Goal: Task Accomplishment & Management: Use online tool/utility

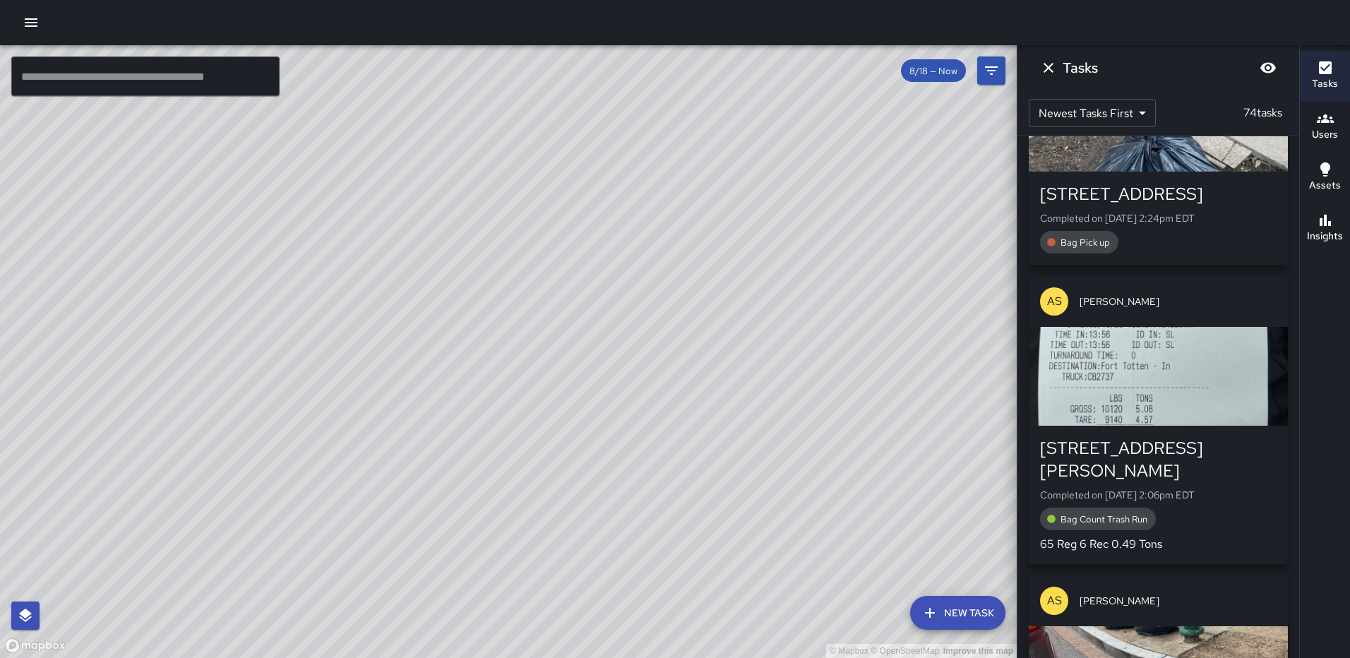
scroll to position [636, 0]
click at [1215, 170] on div "button" at bounding box center [1158, 120] width 259 height 99
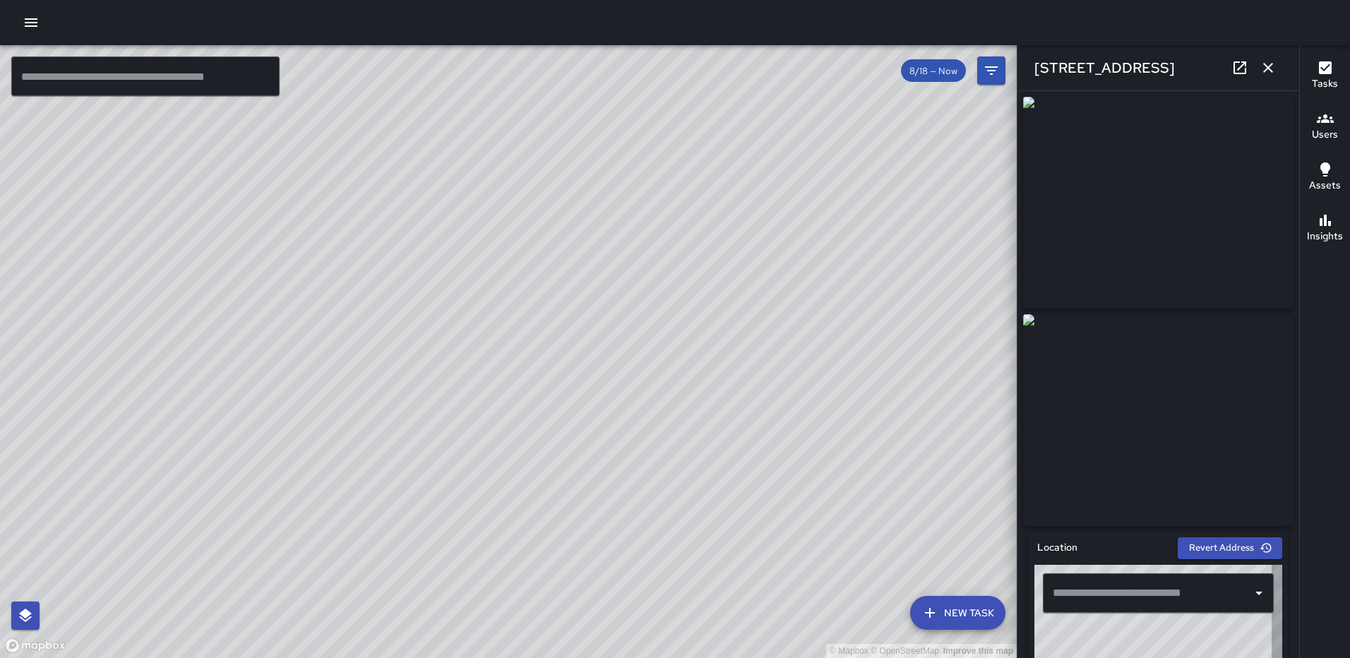
type input "**********"
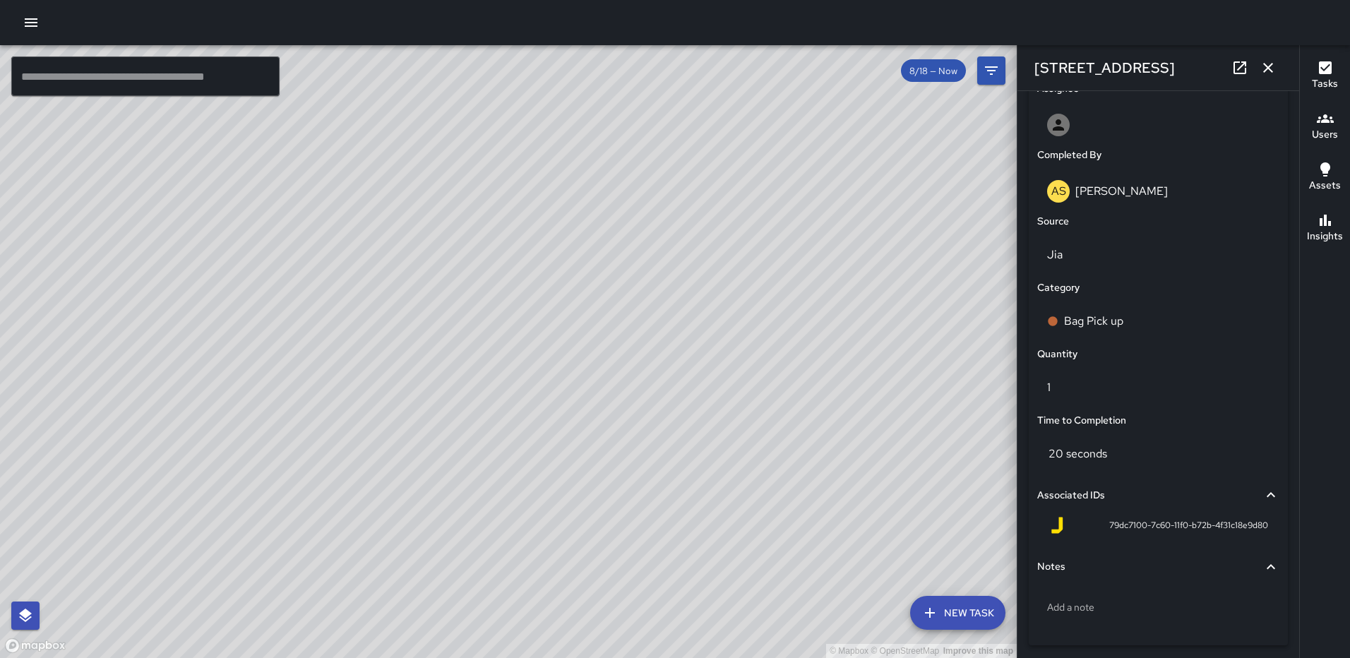
scroll to position [868, 0]
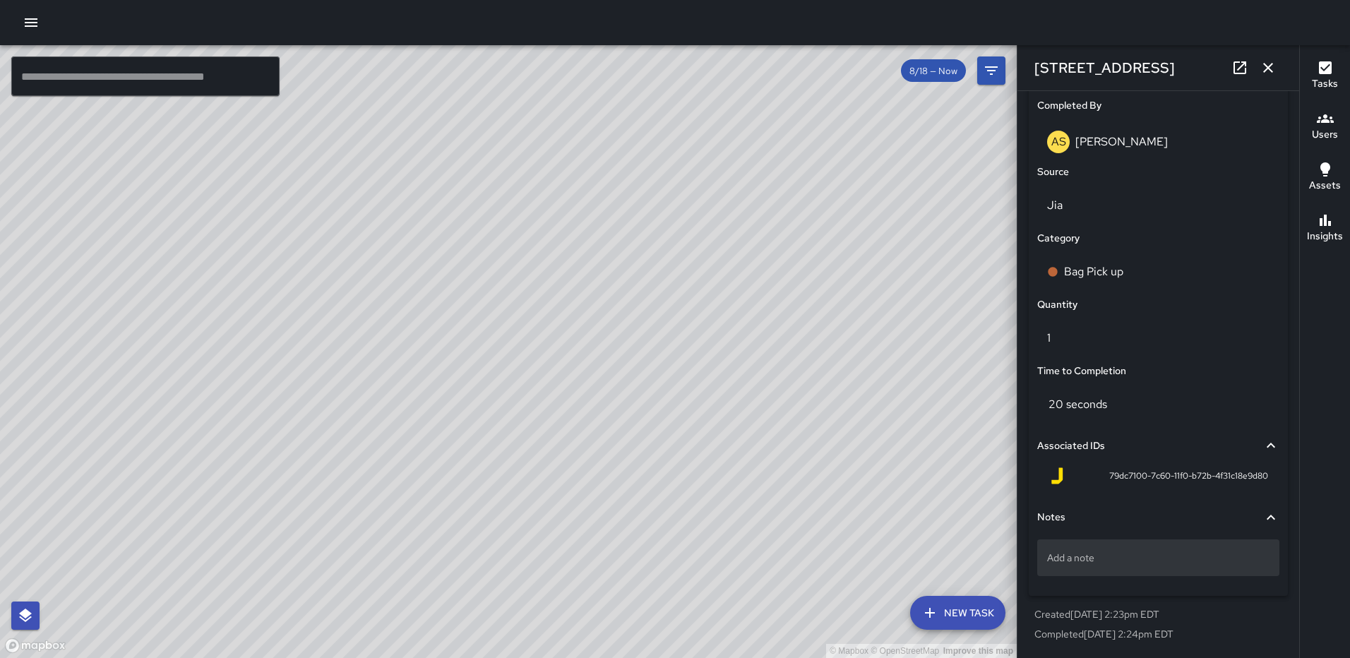
click at [1081, 568] on div "Add a note" at bounding box center [1158, 558] width 242 height 37
type textarea "*****"
click at [1266, 72] on icon "button" at bounding box center [1268, 67] width 17 height 17
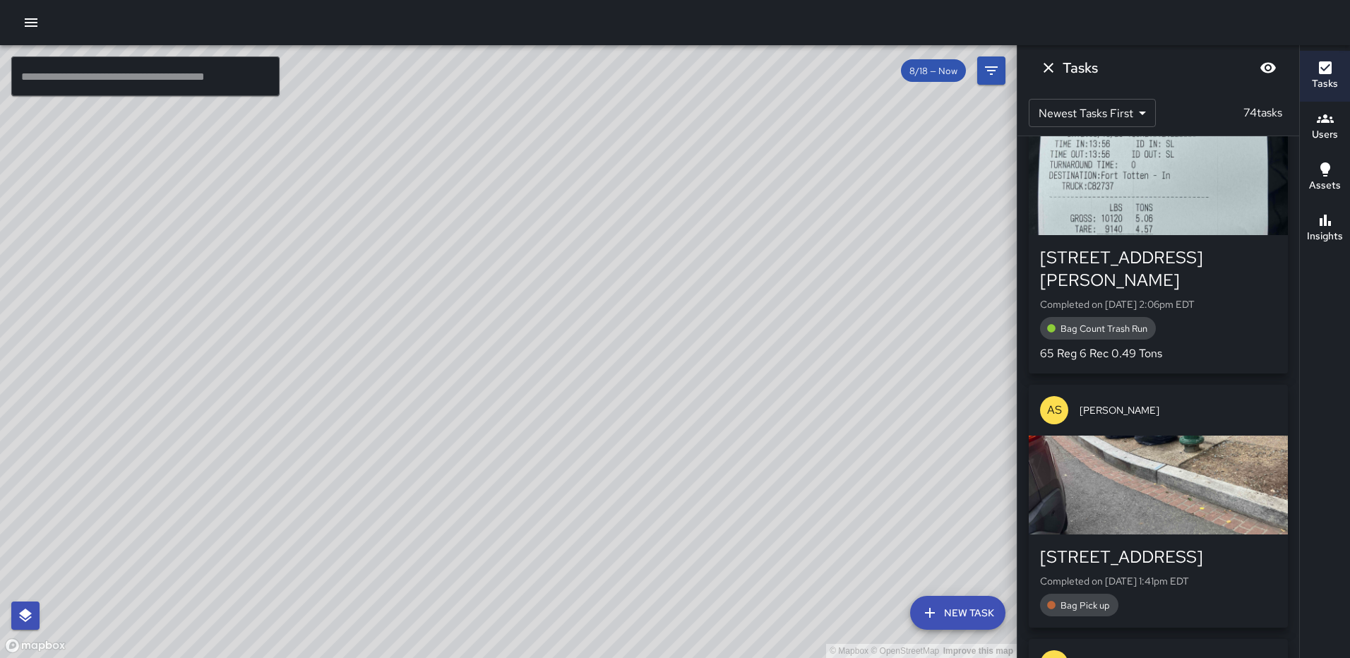
scroll to position [989, 0]
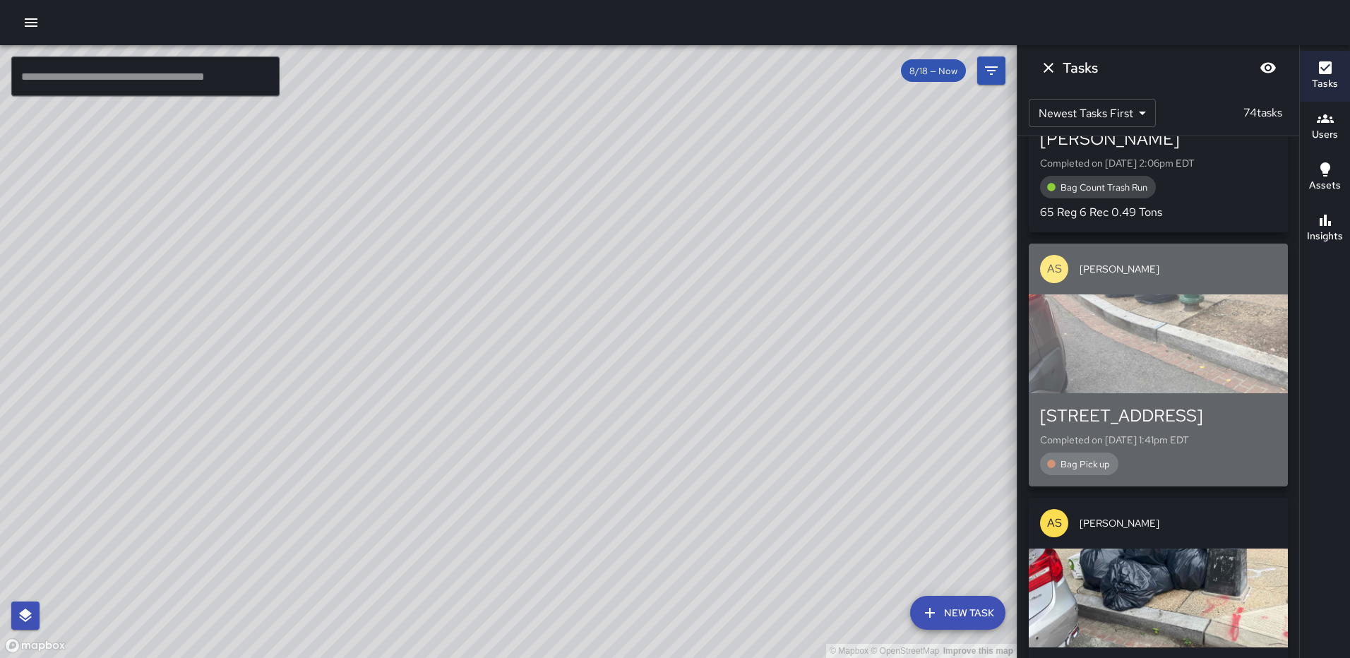
click at [1187, 393] on div "button" at bounding box center [1158, 344] width 259 height 99
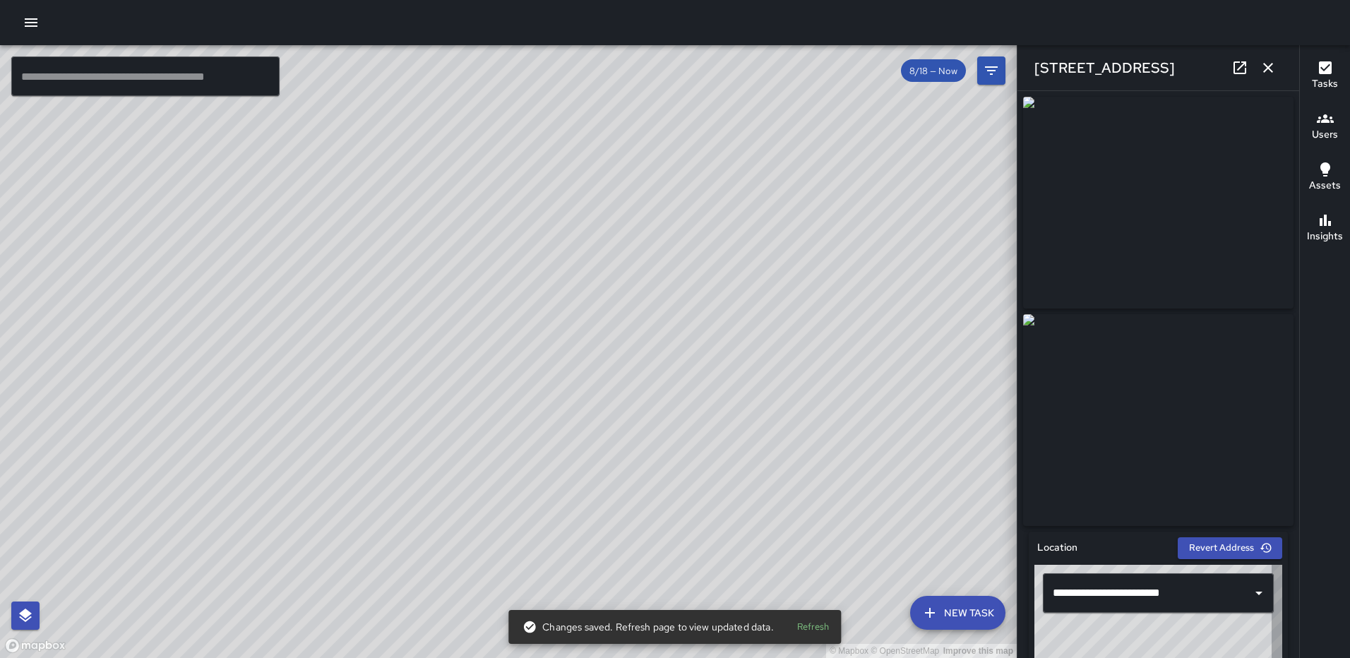
type input "**********"
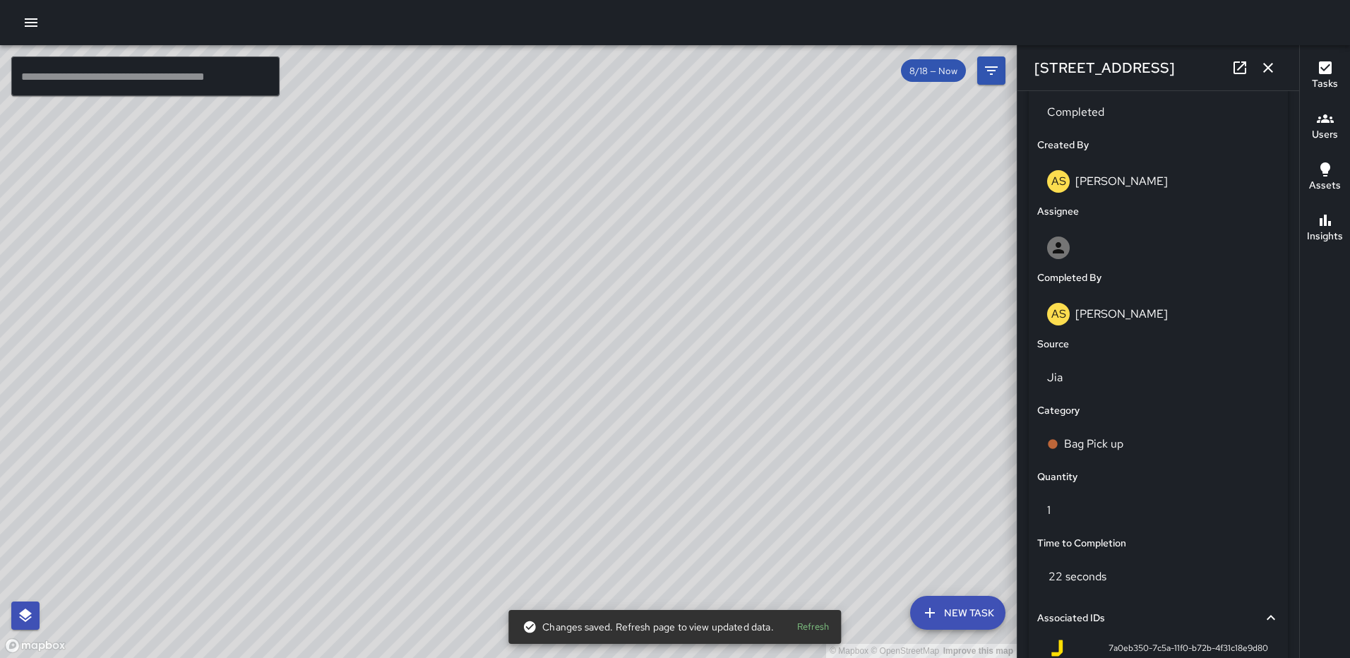
scroll to position [868, 0]
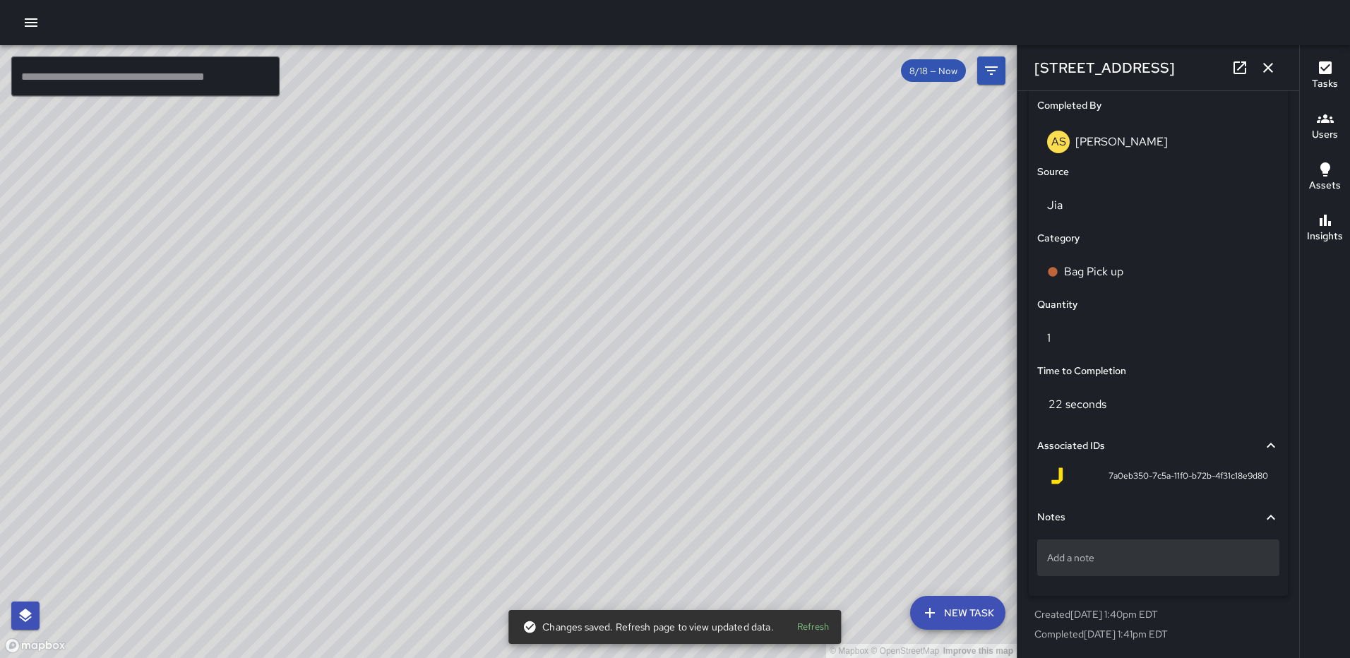
click at [1129, 557] on p "Add a note" at bounding box center [1158, 558] width 222 height 14
type textarea "*****"
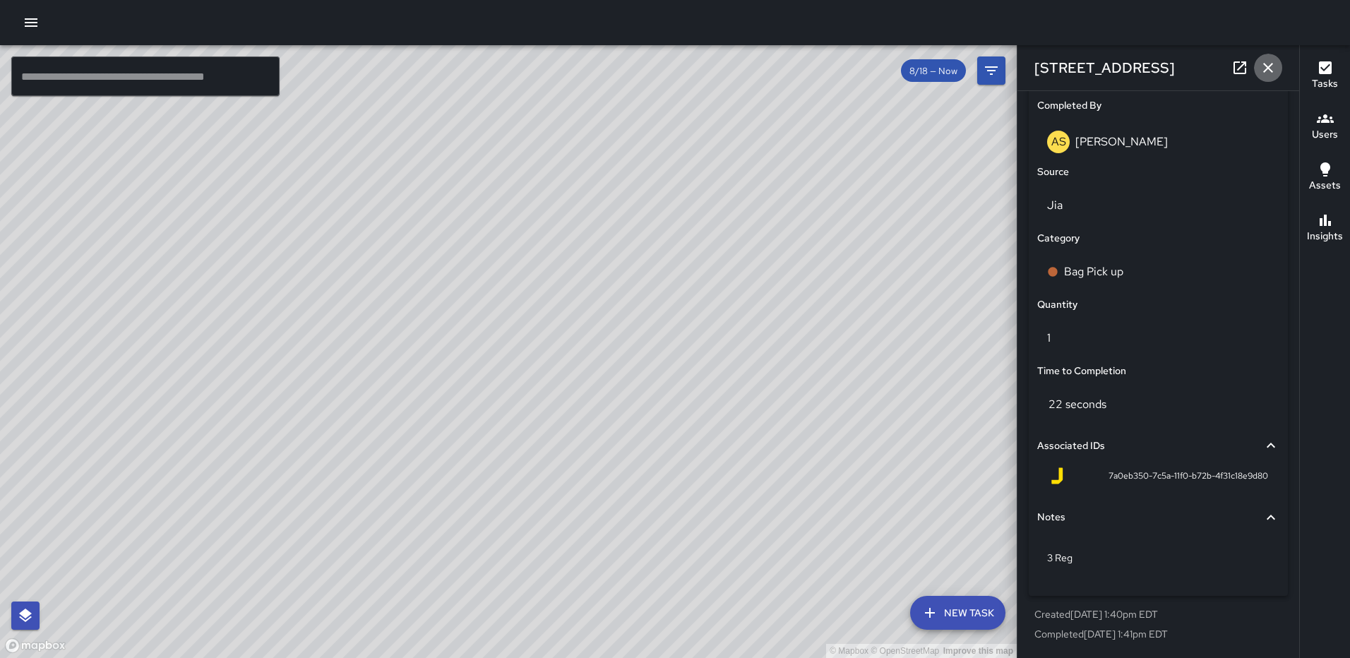
click at [1267, 68] on icon "button" at bounding box center [1268, 67] width 17 height 17
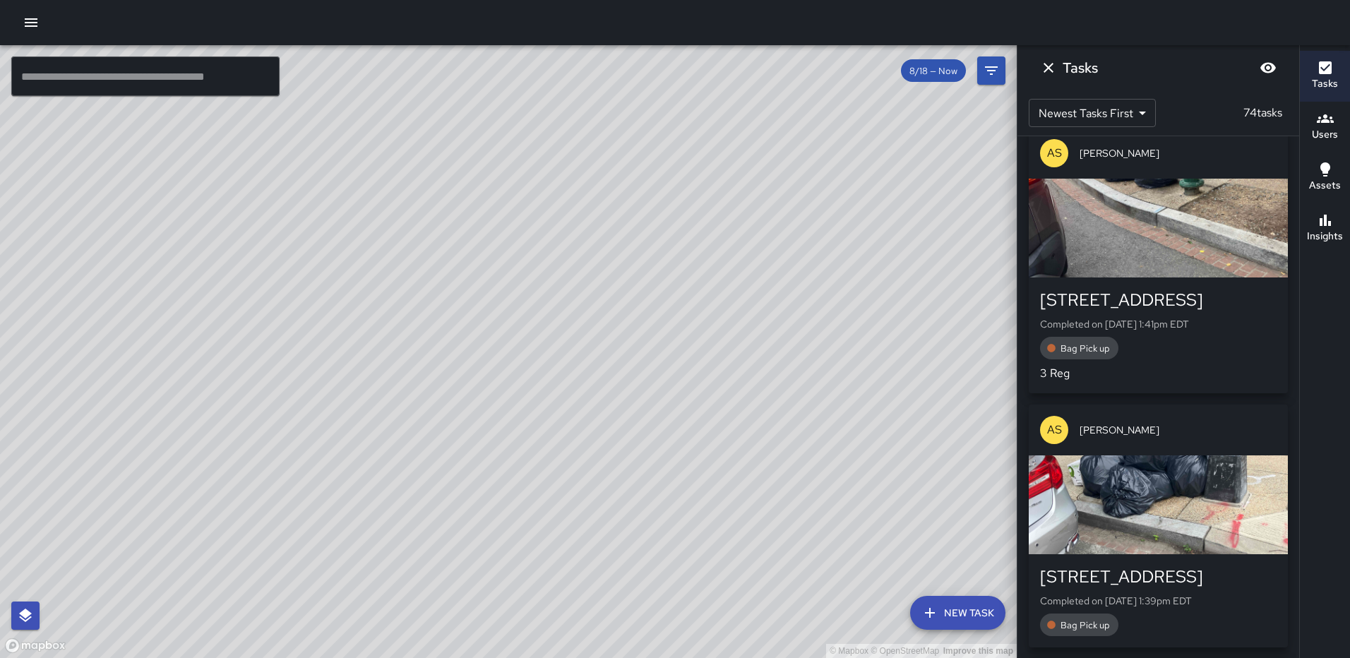
scroll to position [1201, 0]
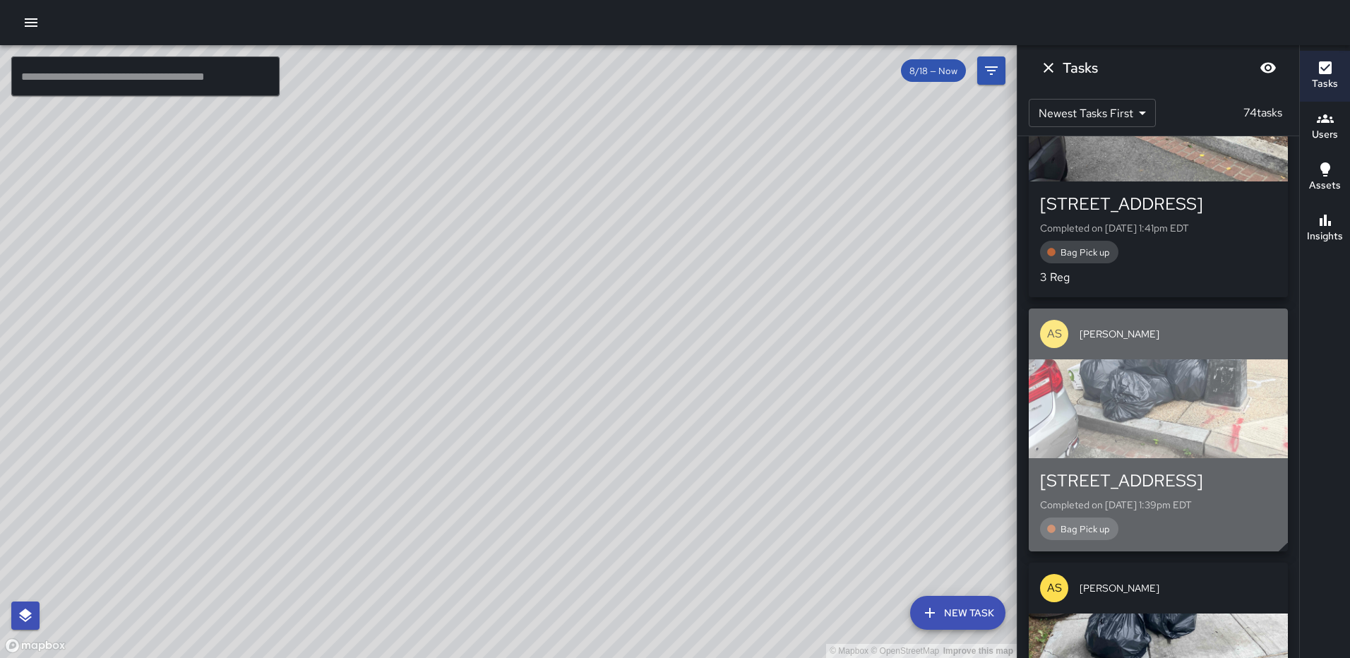
click at [1138, 443] on div "button" at bounding box center [1158, 408] width 259 height 99
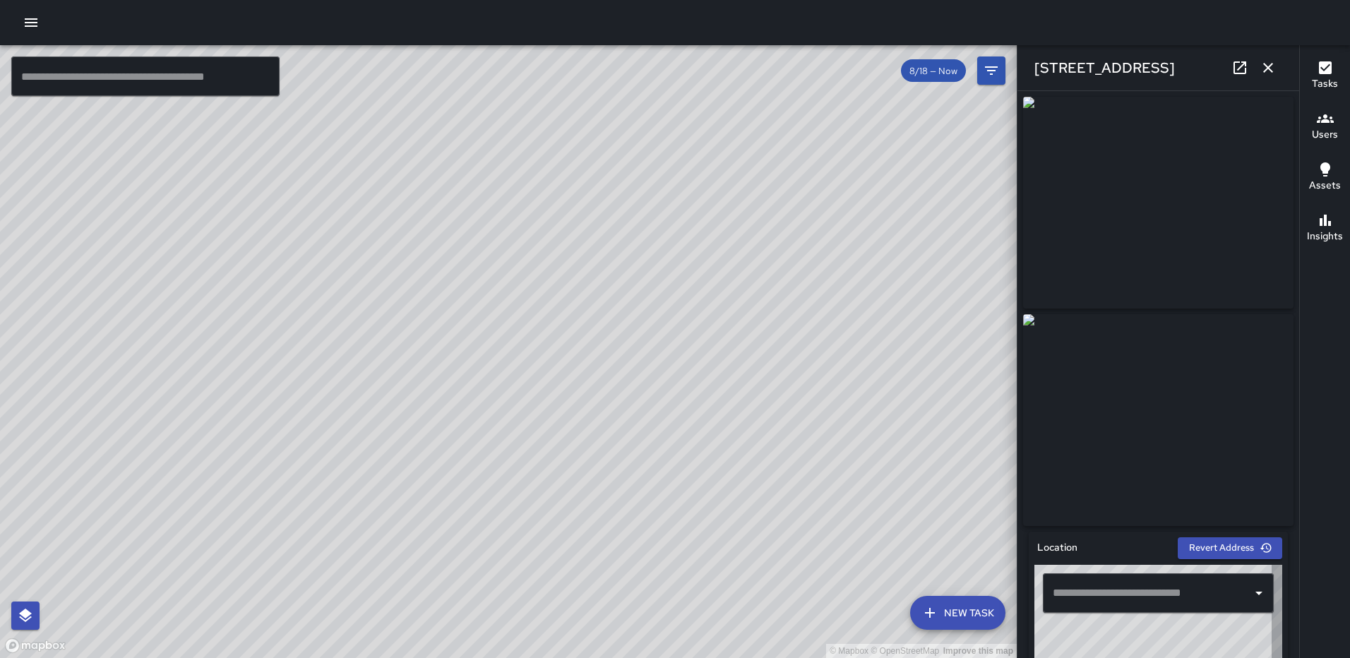
type input "**********"
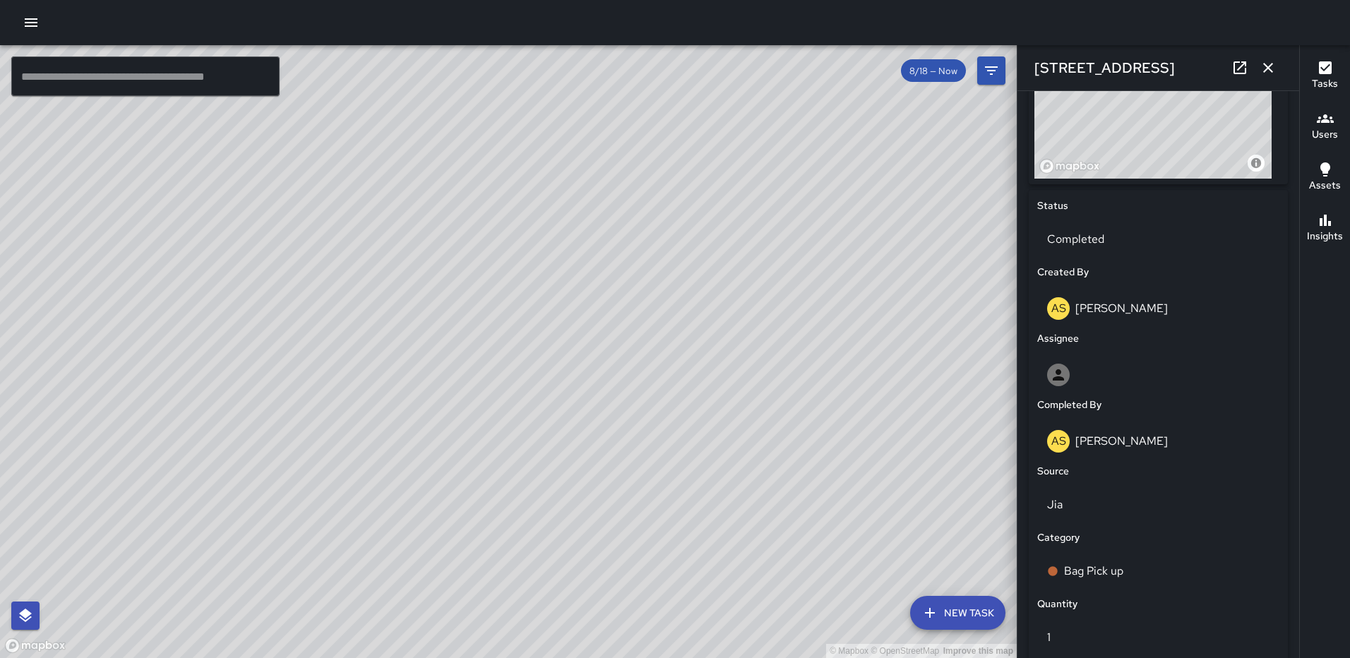
scroll to position [868, 0]
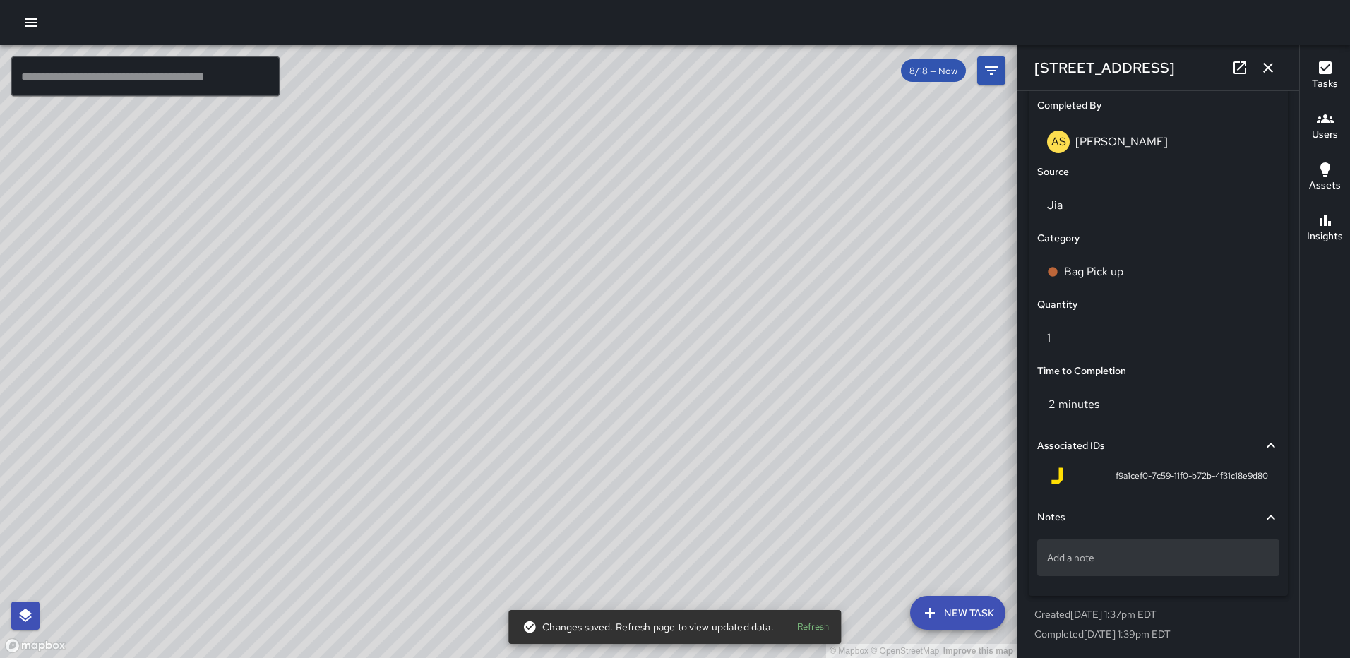
click at [1149, 559] on p "Add a note" at bounding box center [1158, 558] width 222 height 14
type textarea "*****"
click at [1273, 57] on button "button" at bounding box center [1268, 68] width 28 height 28
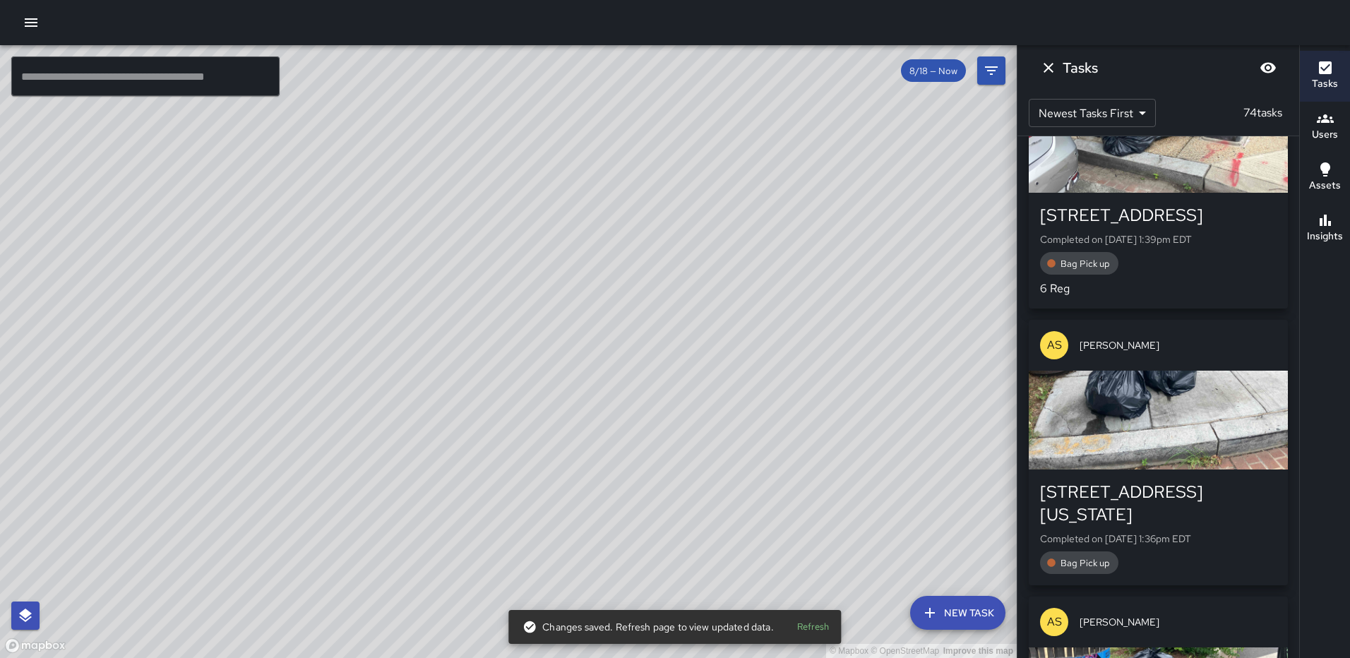
scroll to position [1624, 0]
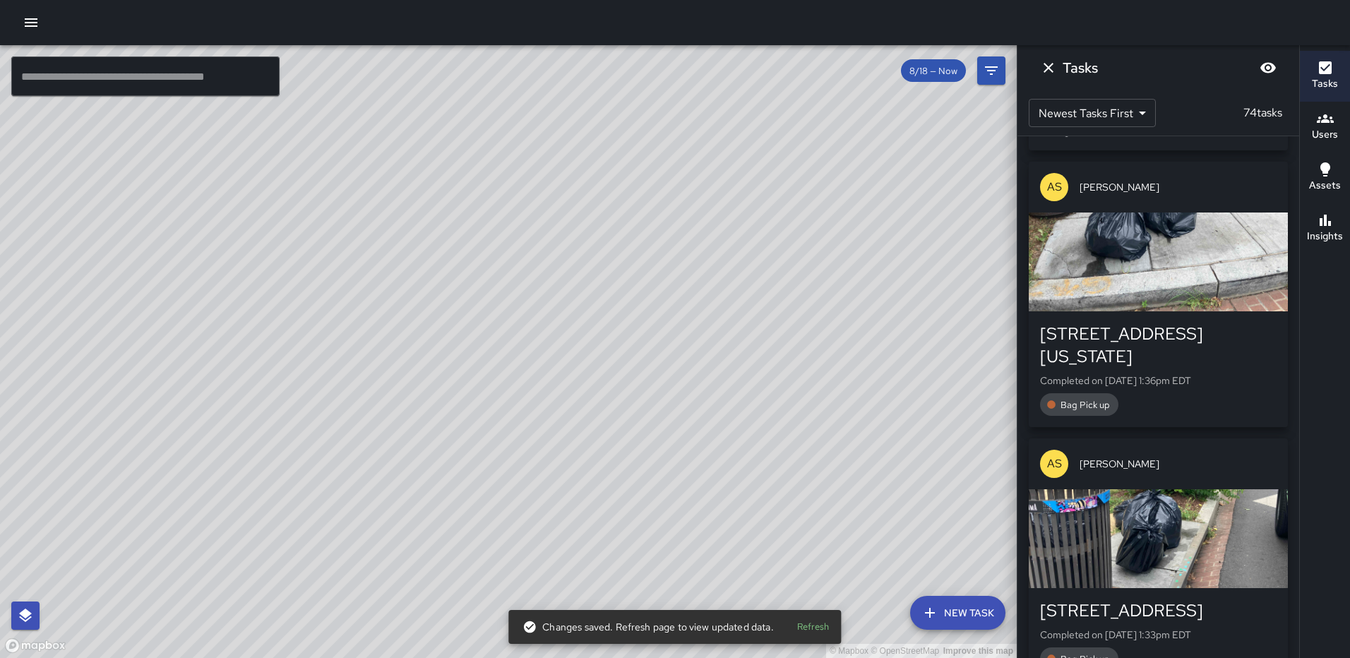
drag, startPoint x: 1148, startPoint y: 316, endPoint x: 1199, endPoint y: 297, distance: 55.2
click at [1149, 311] on div "button" at bounding box center [1158, 262] width 259 height 99
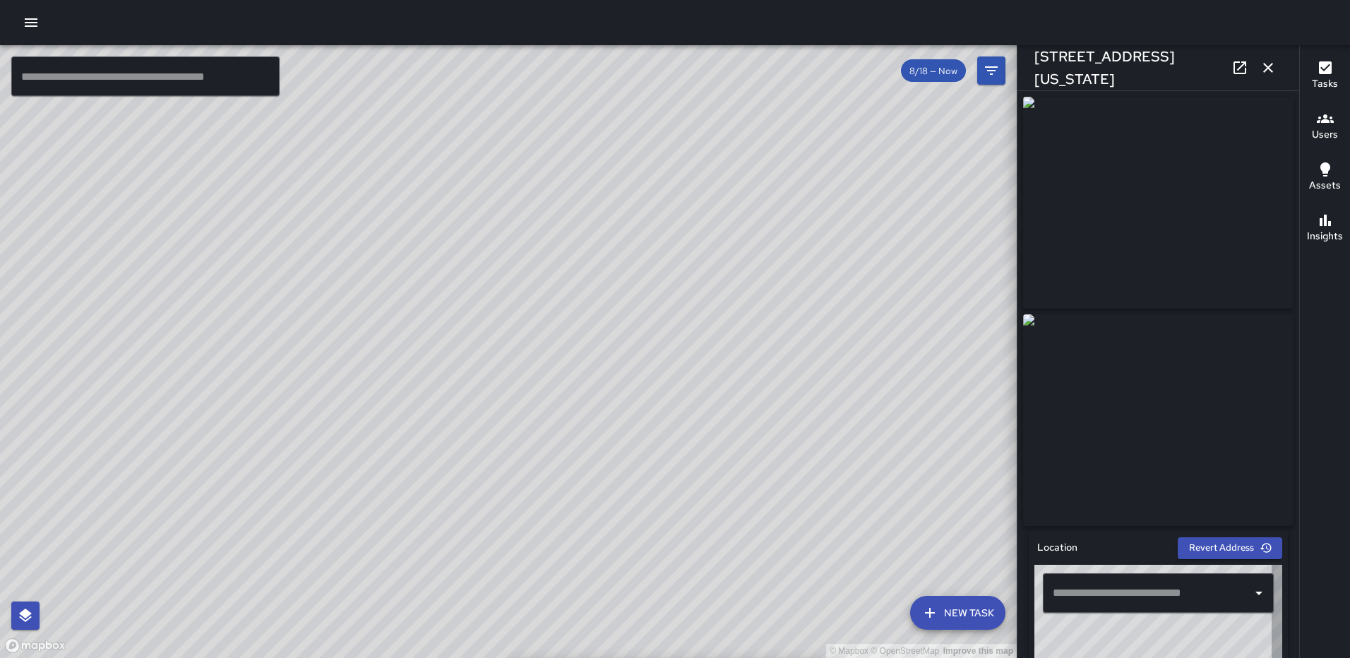
type input "**********"
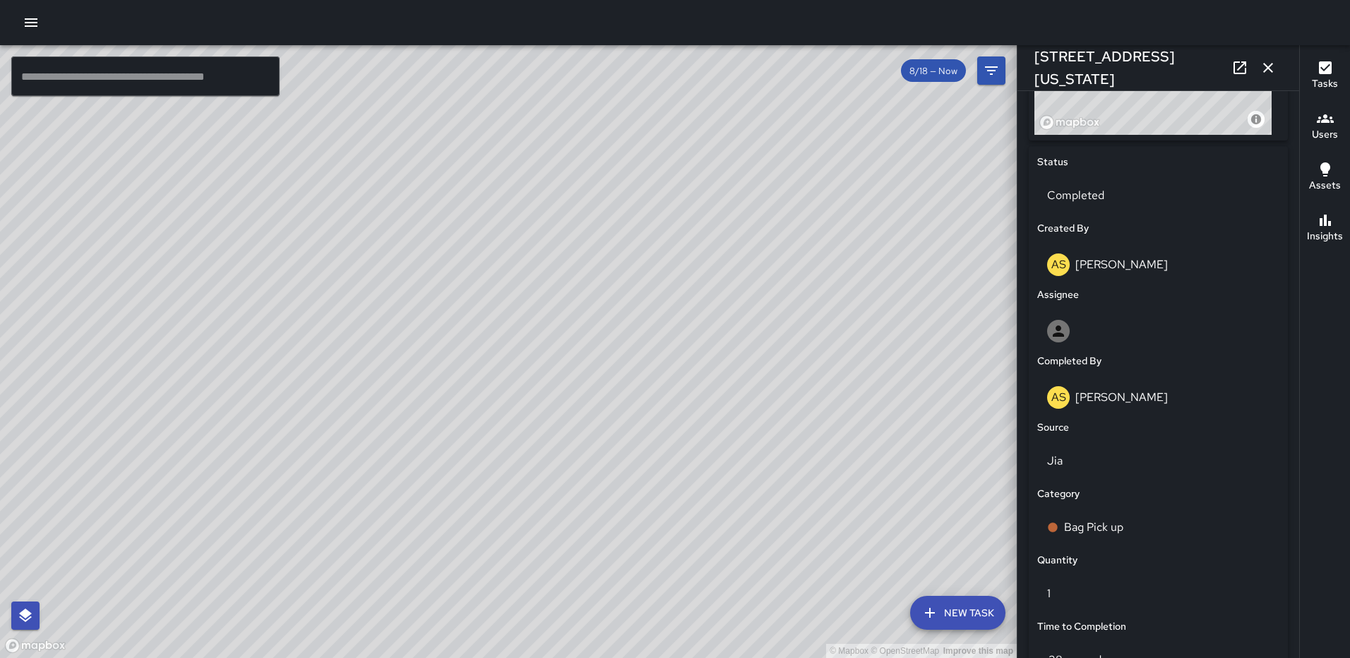
scroll to position [868, 0]
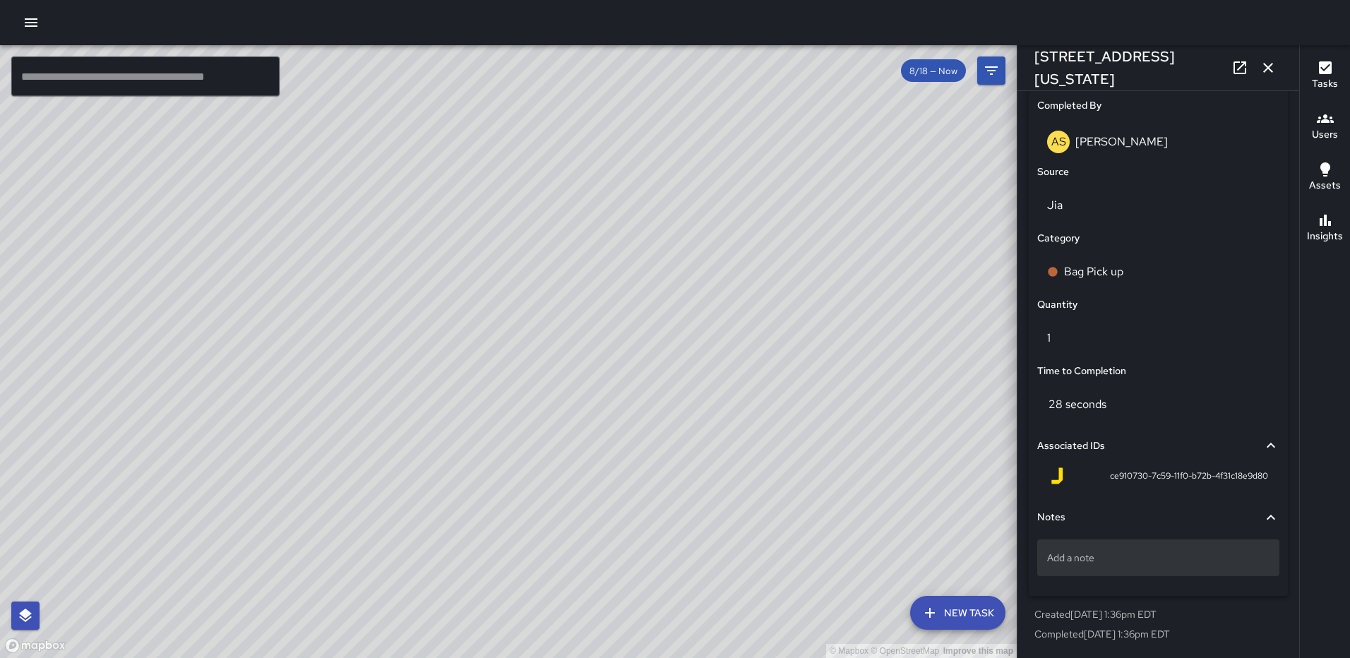
click at [1119, 569] on div "Add a note" at bounding box center [1158, 558] width 242 height 37
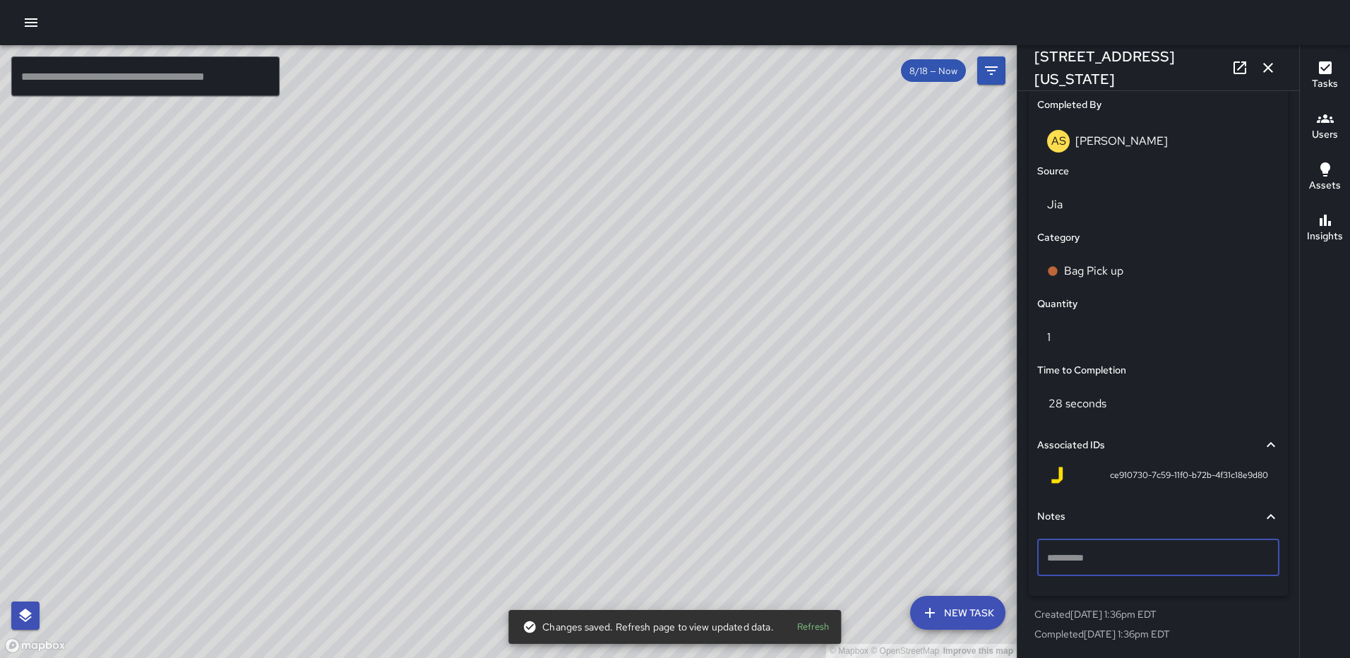
type textarea "*"
type textarea "*****"
click at [1263, 63] on icon "button" at bounding box center [1268, 67] width 17 height 17
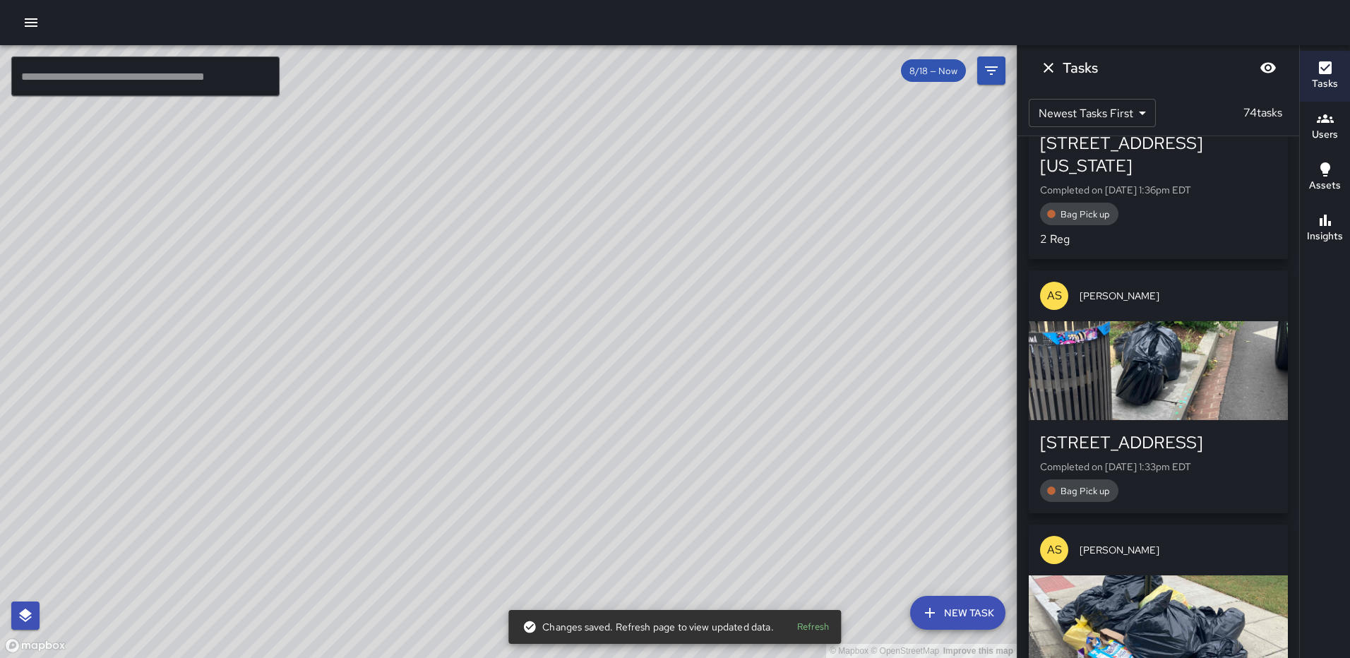
scroll to position [1836, 0]
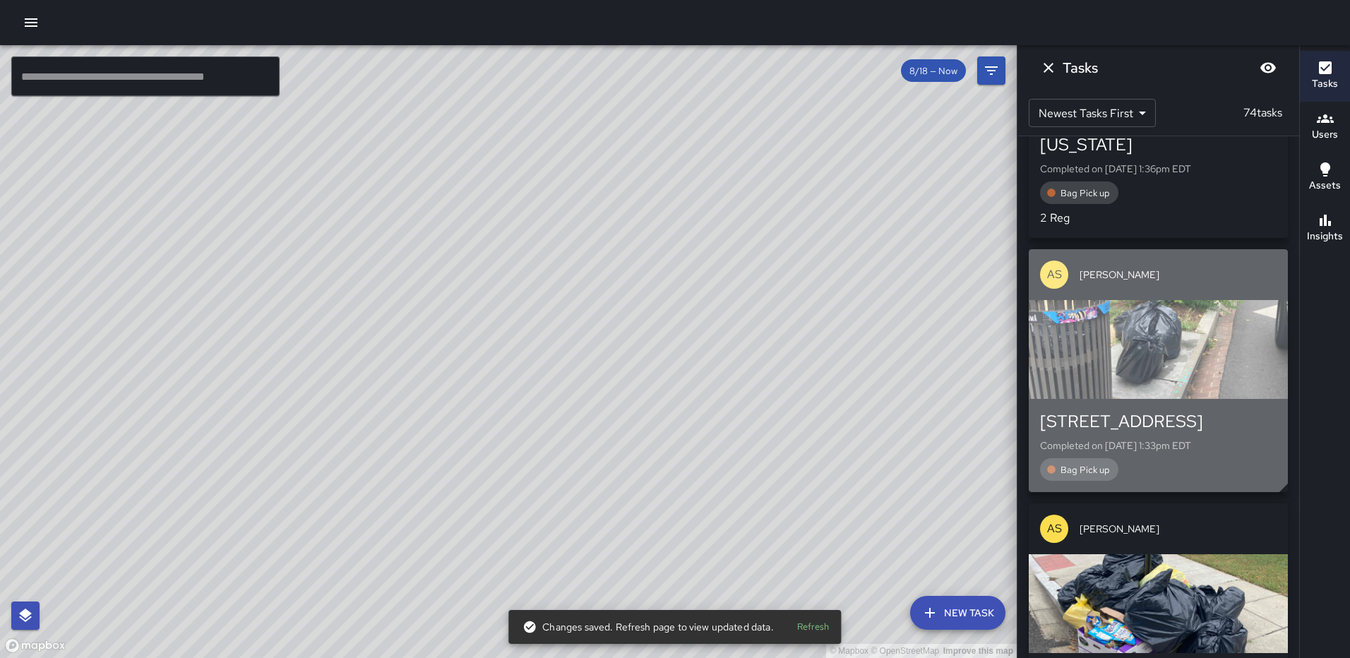
drag, startPoint x: 1132, startPoint y: 384, endPoint x: 1157, endPoint y: 369, distance: 29.2
click at [1131, 384] on div "button" at bounding box center [1158, 349] width 259 height 99
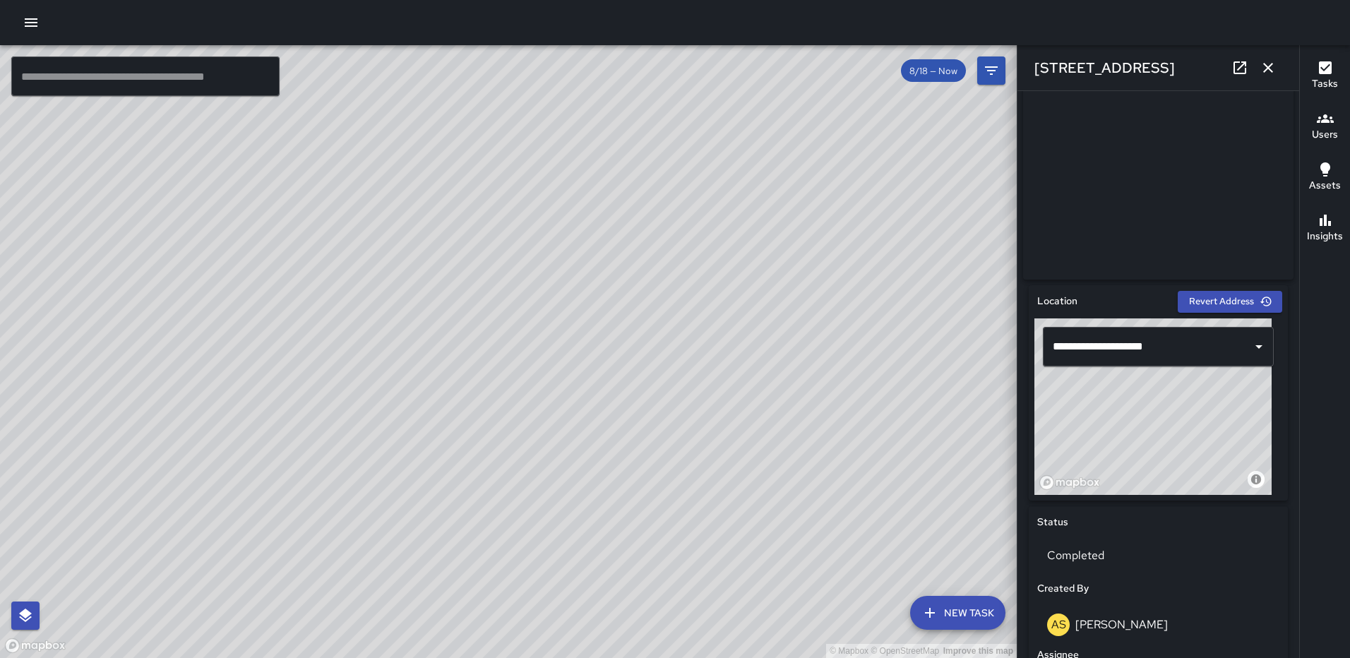
scroll to position [868, 0]
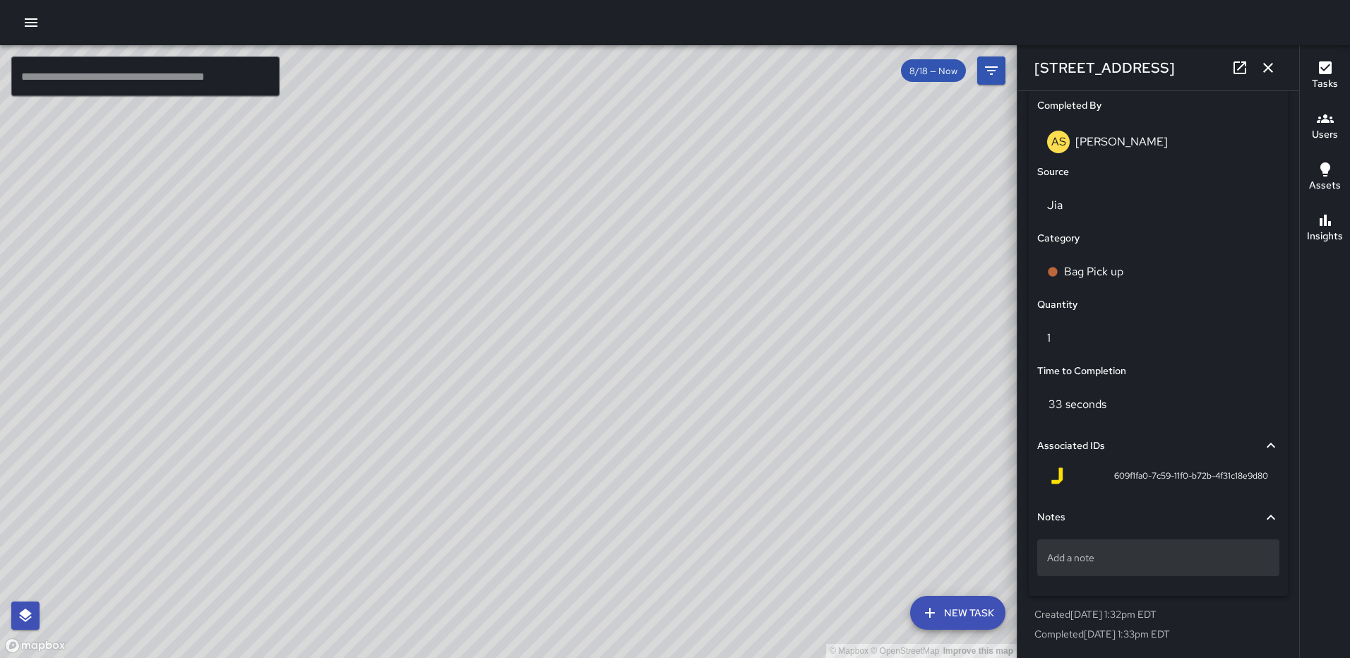
click at [1088, 564] on p "Add a note" at bounding box center [1158, 558] width 222 height 14
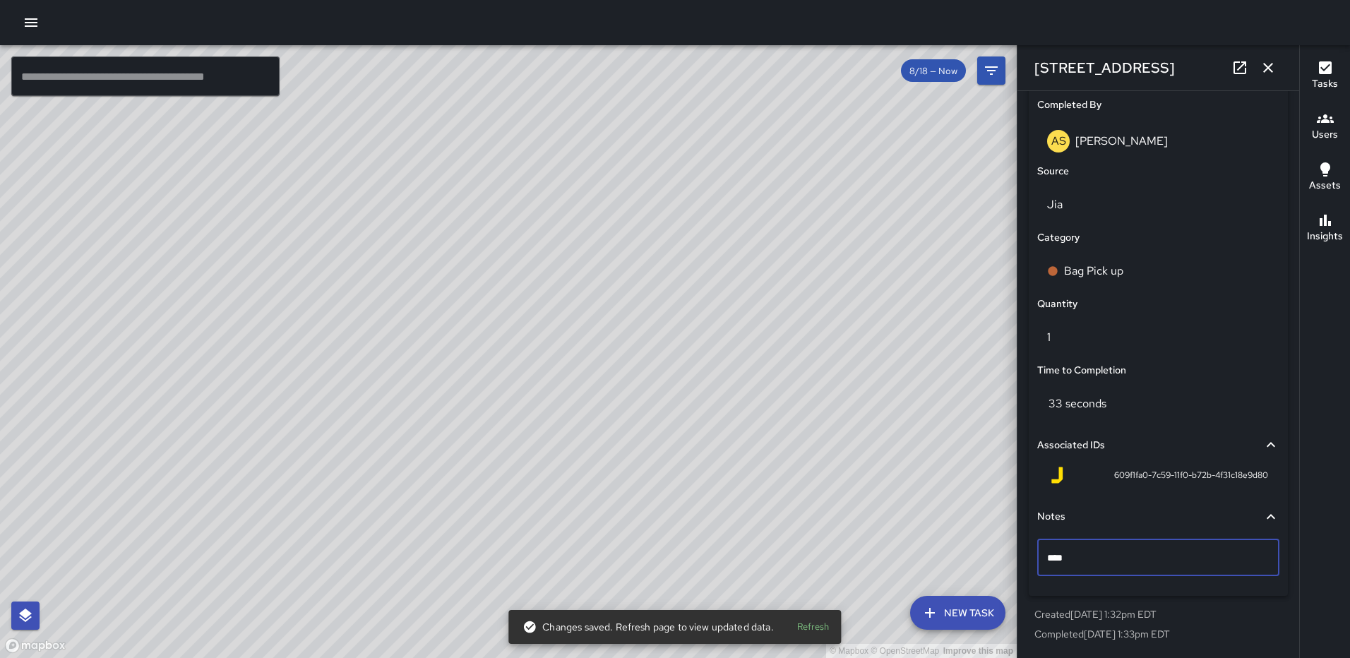
type textarea "*****"
click at [1267, 64] on icon "button" at bounding box center [1268, 67] width 17 height 17
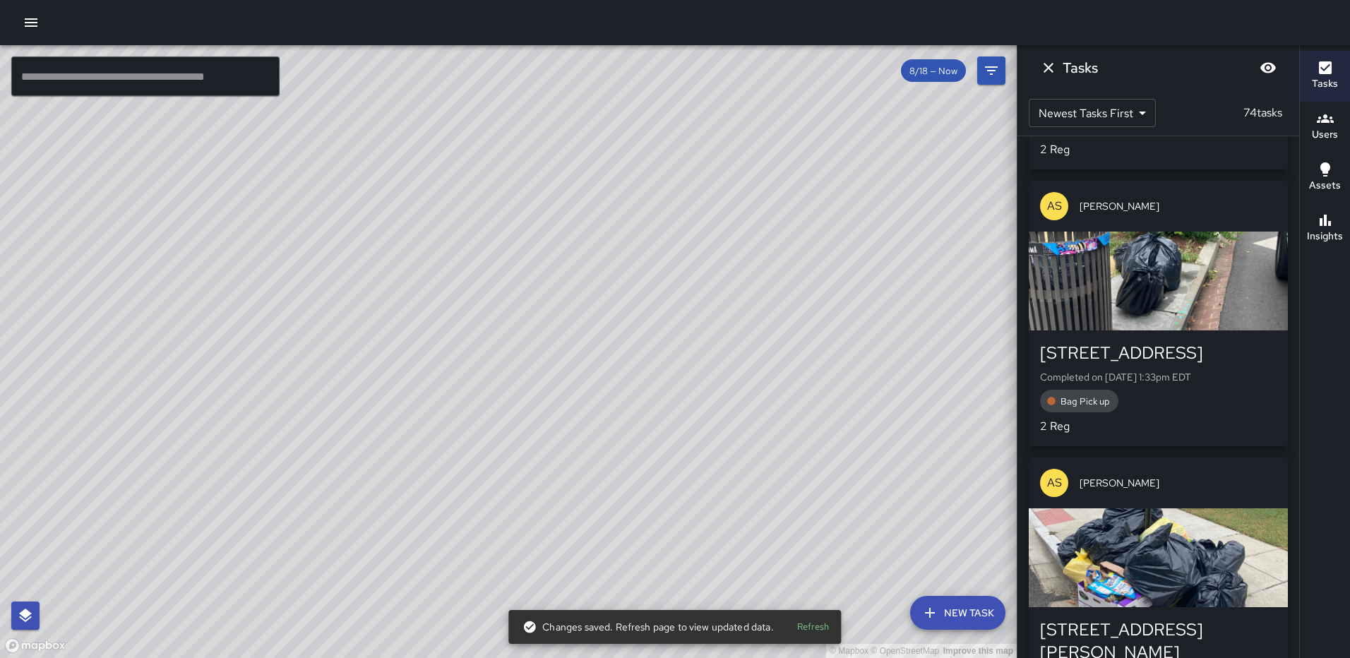
scroll to position [2119, 0]
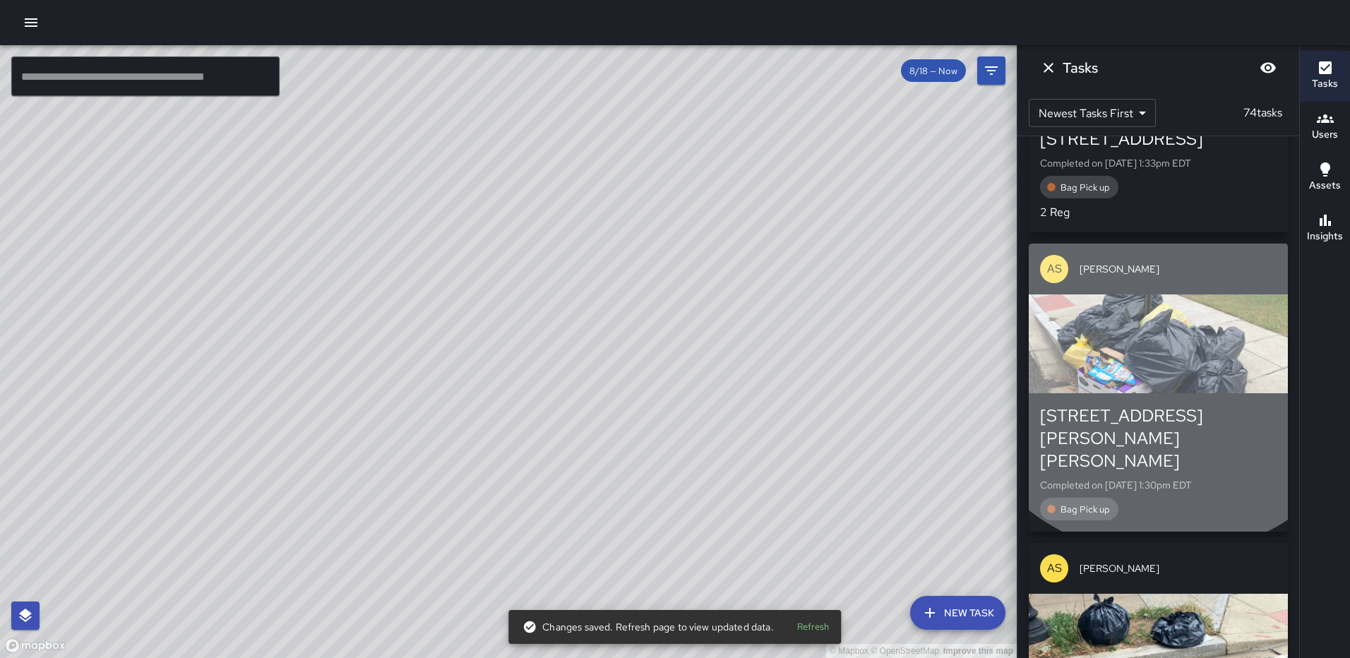
drag, startPoint x: 1165, startPoint y: 377, endPoint x: 1249, endPoint y: 335, distance: 93.2
click at [1165, 376] on div "button" at bounding box center [1158, 344] width 259 height 99
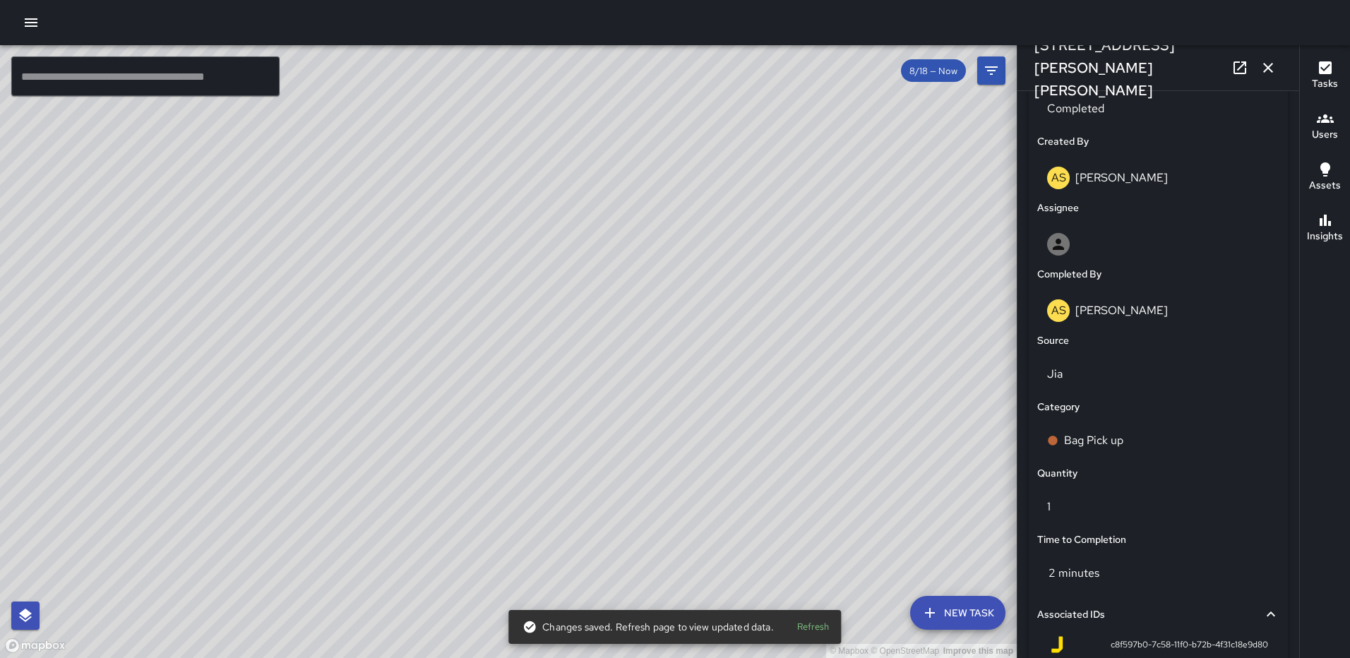
scroll to position [868, 0]
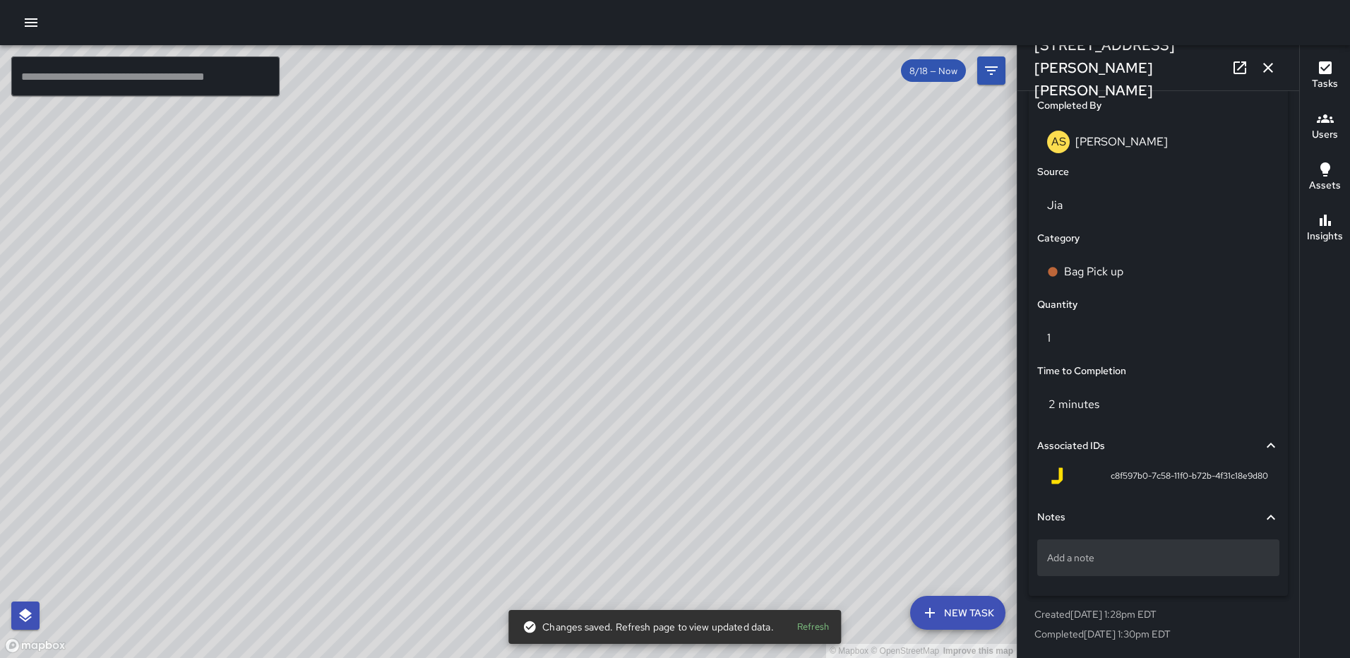
click at [1170, 563] on p "Add a note" at bounding box center [1158, 558] width 222 height 14
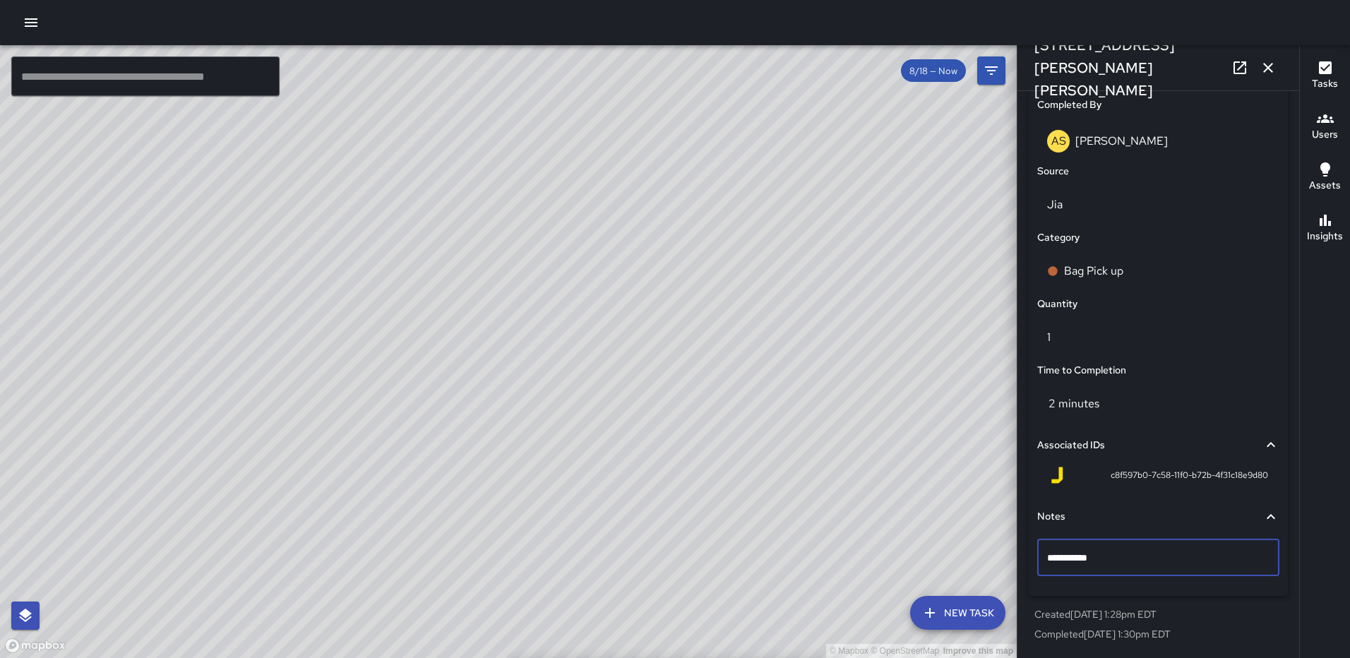
type textarea "**********"
click at [1266, 58] on button "button" at bounding box center [1268, 68] width 28 height 28
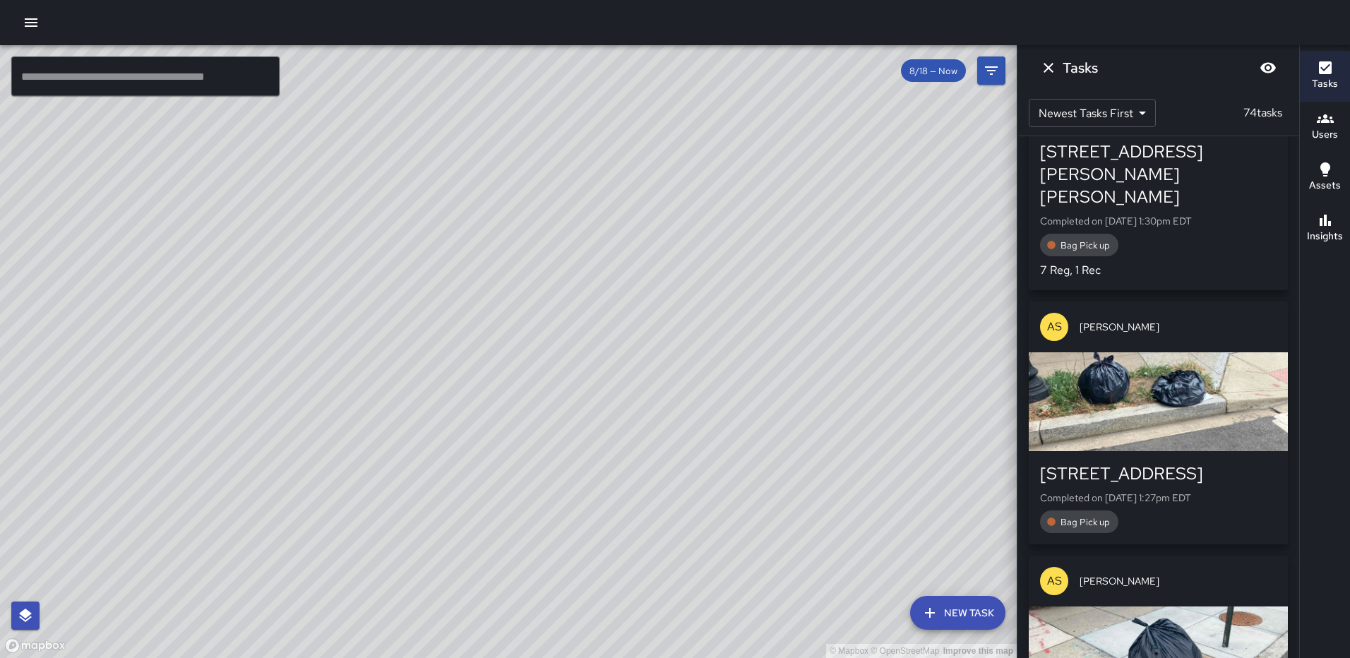
scroll to position [2444, 0]
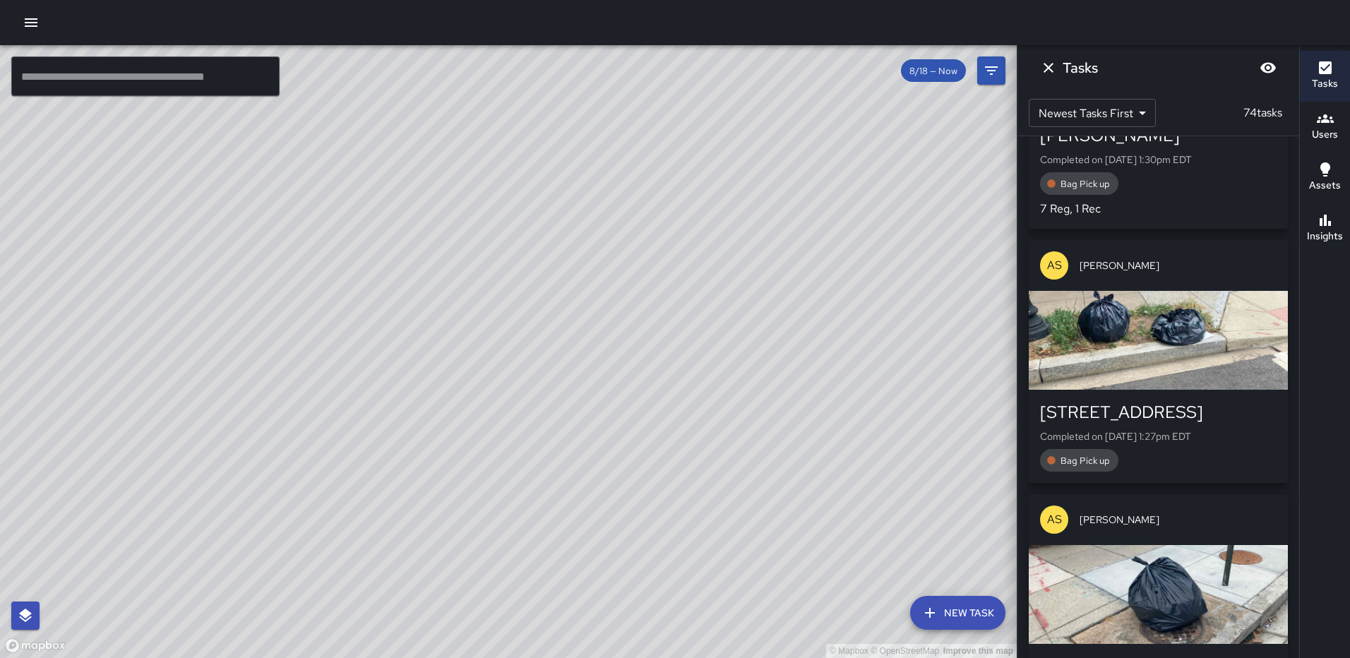
click at [1170, 362] on div "button" at bounding box center [1158, 340] width 259 height 99
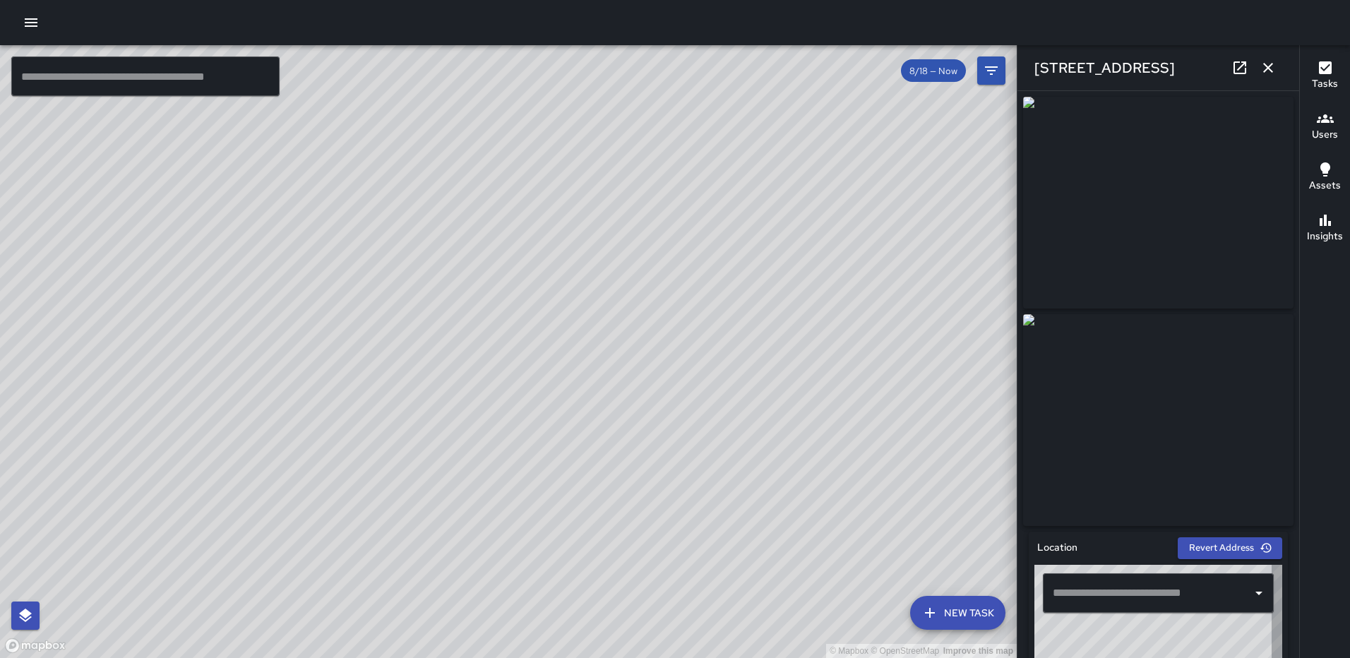
type input "**********"
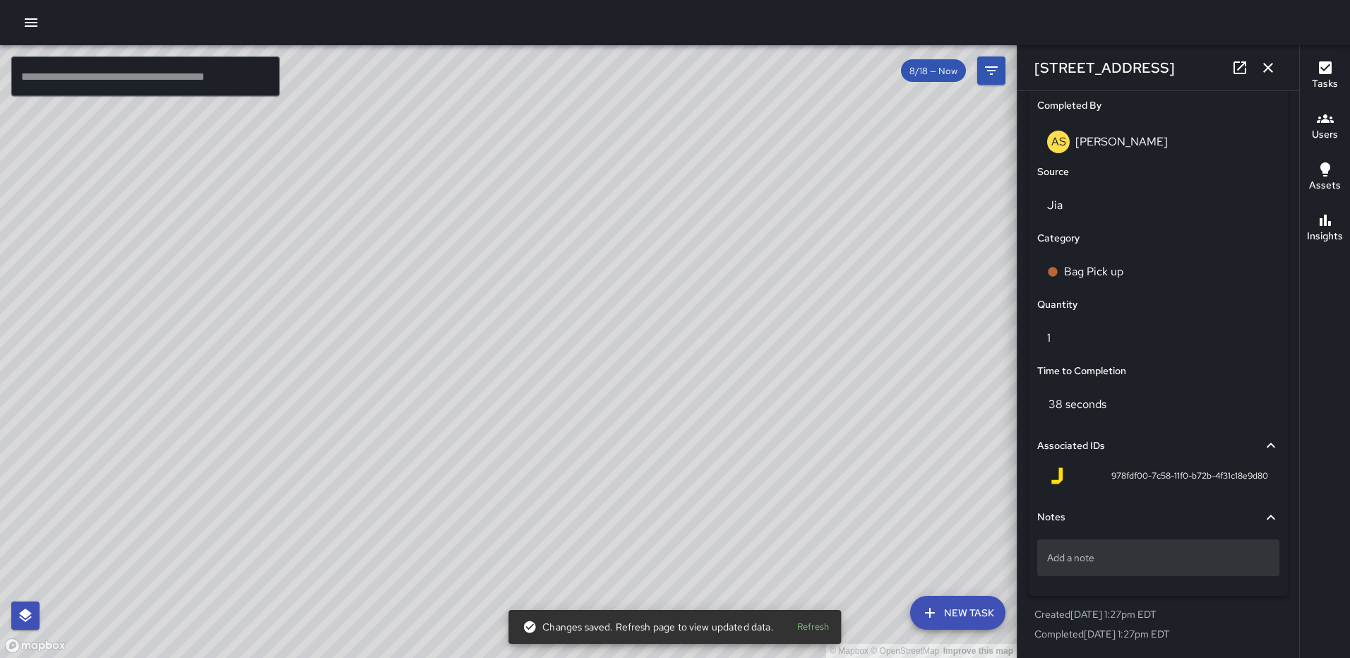
click at [1122, 555] on p "Add a note" at bounding box center [1158, 558] width 222 height 14
type textarea "*****"
click at [1270, 68] on icon "button" at bounding box center [1268, 67] width 17 height 17
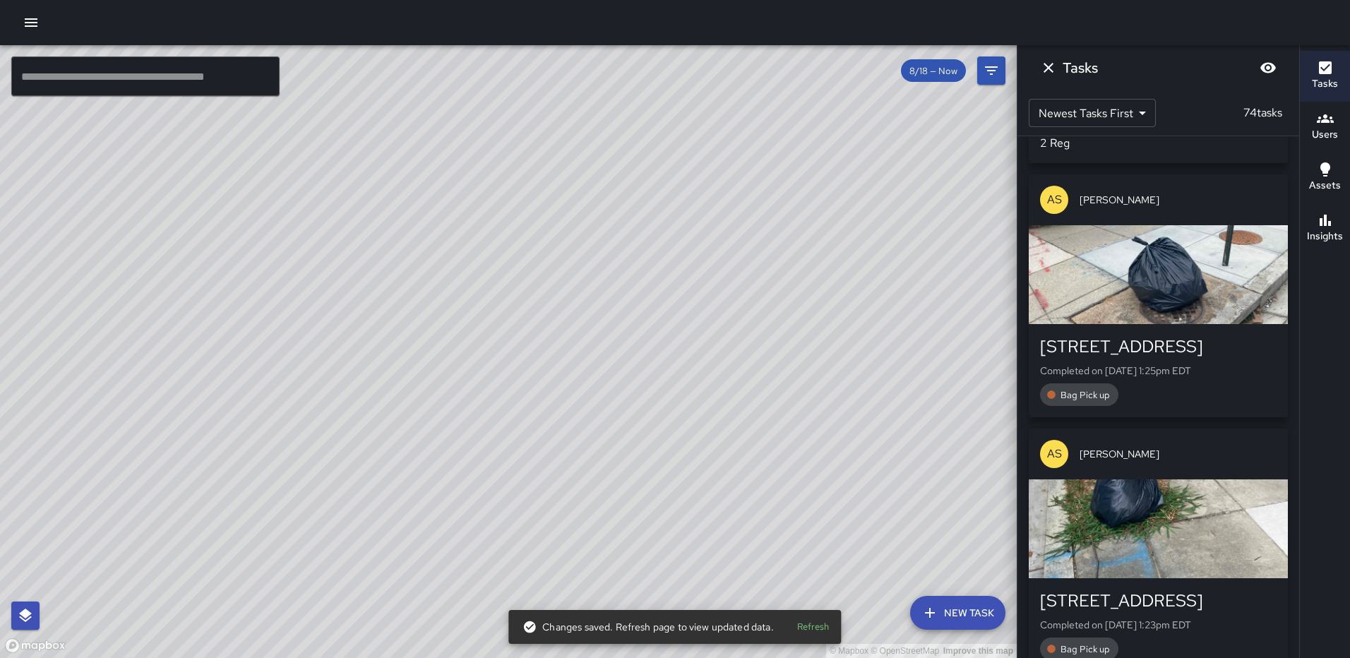
scroll to position [2797, 0]
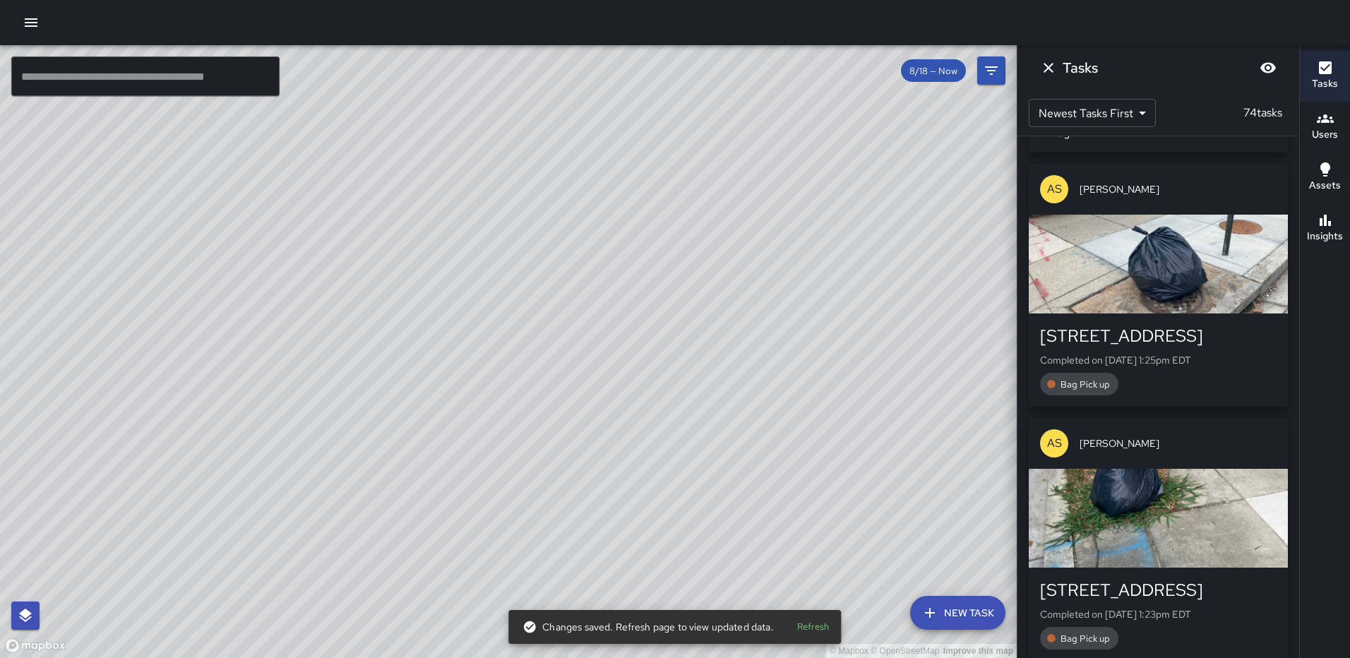
click at [1174, 278] on div "button" at bounding box center [1158, 264] width 259 height 99
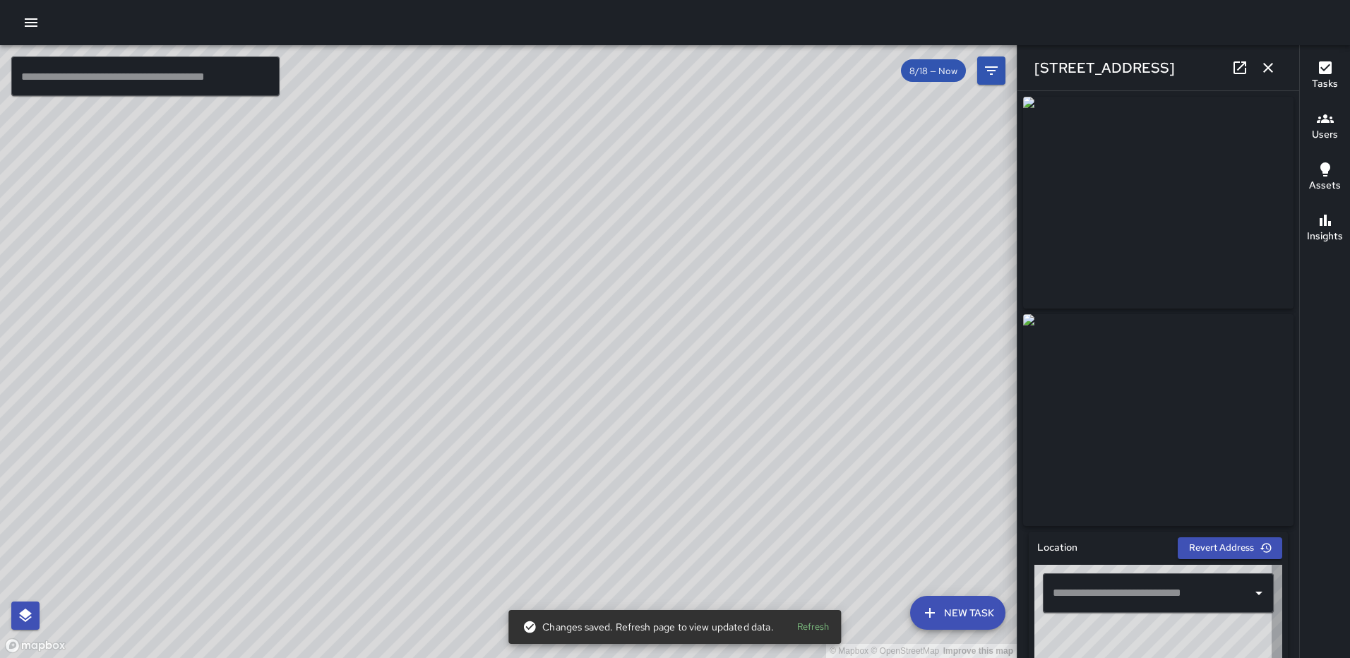
type input "**********"
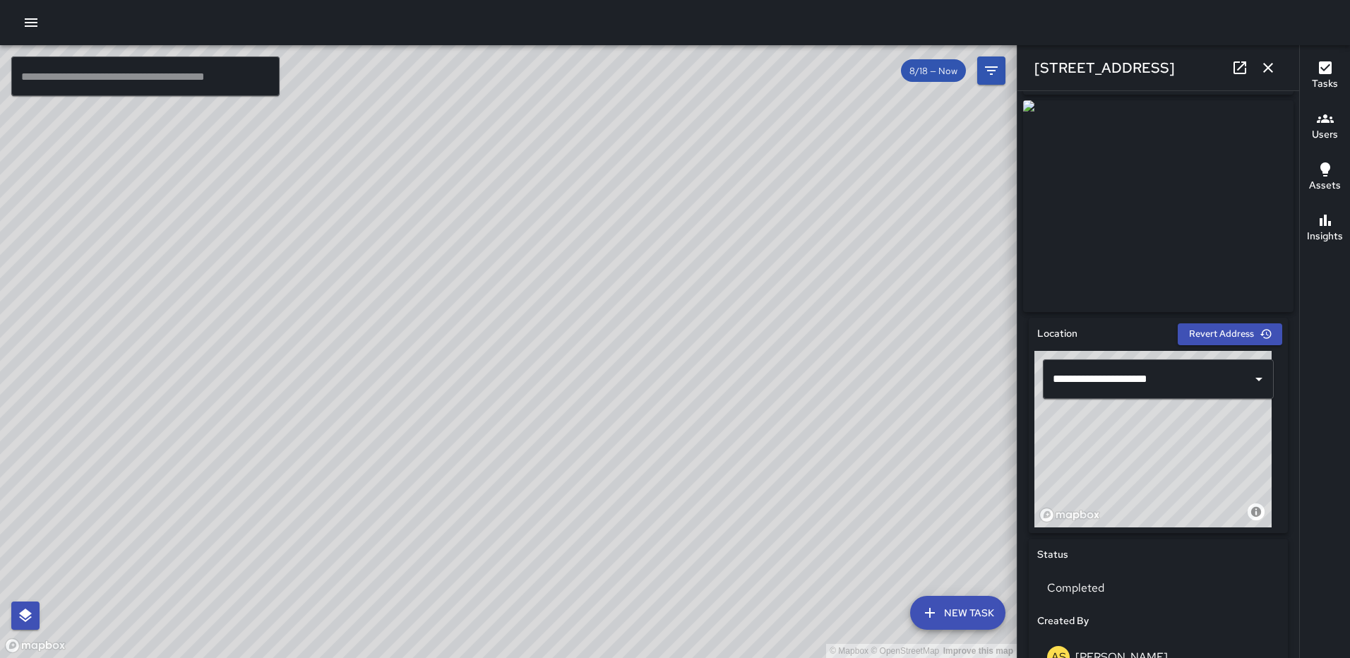
scroll to position [868, 0]
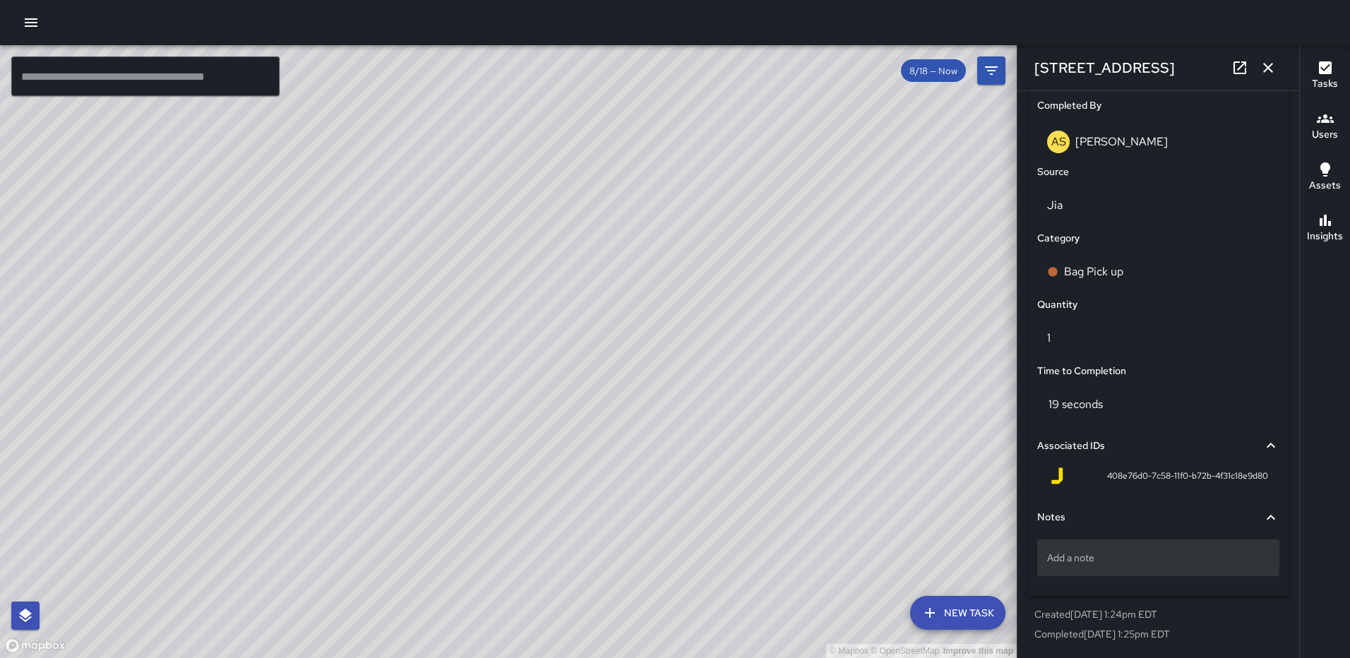
click at [1090, 554] on p "Add a note" at bounding box center [1158, 558] width 222 height 14
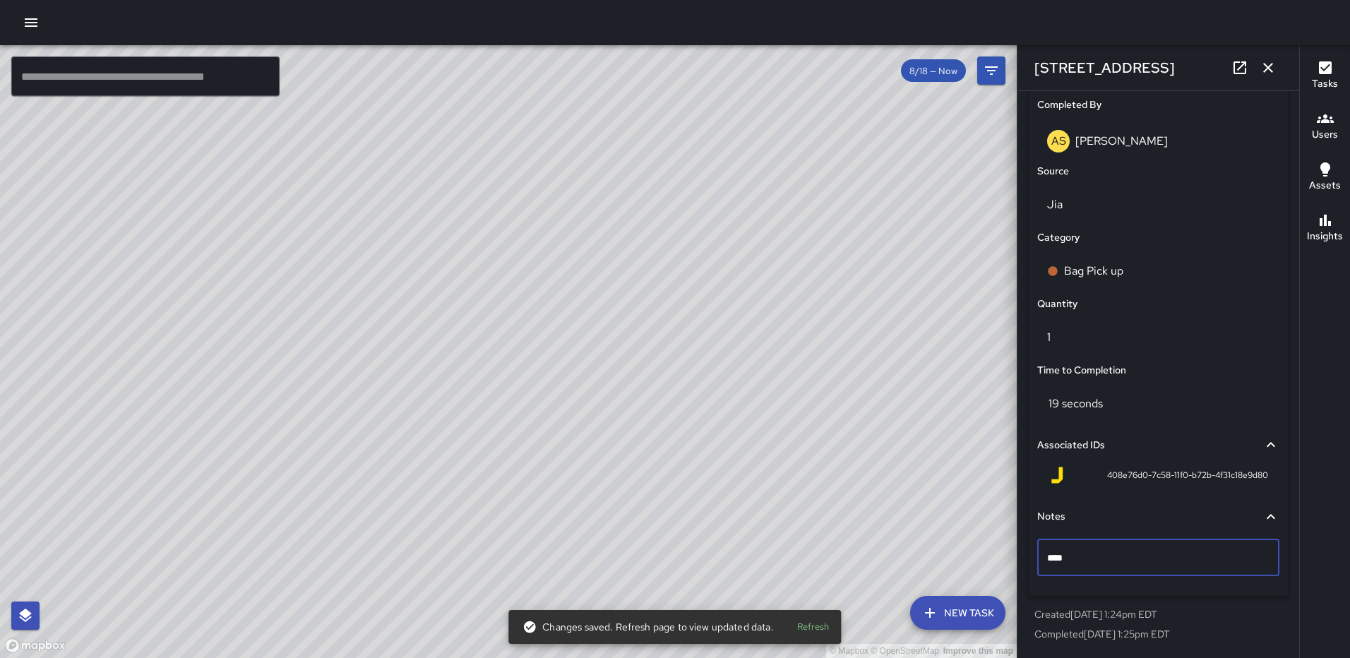
type textarea "*****"
click at [1271, 62] on icon "button" at bounding box center [1268, 67] width 17 height 17
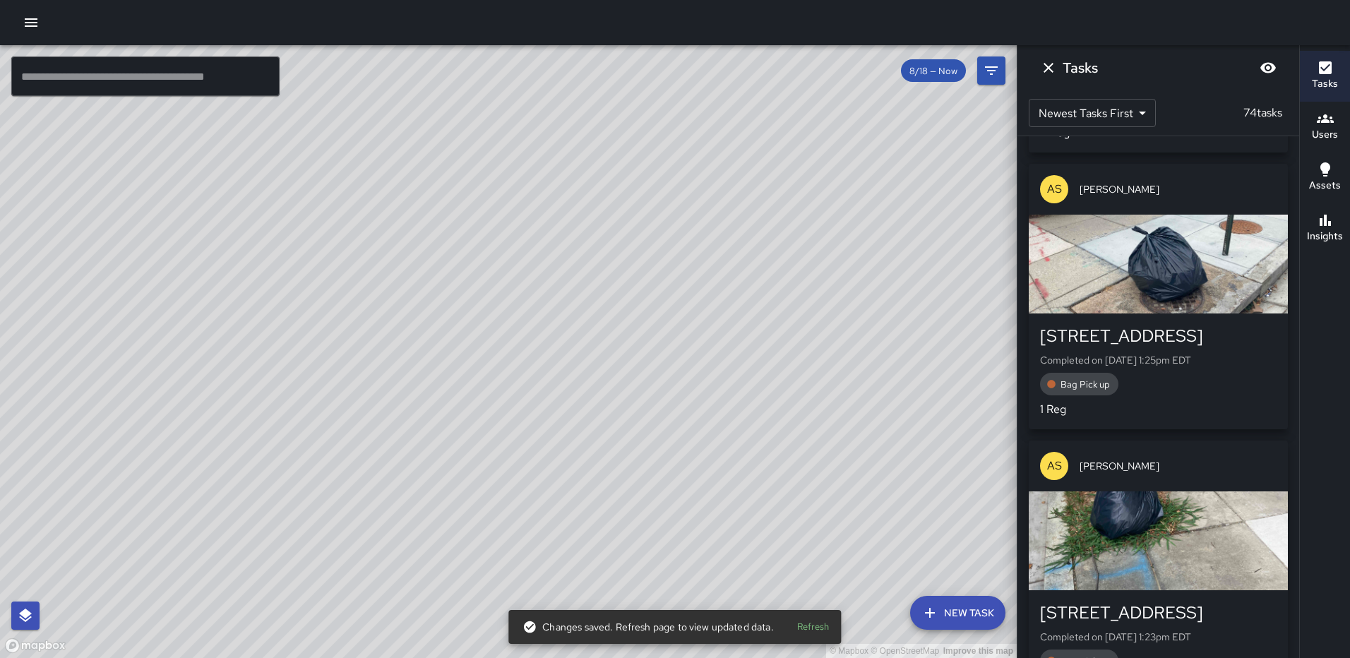
scroll to position [3151, 0]
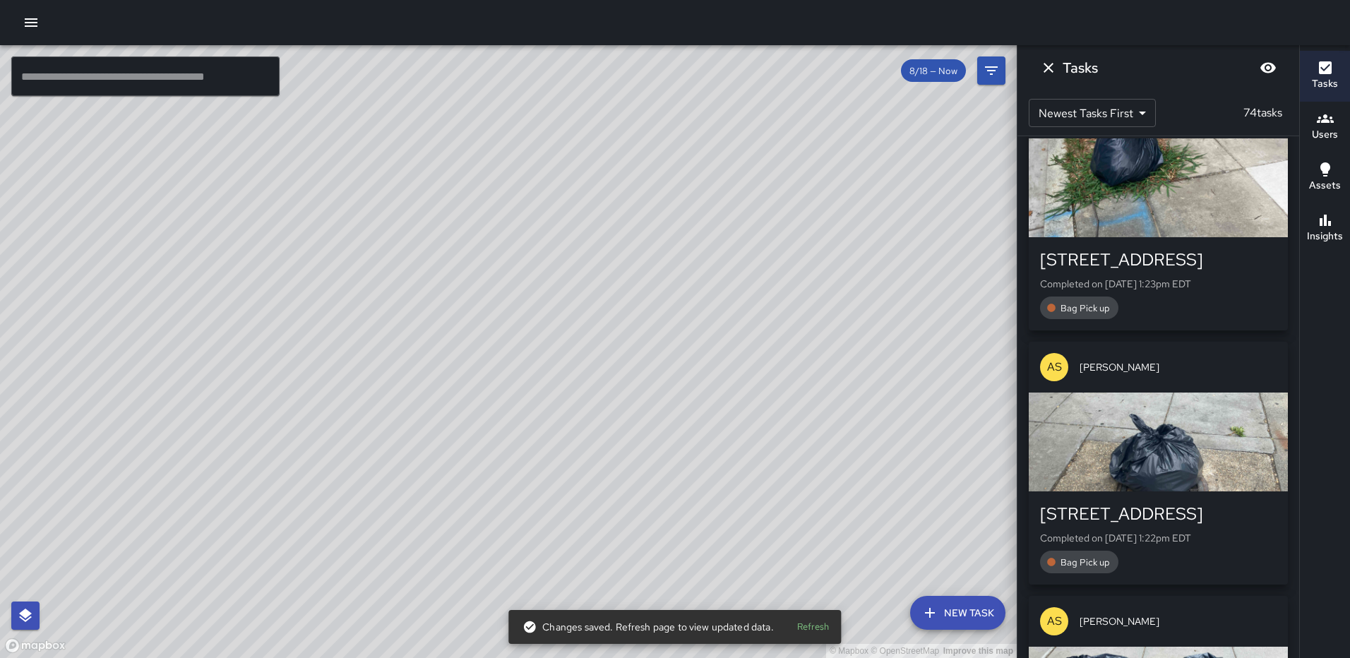
click at [1182, 230] on div "button" at bounding box center [1158, 187] width 259 height 99
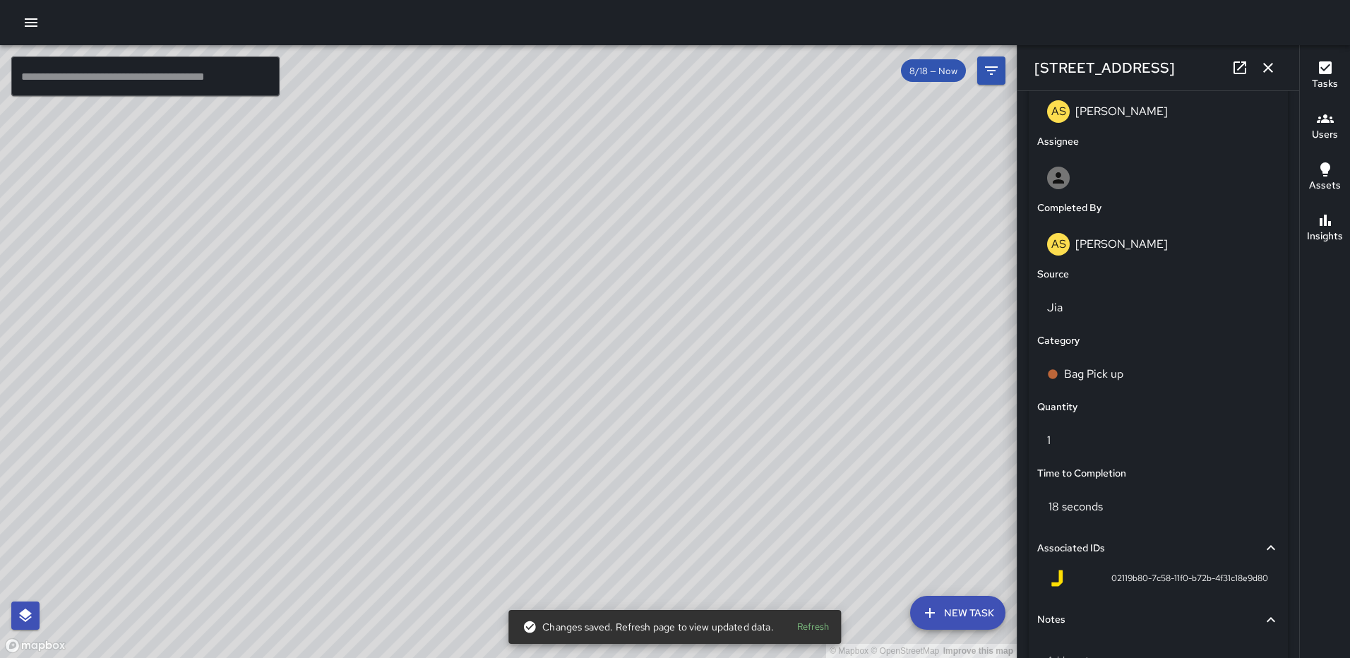
scroll to position [868, 0]
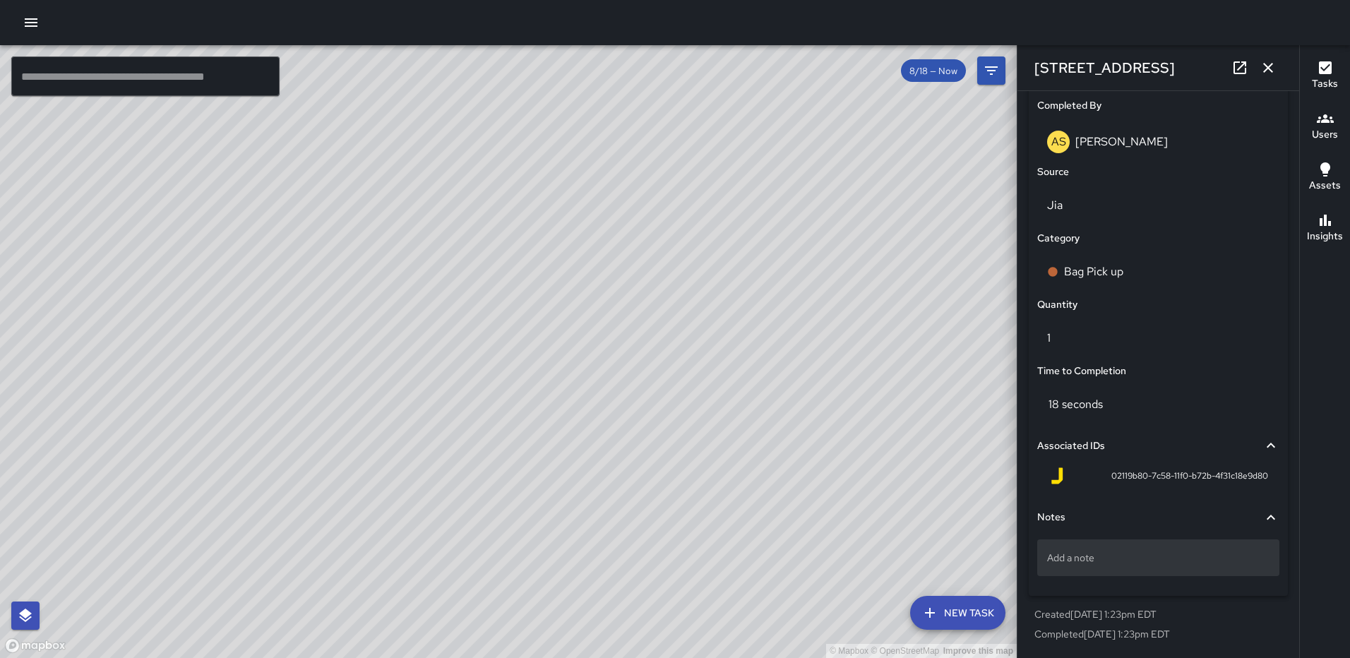
click at [1135, 565] on p "Add a note" at bounding box center [1158, 558] width 222 height 14
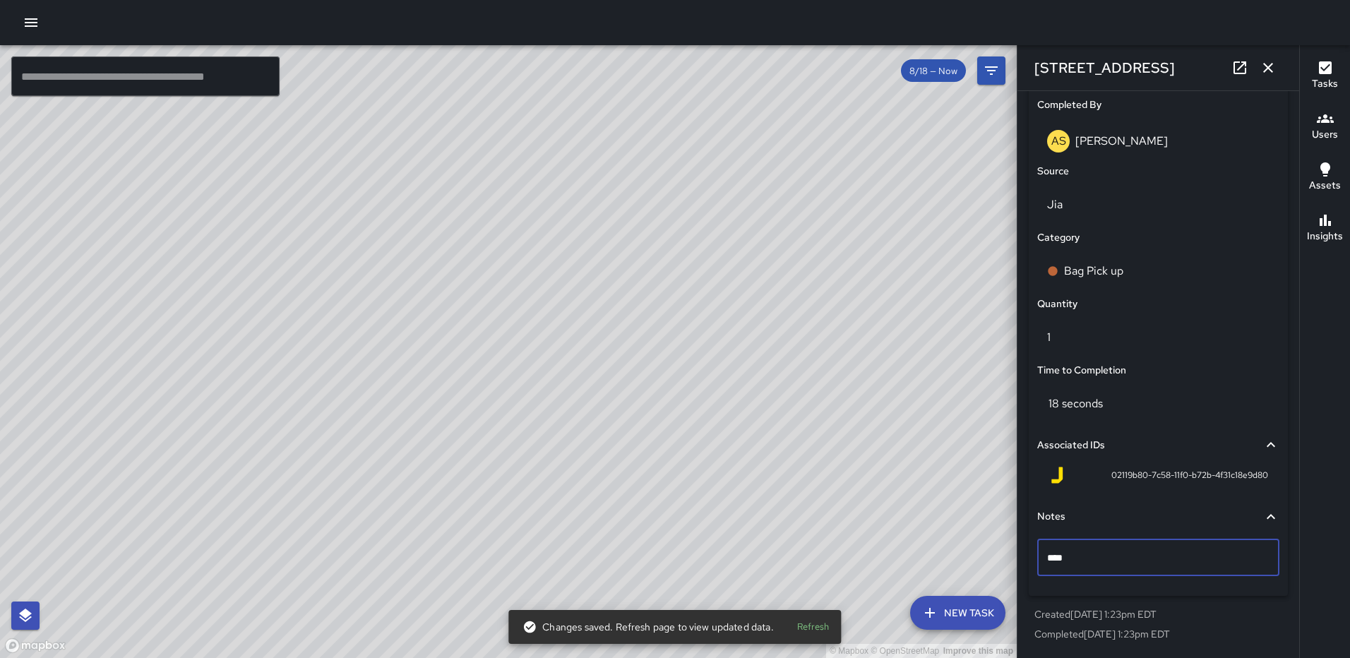
type textarea "*****"
click at [1273, 66] on icon "button" at bounding box center [1268, 67] width 17 height 17
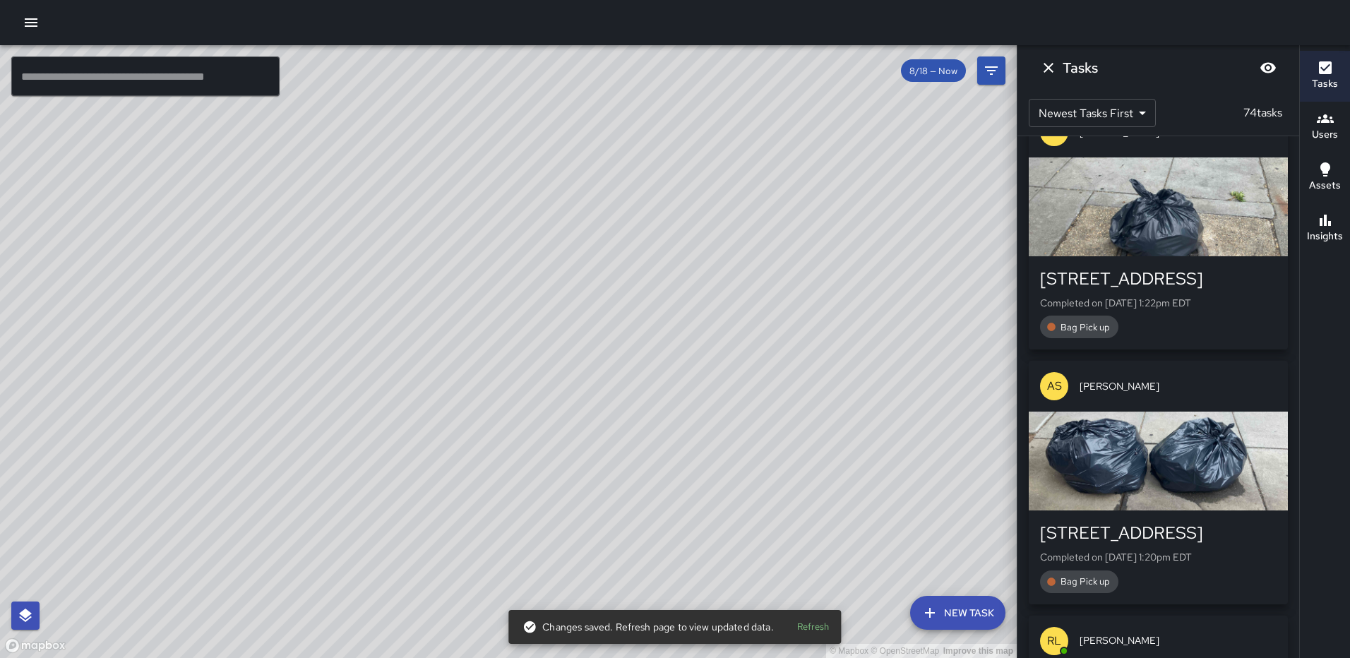
scroll to position [3433, 0]
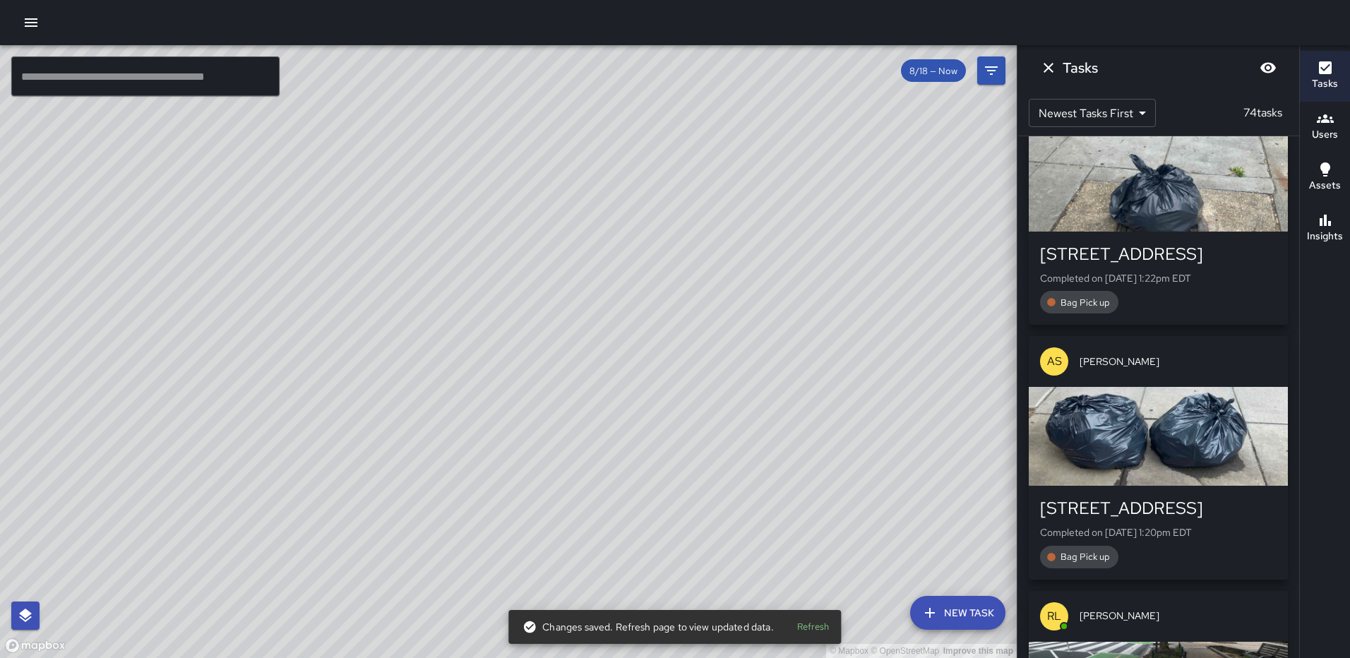
click at [1166, 205] on div "button" at bounding box center [1158, 182] width 259 height 99
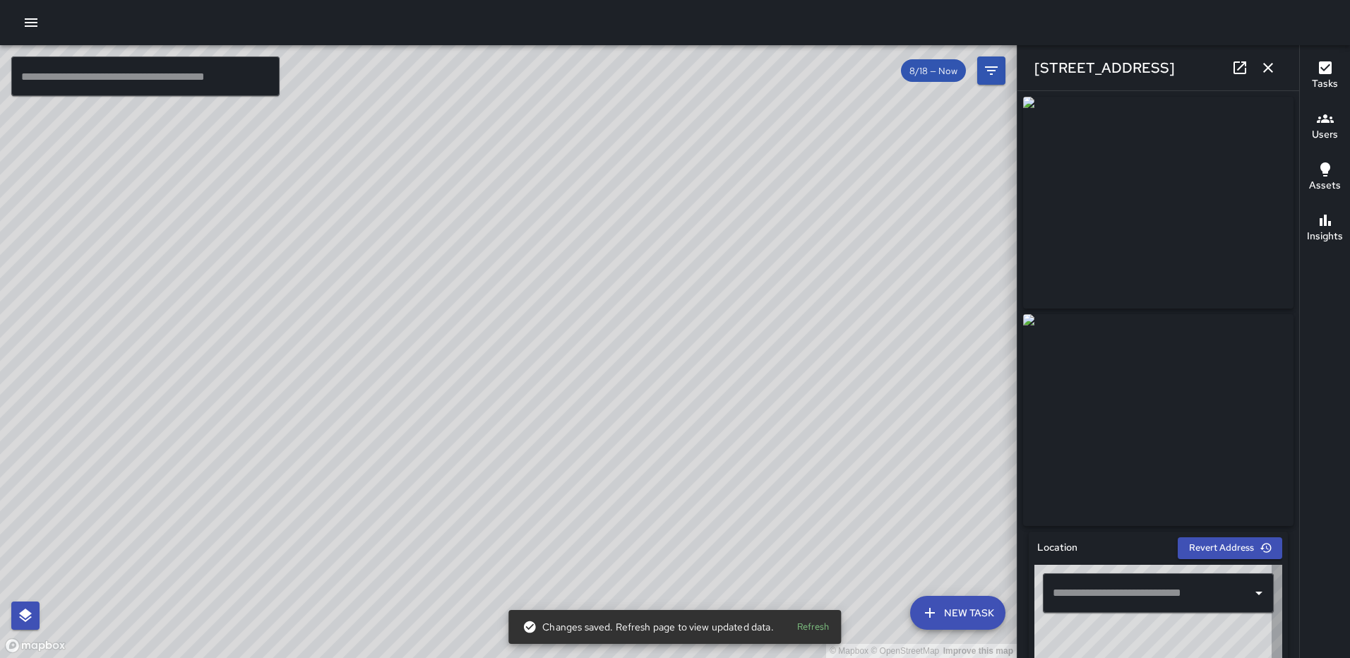
type input "**********"
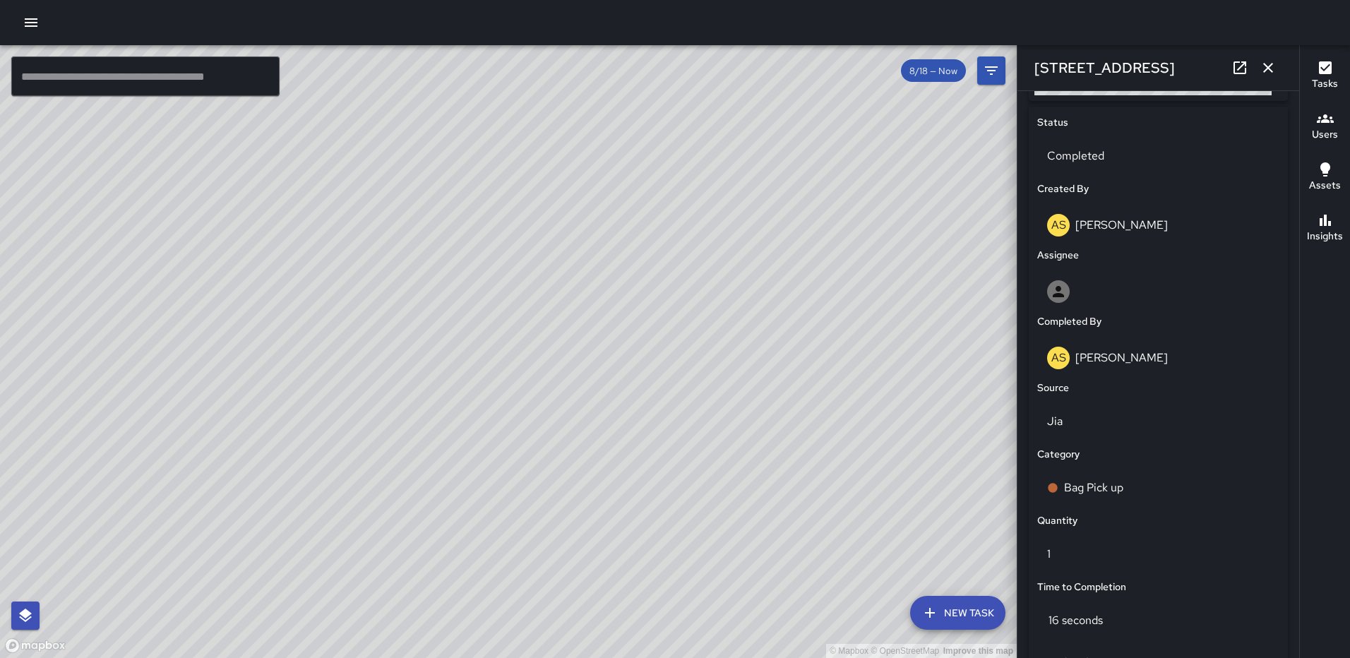
scroll to position [868, 0]
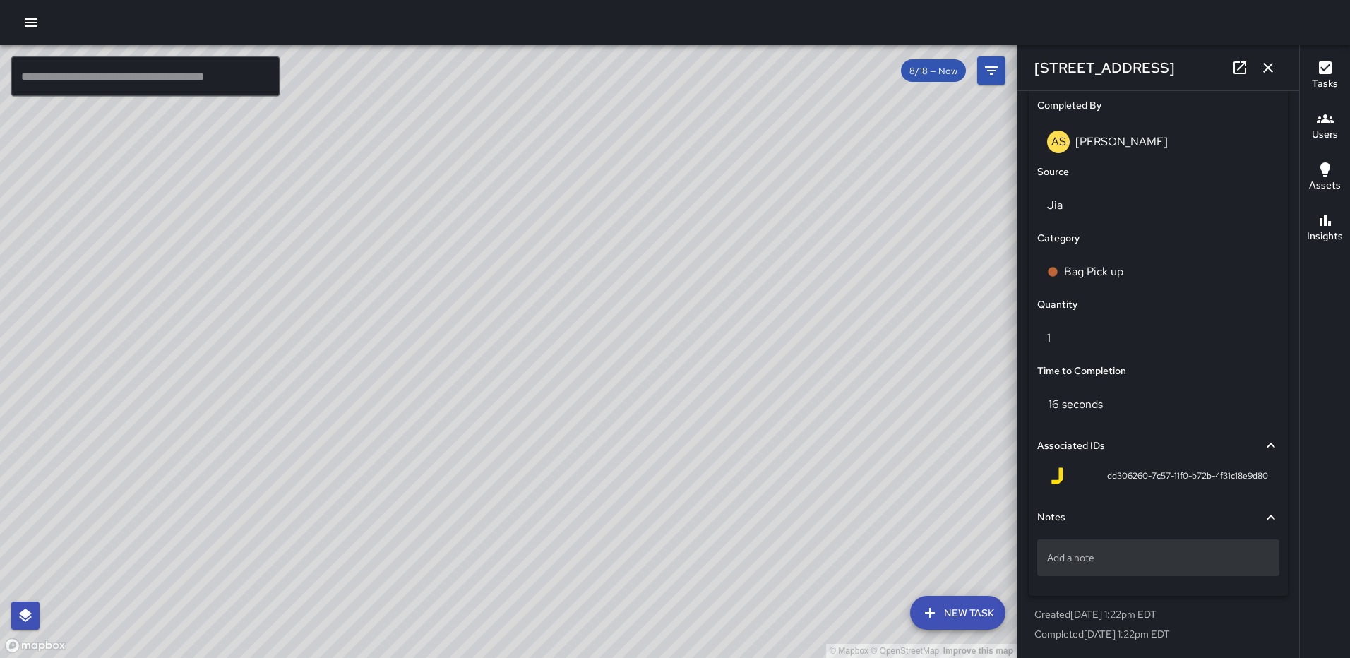
click at [1122, 562] on p "Add a note" at bounding box center [1158, 558] width 222 height 14
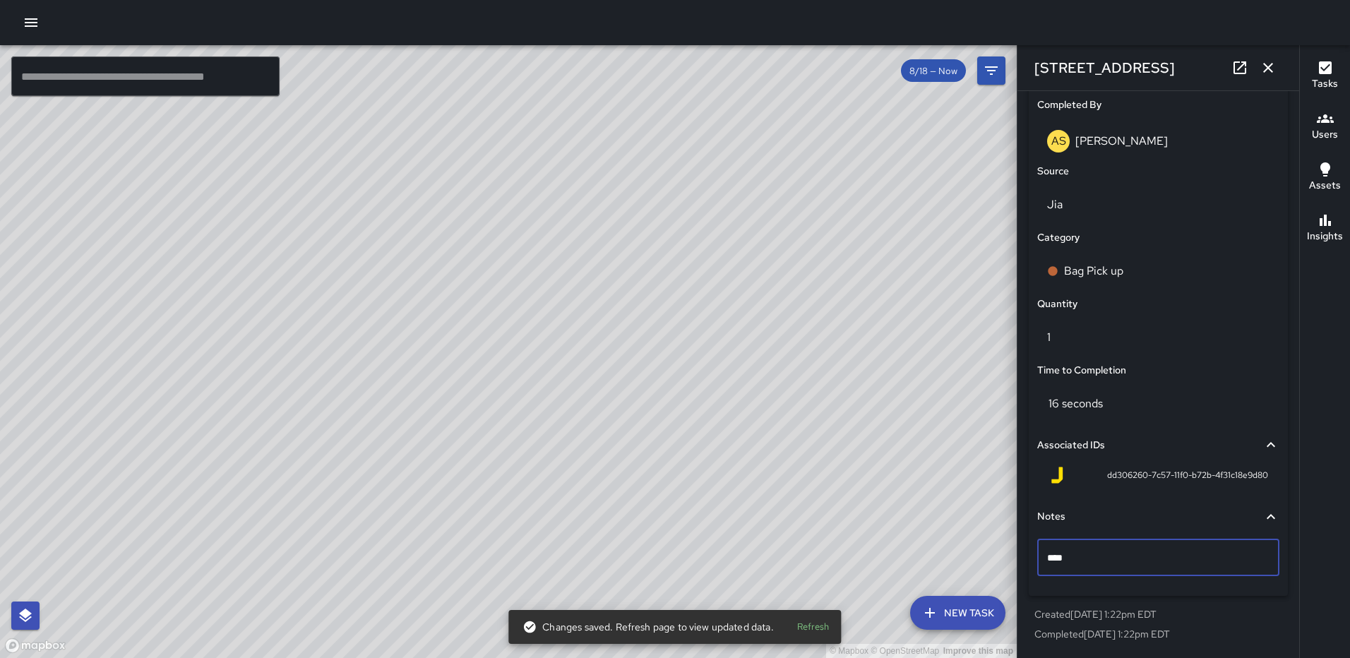
type textarea "*****"
click at [1275, 59] on icon "button" at bounding box center [1268, 67] width 17 height 17
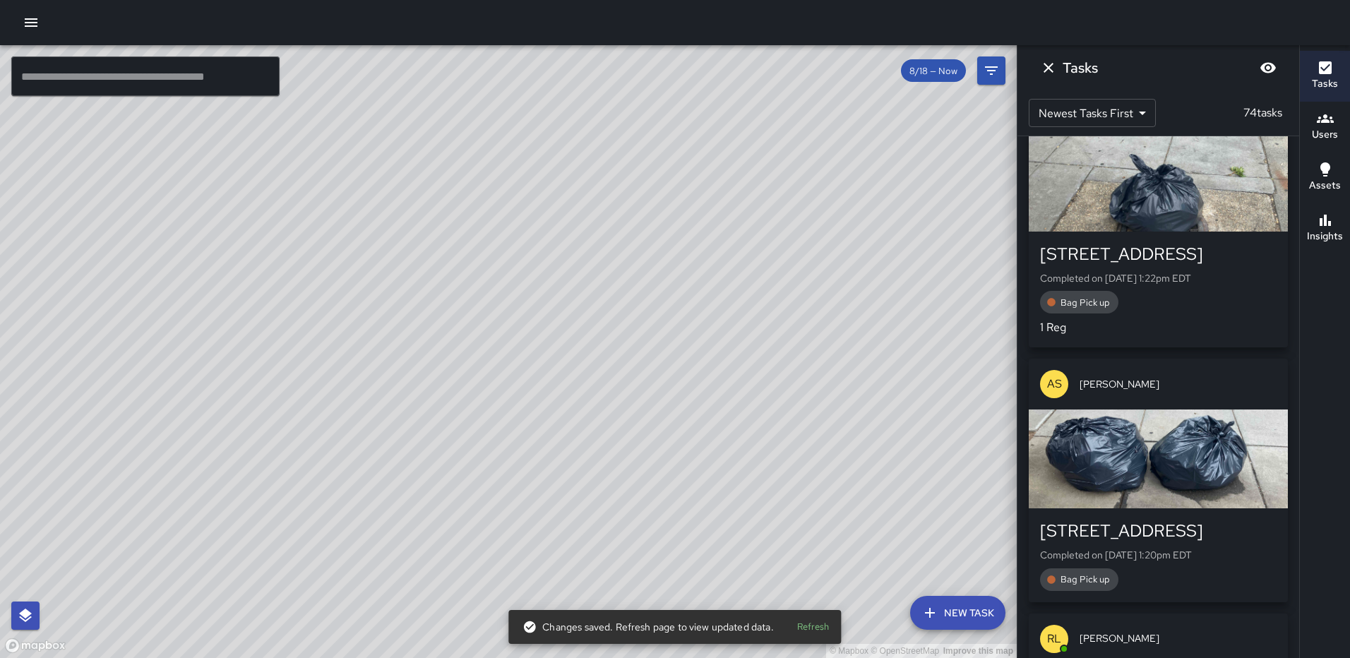
click at [1124, 500] on div "button" at bounding box center [1158, 459] width 259 height 99
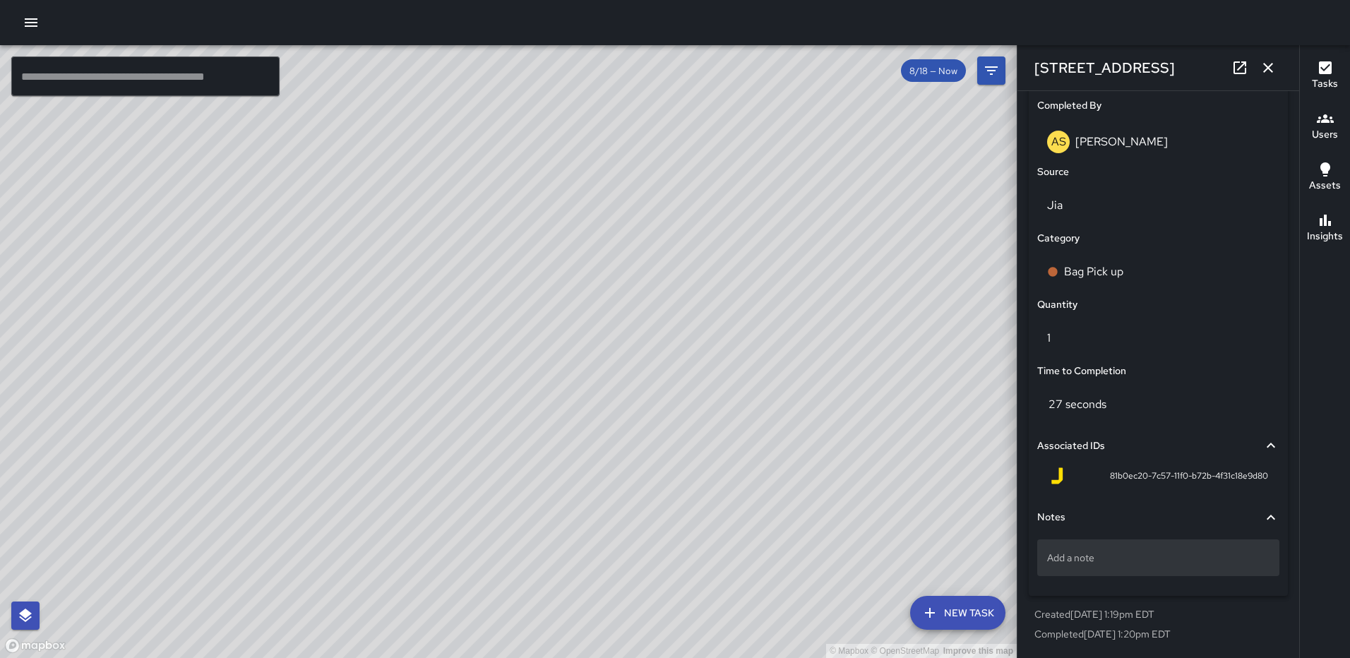
click at [1142, 557] on p "Add a note" at bounding box center [1158, 558] width 222 height 14
type textarea "*****"
click at [1276, 62] on button "button" at bounding box center [1268, 68] width 28 height 28
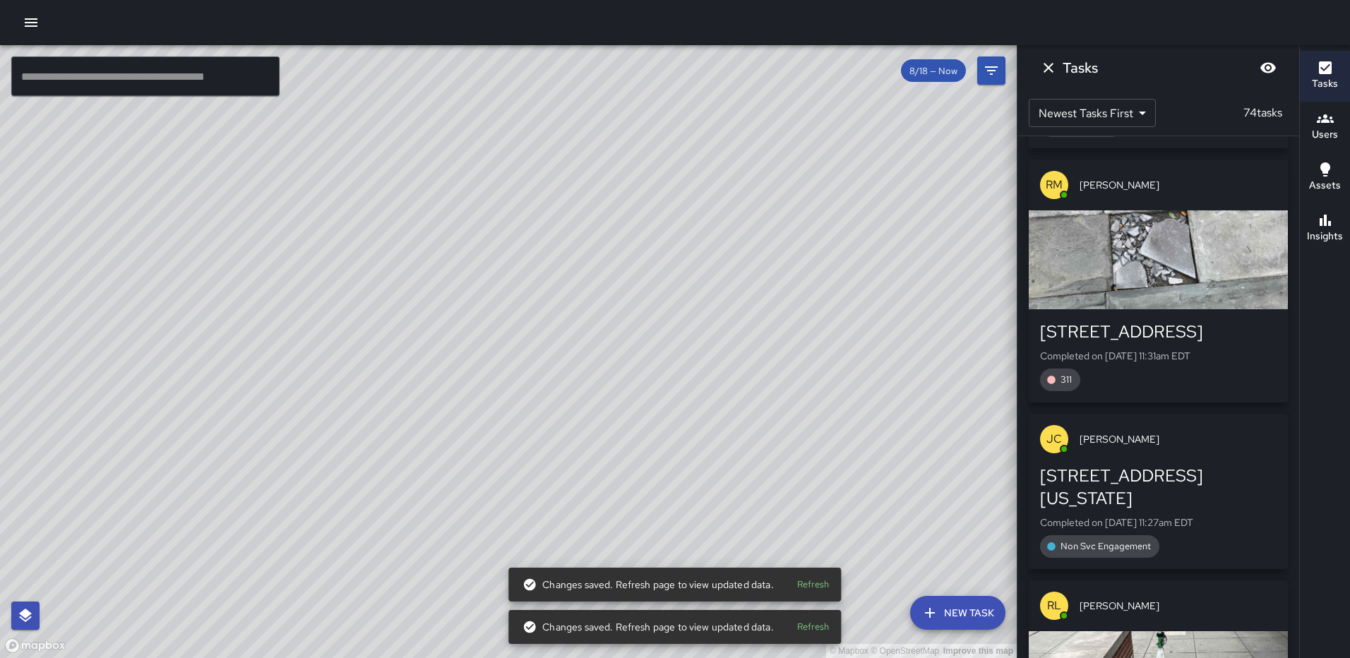
scroll to position [5733, 0]
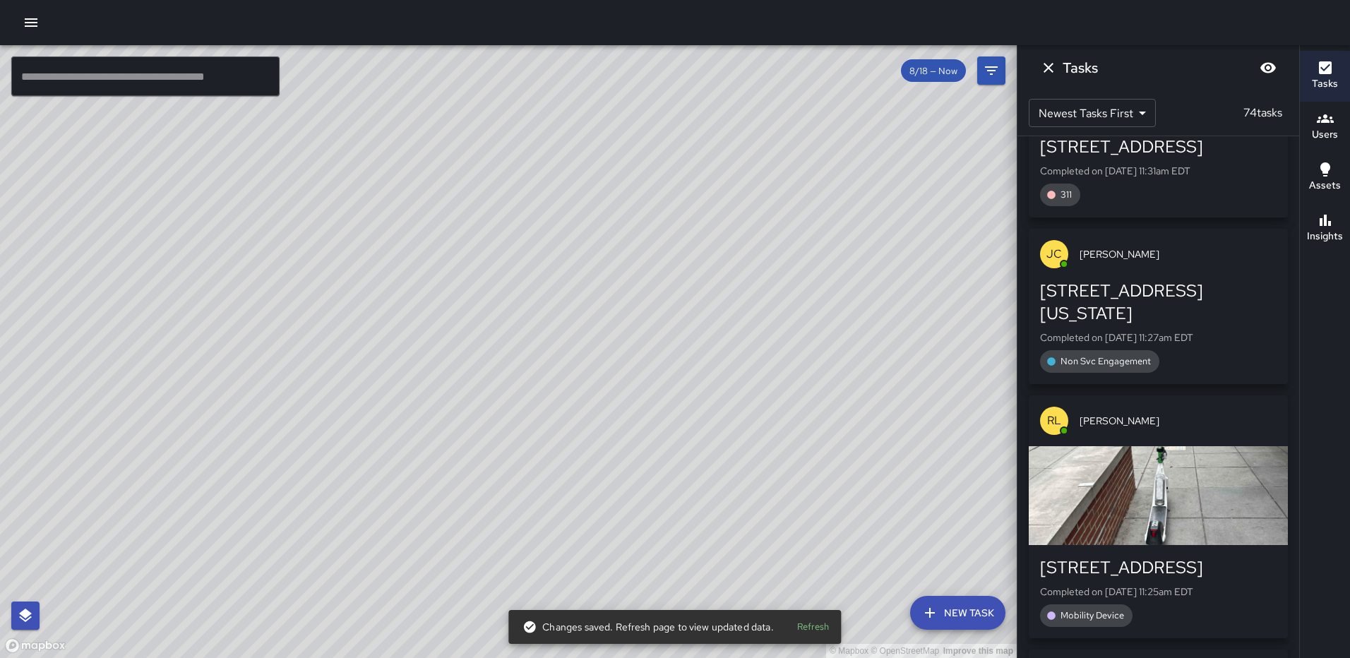
click at [1050, 71] on icon "Dismiss" at bounding box center [1048, 67] width 17 height 17
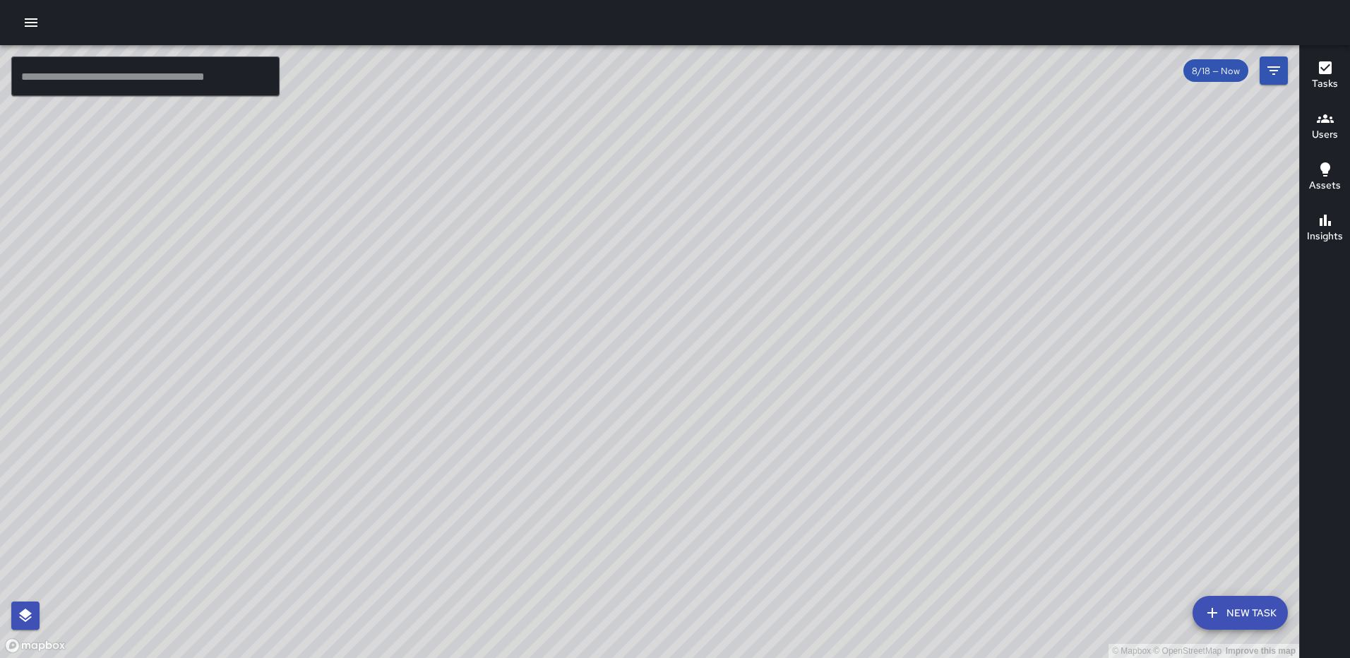
click at [1324, 64] on icon "button" at bounding box center [1325, 67] width 13 height 13
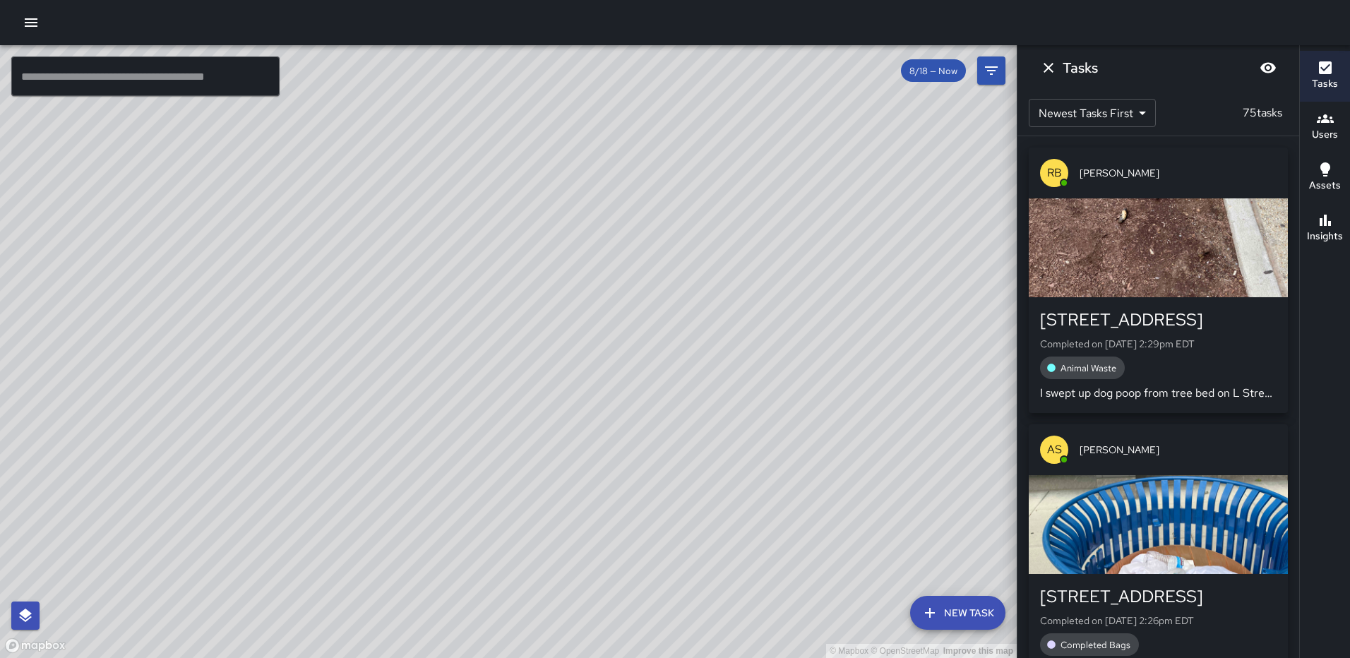
click at [1177, 221] on div "button" at bounding box center [1158, 247] width 259 height 99
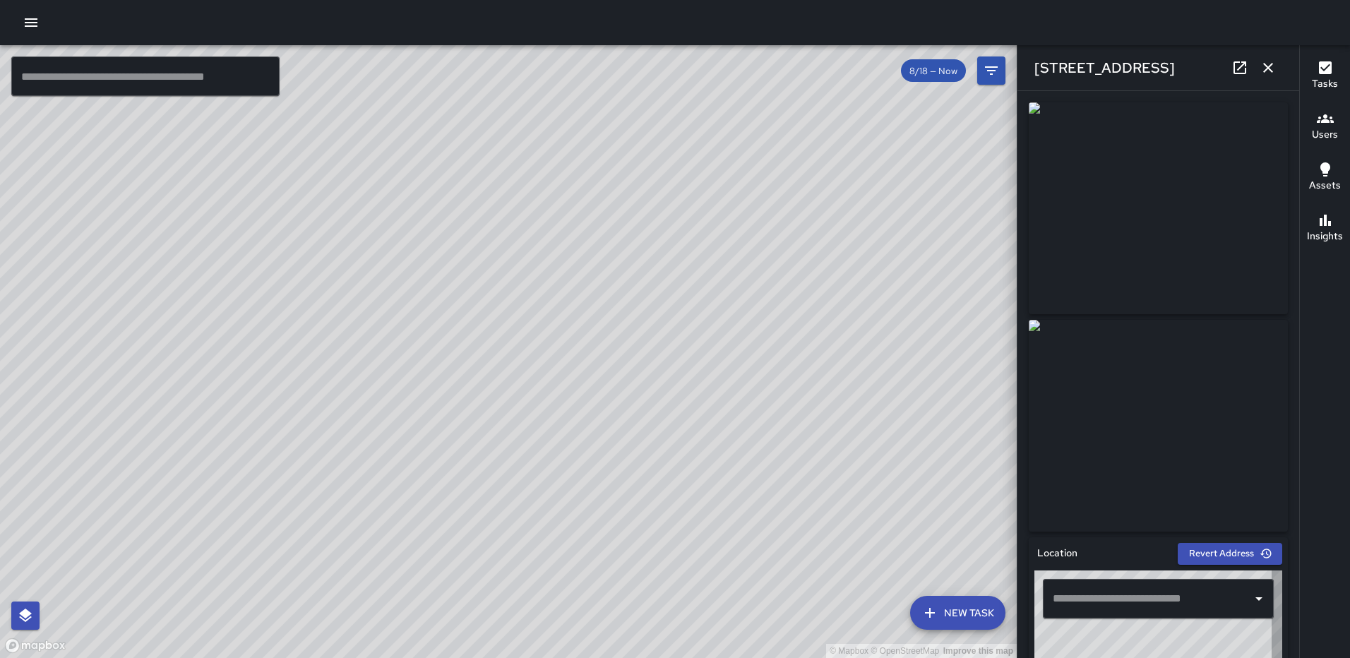
type input "**********"
click at [1266, 61] on icon "button" at bounding box center [1268, 67] width 17 height 17
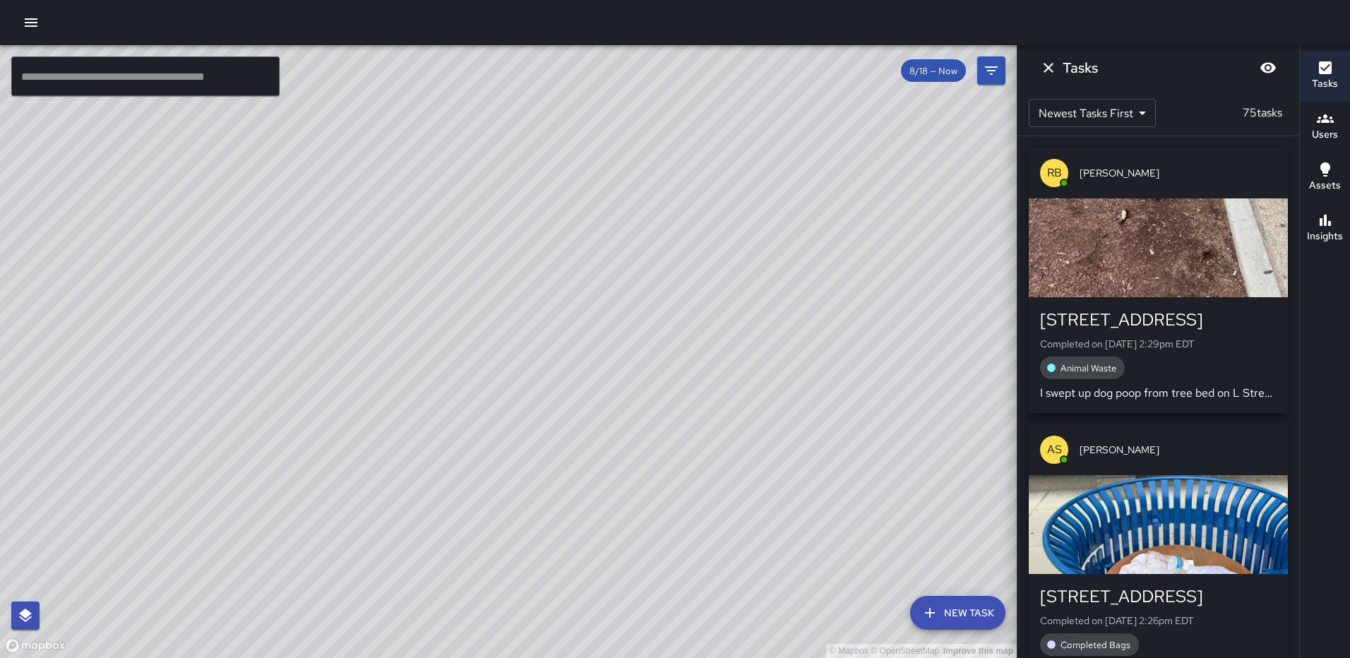
click at [1047, 69] on icon "Dismiss" at bounding box center [1048, 67] width 17 height 17
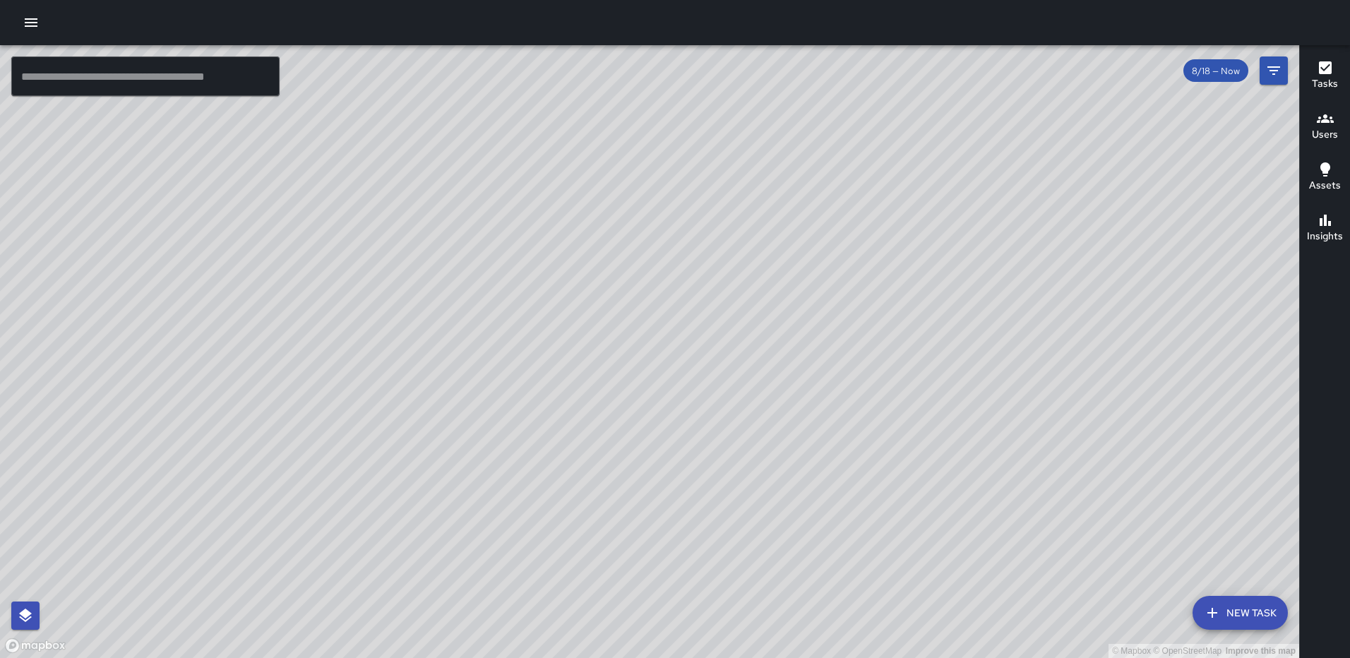
click at [350, 366] on div "© Mapbox © OpenStreetMap Improve this map [PERSON_NAME] [STREET_ADDRESS][US_STA…" at bounding box center [650, 351] width 1300 height 613
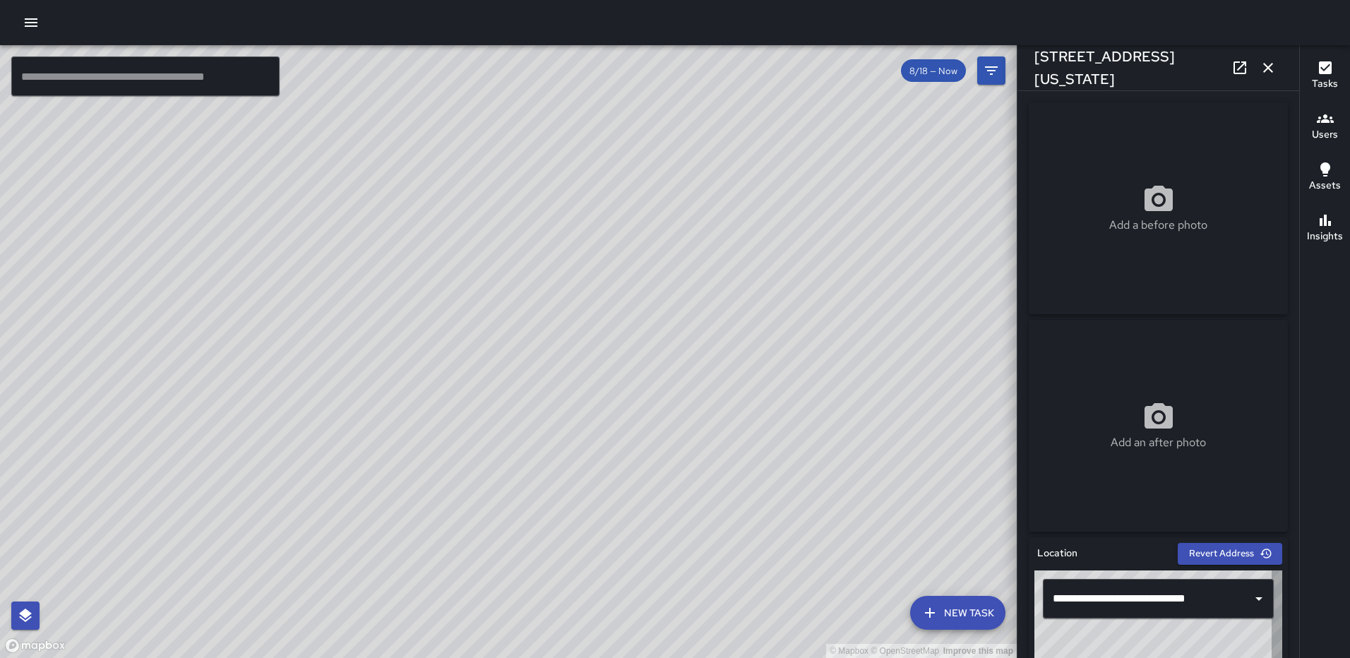
type input "**********"
click at [1273, 65] on icon "button" at bounding box center [1268, 67] width 17 height 17
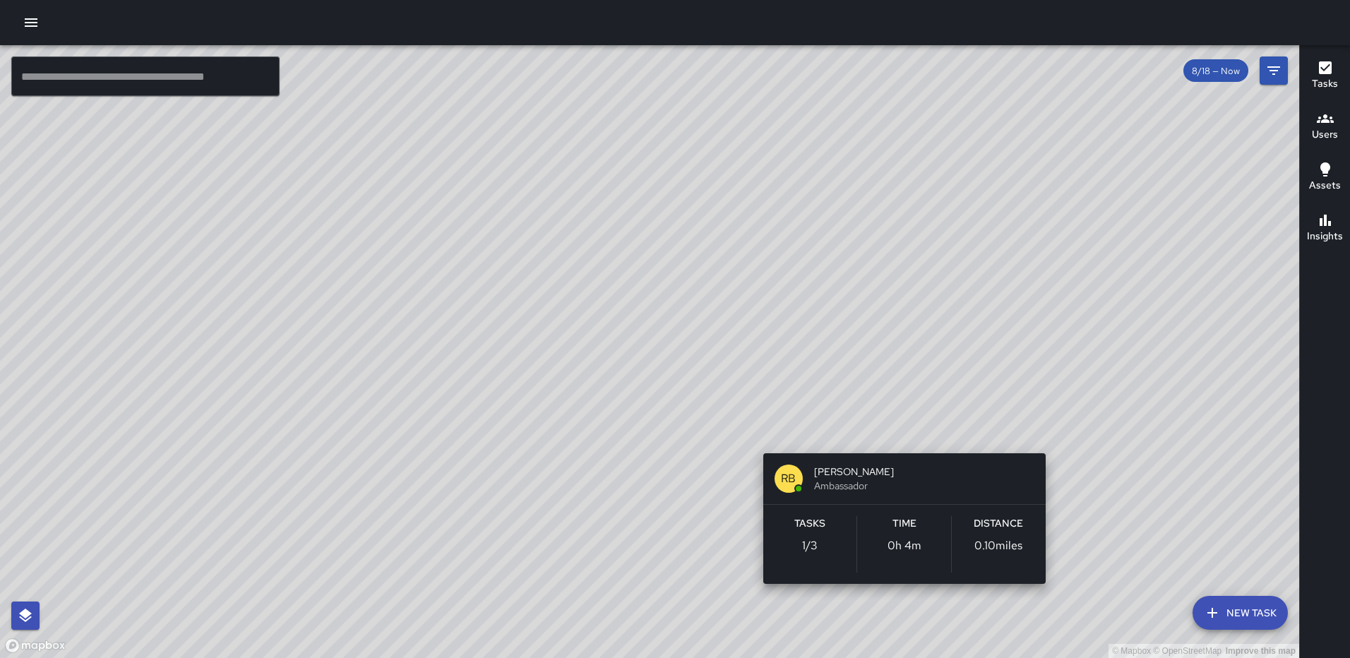
drag, startPoint x: 929, startPoint y: 435, endPoint x: 700, endPoint y: 427, distance: 229.0
click at [703, 432] on div "© Mapbox © OpenStreetMap Improve this map RB [PERSON_NAME] Ambassador Tasks 1 /…" at bounding box center [650, 351] width 1300 height 613
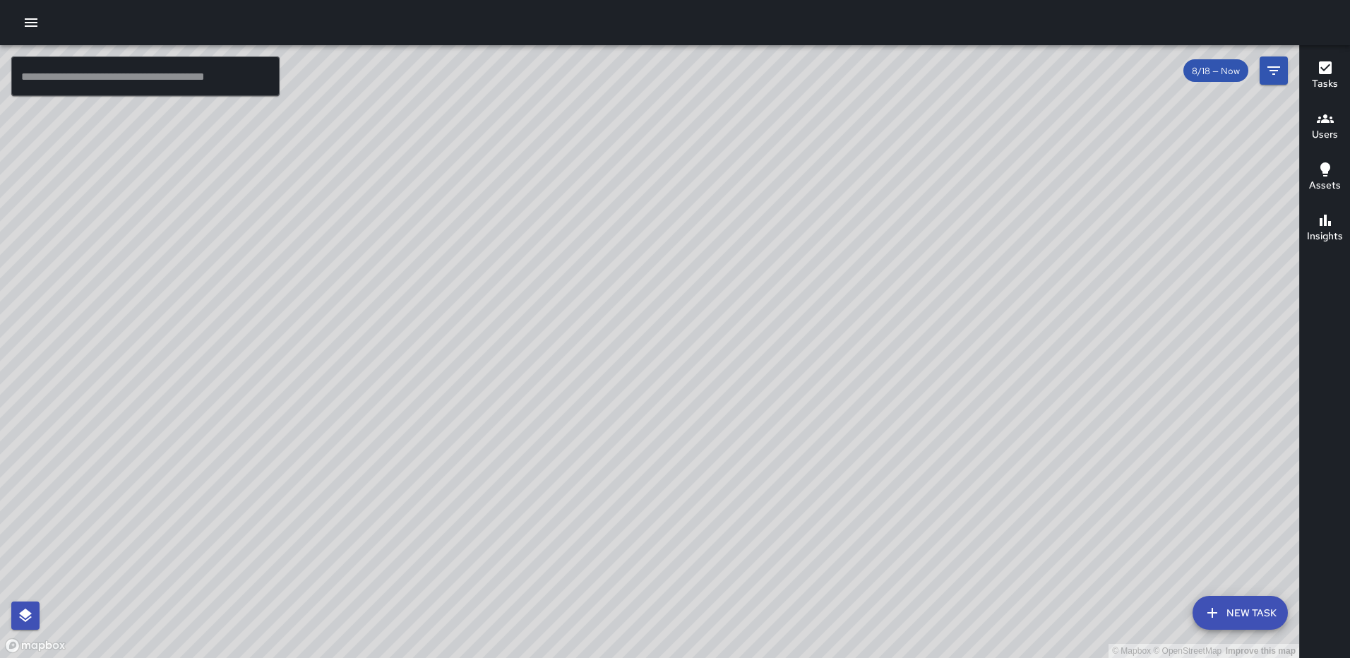
drag, startPoint x: 868, startPoint y: 421, endPoint x: 755, endPoint y: 497, distance: 135.9
click at [755, 497] on div "© Mapbox © OpenStreetMap Improve this map" at bounding box center [650, 351] width 1300 height 613
click at [24, 22] on icon "button" at bounding box center [31, 22] width 17 height 17
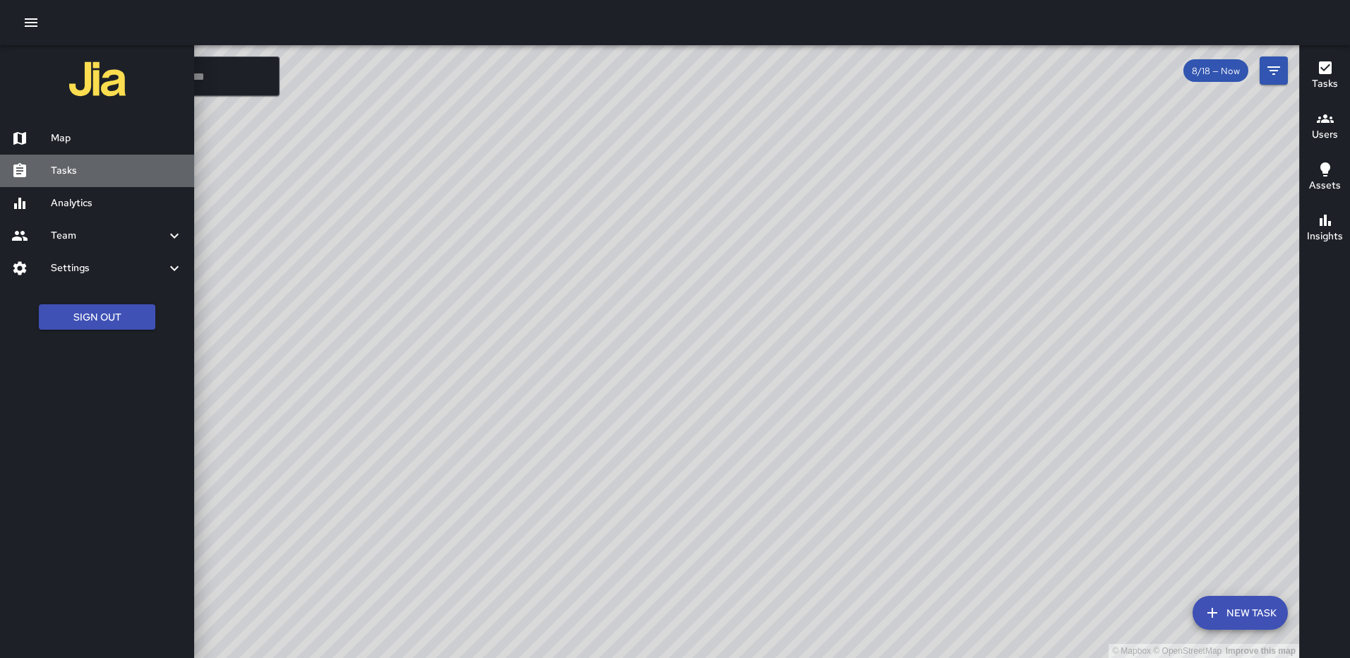
click at [85, 166] on h6 "Tasks" at bounding box center [117, 171] width 132 height 16
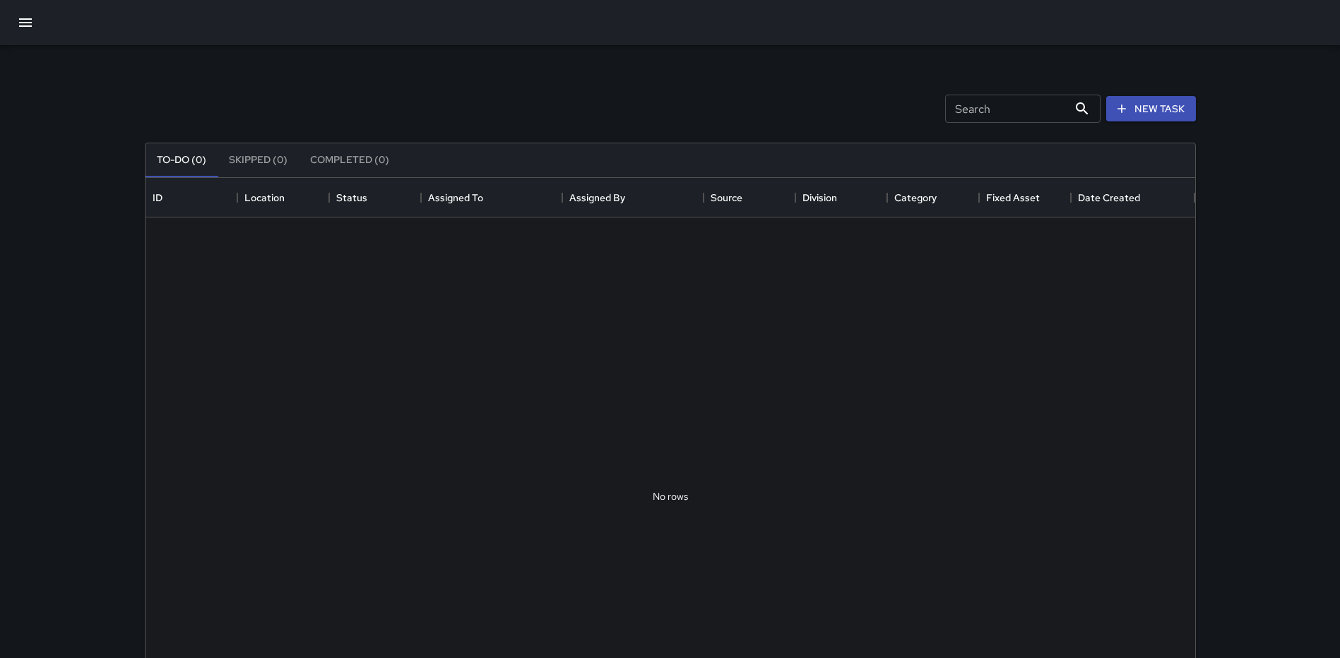
scroll to position [588, 1039]
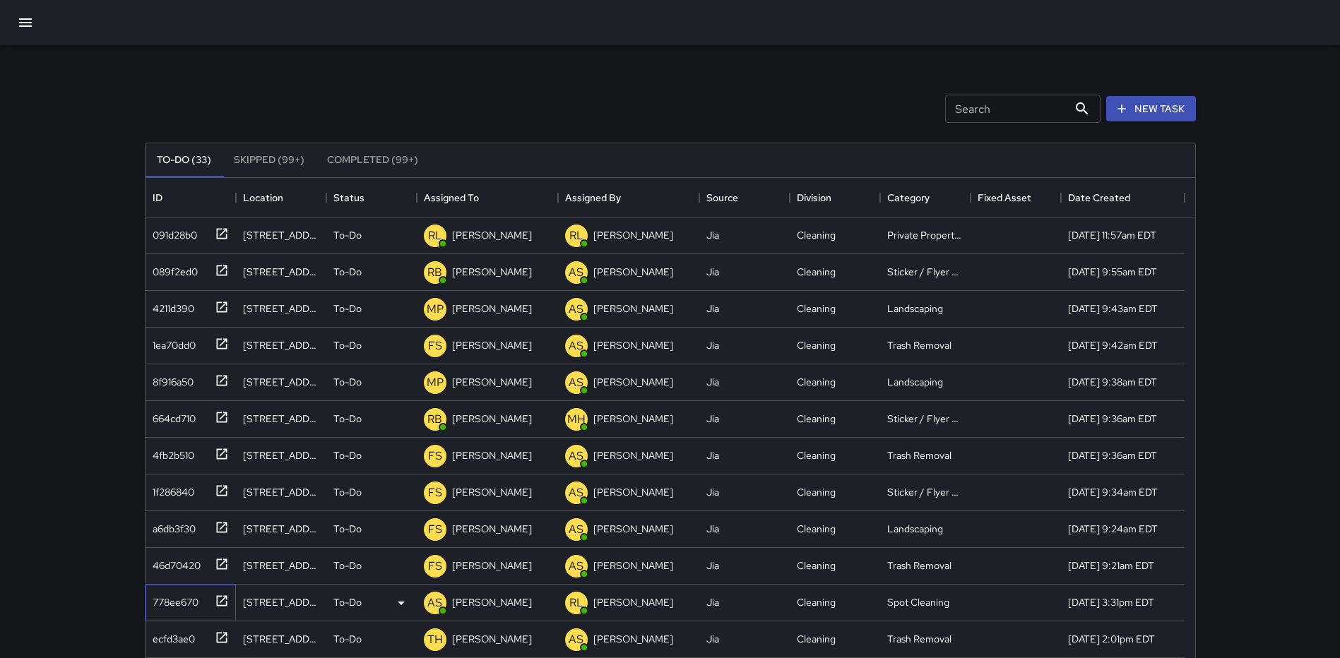
click at [215, 597] on icon at bounding box center [222, 601] width 14 height 14
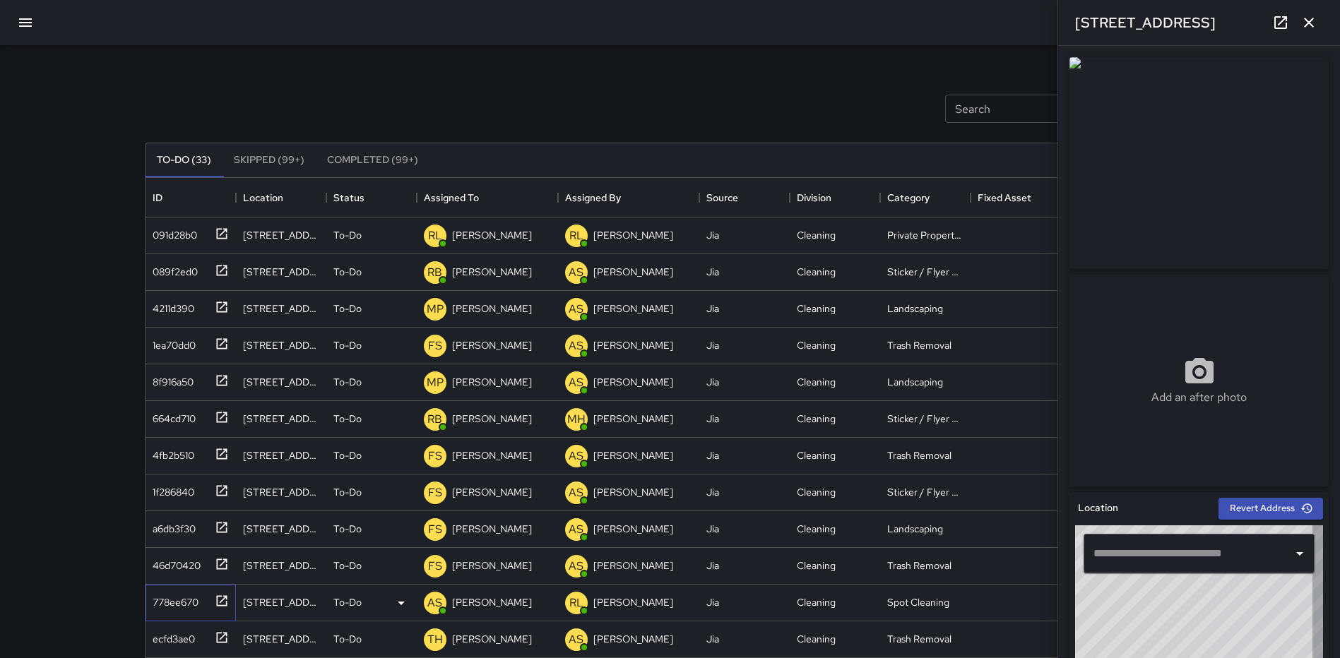
type input "**********"
click at [1317, 23] on button "button" at bounding box center [1309, 22] width 28 height 28
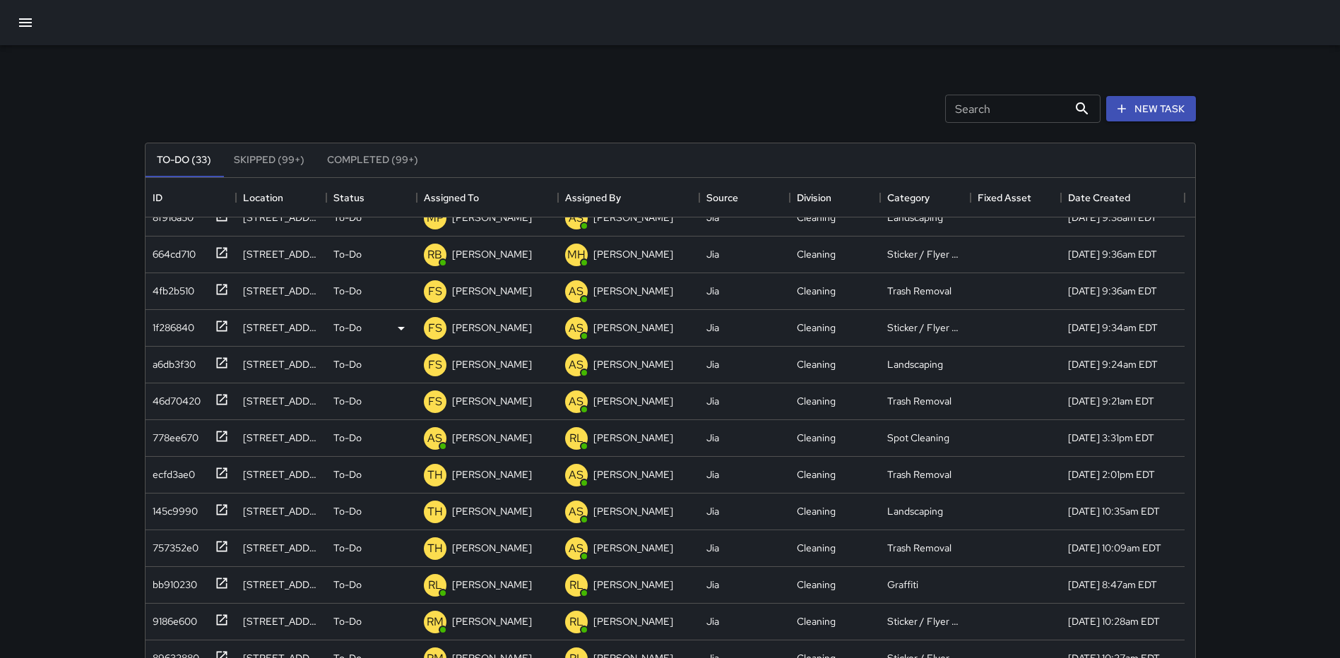
scroll to position [212, 0]
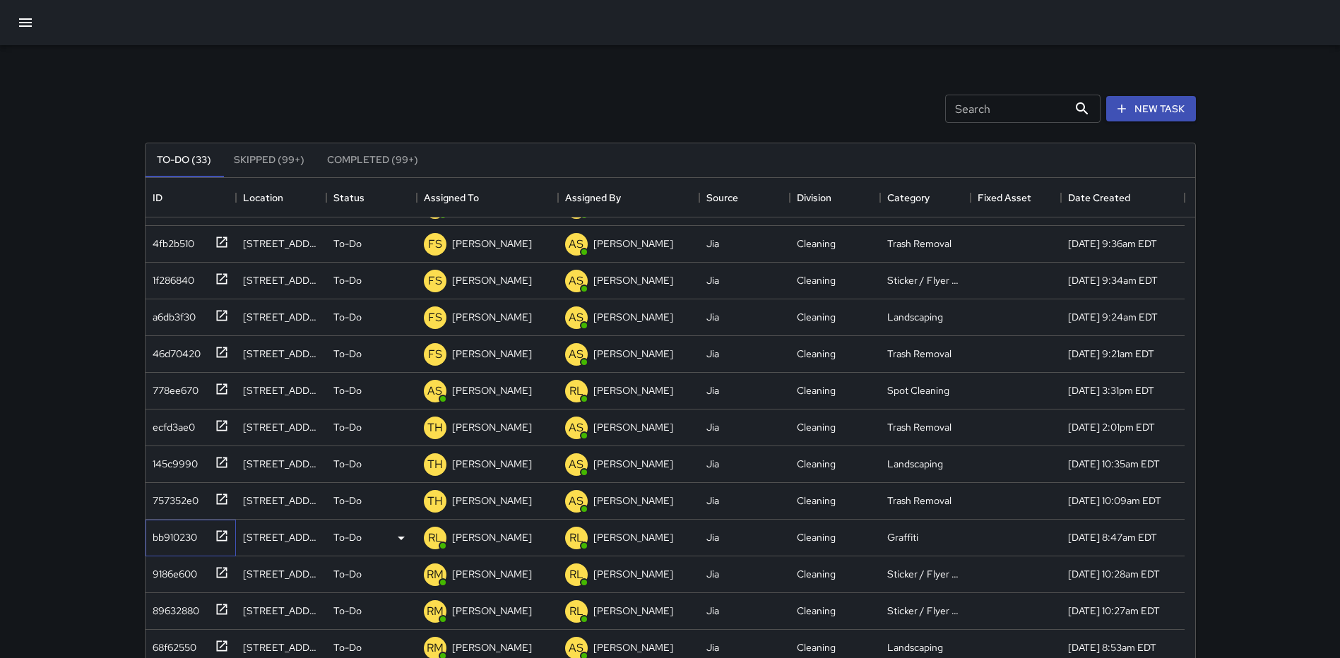
click at [222, 534] on icon at bounding box center [222, 536] width 14 height 14
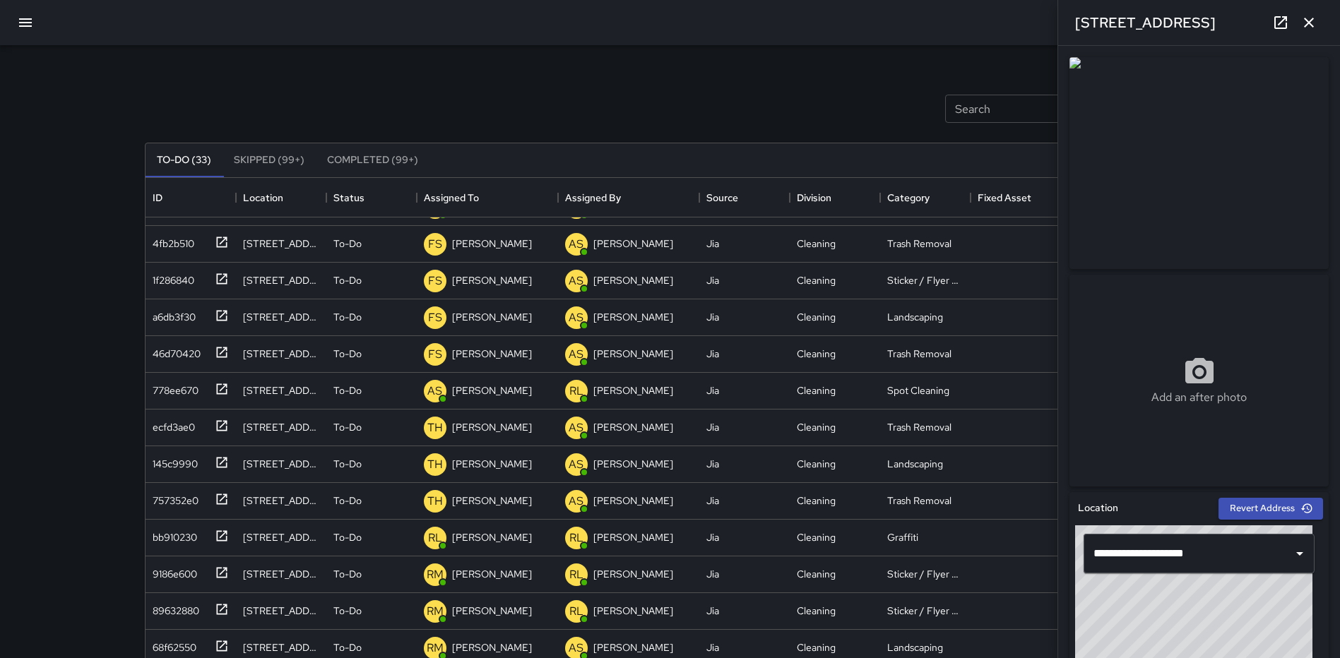
click at [1312, 16] on icon "button" at bounding box center [1308, 22] width 17 height 17
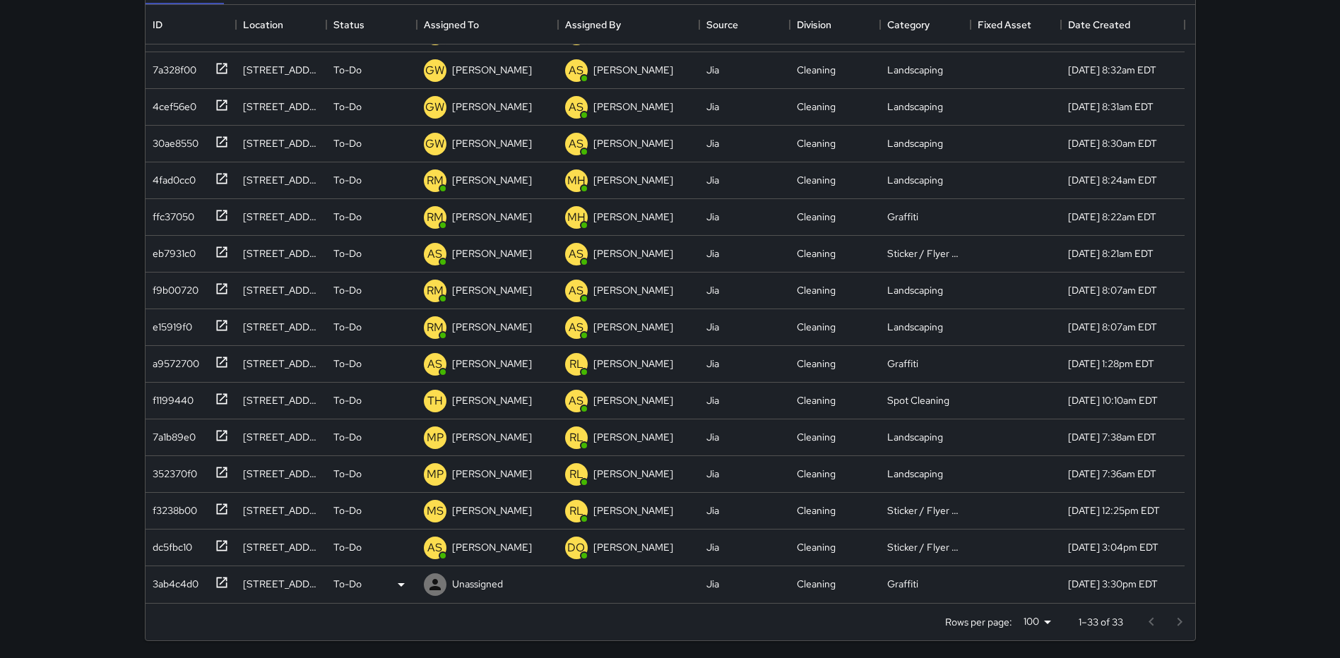
scroll to position [176, 0]
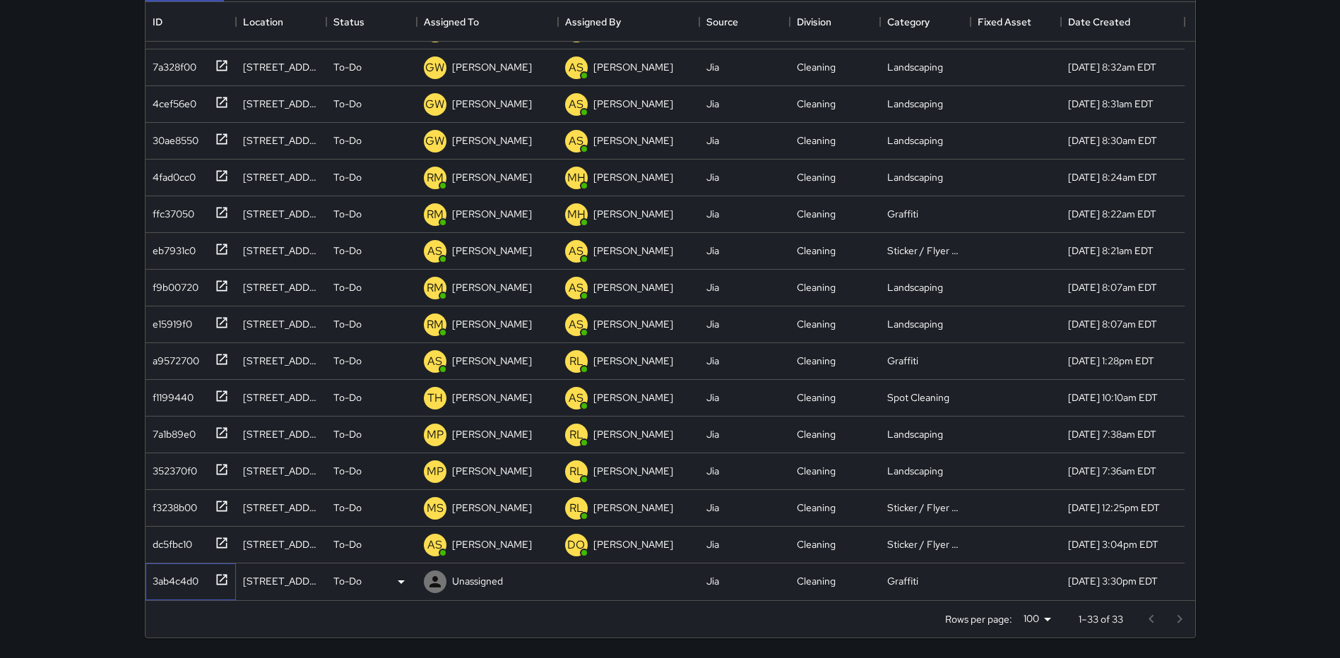
click at [218, 573] on icon at bounding box center [222, 580] width 14 height 14
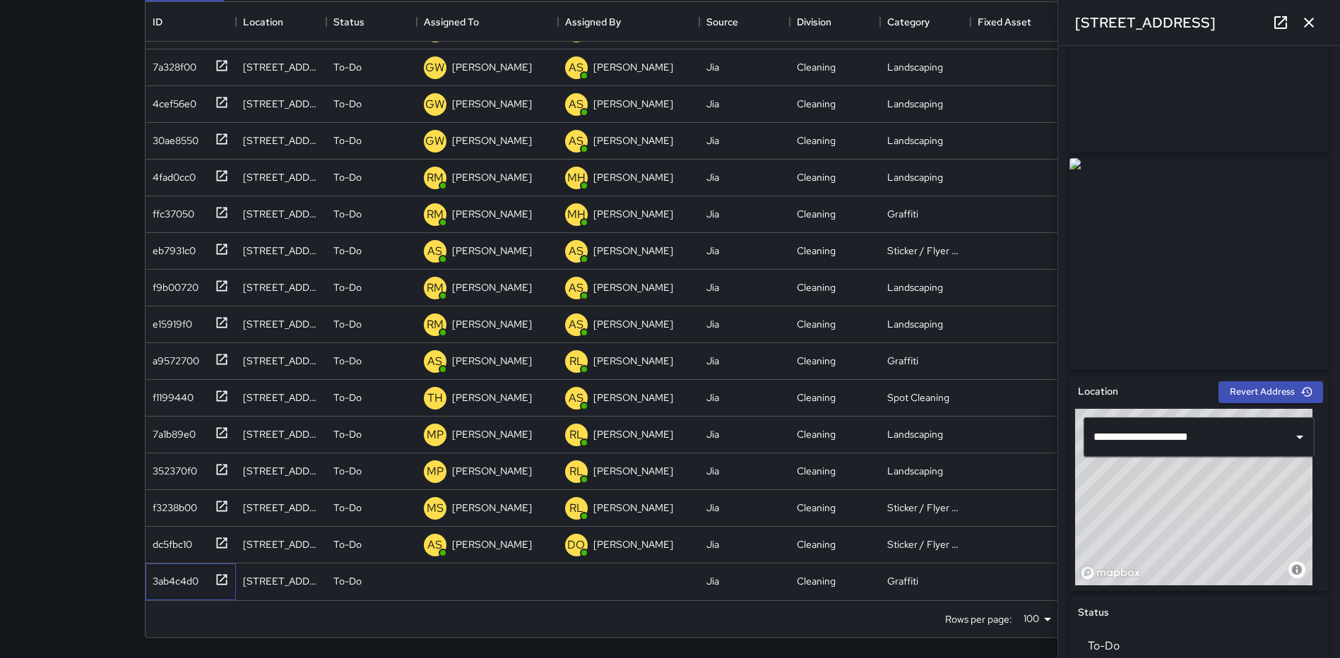
scroll to position [141, 0]
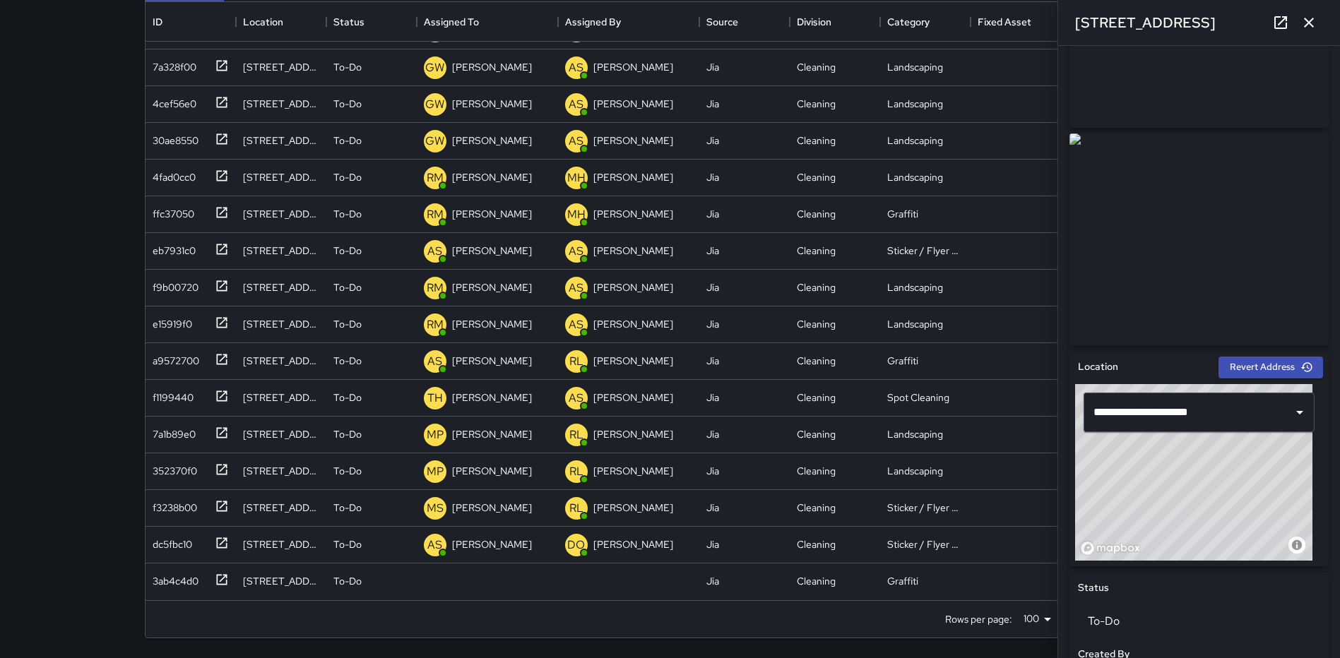
click at [1304, 22] on icon "button" at bounding box center [1308, 22] width 17 height 17
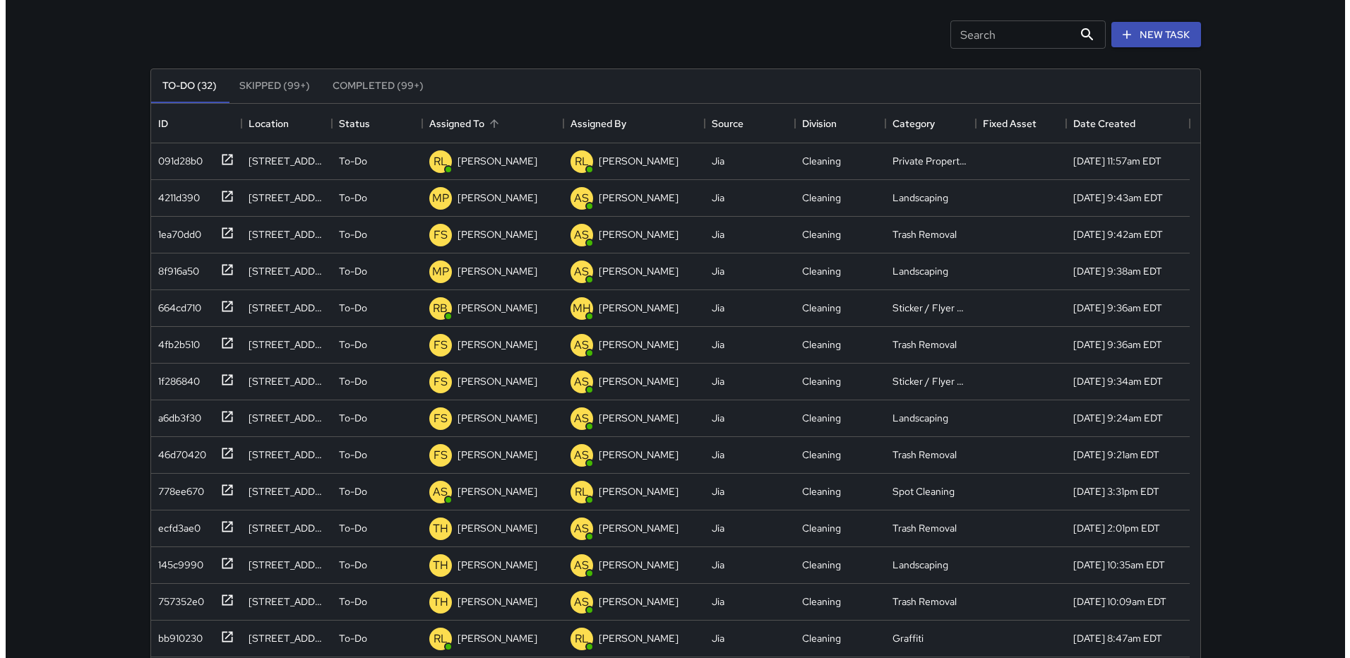
scroll to position [0, 0]
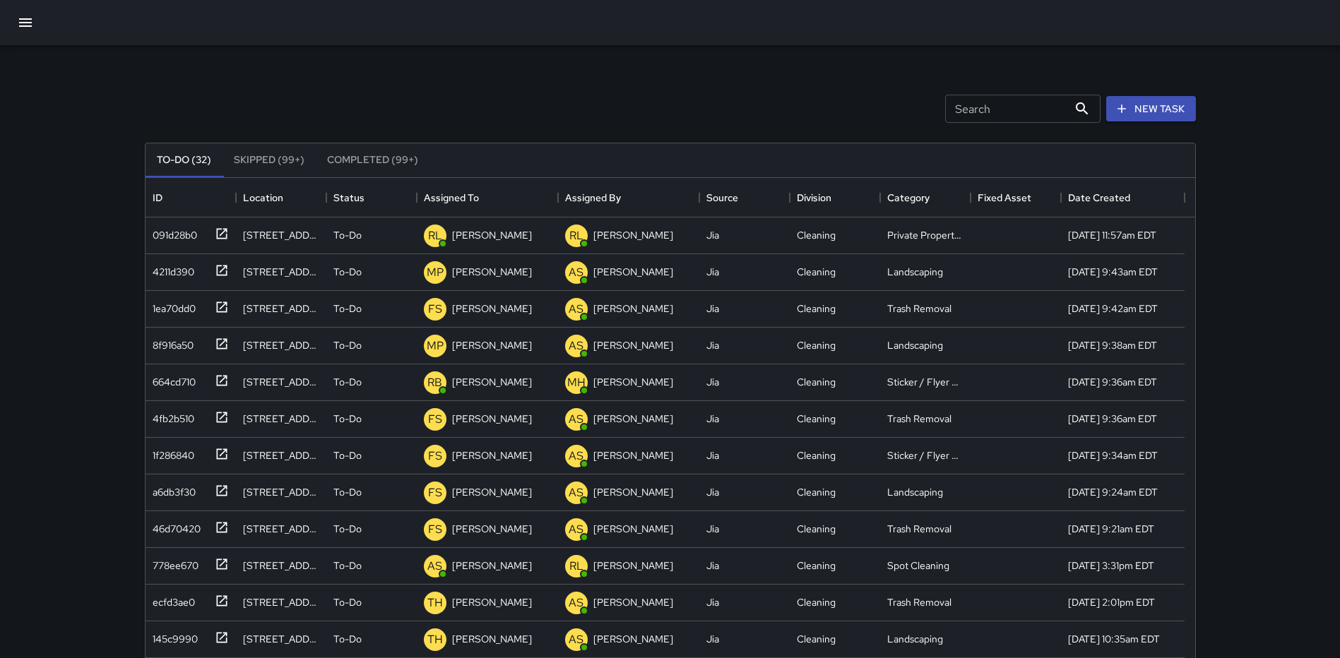
click at [25, 22] on icon "button" at bounding box center [25, 22] width 13 height 8
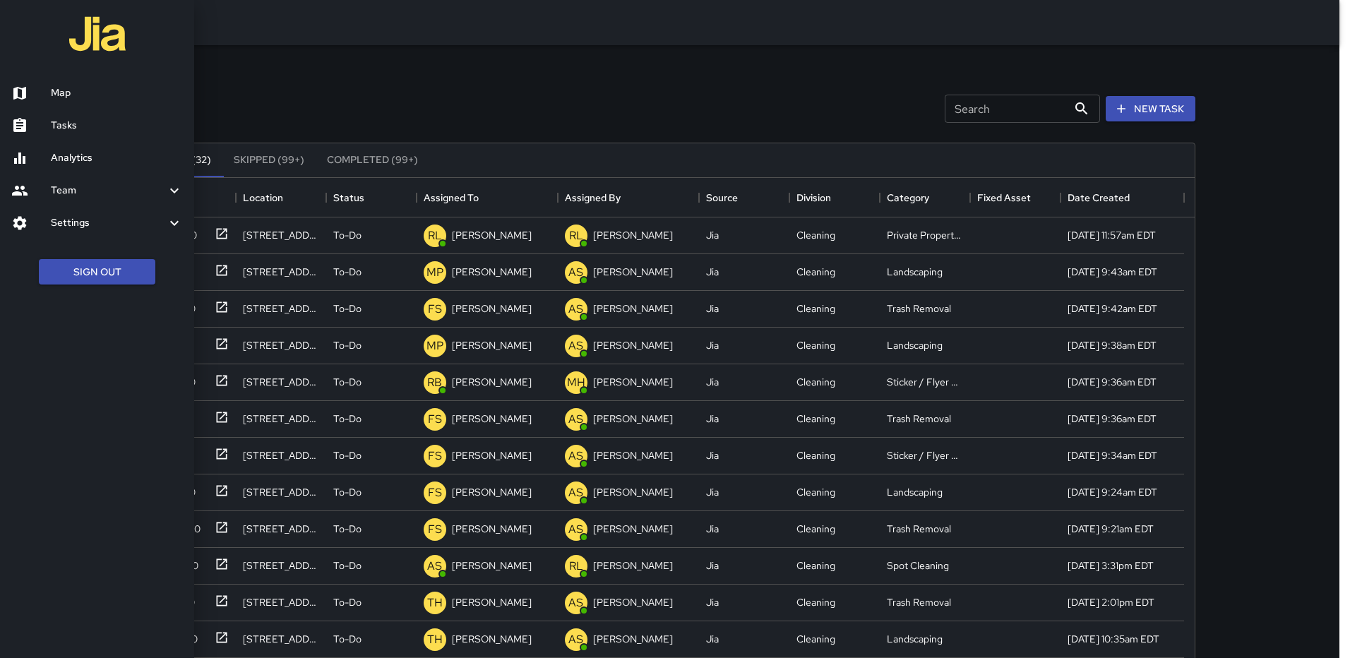
click at [75, 87] on h6 "Map" at bounding box center [117, 93] width 132 height 16
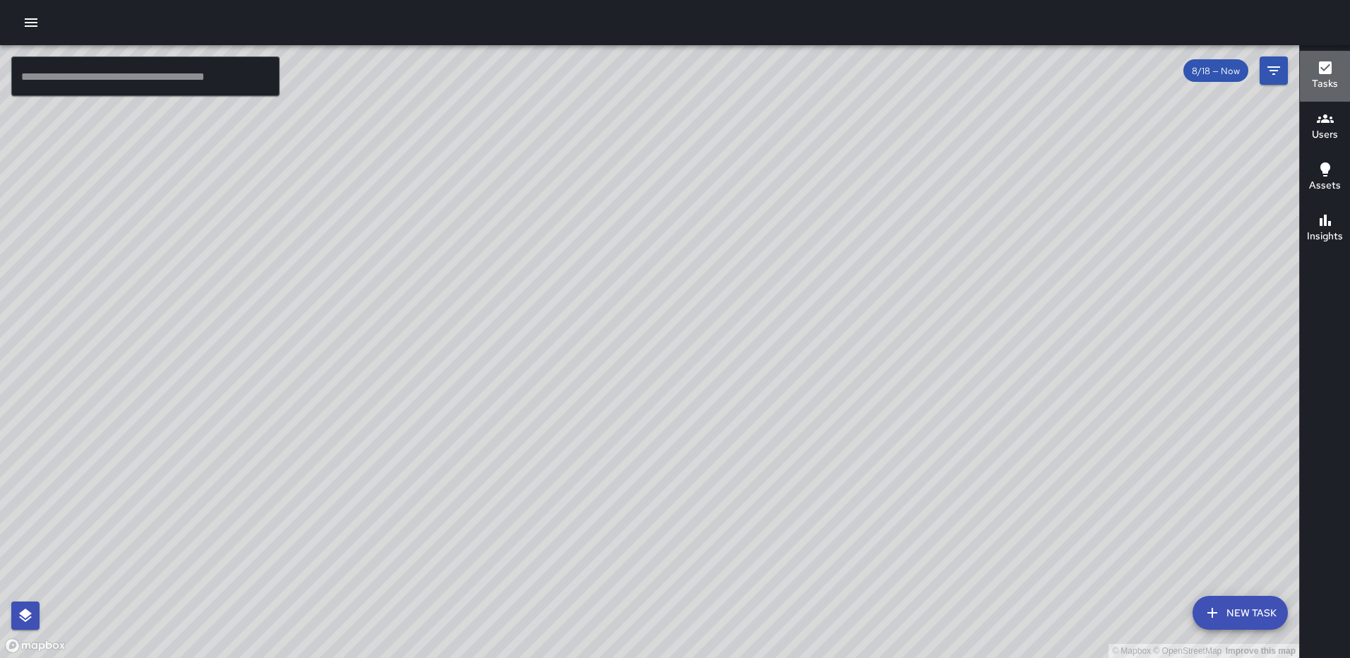
click at [1321, 69] on icon "button" at bounding box center [1325, 67] width 13 height 13
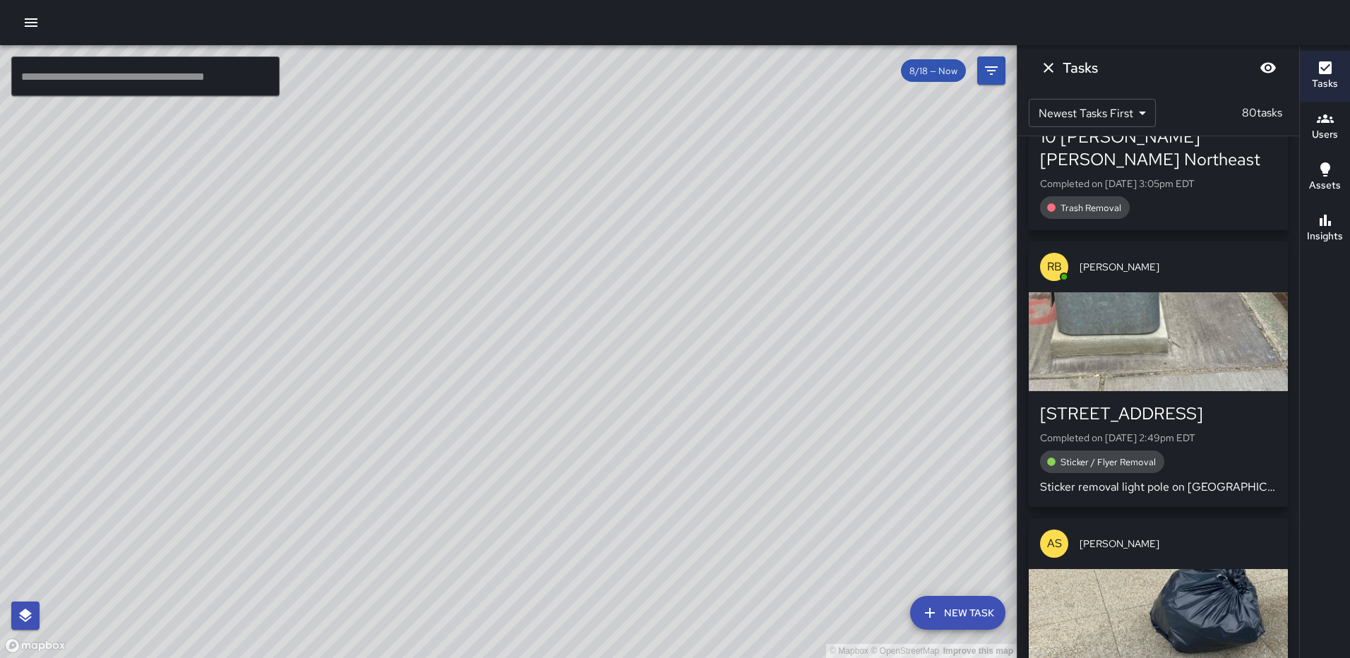
scroll to position [212, 0]
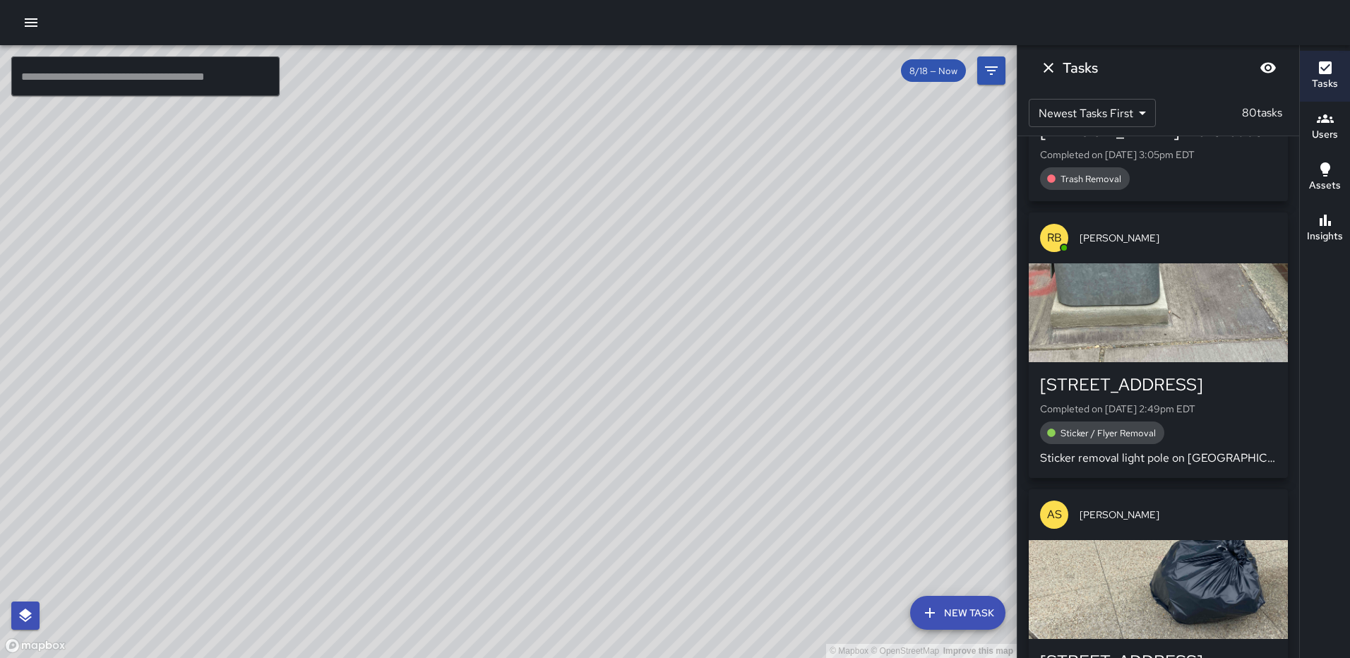
click at [1205, 301] on div "button" at bounding box center [1158, 312] width 259 height 99
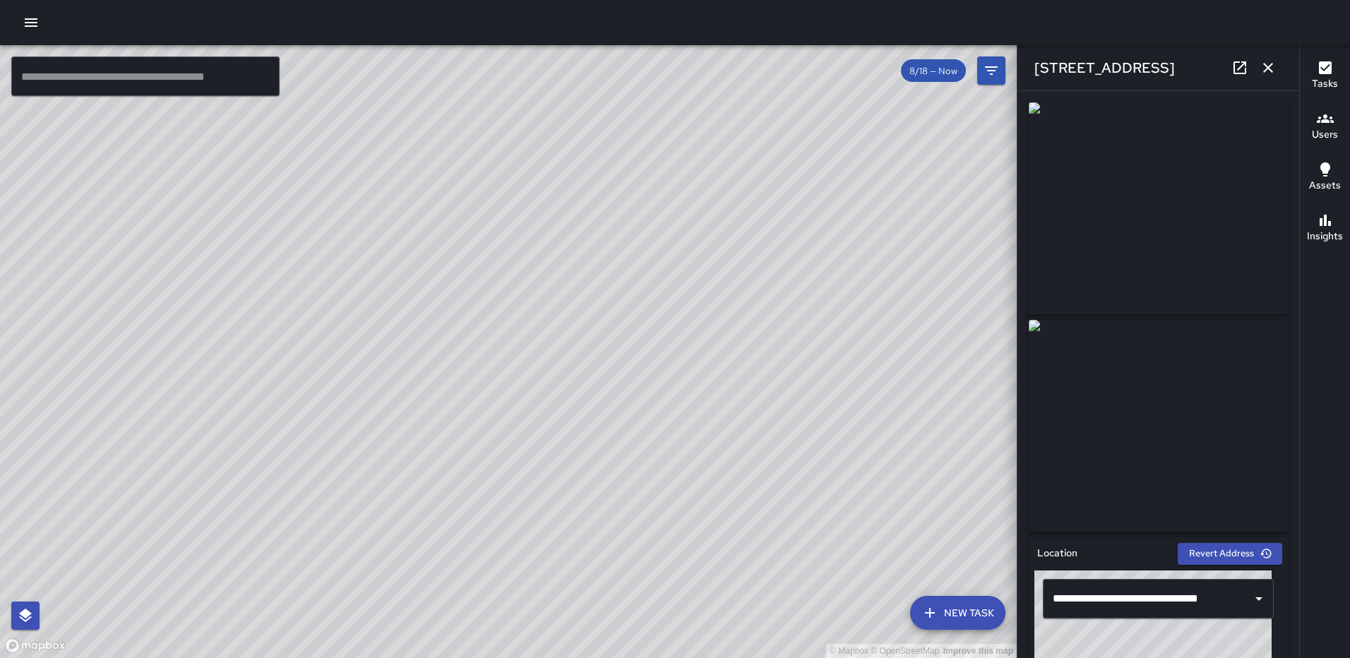
click at [1266, 72] on icon "button" at bounding box center [1268, 67] width 17 height 17
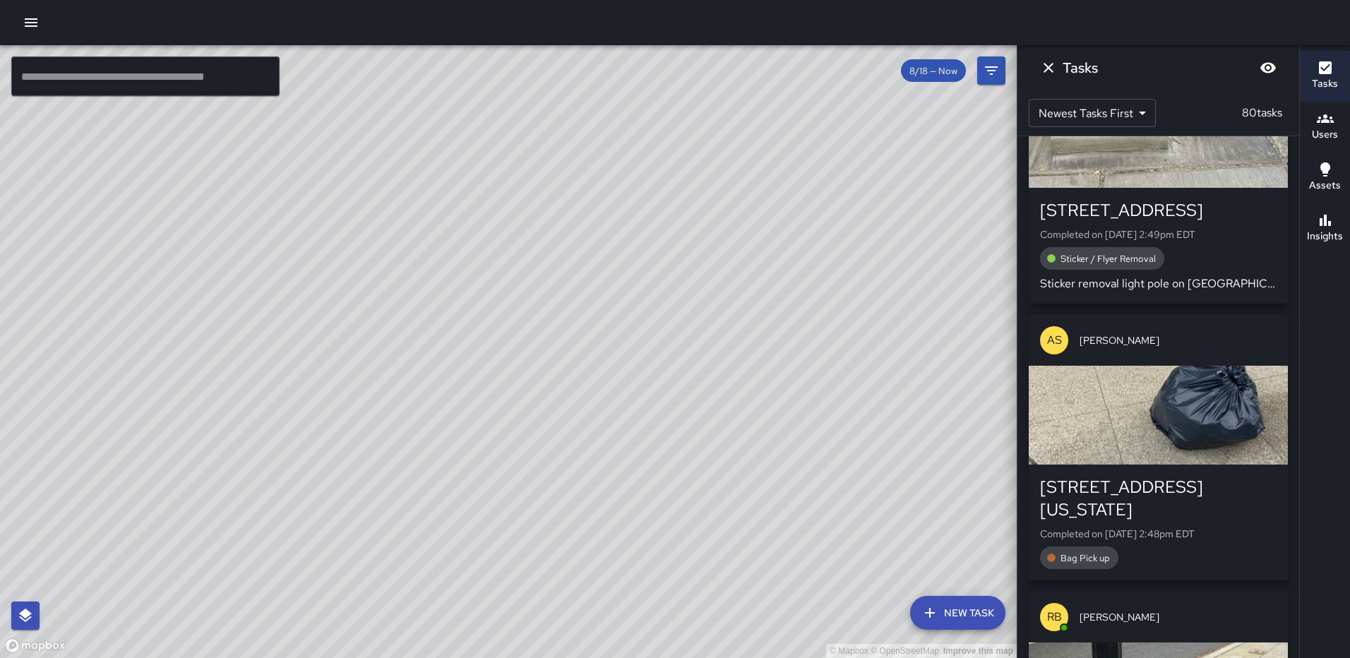
scroll to position [424, 0]
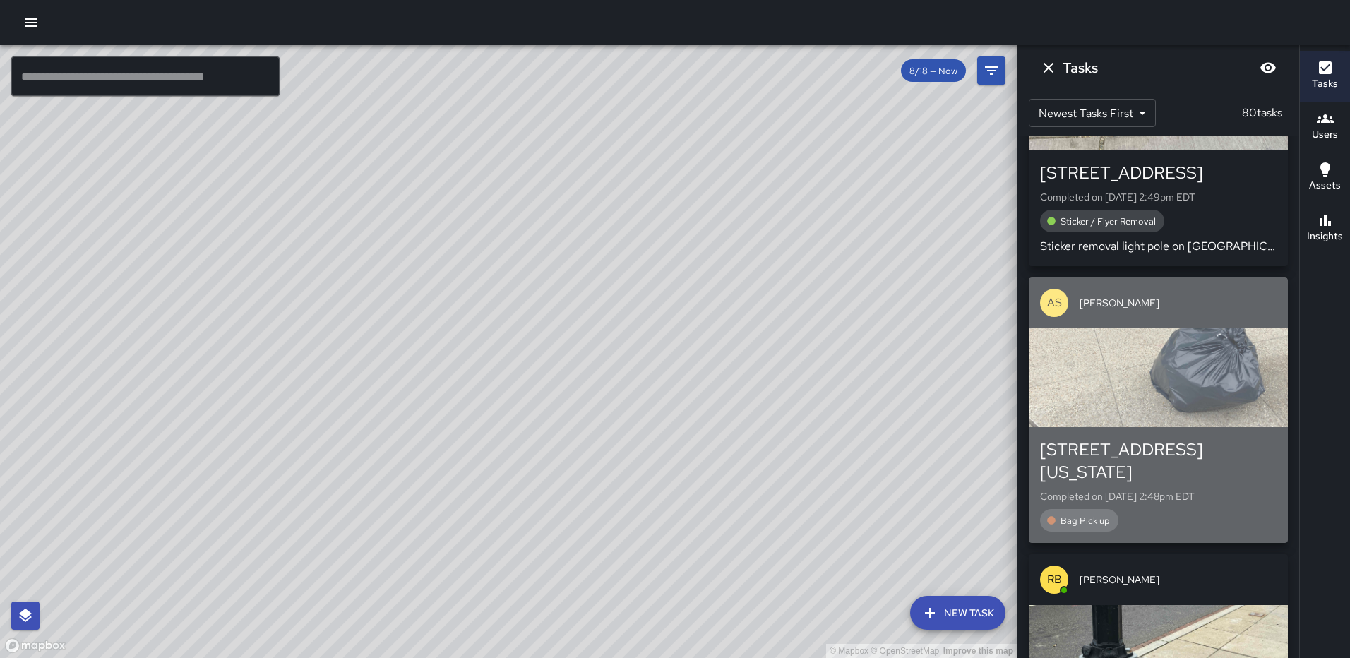
click at [1172, 374] on div "button" at bounding box center [1158, 377] width 259 height 99
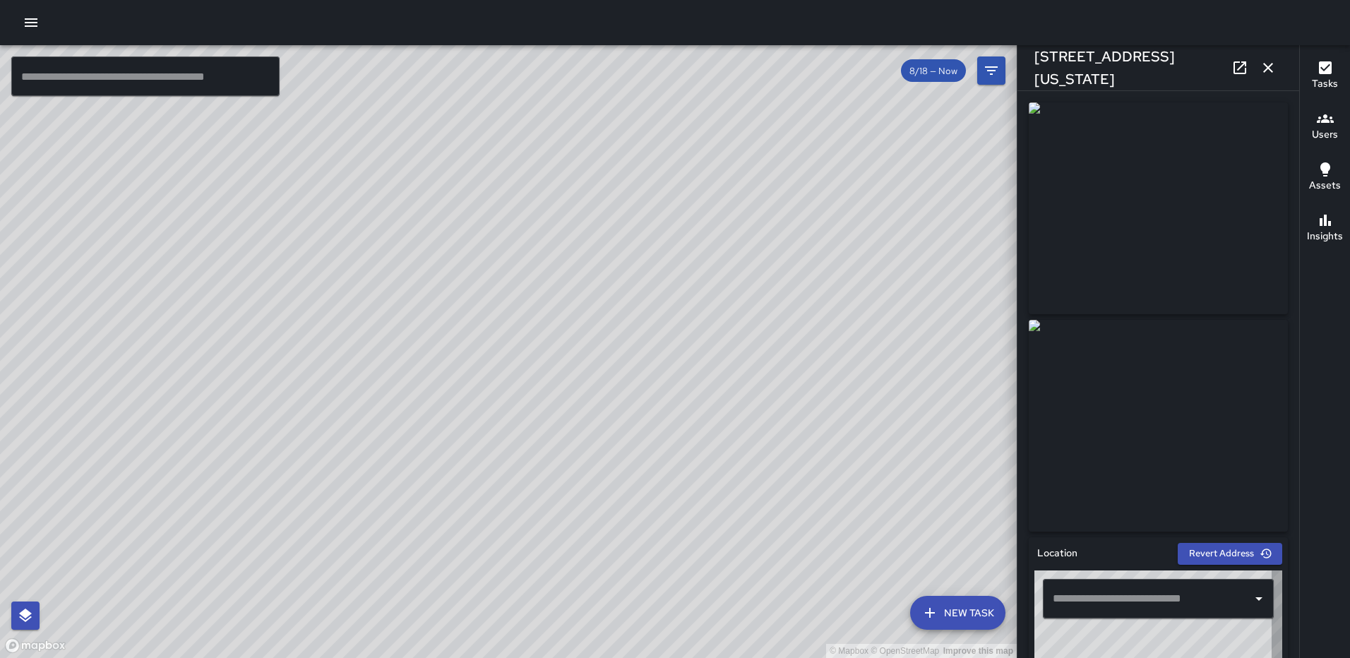
type input "**********"
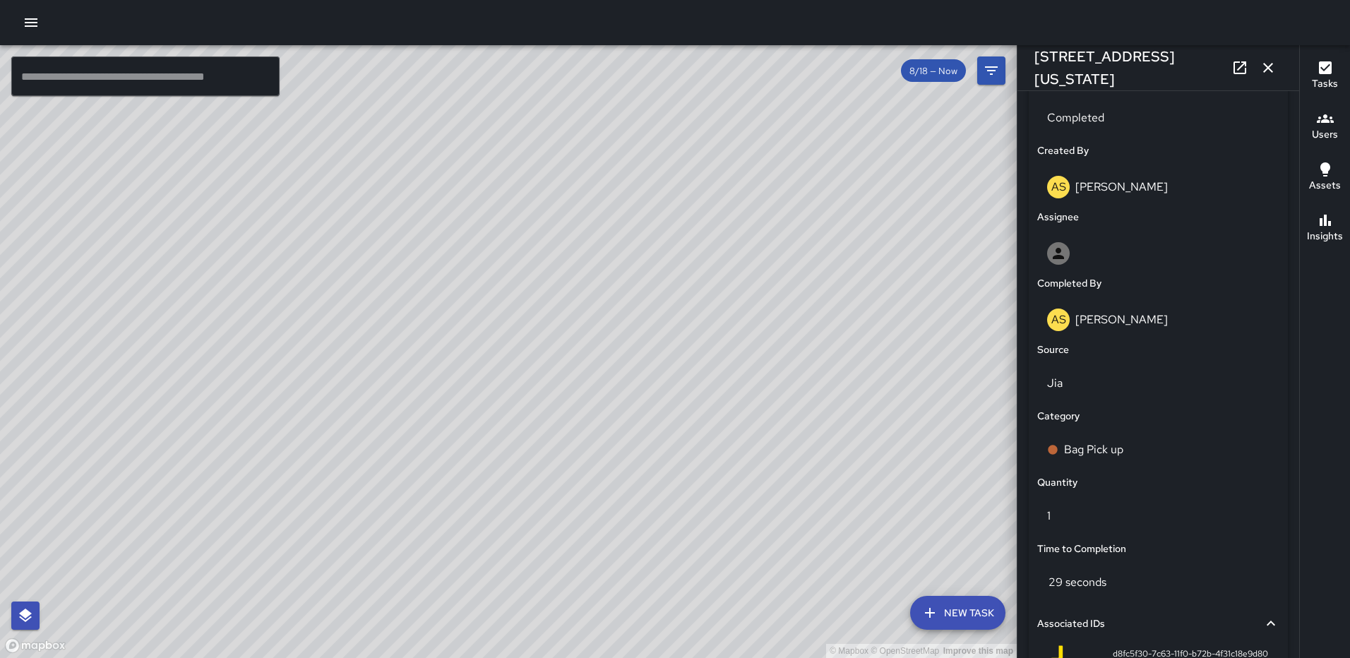
scroll to position [868, 0]
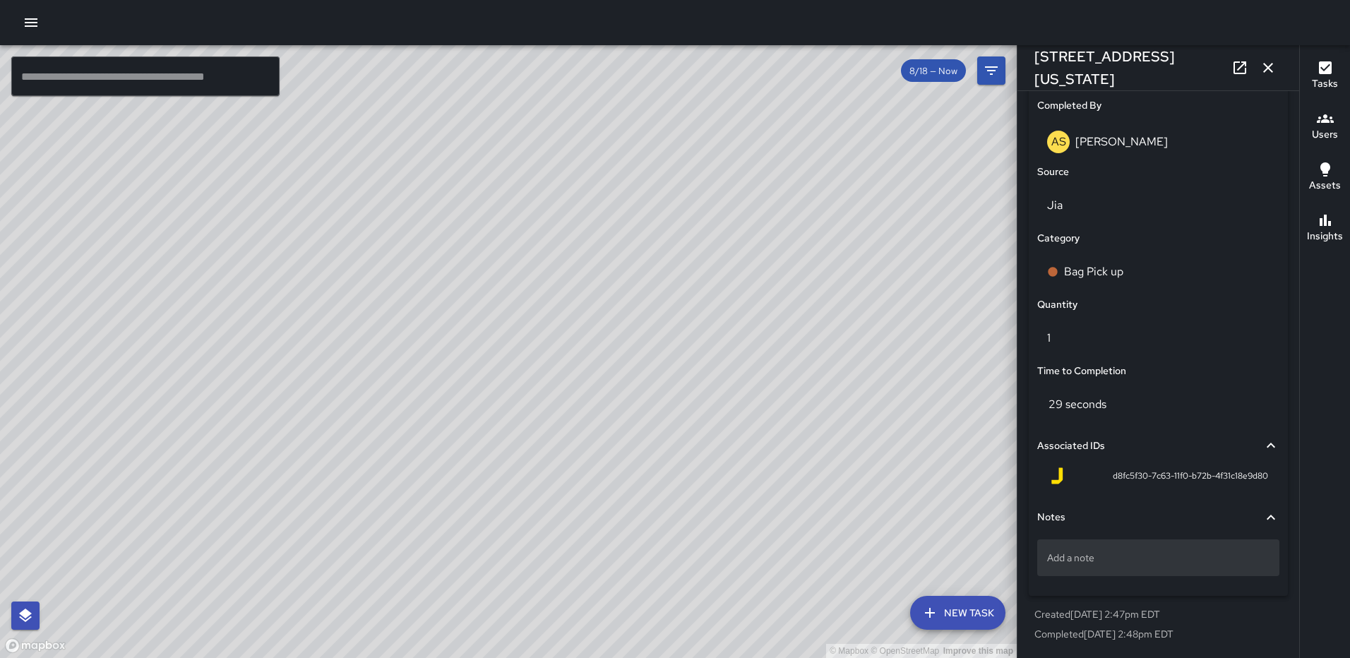
click at [1136, 566] on div "Add a note" at bounding box center [1158, 558] width 242 height 37
type textarea "*****"
click at [1273, 66] on icon "button" at bounding box center [1268, 67] width 17 height 17
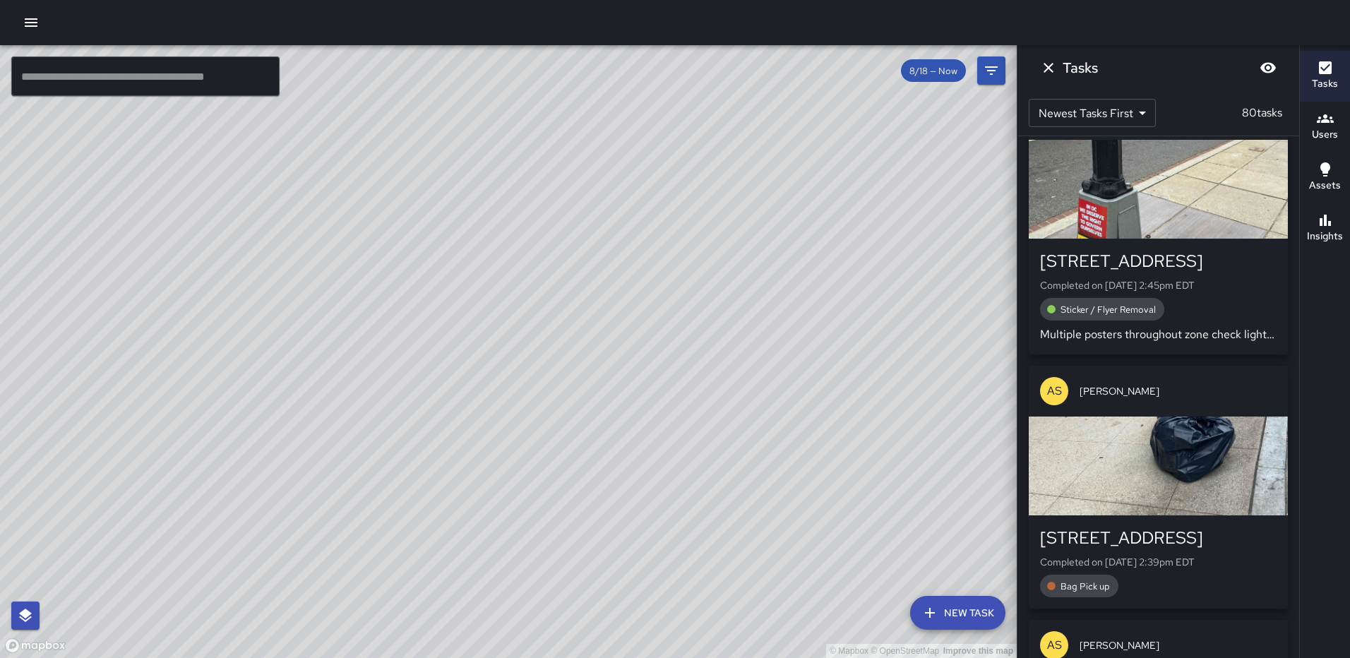
scroll to position [918, 0]
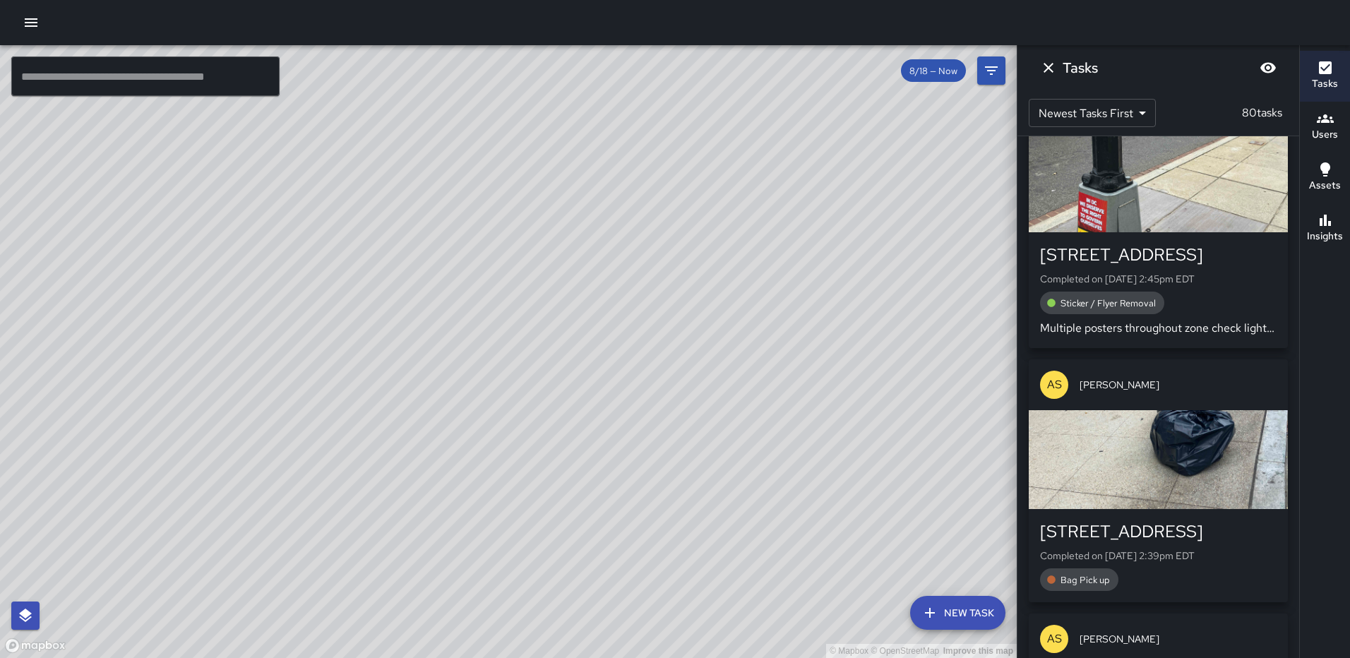
click at [1153, 492] on div "button" at bounding box center [1158, 459] width 259 height 99
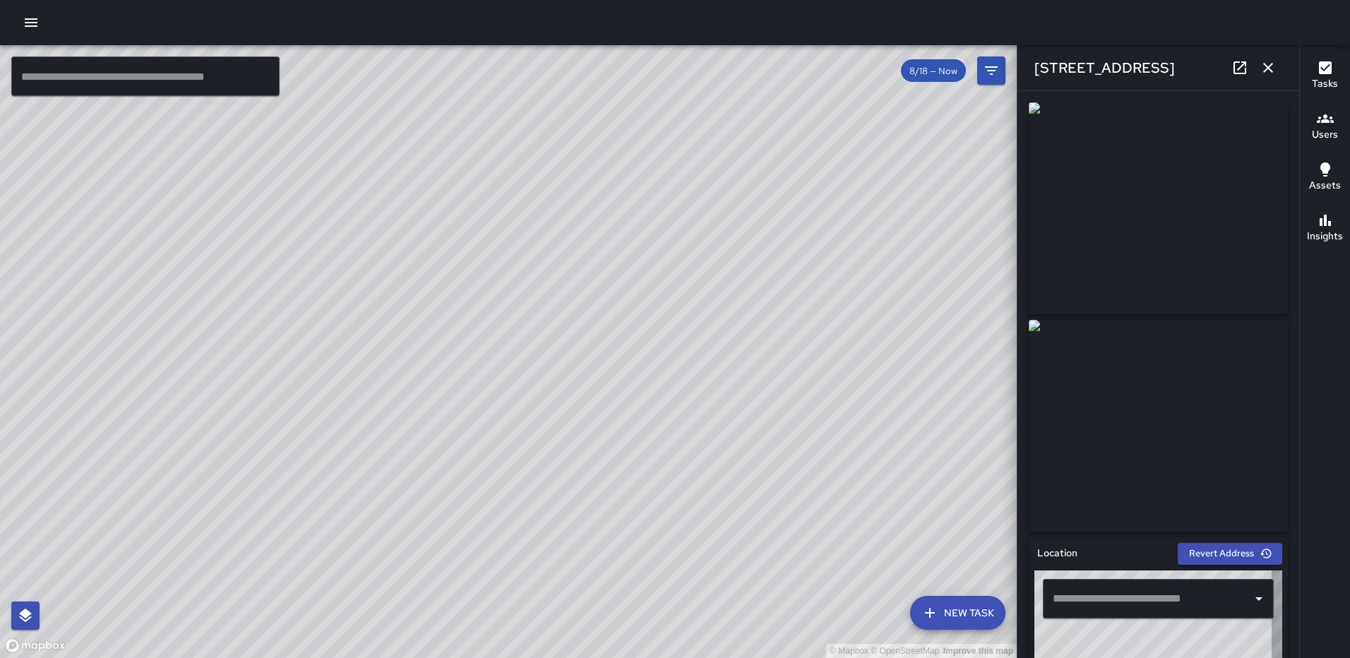
type input "**********"
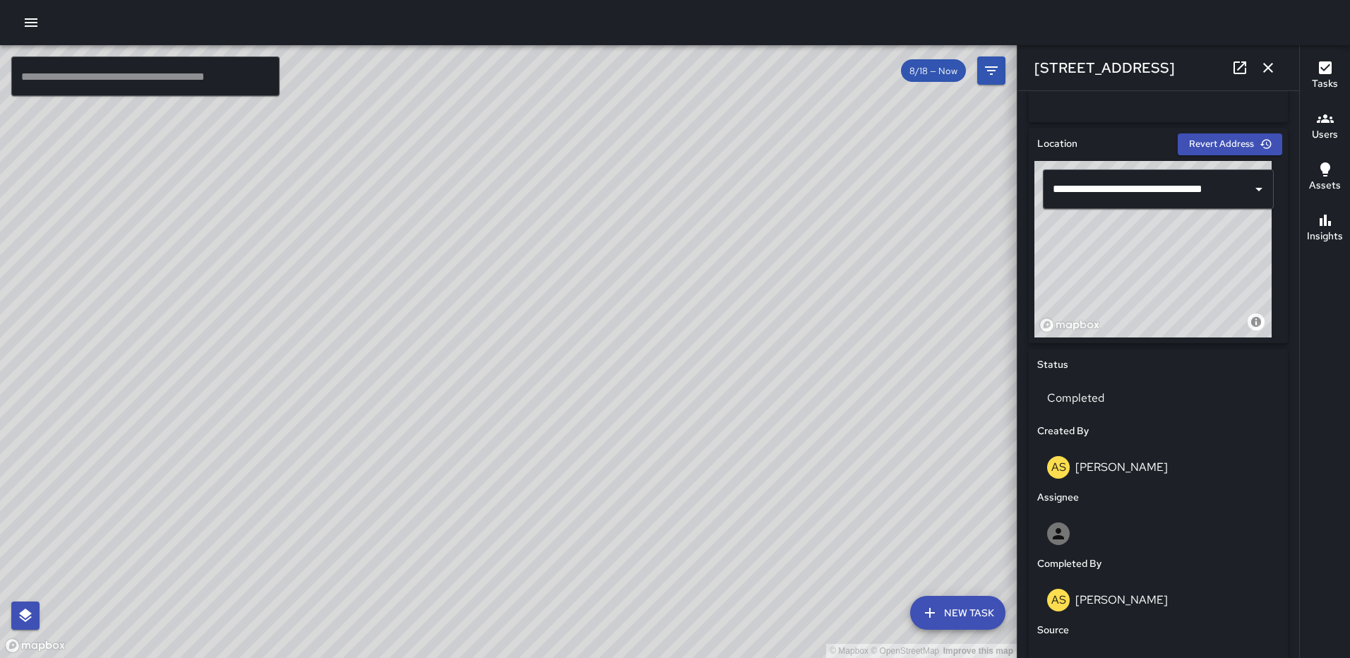
scroll to position [868, 0]
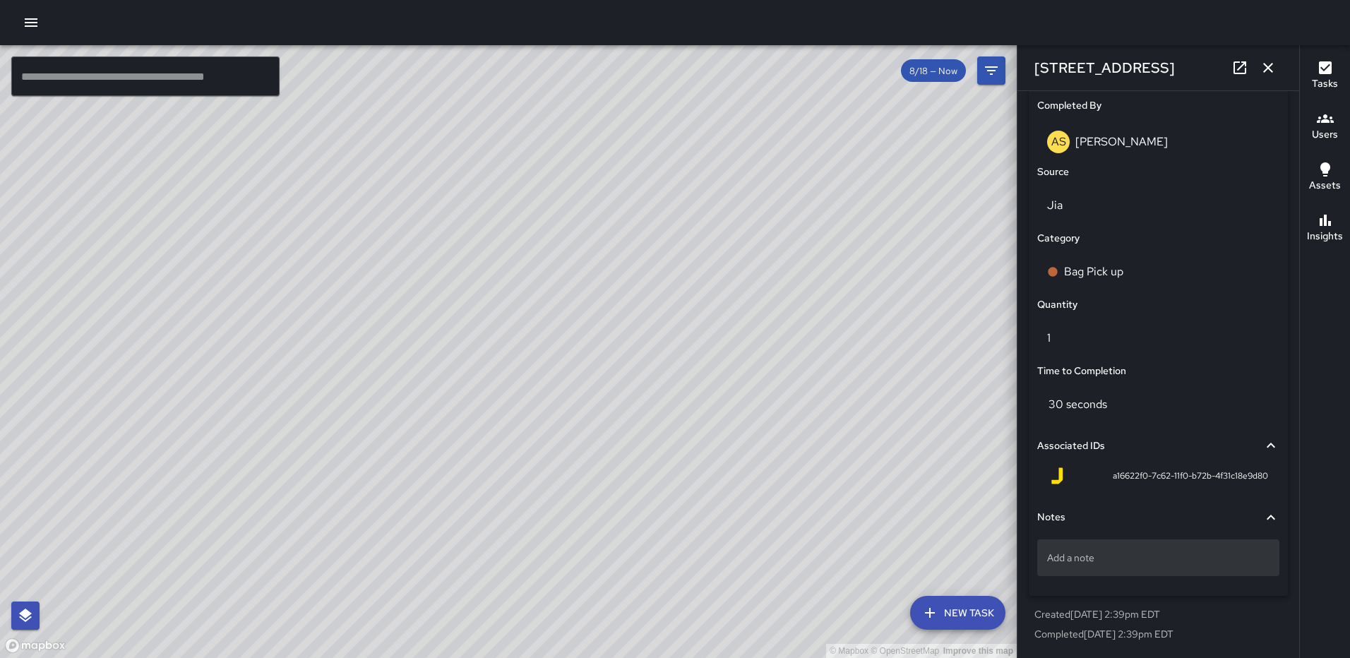
click at [1064, 567] on div "Add a note" at bounding box center [1158, 558] width 242 height 37
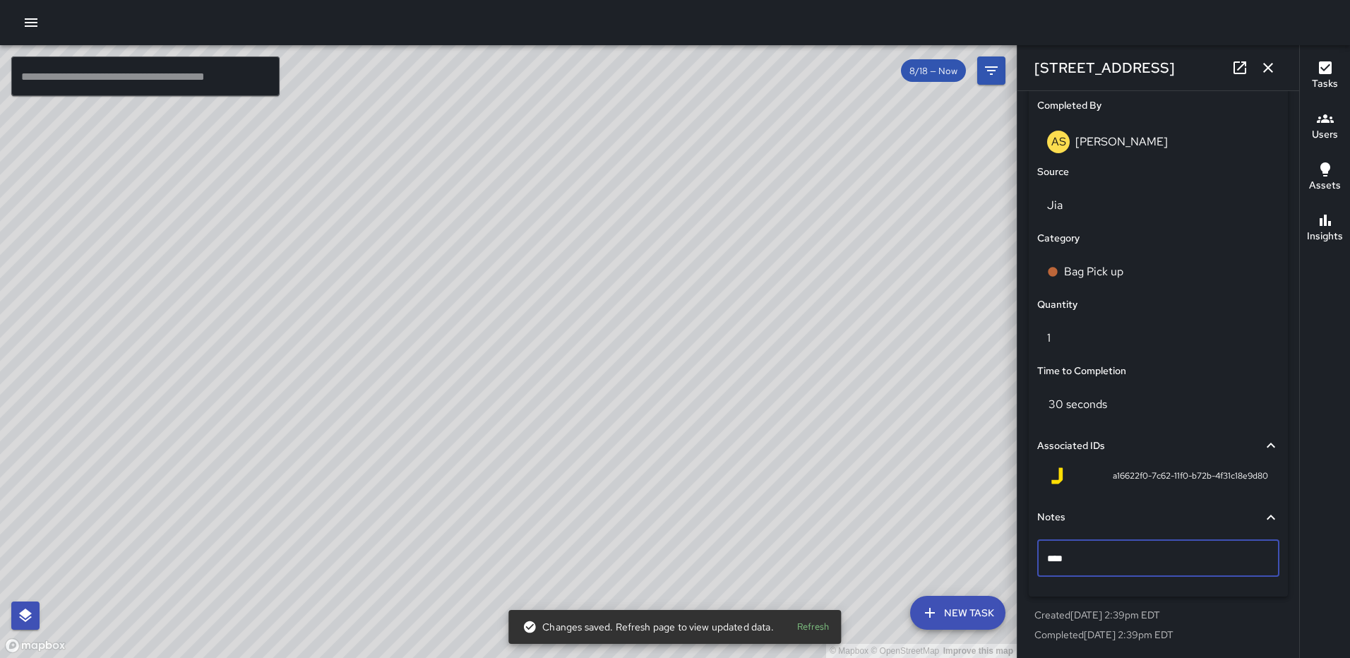
type textarea "*****"
click at [1271, 59] on icon "button" at bounding box center [1268, 67] width 17 height 17
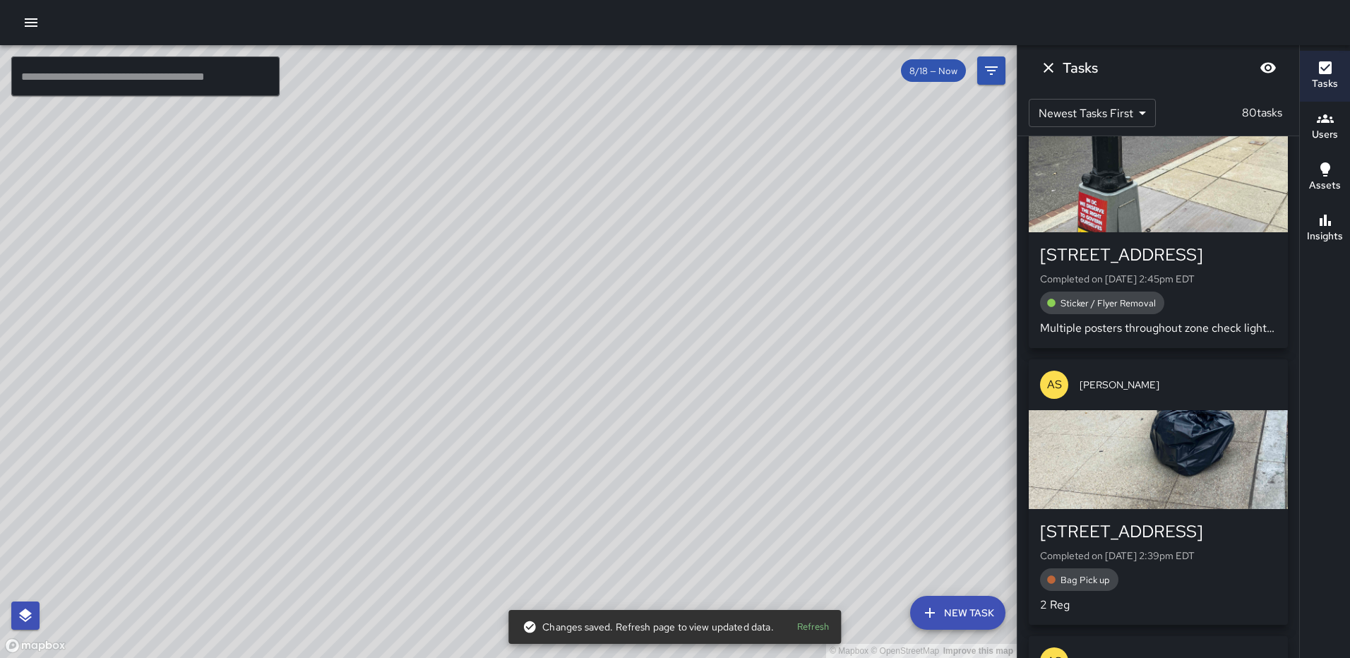
scroll to position [1201, 0]
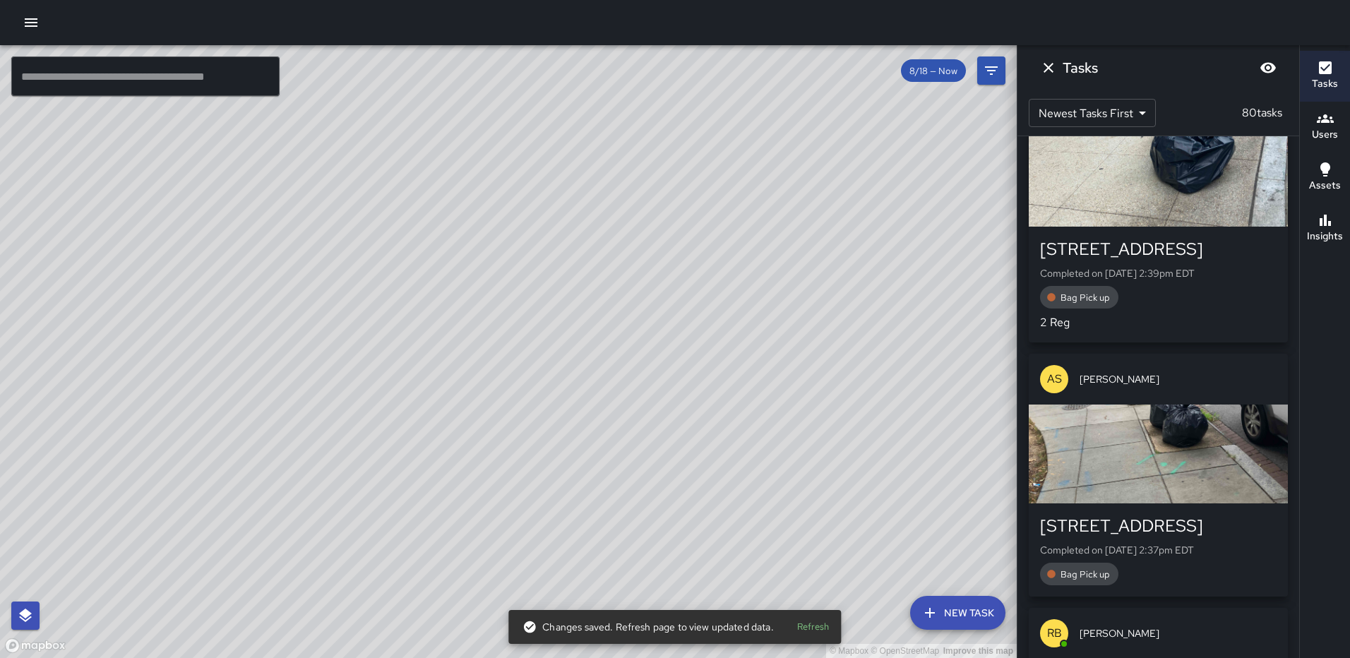
click at [1156, 492] on div "button" at bounding box center [1158, 454] width 259 height 99
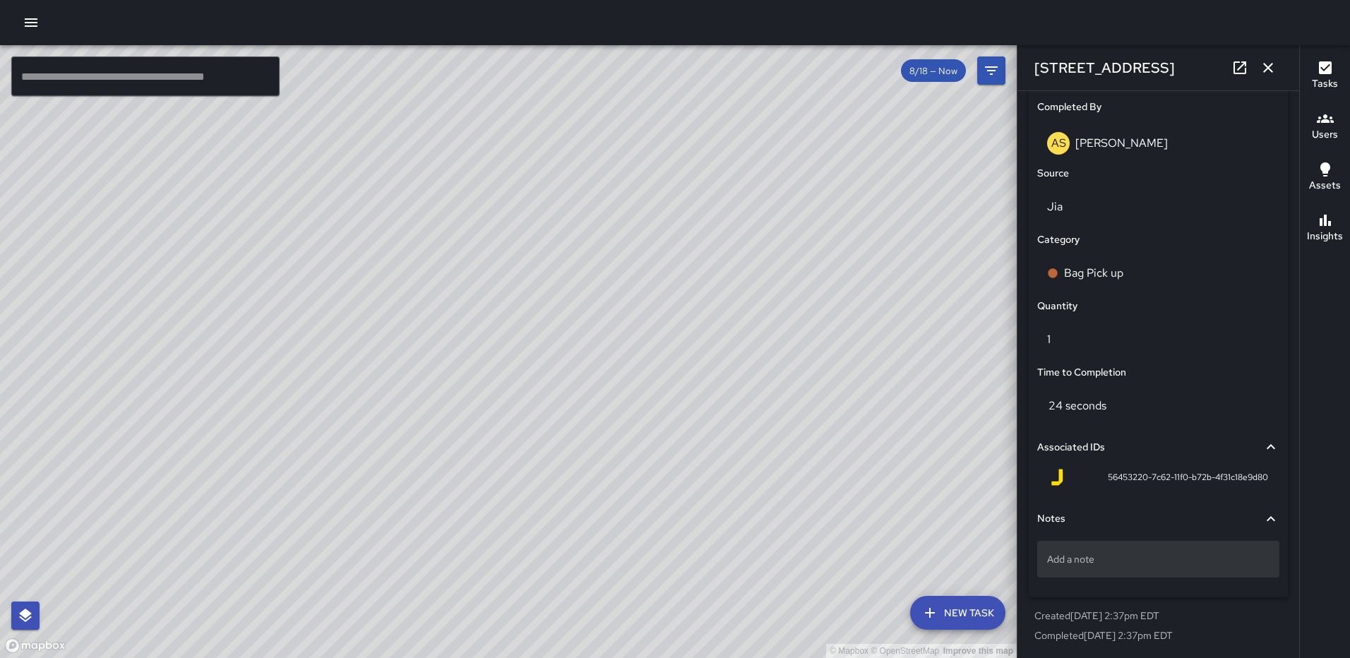
scroll to position [868, 0]
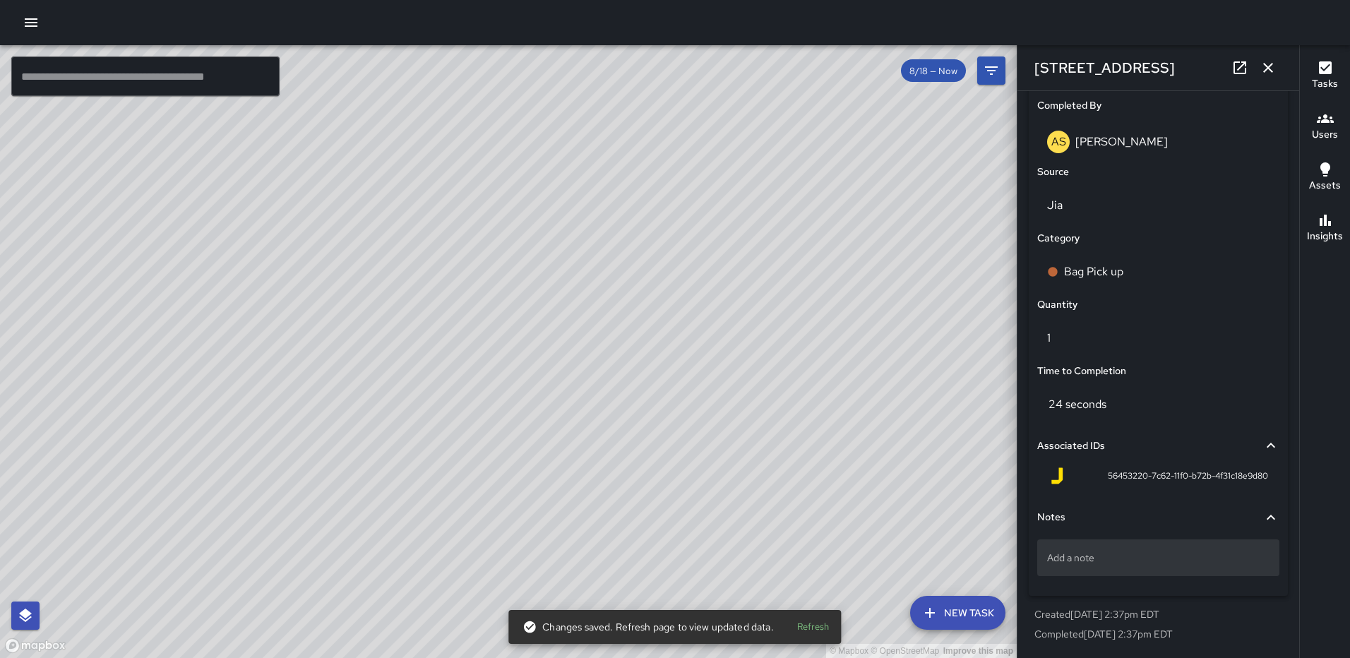
click at [1107, 561] on p "Add a note" at bounding box center [1158, 558] width 222 height 14
type textarea "*****"
click at [1264, 61] on icon "button" at bounding box center [1268, 67] width 17 height 17
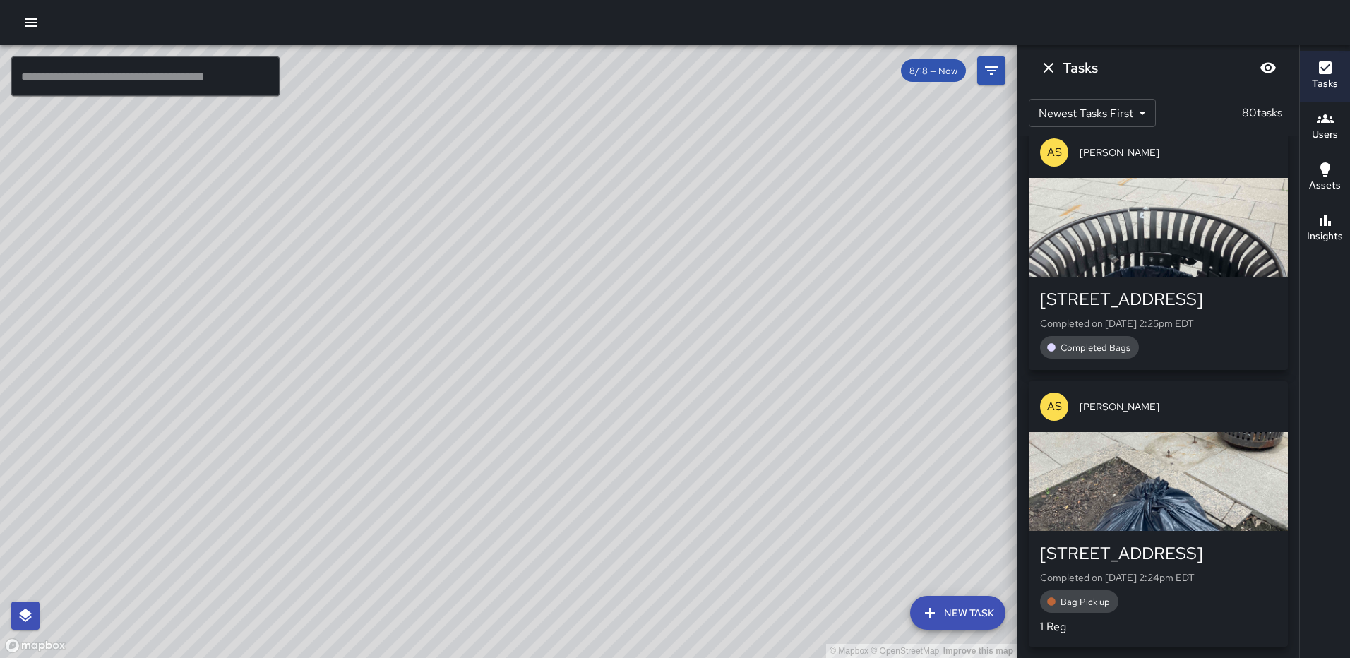
scroll to position [2371, 0]
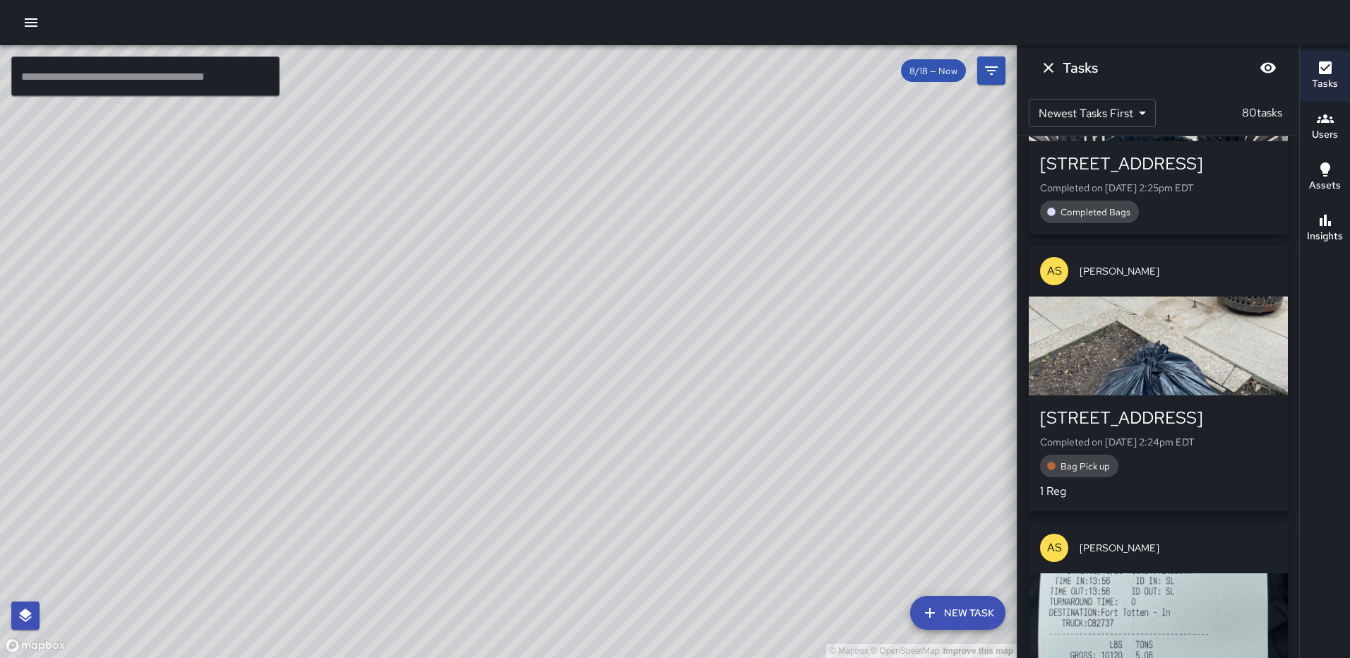
click at [1167, 396] on div "button" at bounding box center [1158, 346] width 259 height 99
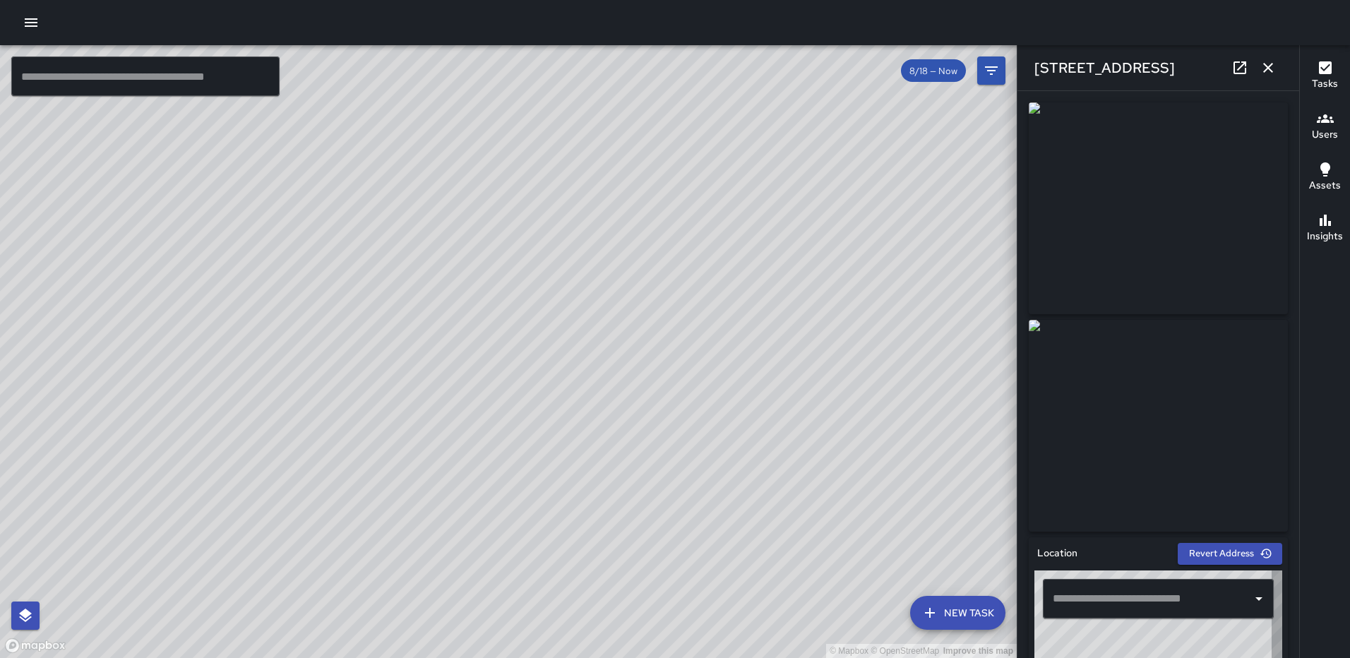
type input "**********"
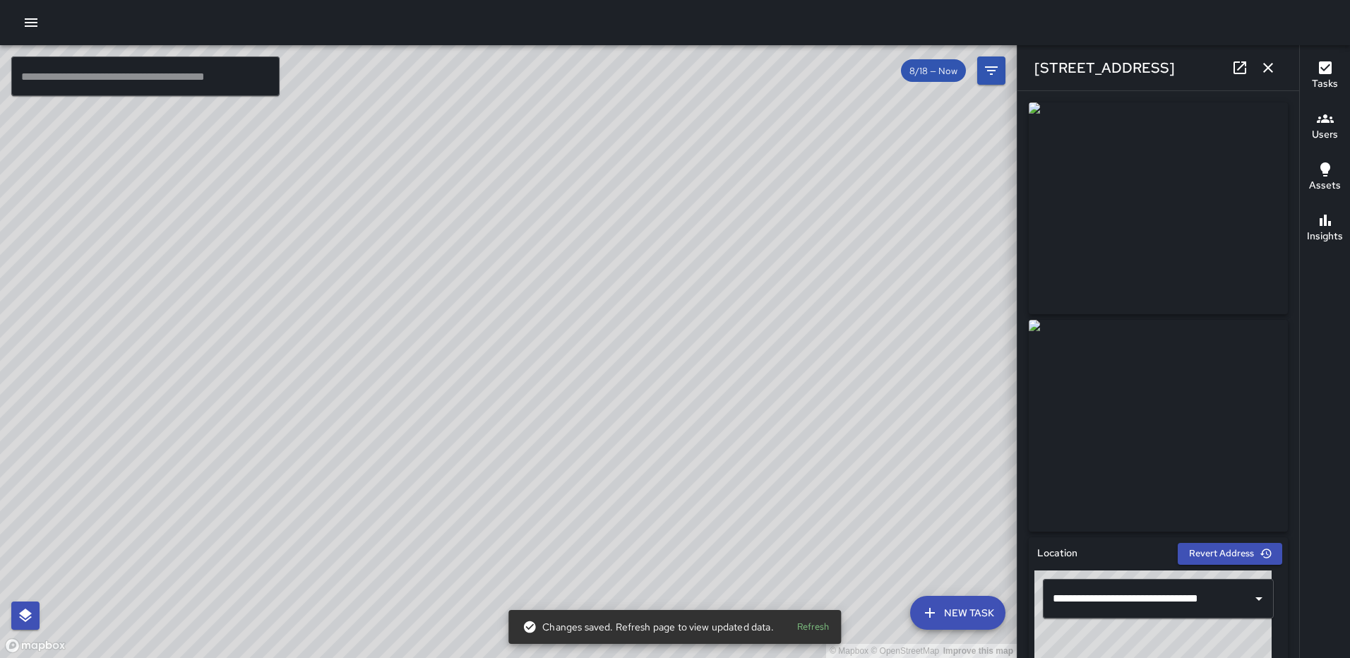
click at [1272, 69] on icon "button" at bounding box center [1268, 67] width 17 height 17
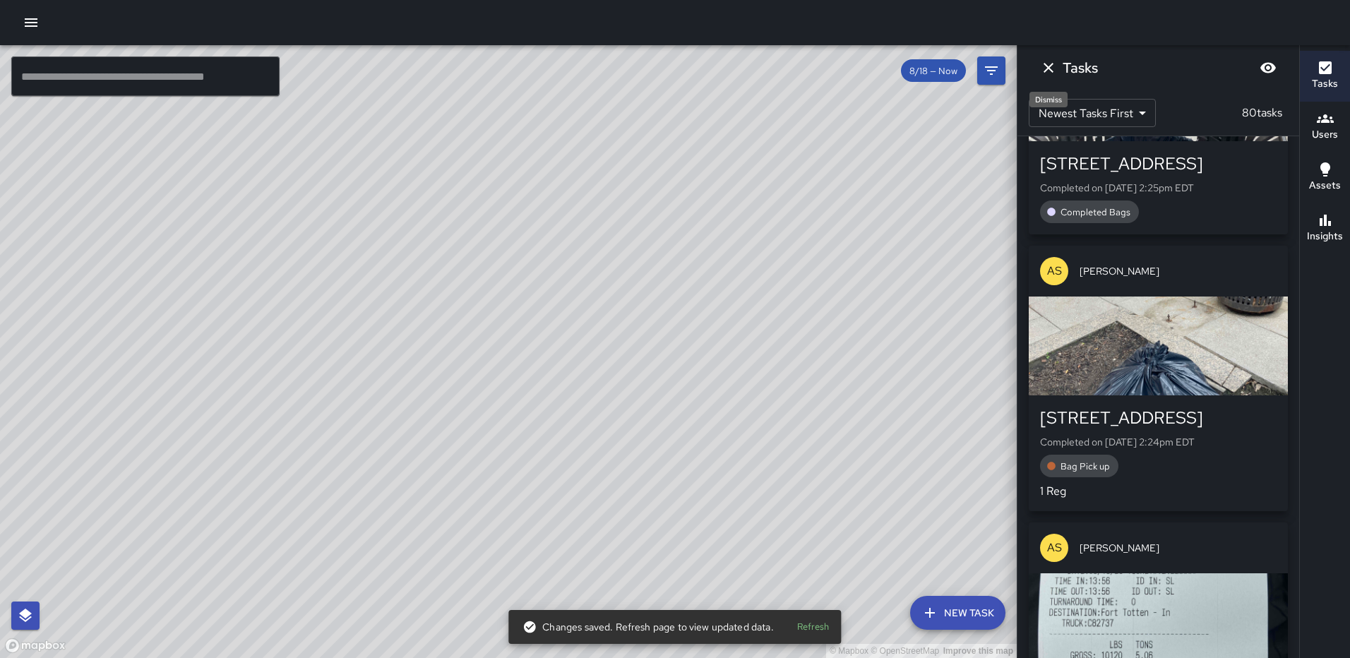
click at [1049, 61] on icon "Dismiss" at bounding box center [1048, 67] width 17 height 17
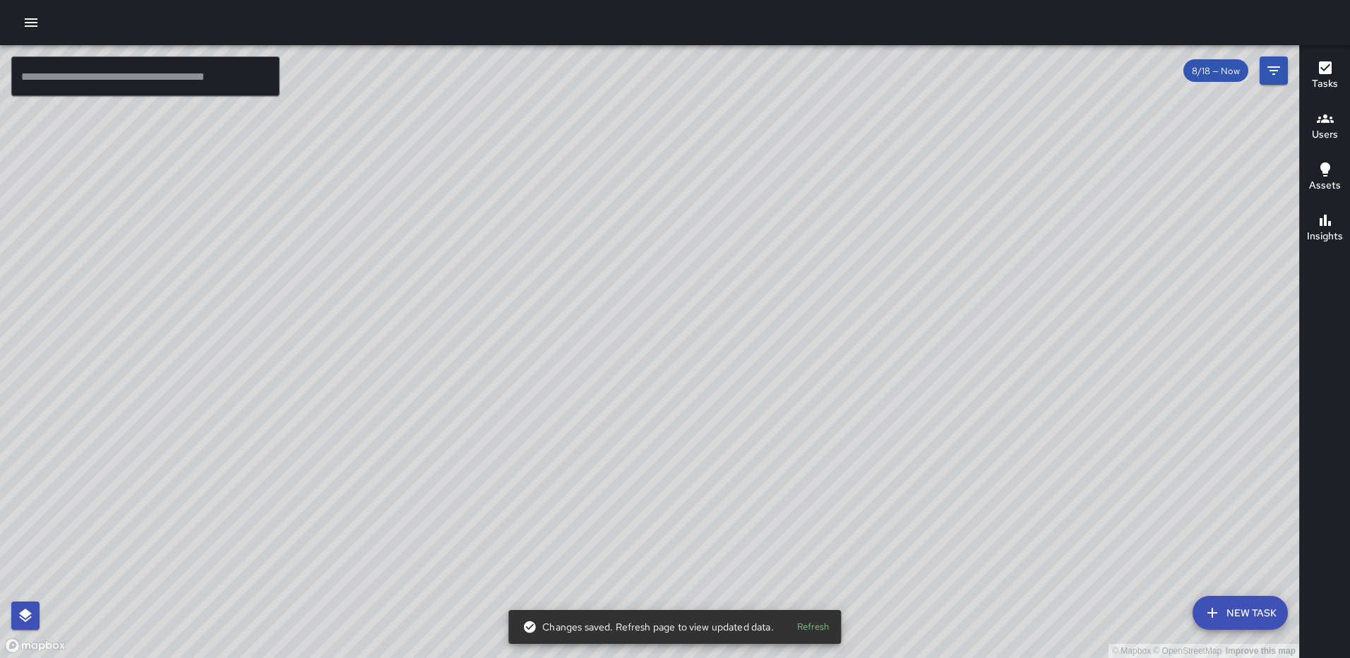
scroll to position [3875, 0]
drag, startPoint x: 854, startPoint y: 304, endPoint x: 722, endPoint y: 409, distance: 168.9
click at [722, 409] on div "© Mapbox © OpenStreetMap Improve this map" at bounding box center [650, 351] width 1300 height 613
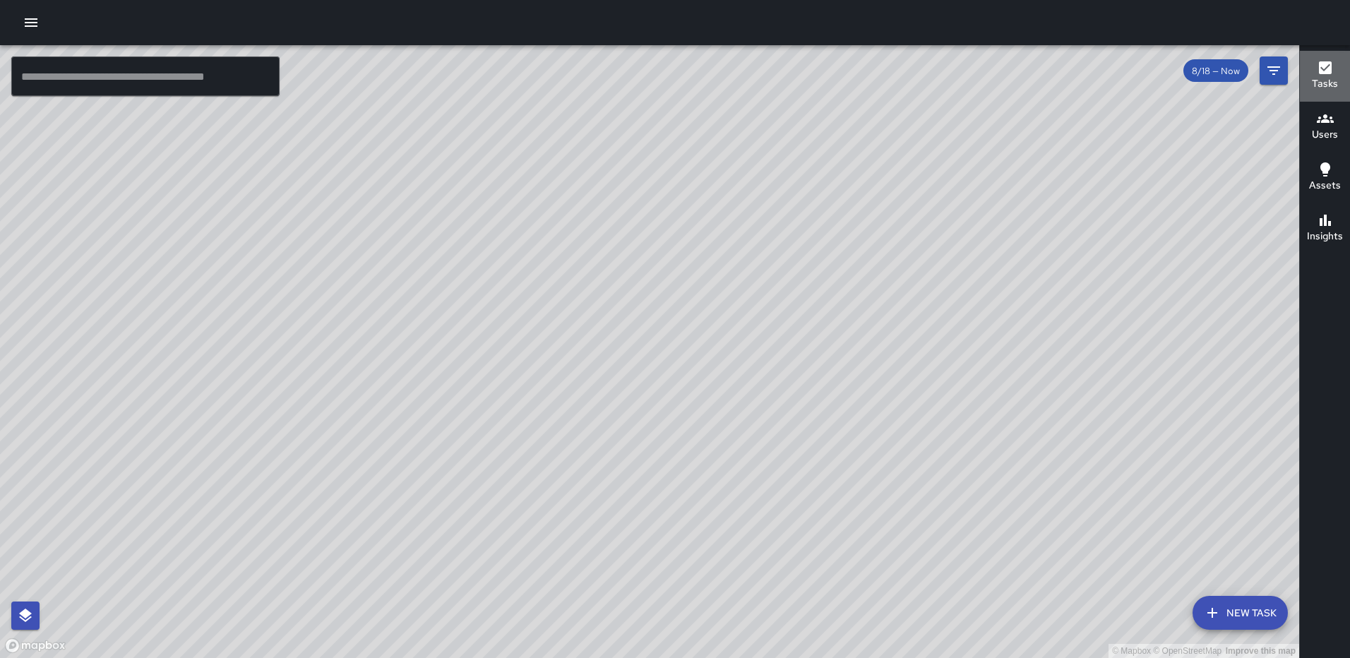
click at [1335, 73] on div "Tasks" at bounding box center [1325, 75] width 26 height 32
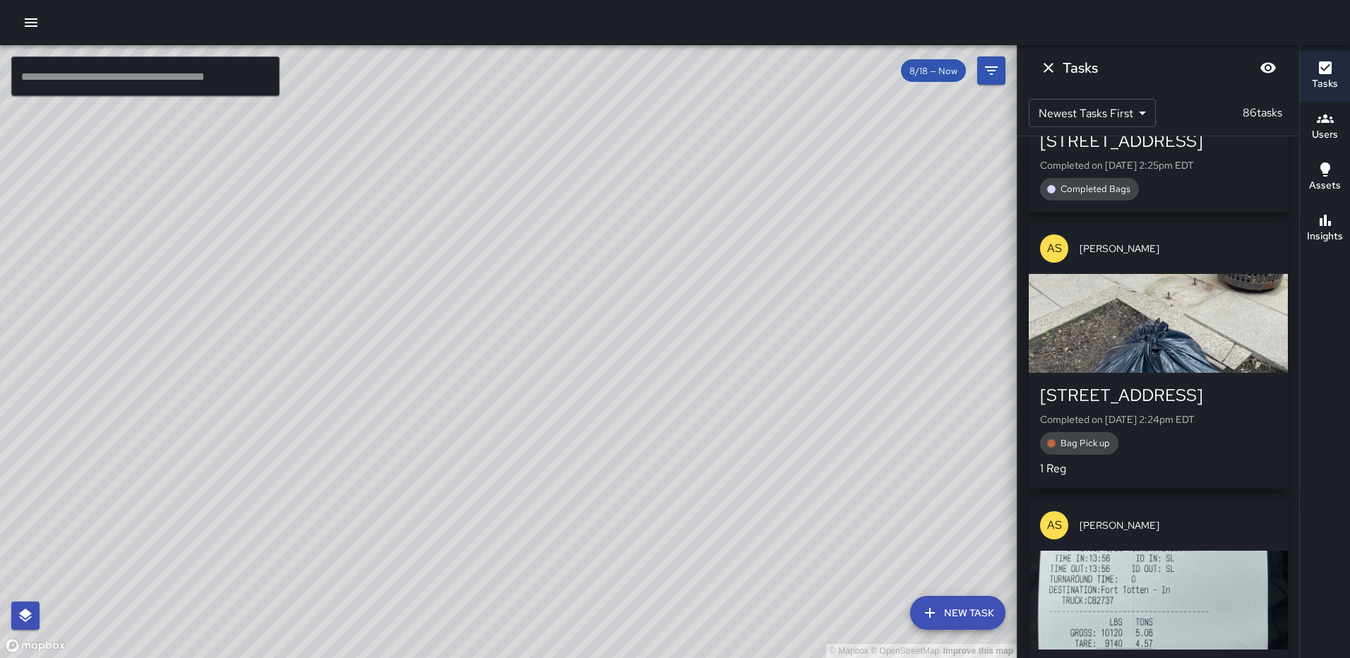
scroll to position [4298, 0]
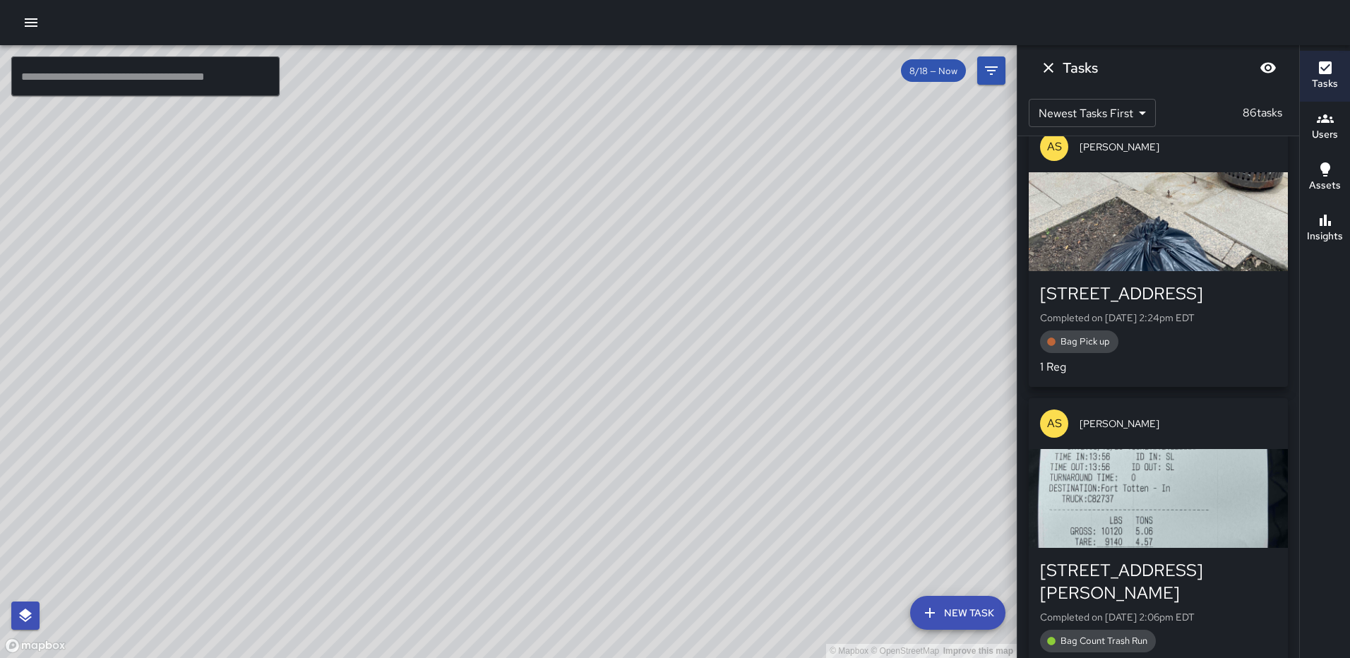
click at [1332, 114] on icon "button" at bounding box center [1325, 118] width 17 height 17
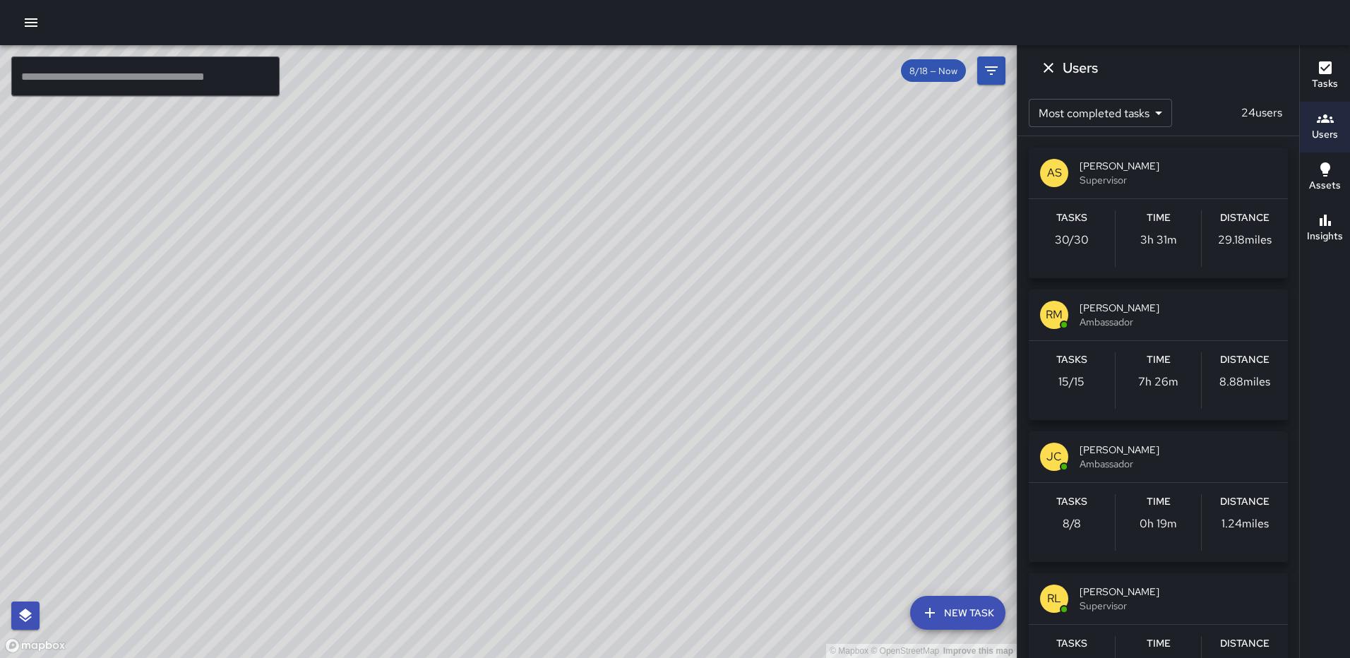
click at [1052, 64] on icon "Dismiss" at bounding box center [1048, 67] width 17 height 17
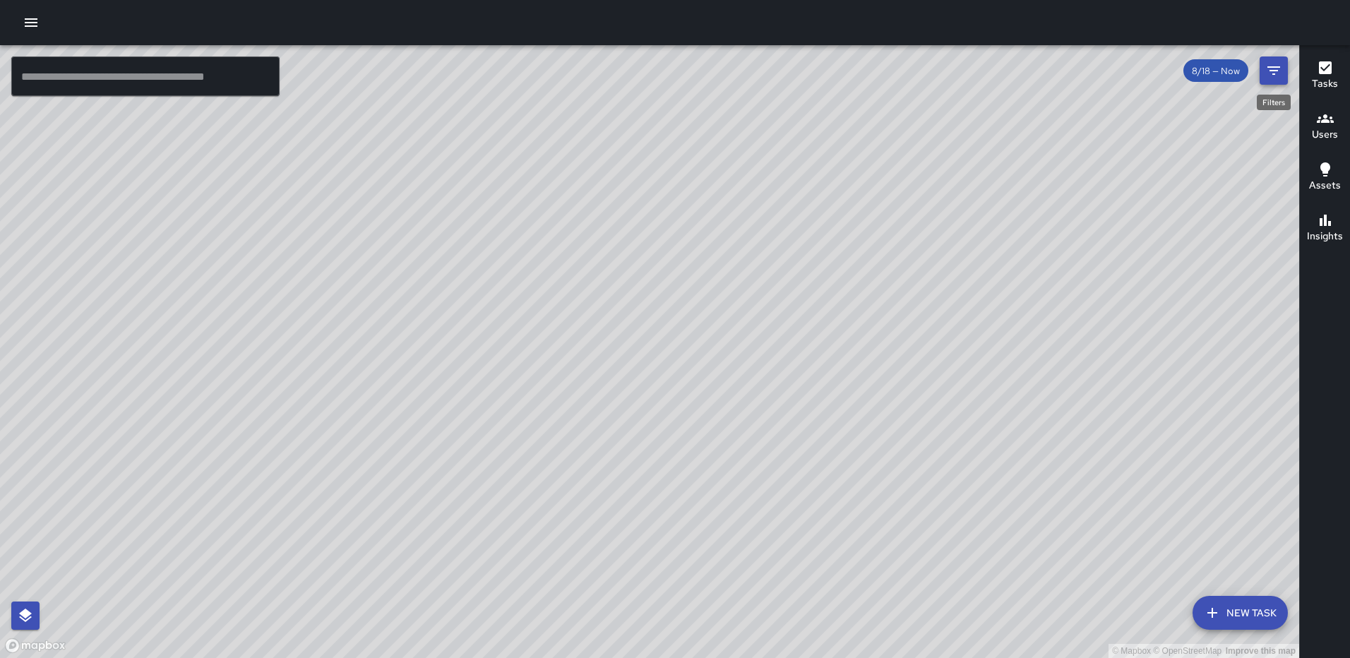
click at [1277, 64] on icon "Filters" at bounding box center [1274, 70] width 17 height 17
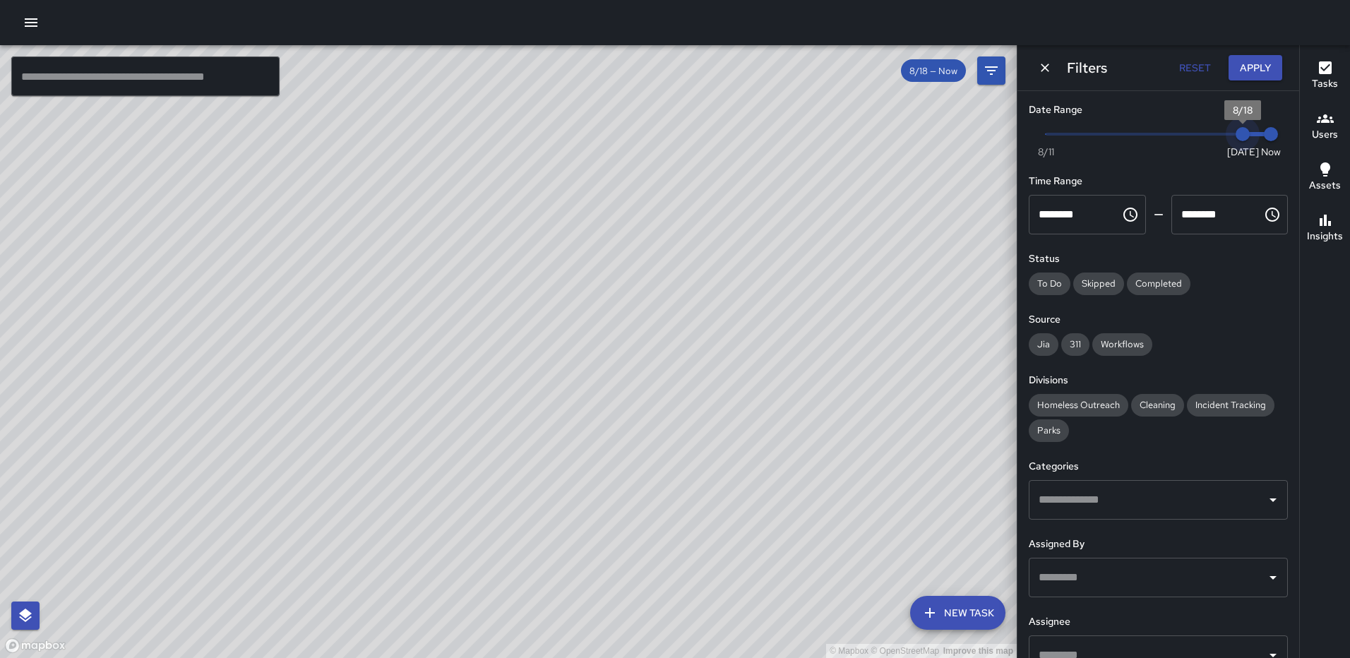
type input "*"
drag, startPoint x: 1225, startPoint y: 138, endPoint x: 1179, endPoint y: 143, distance: 45.5
click at [1179, 141] on span "8/16" at bounding box center [1186, 134] width 14 height 14
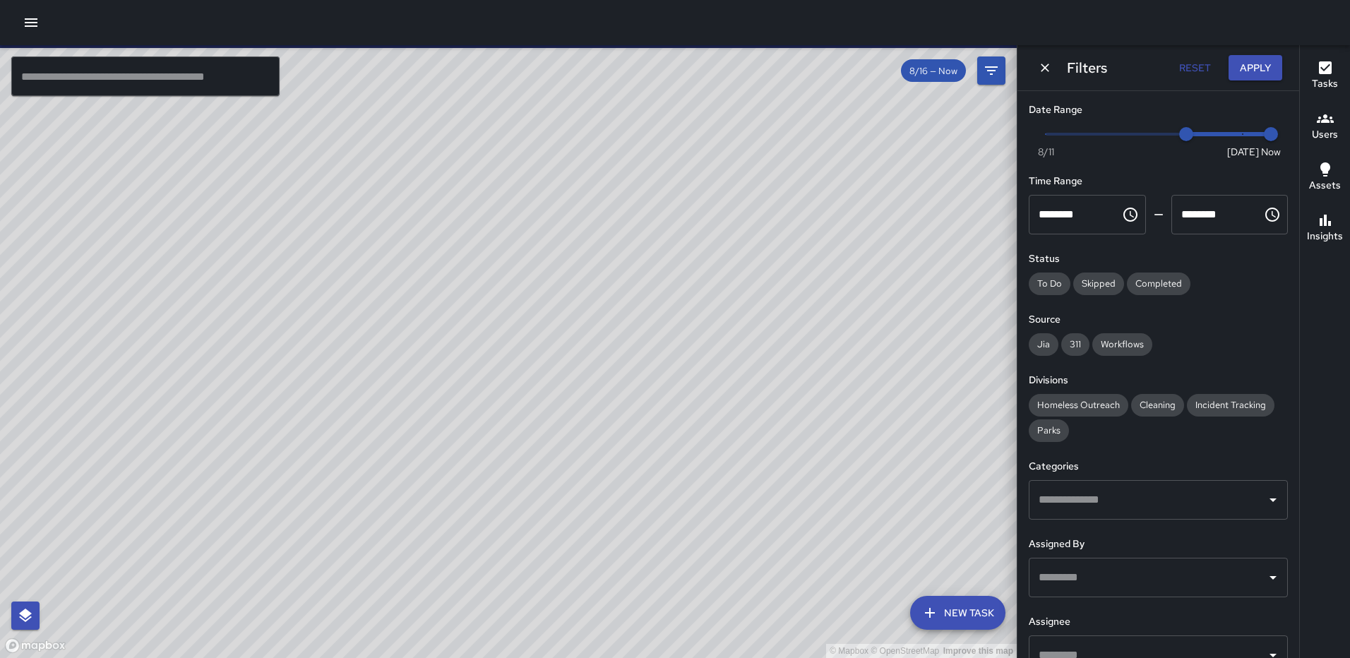
scroll to position [106, 0]
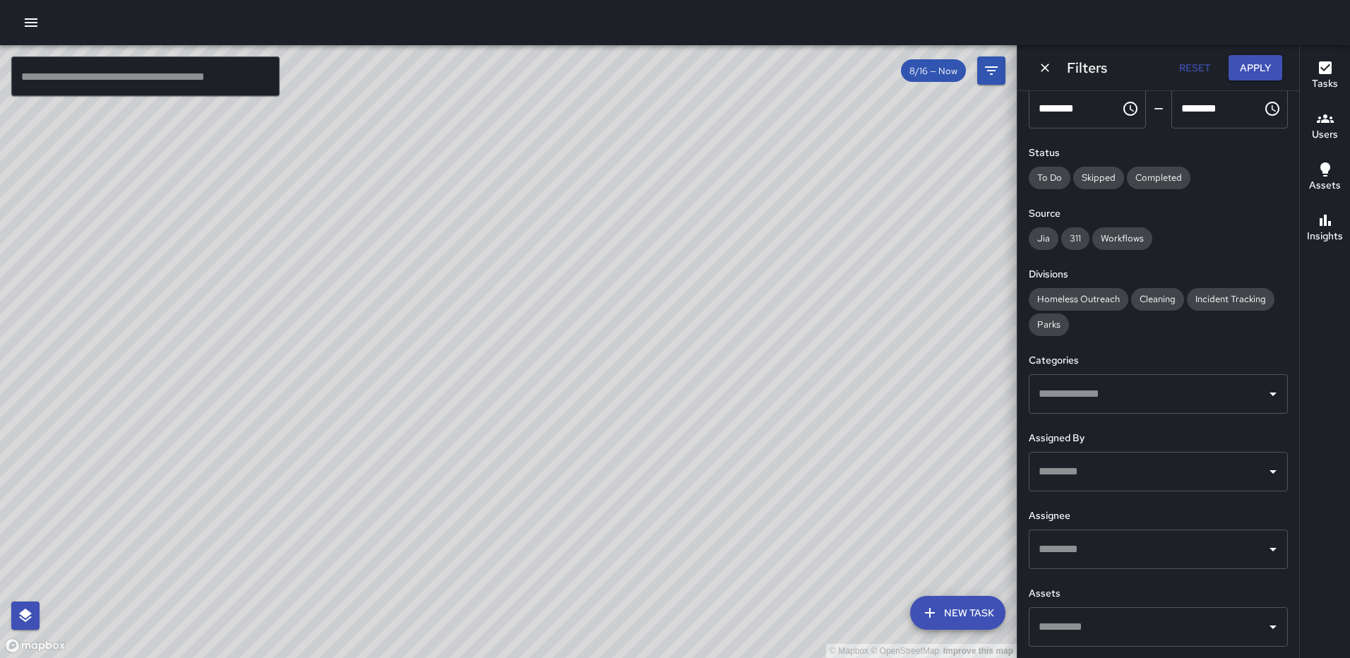
click at [1164, 397] on input "text" at bounding box center [1147, 394] width 225 height 27
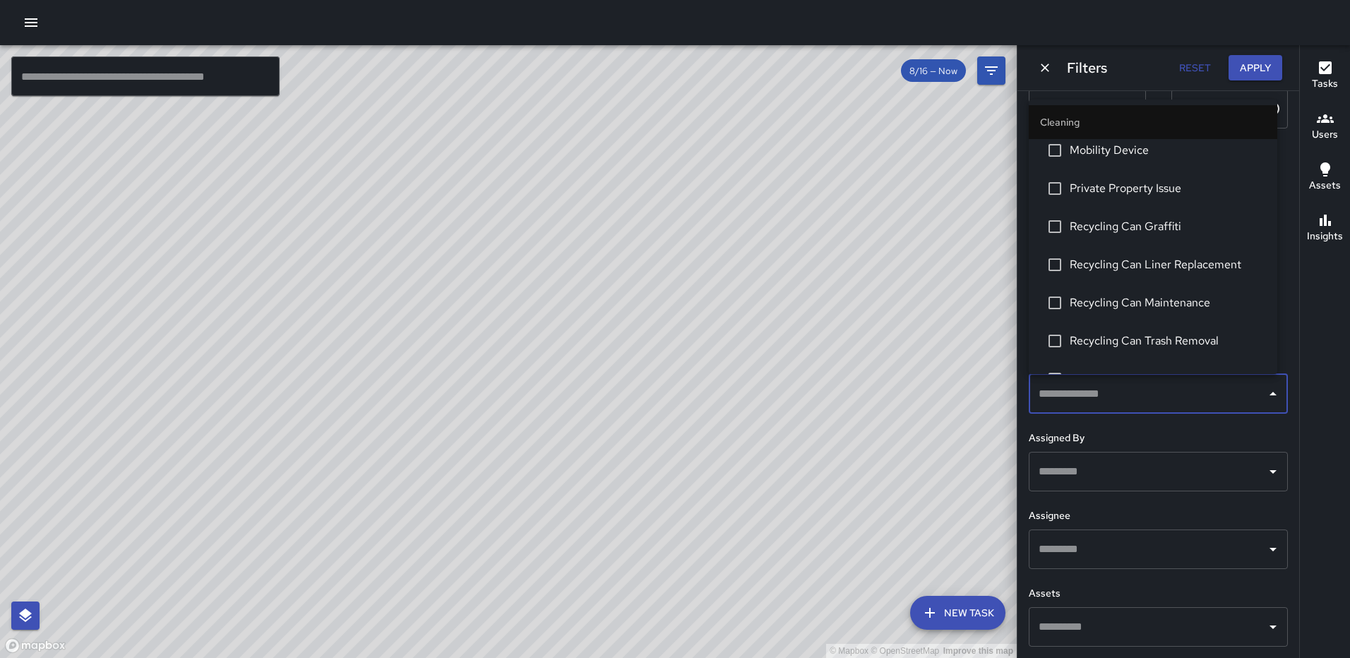
scroll to position [848, 0]
click at [1143, 186] on span "Private Property Issue" at bounding box center [1168, 187] width 196 height 17
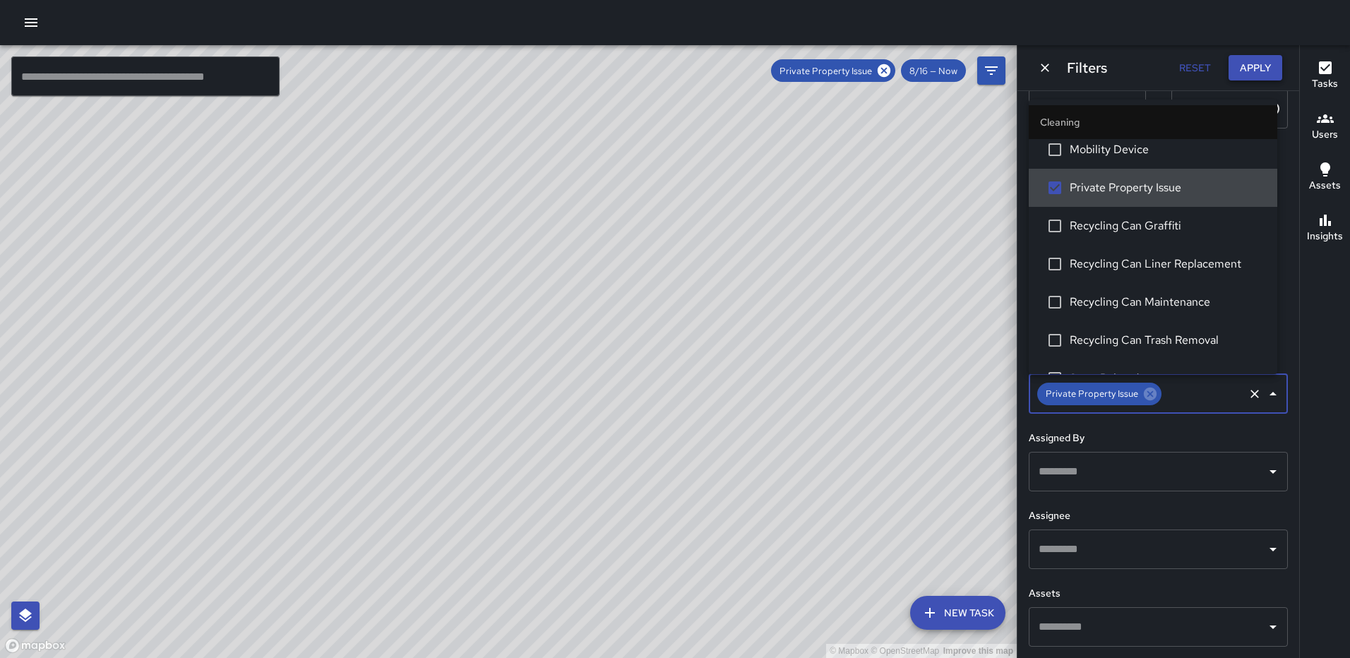
click at [1259, 66] on button "Apply" at bounding box center [1256, 68] width 54 height 26
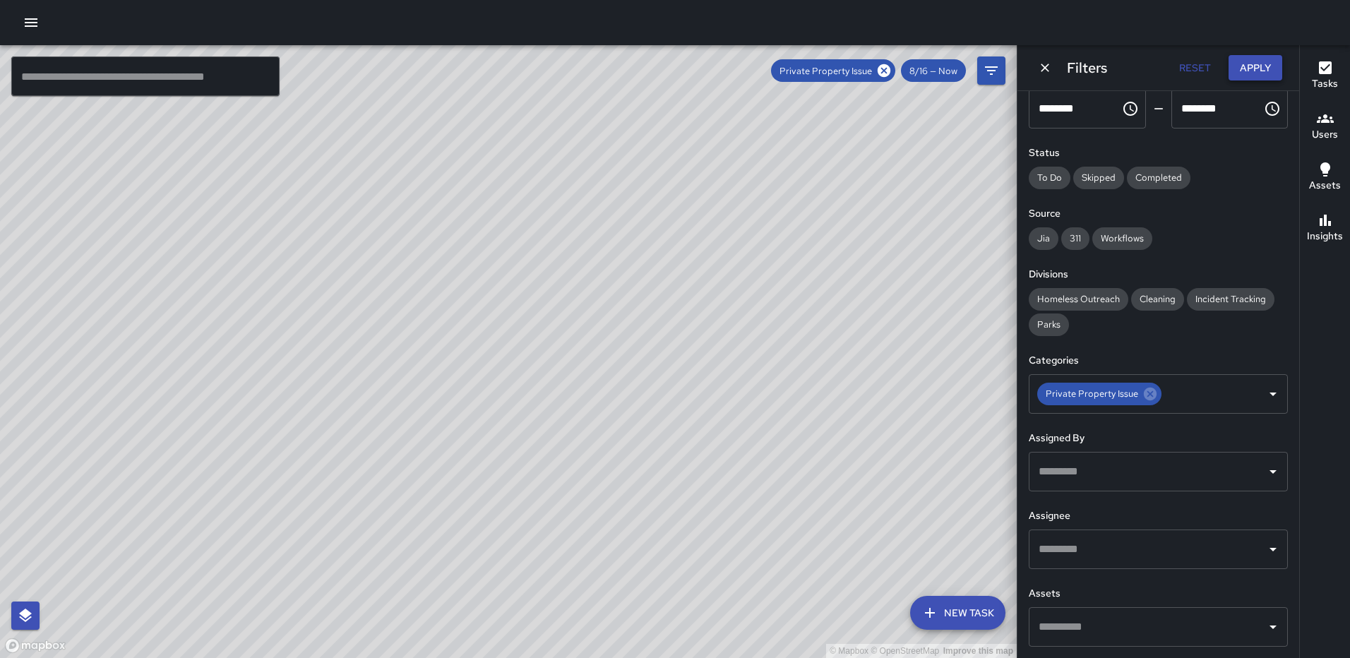
scroll to position [0, 0]
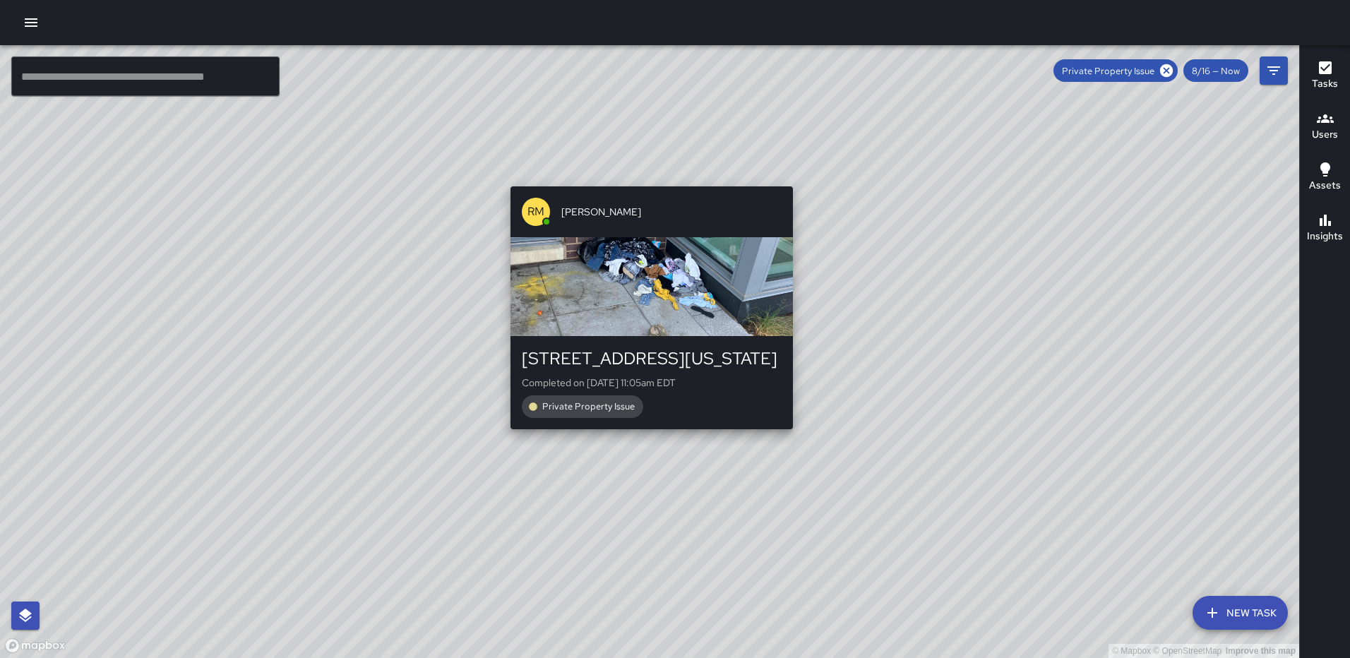
click at [646, 175] on div "© Mapbox © OpenStreetMap Improve this map RM [PERSON_NAME] [STREET_ADDRESS][US_…" at bounding box center [650, 351] width 1300 height 613
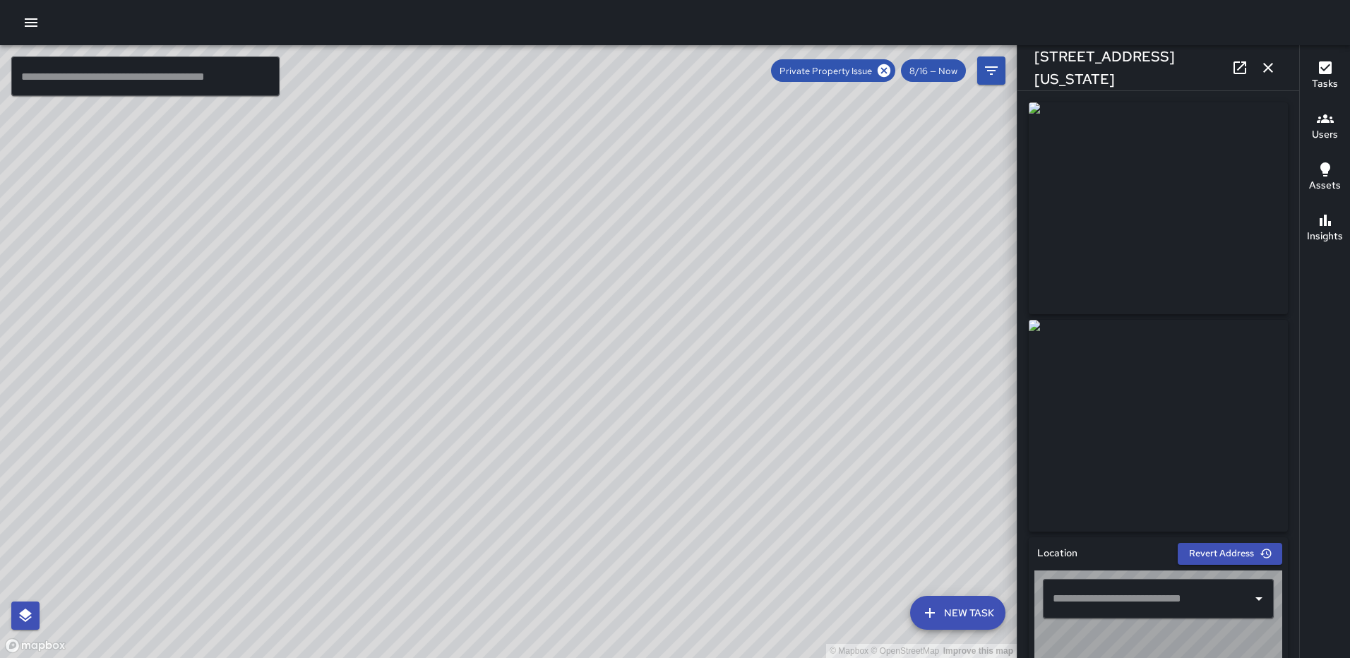
type input "**********"
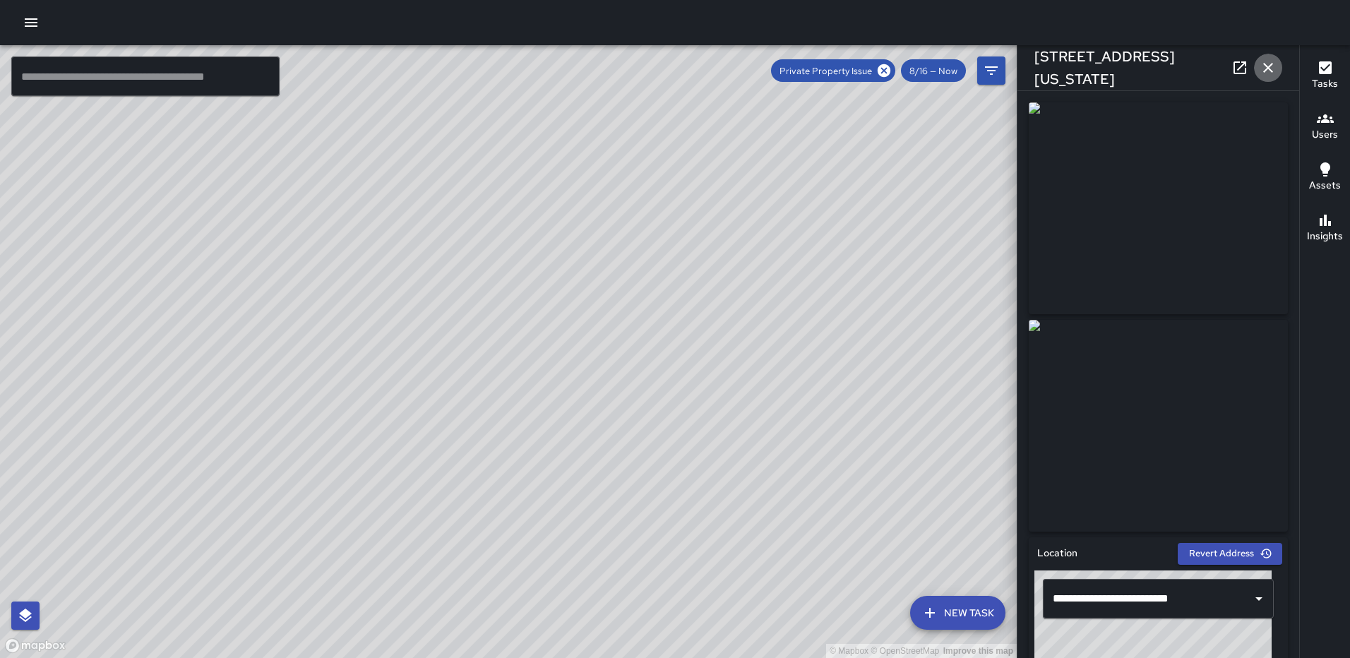
click at [1264, 71] on icon "button" at bounding box center [1268, 67] width 17 height 17
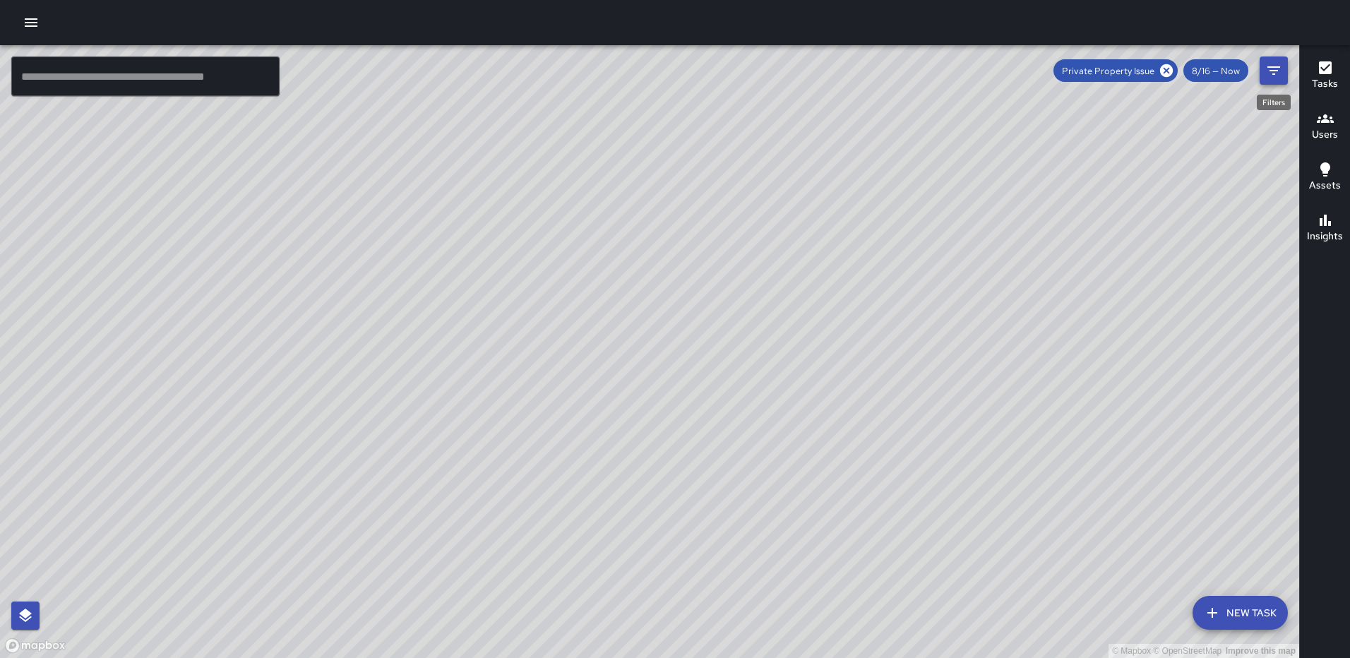
click at [1276, 66] on icon "Filters" at bounding box center [1274, 70] width 13 height 8
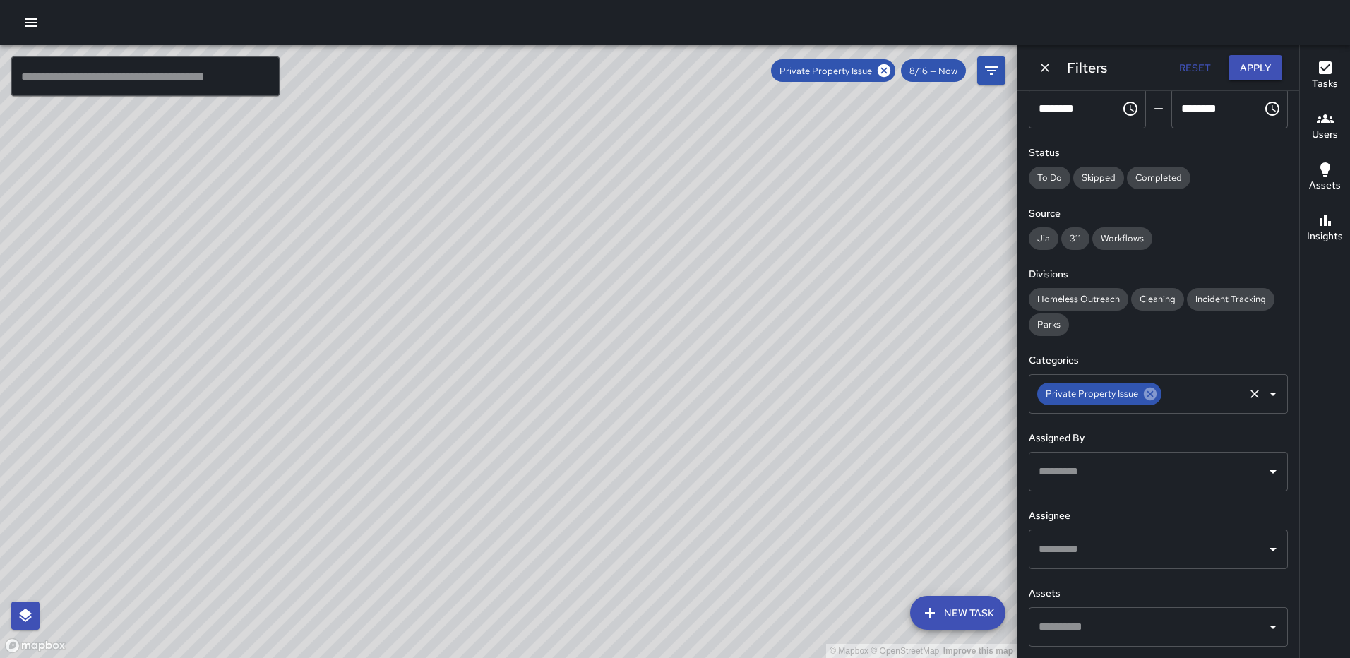
click at [1144, 391] on icon at bounding box center [1150, 394] width 13 height 13
click at [1242, 391] on input "text" at bounding box center [1147, 394] width 225 height 27
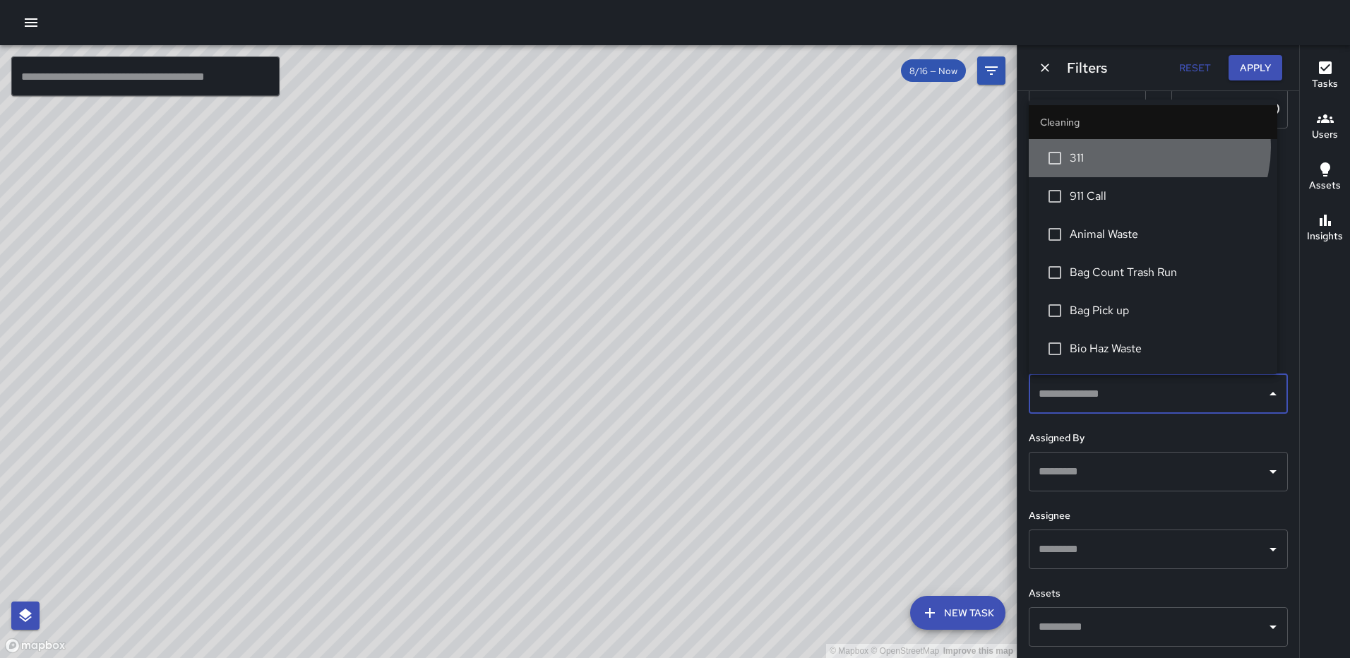
click at [1143, 148] on li "311" at bounding box center [1153, 158] width 249 height 38
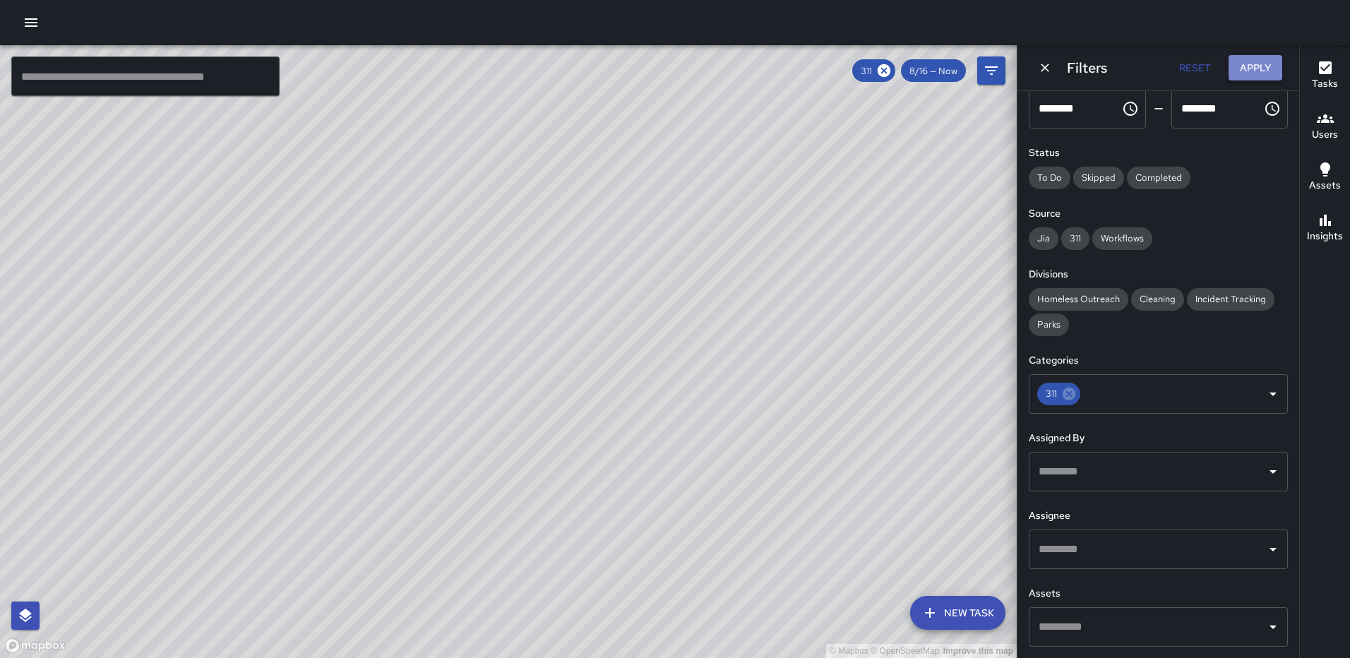
click at [1249, 61] on button "Apply" at bounding box center [1256, 68] width 54 height 26
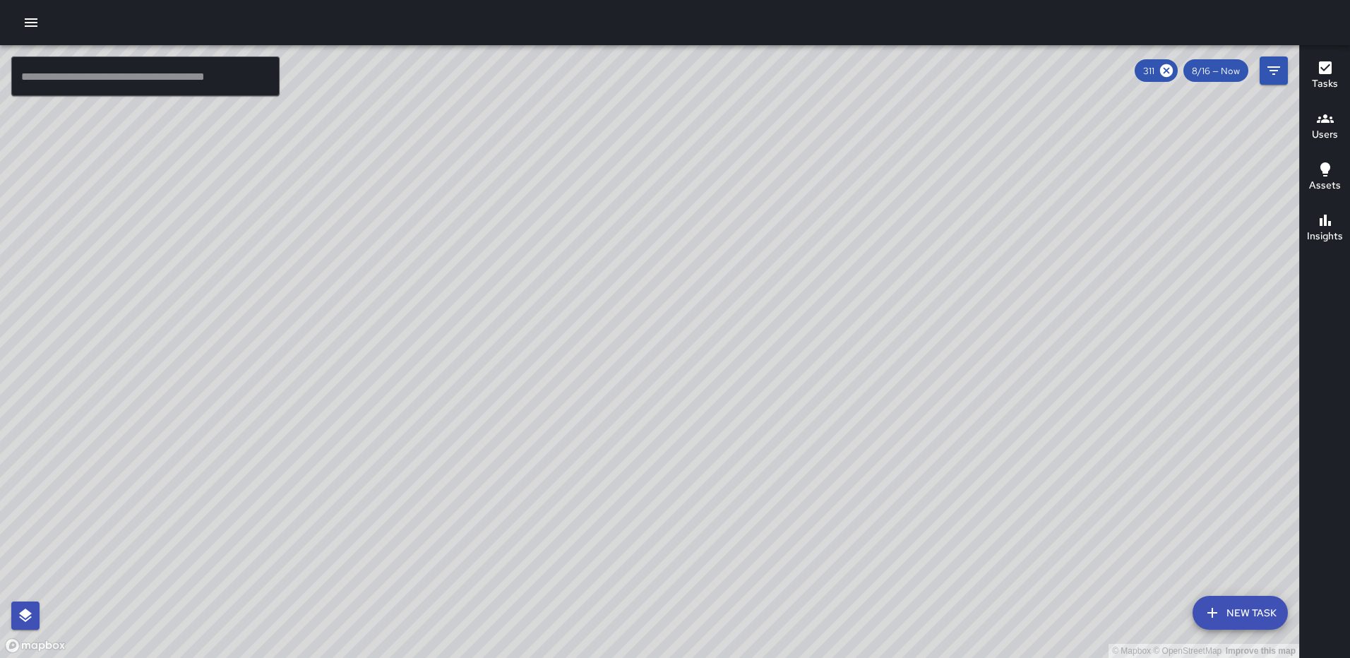
click at [914, 329] on div "© Mapbox © OpenStreetMap Improve this map" at bounding box center [650, 351] width 1300 height 613
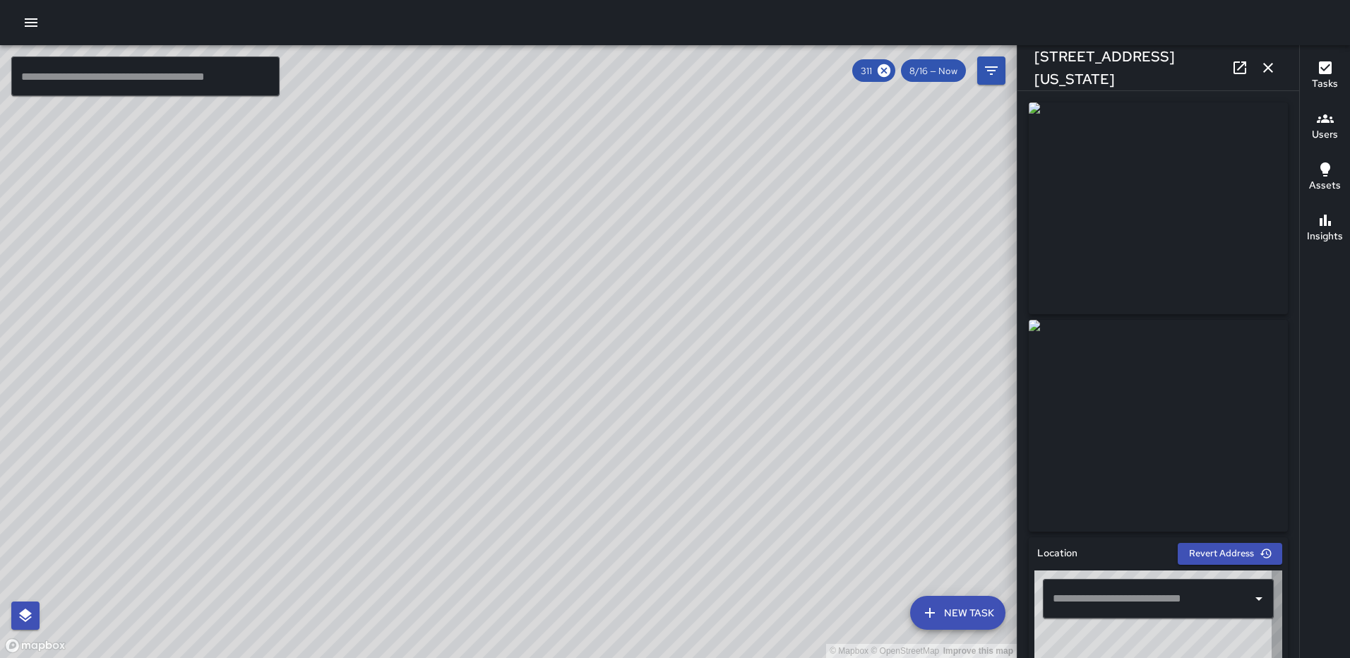
type input "**********"
click at [1237, 68] on icon at bounding box center [1240, 67] width 17 height 17
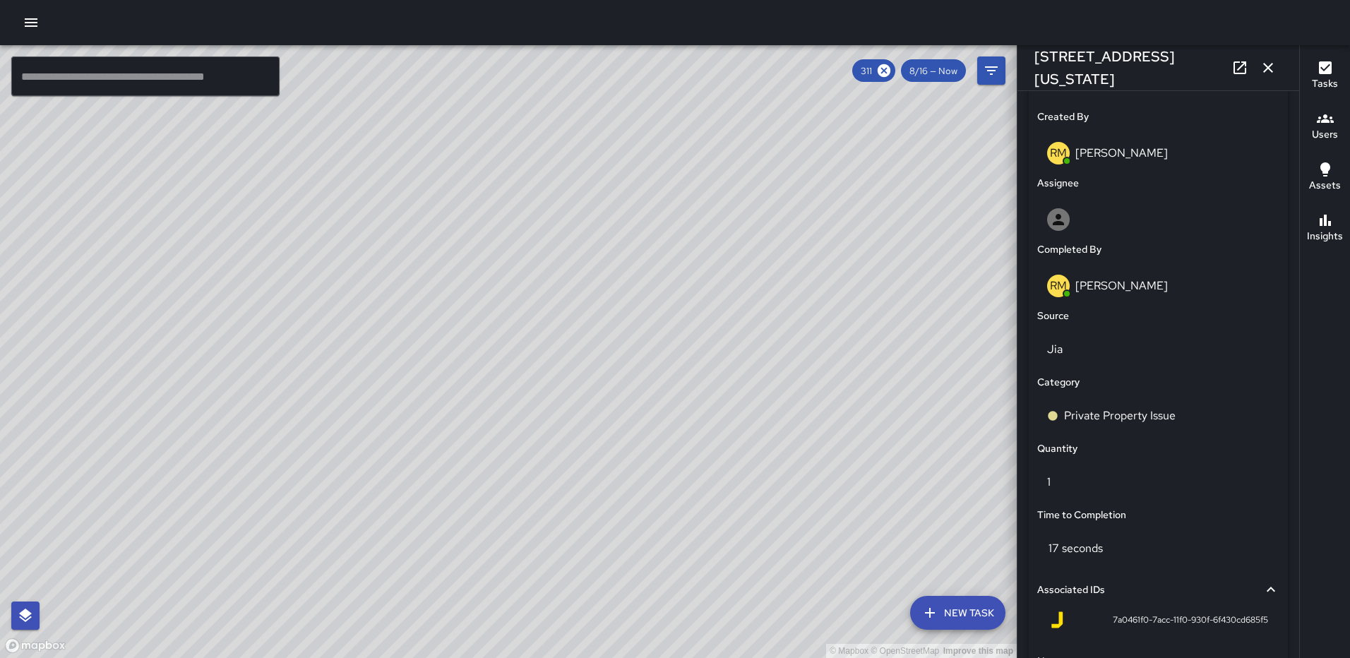
scroll to position [868, 0]
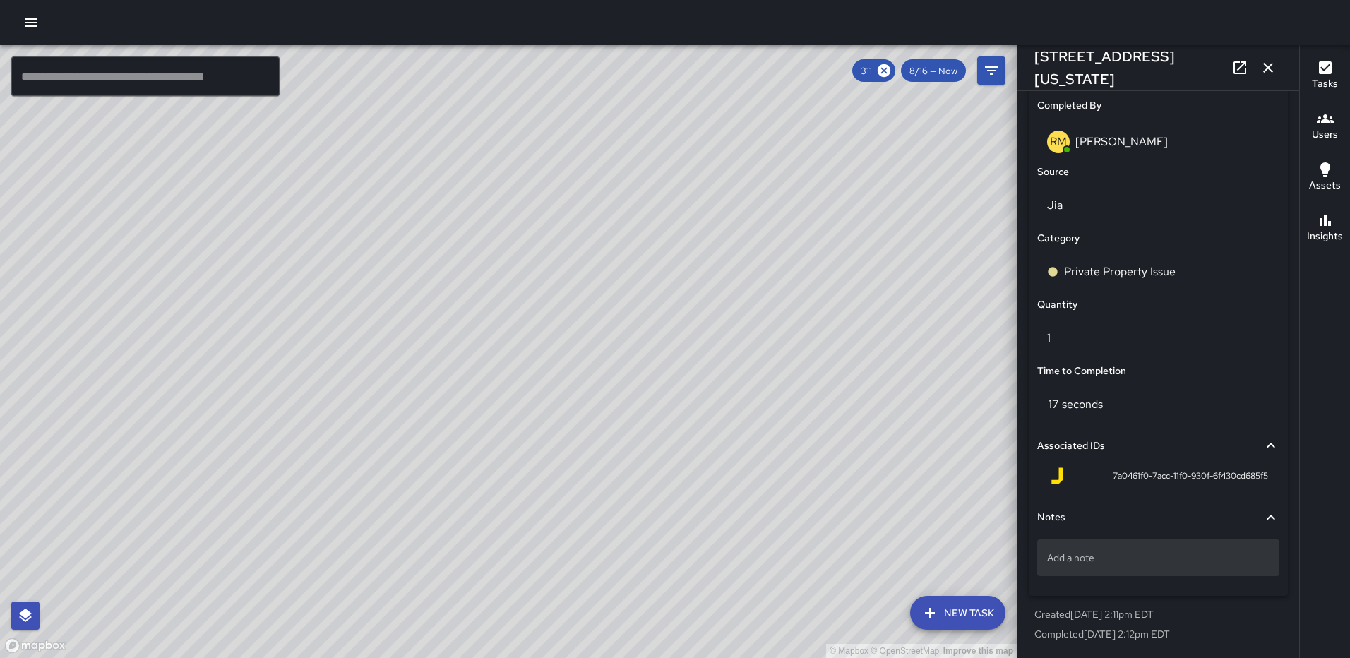
click at [1136, 554] on p "Add a note" at bounding box center [1158, 558] width 222 height 14
type textarea "**********"
click at [1263, 66] on icon "button" at bounding box center [1268, 67] width 17 height 17
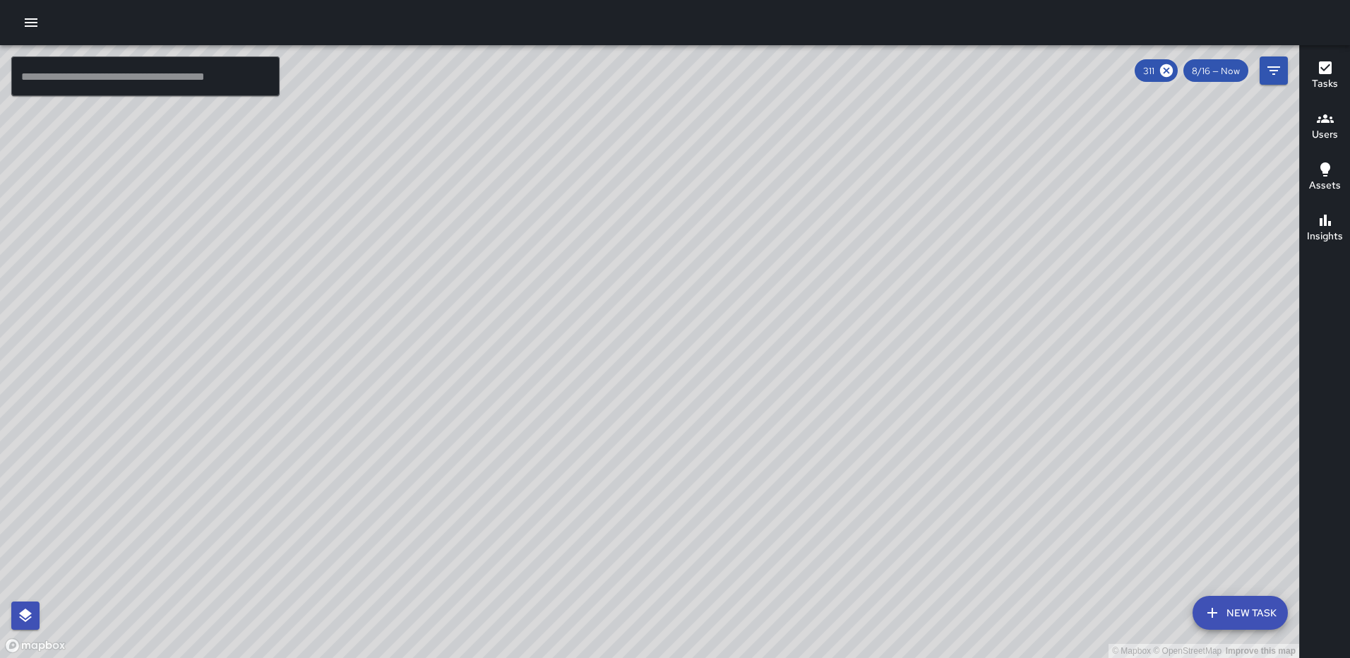
click at [705, 476] on div "© Mapbox © OpenStreetMap Improve this map [PERSON_NAME] [STREET_ADDRESS] Comple…" at bounding box center [650, 351] width 1300 height 613
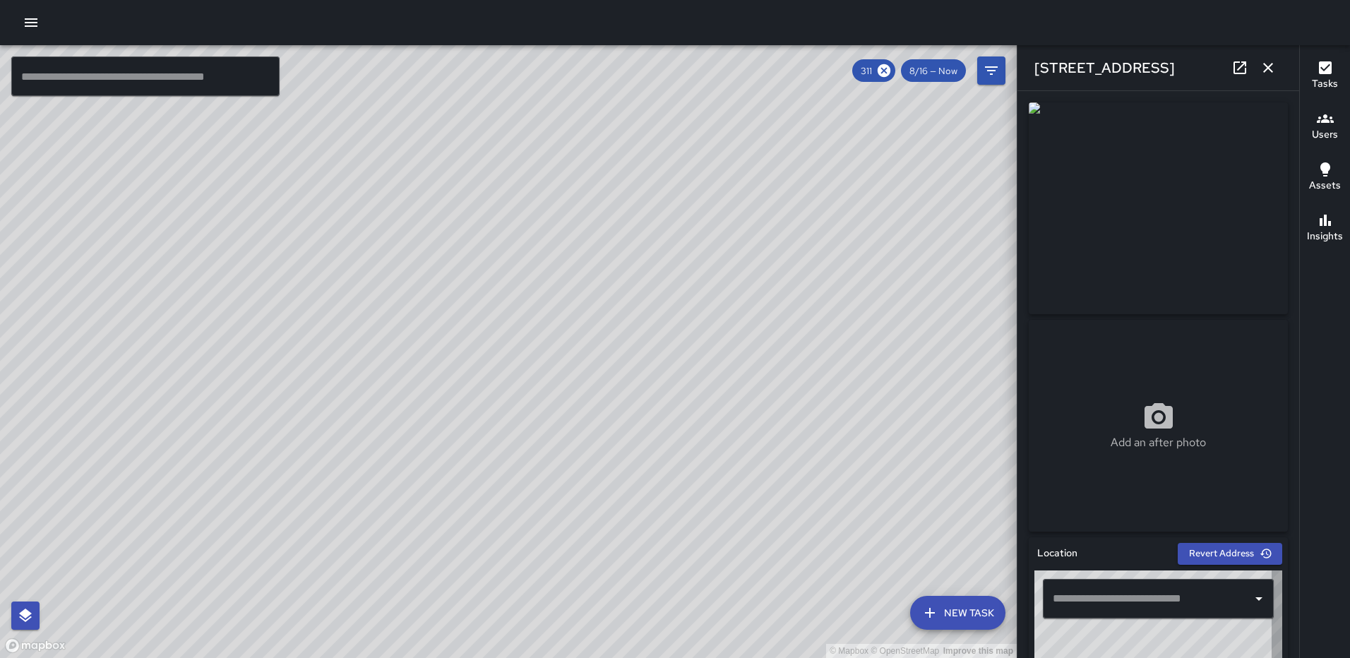
type input "**********"
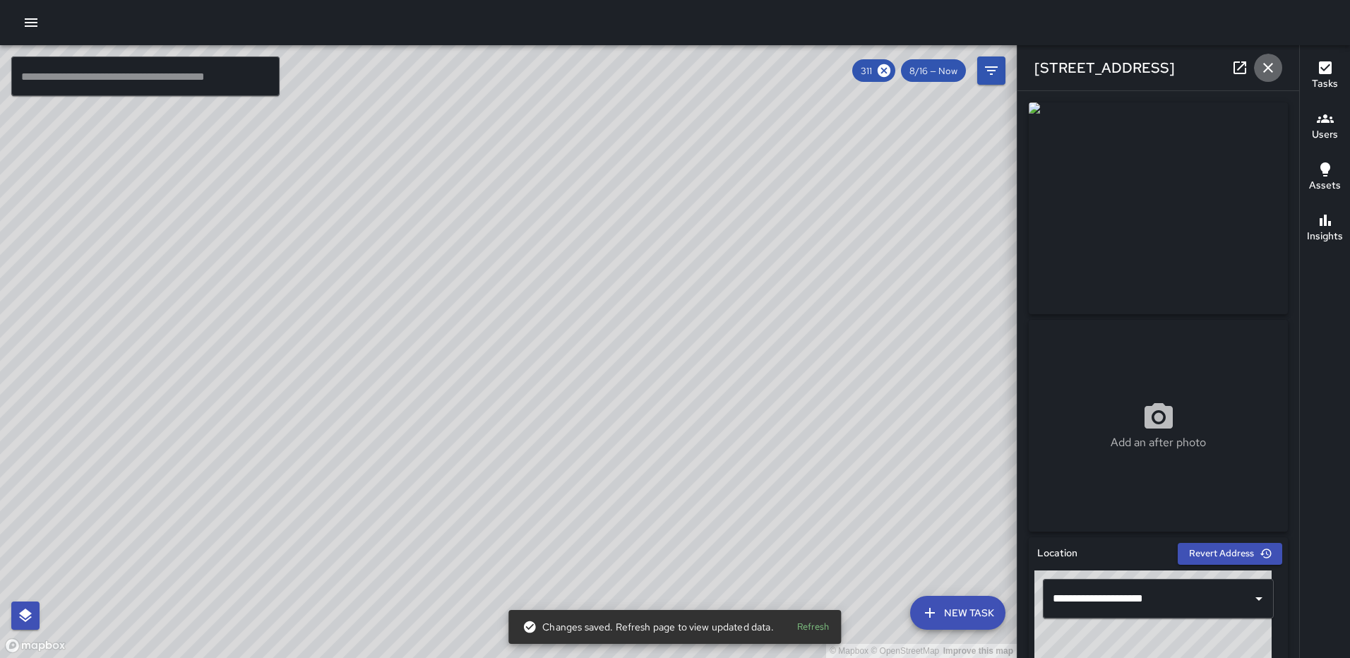
click at [1268, 63] on icon "button" at bounding box center [1268, 67] width 17 height 17
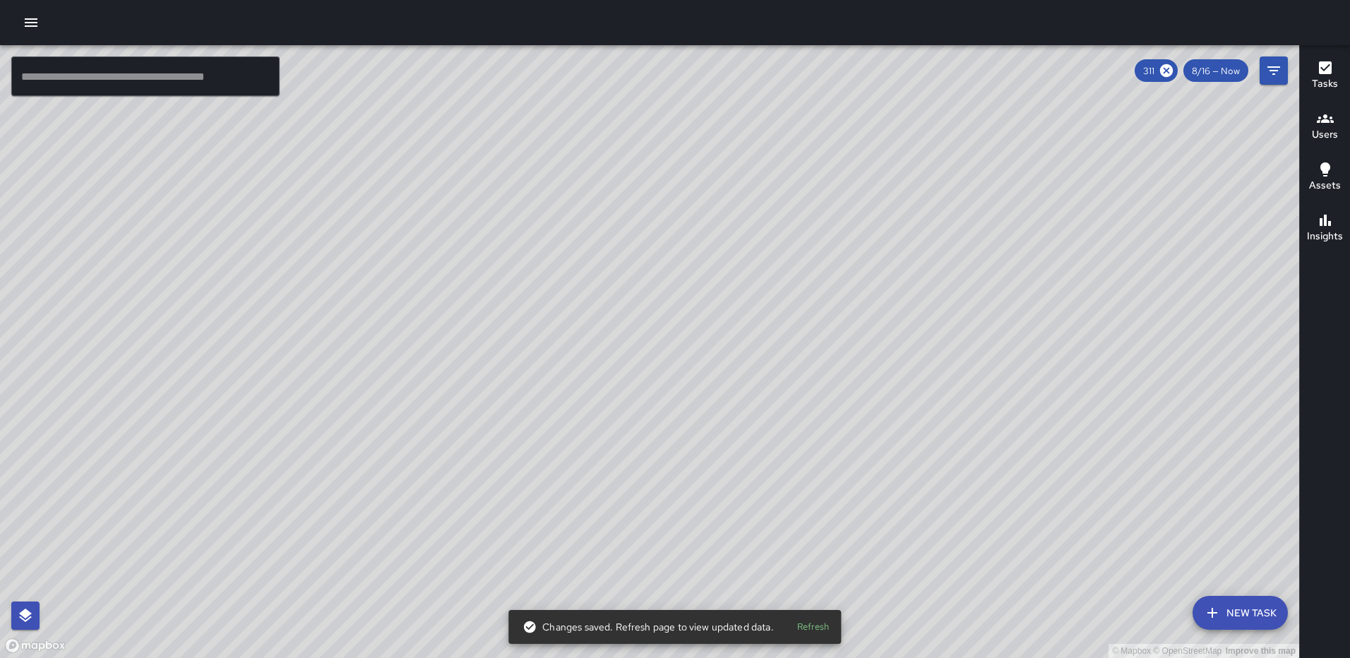
click at [1052, 446] on div "© Mapbox © OpenStreetMap Improve this map RM [PERSON_NAME] [STREET_ADDRESS] Com…" at bounding box center [650, 351] width 1300 height 613
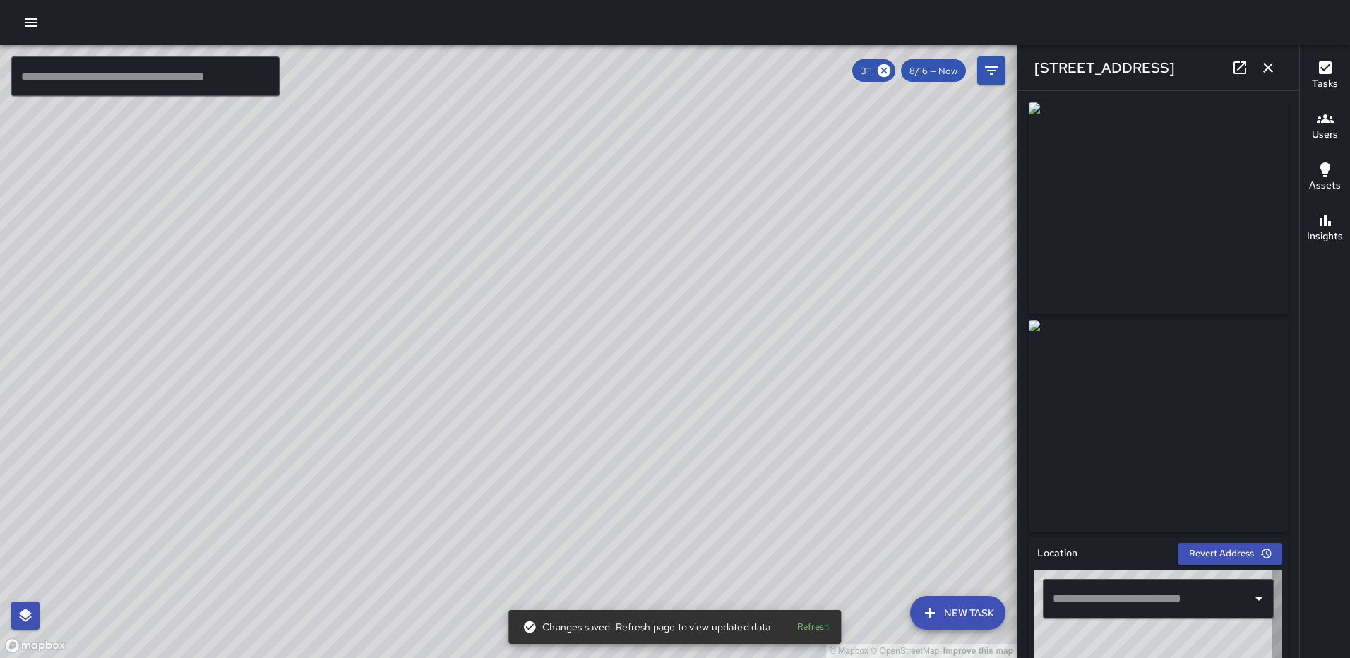
type input "**********"
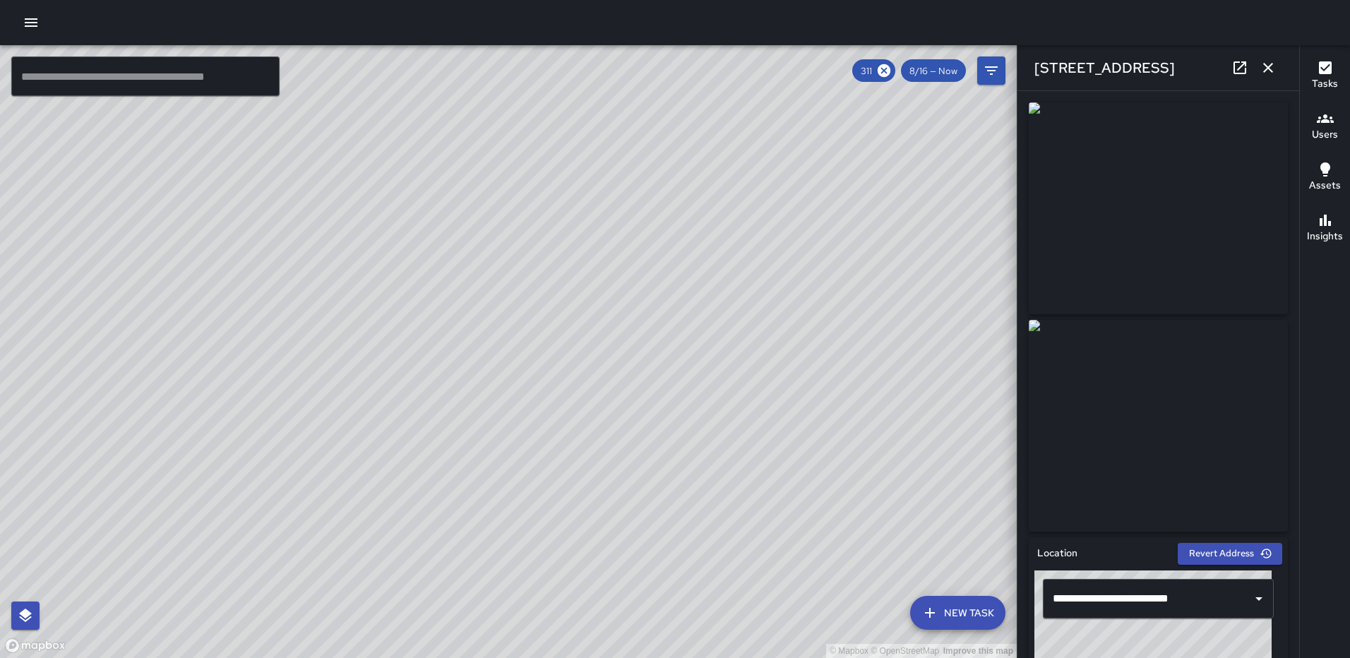
click at [1264, 58] on button "button" at bounding box center [1268, 68] width 28 height 28
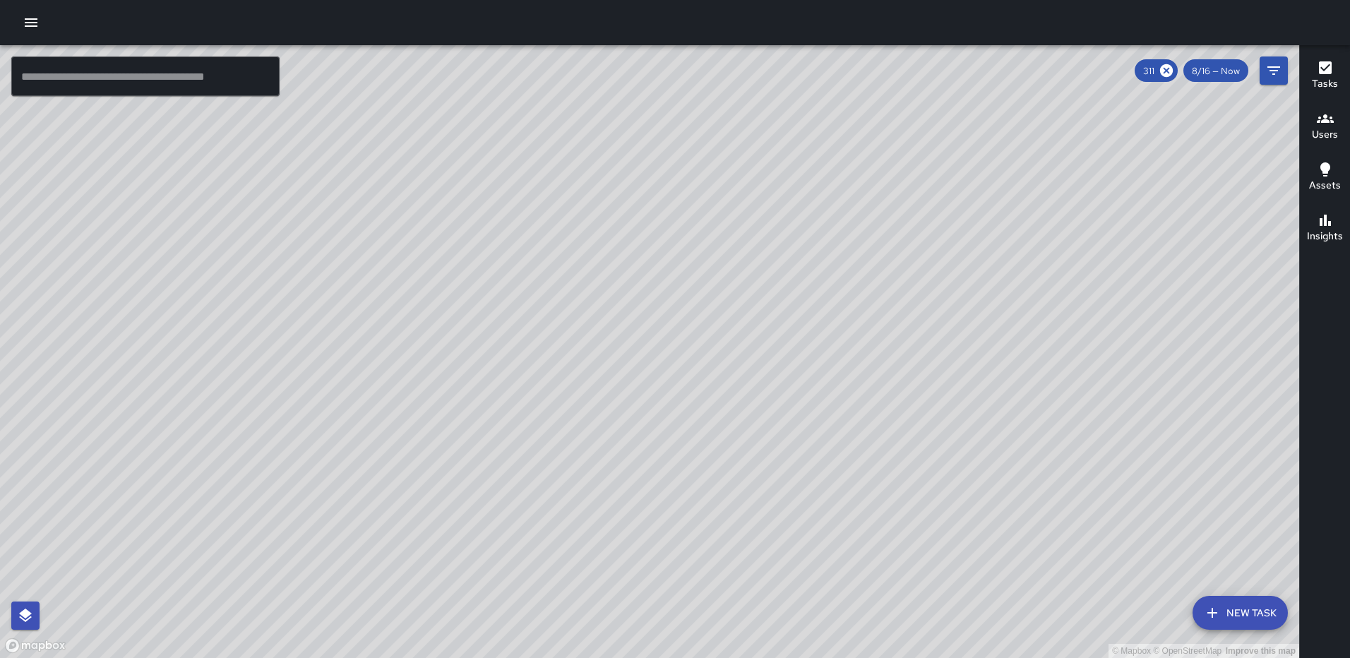
click at [648, 350] on div "© Mapbox © OpenStreetMap Improve this map RM [PERSON_NAME] [STREET_ADDRESS] Com…" at bounding box center [650, 351] width 1300 height 613
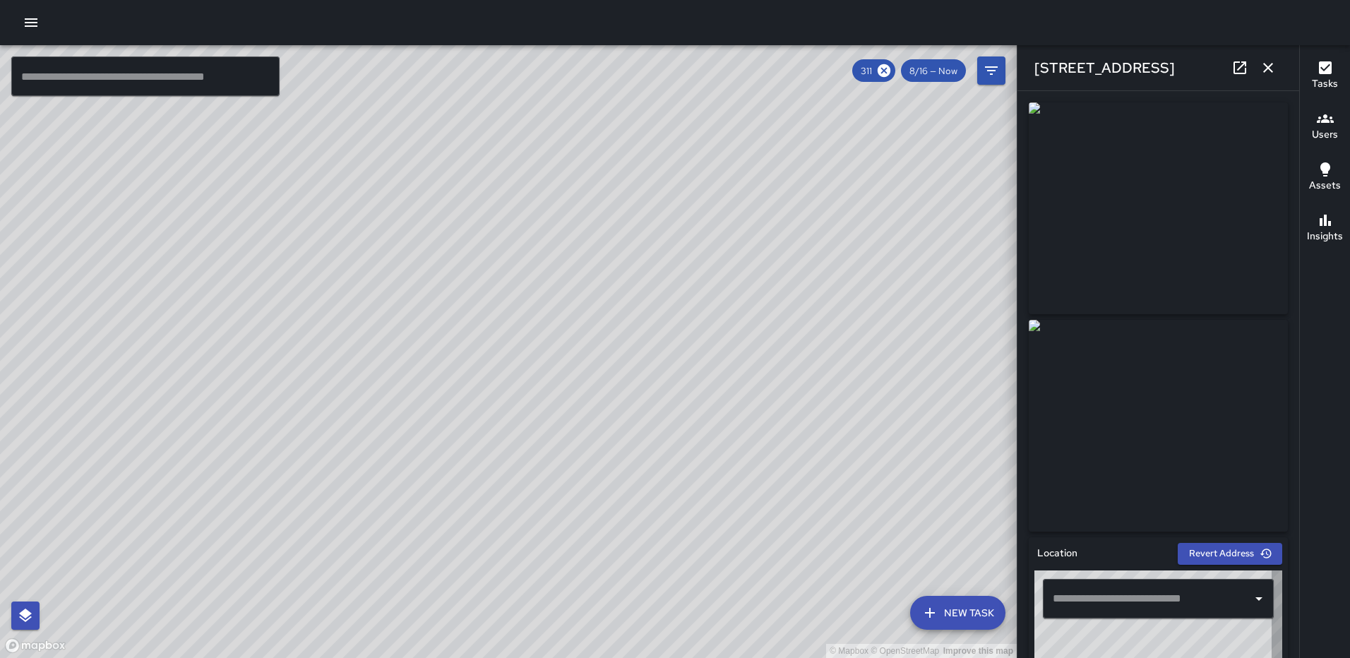
type input "**********"
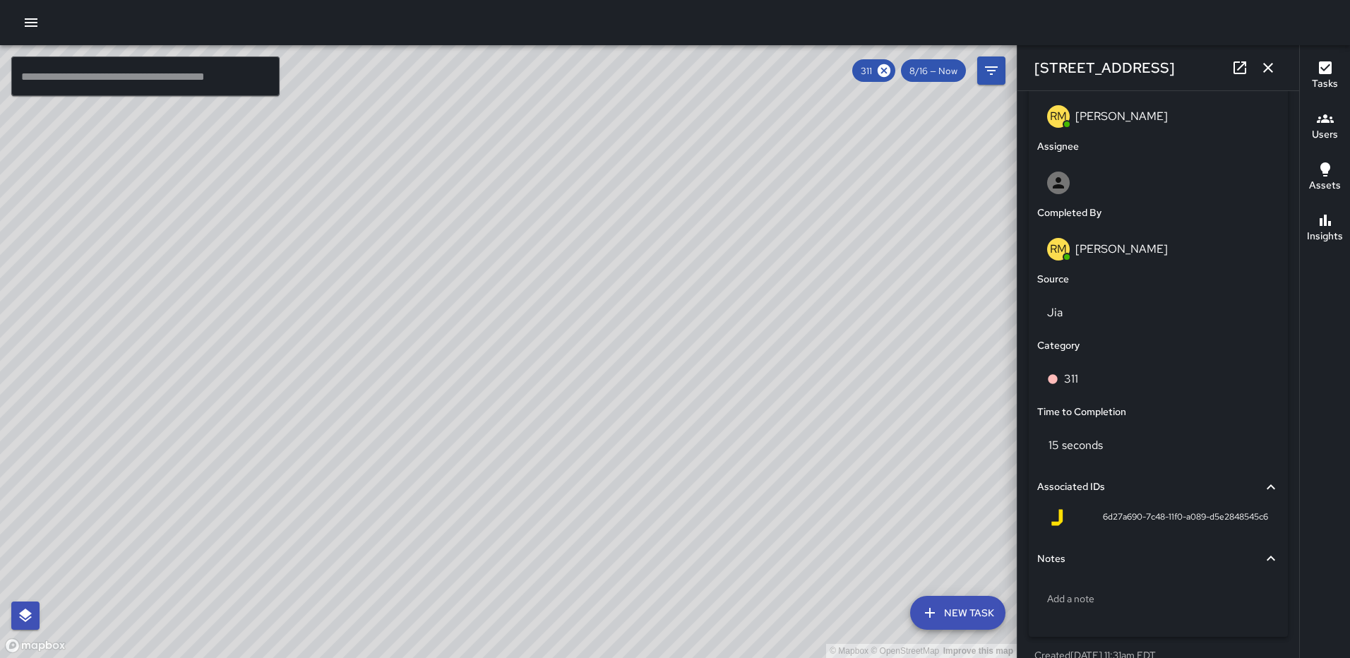
scroll to position [802, 0]
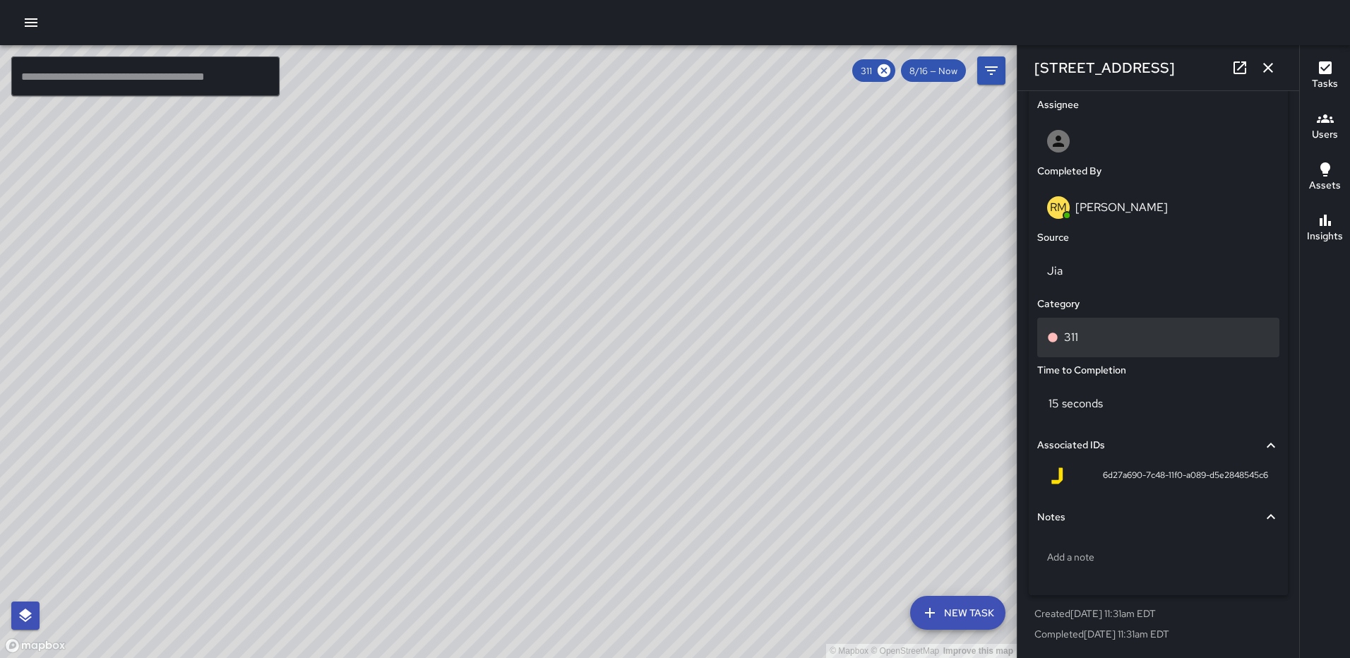
click at [1075, 341] on p "311" at bounding box center [1071, 337] width 14 height 17
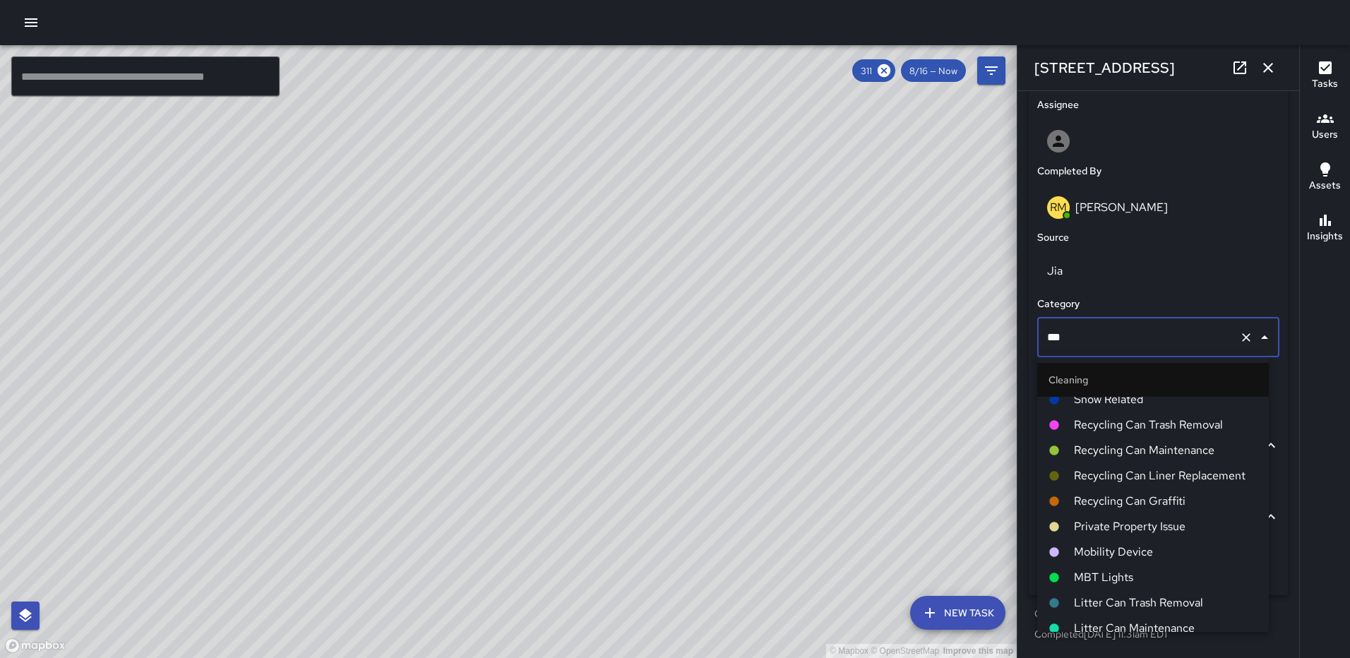
scroll to position [149, 0]
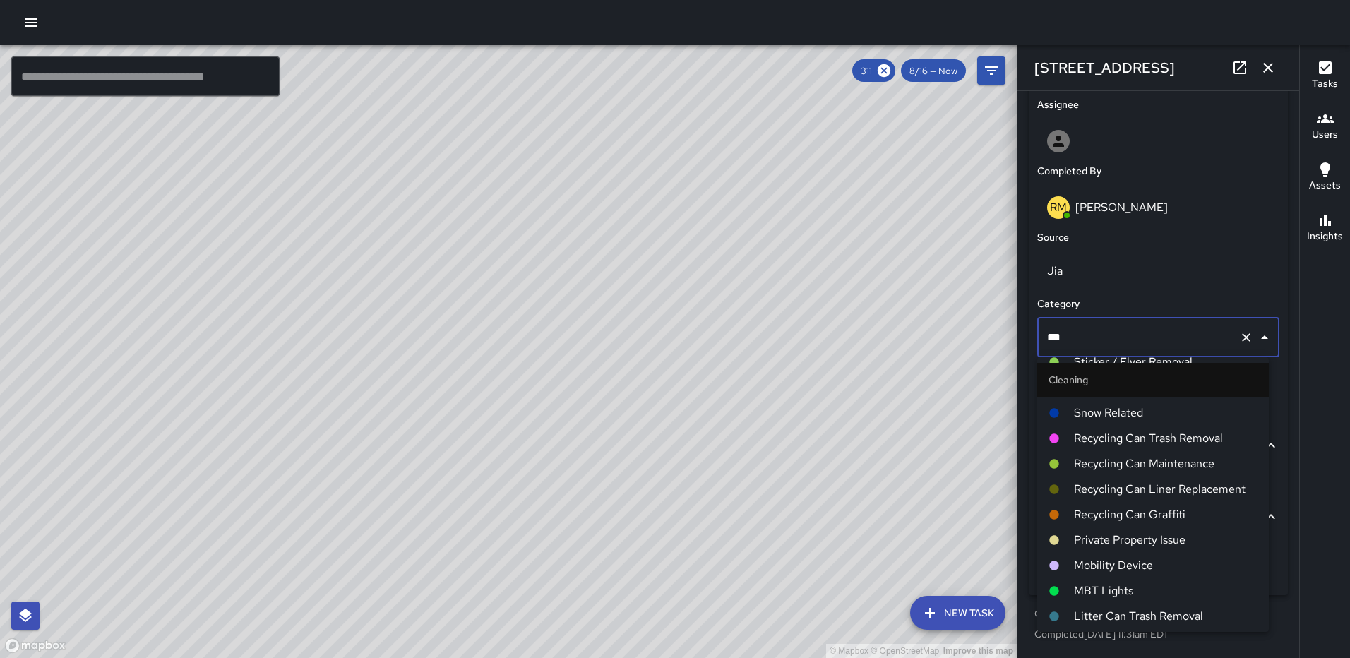
click at [1126, 544] on span "Private Property Issue" at bounding box center [1166, 540] width 184 height 17
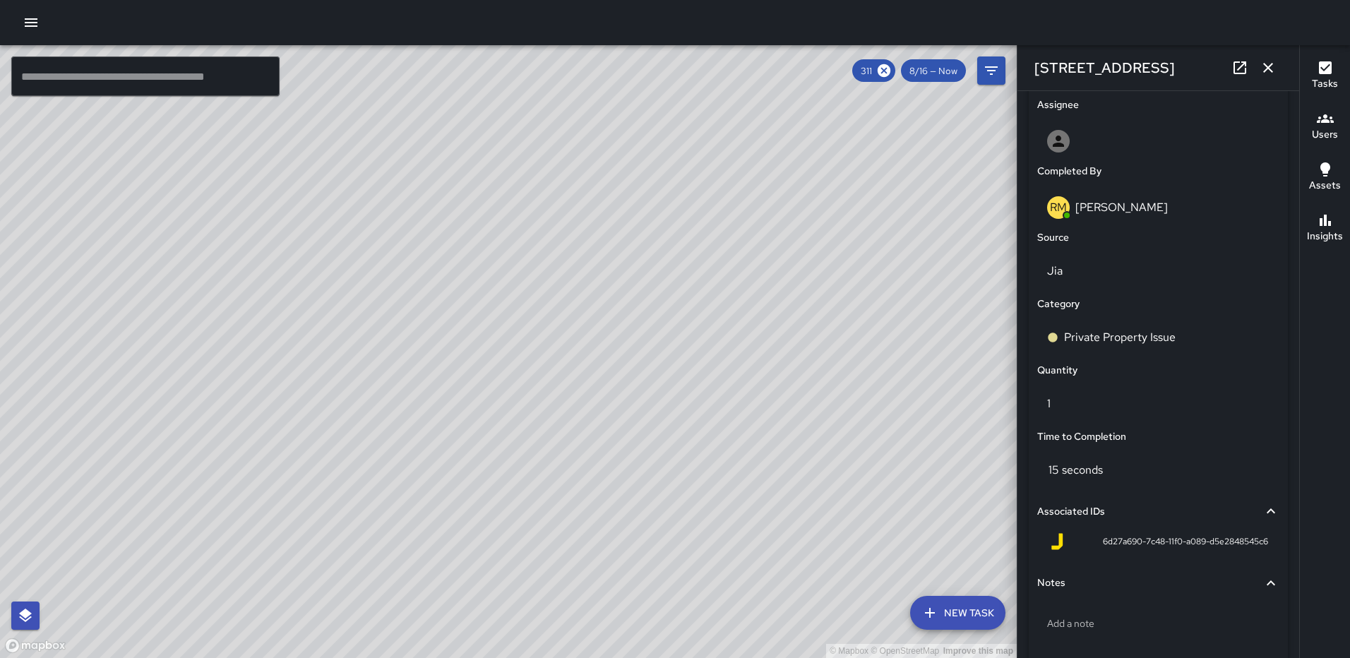
click at [1271, 66] on icon "button" at bounding box center [1268, 68] width 10 height 10
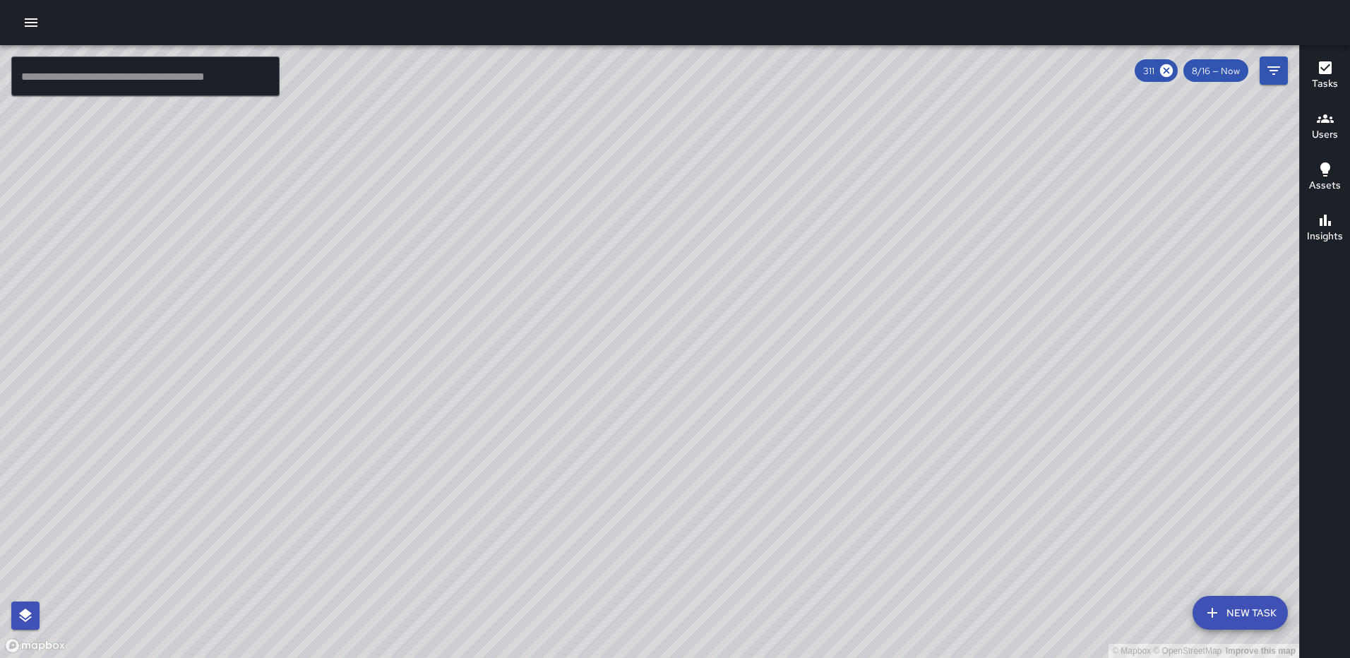
drag, startPoint x: 1009, startPoint y: 573, endPoint x: 812, endPoint y: 310, distance: 328.6
click at [815, 312] on div "© Mapbox © OpenStreetMap Improve this map" at bounding box center [650, 351] width 1300 height 613
click at [1280, 68] on icon "Filters" at bounding box center [1274, 70] width 13 height 8
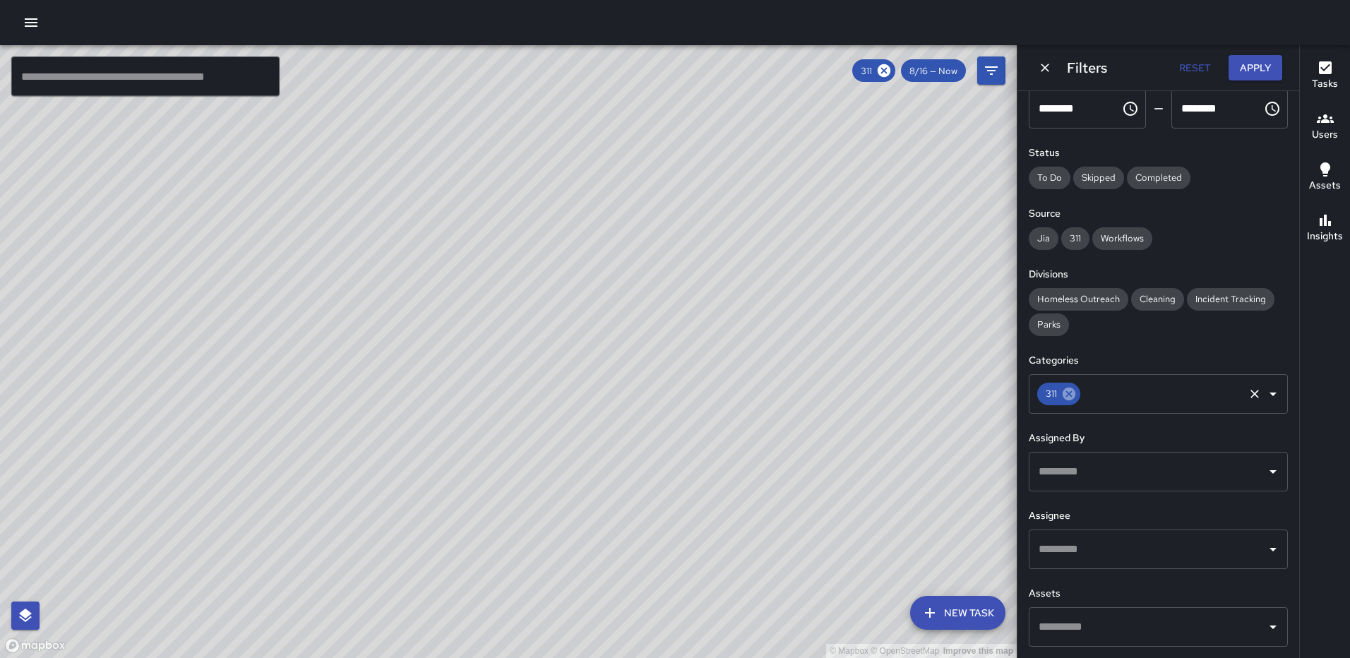
click at [1062, 391] on icon at bounding box center [1070, 394] width 16 height 16
click at [1265, 390] on icon "Open" at bounding box center [1273, 394] width 17 height 17
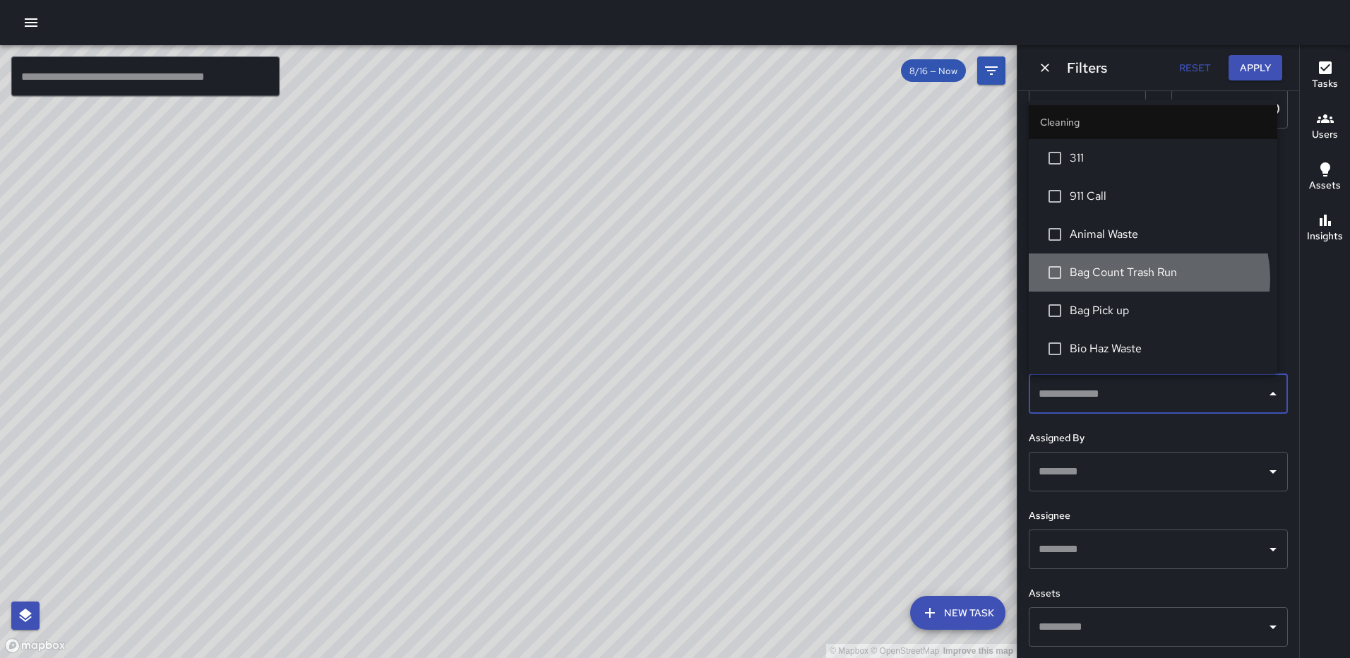
click at [1140, 278] on span "Bag Count Trash Run" at bounding box center [1168, 272] width 196 height 17
click at [1254, 66] on button "Apply" at bounding box center [1256, 68] width 54 height 26
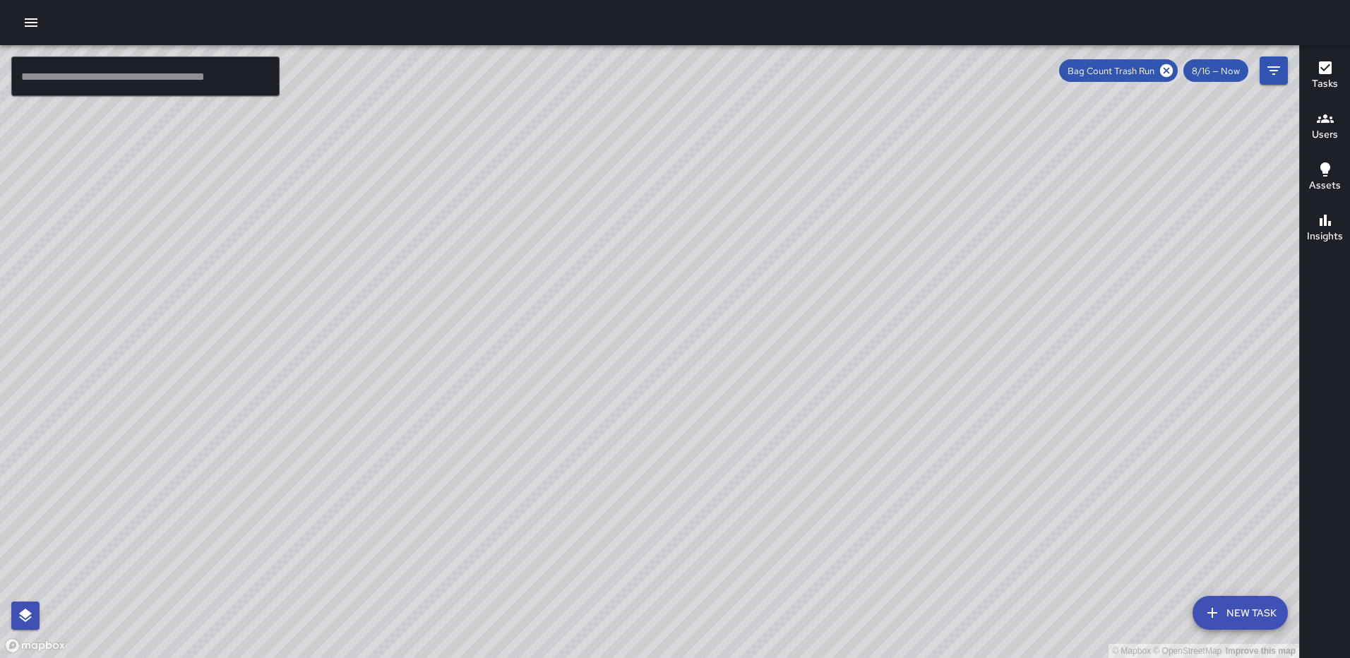
click at [1336, 69] on div "Tasks" at bounding box center [1325, 75] width 26 height 32
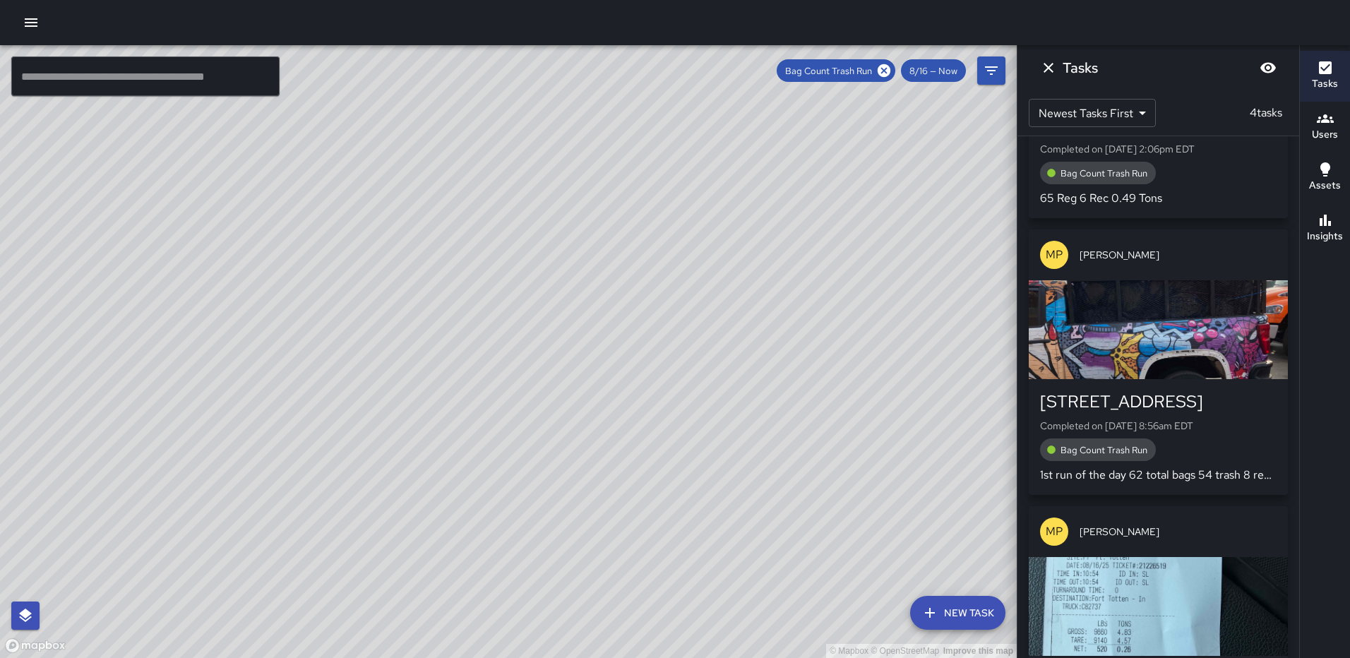
scroll to position [212, 0]
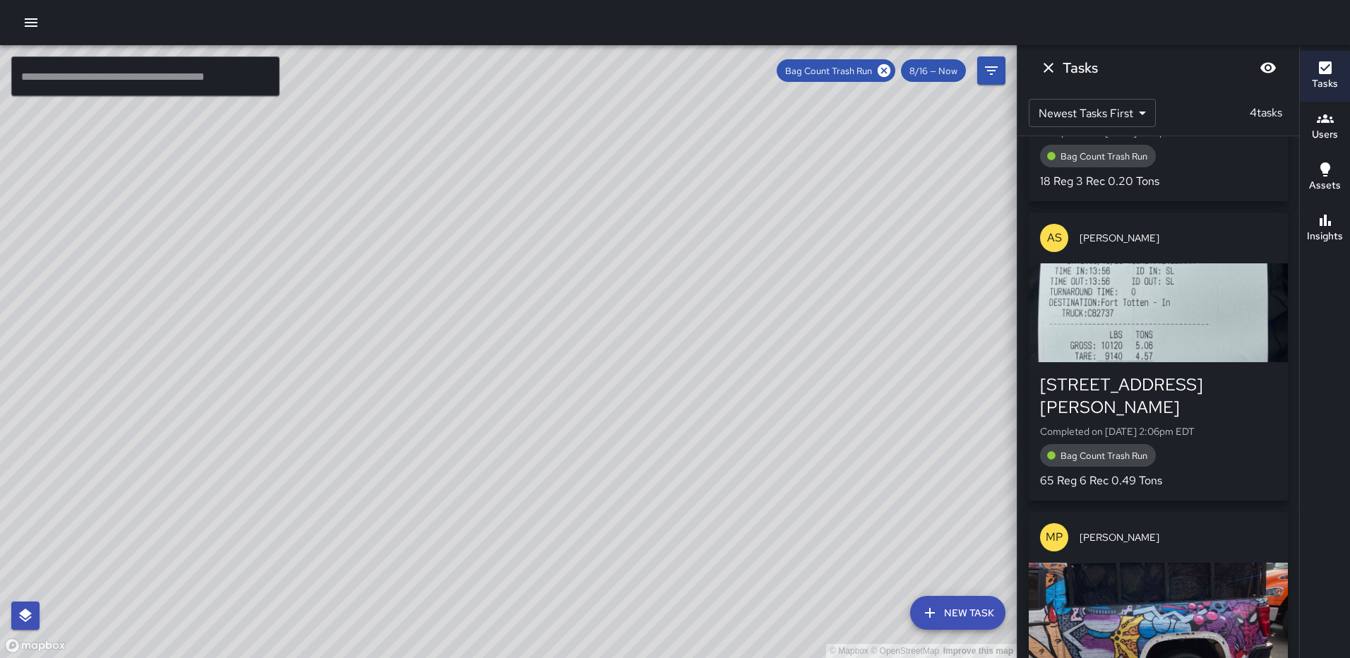
click at [1155, 301] on div "button" at bounding box center [1158, 312] width 259 height 99
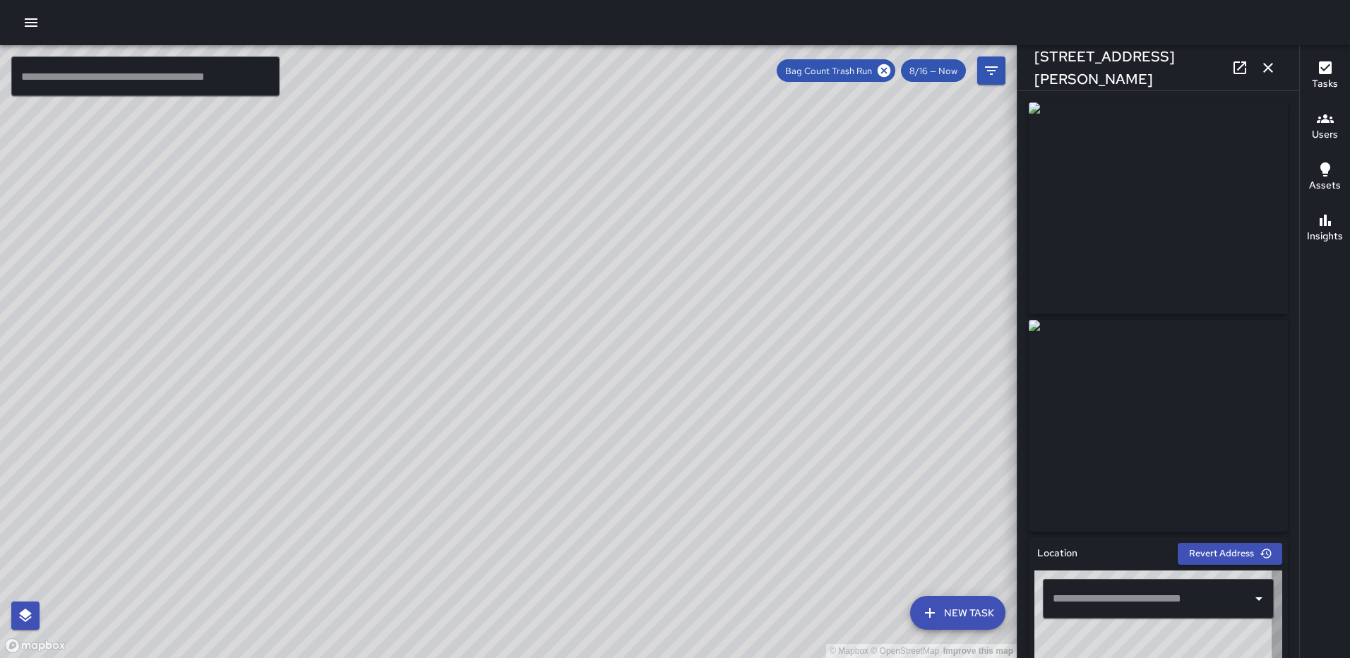
type input "**********"
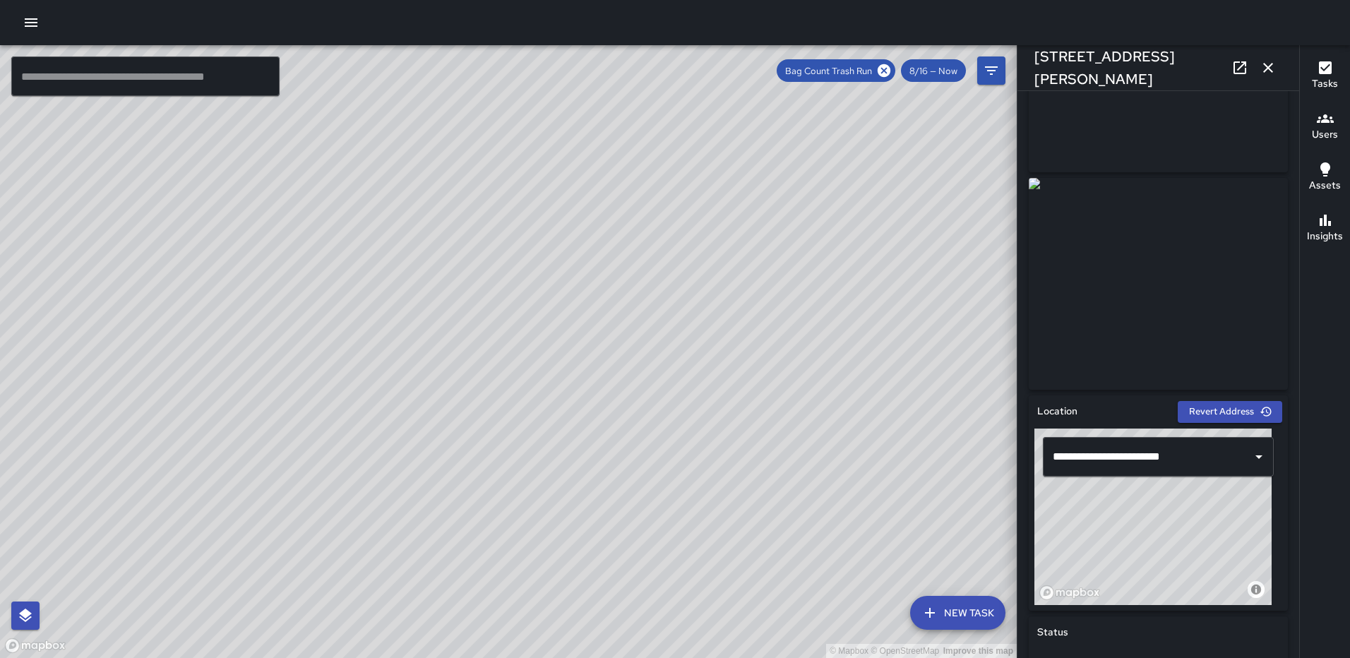
scroll to position [20, 0]
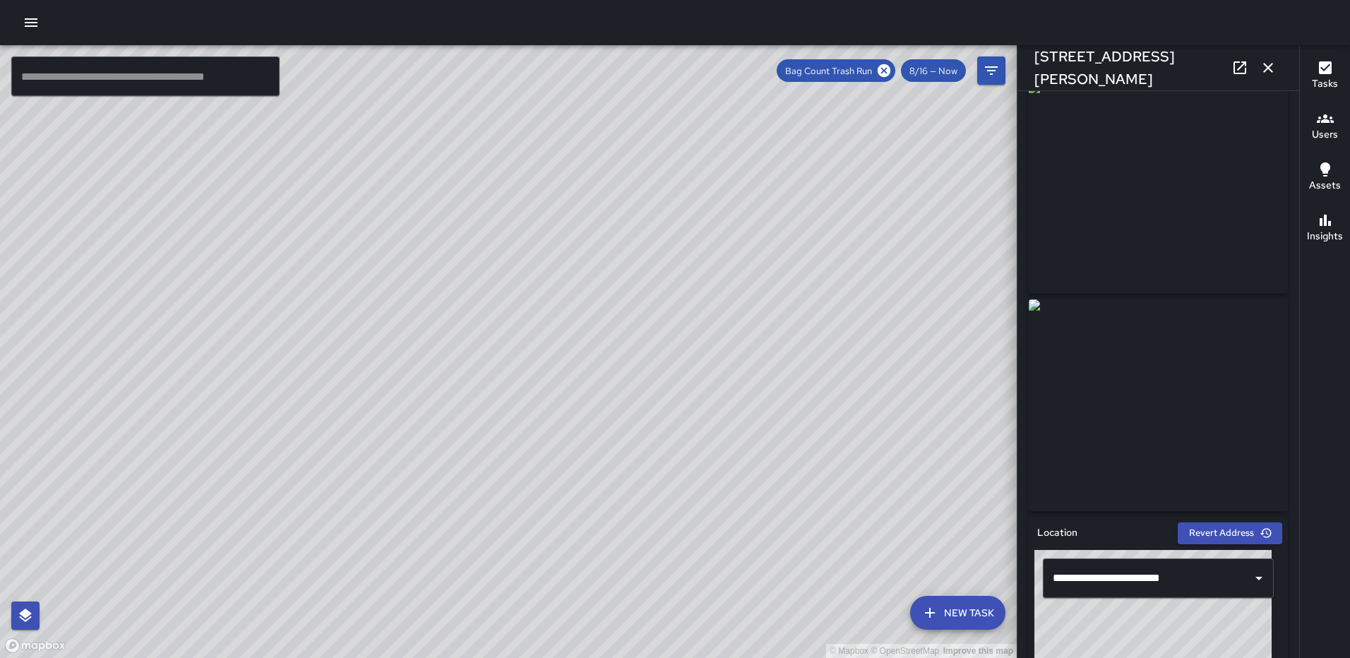
click at [1267, 59] on icon "button" at bounding box center [1268, 67] width 17 height 17
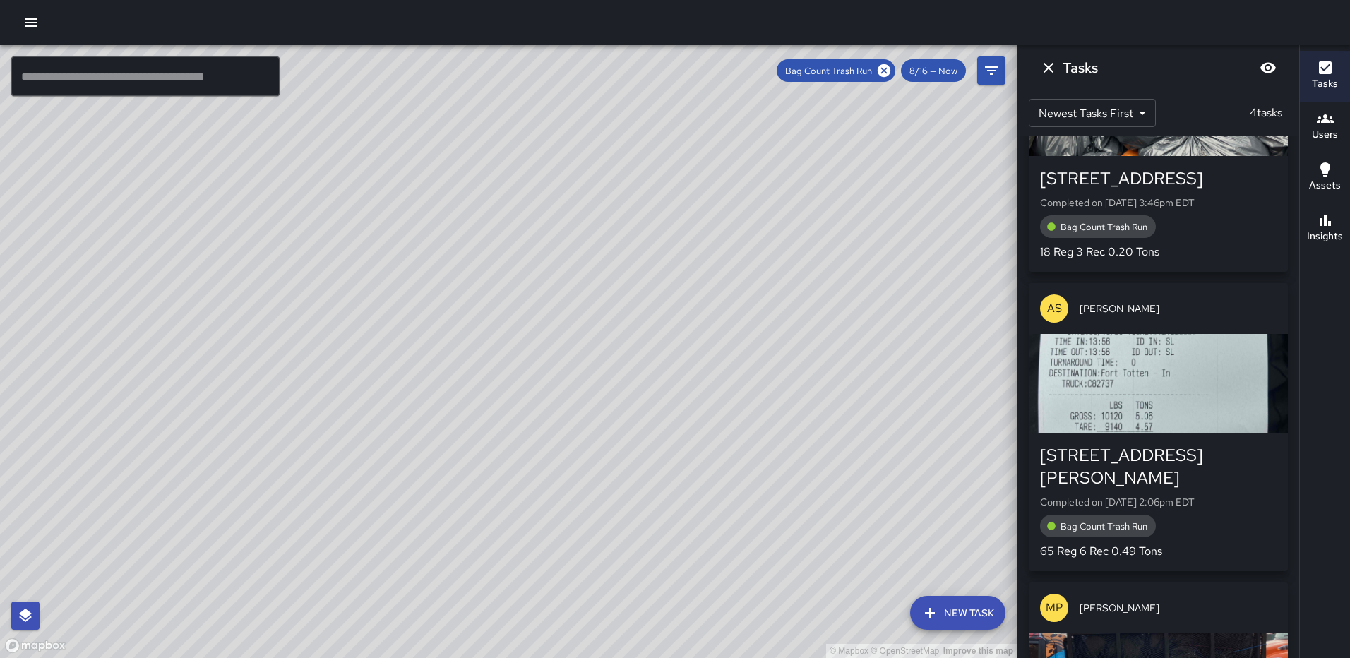
scroll to position [0, 0]
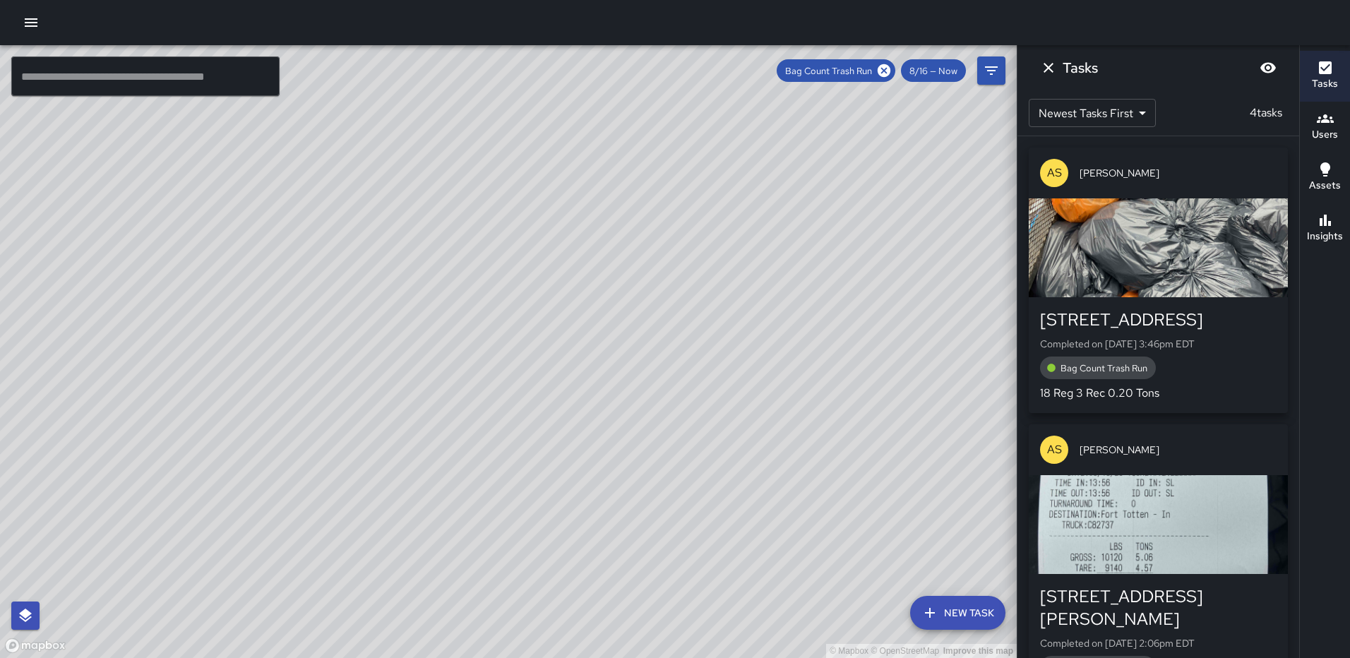
click at [1182, 265] on div "button" at bounding box center [1158, 247] width 259 height 99
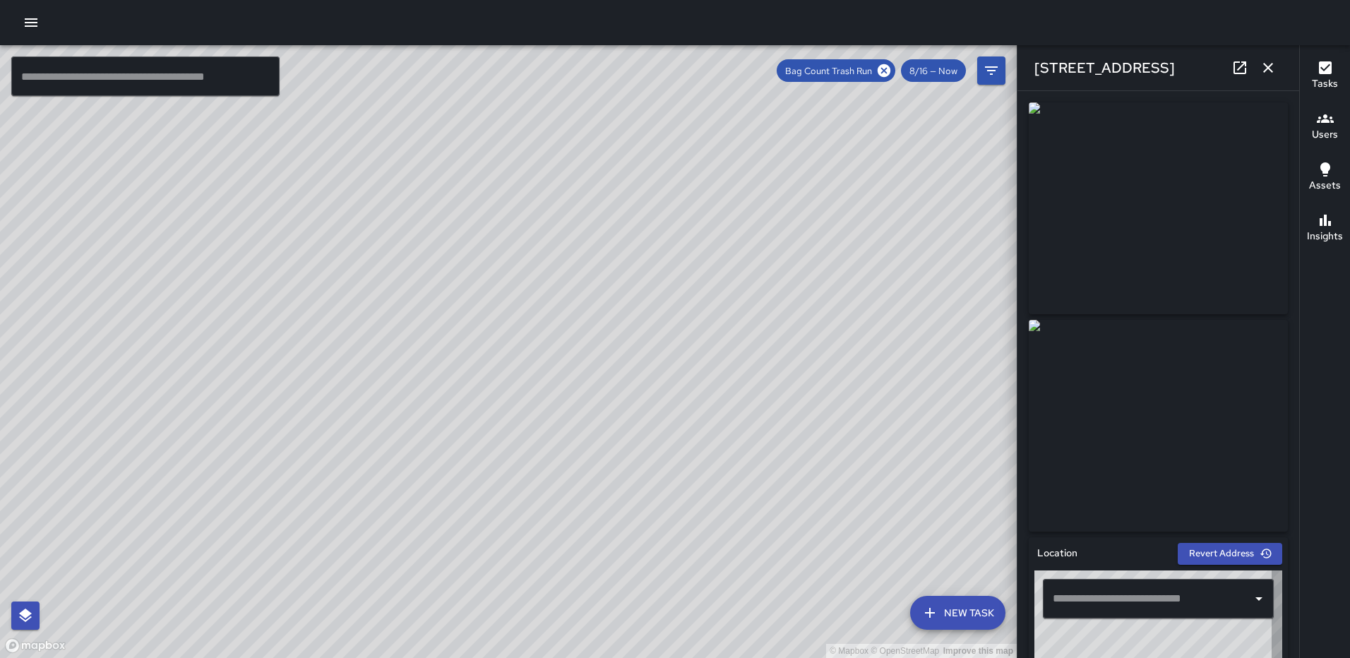
type input "**********"
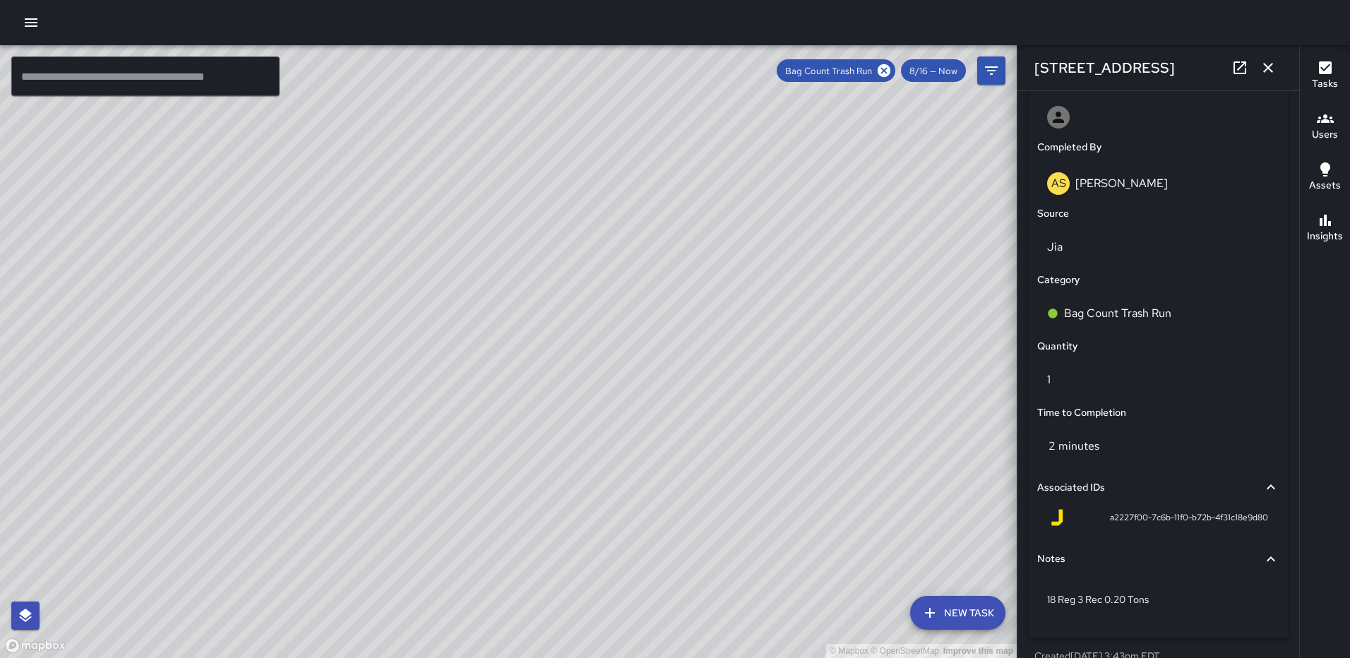
scroll to position [868, 0]
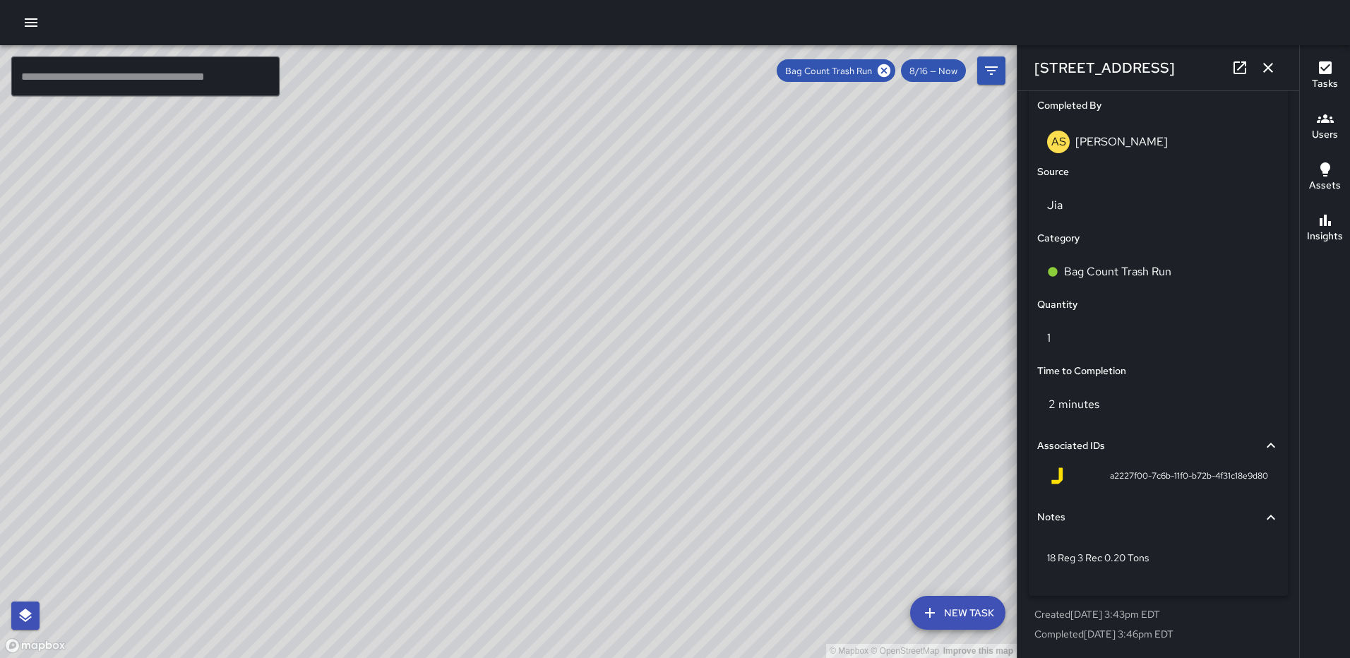
click at [1259, 71] on button "button" at bounding box center [1268, 68] width 28 height 28
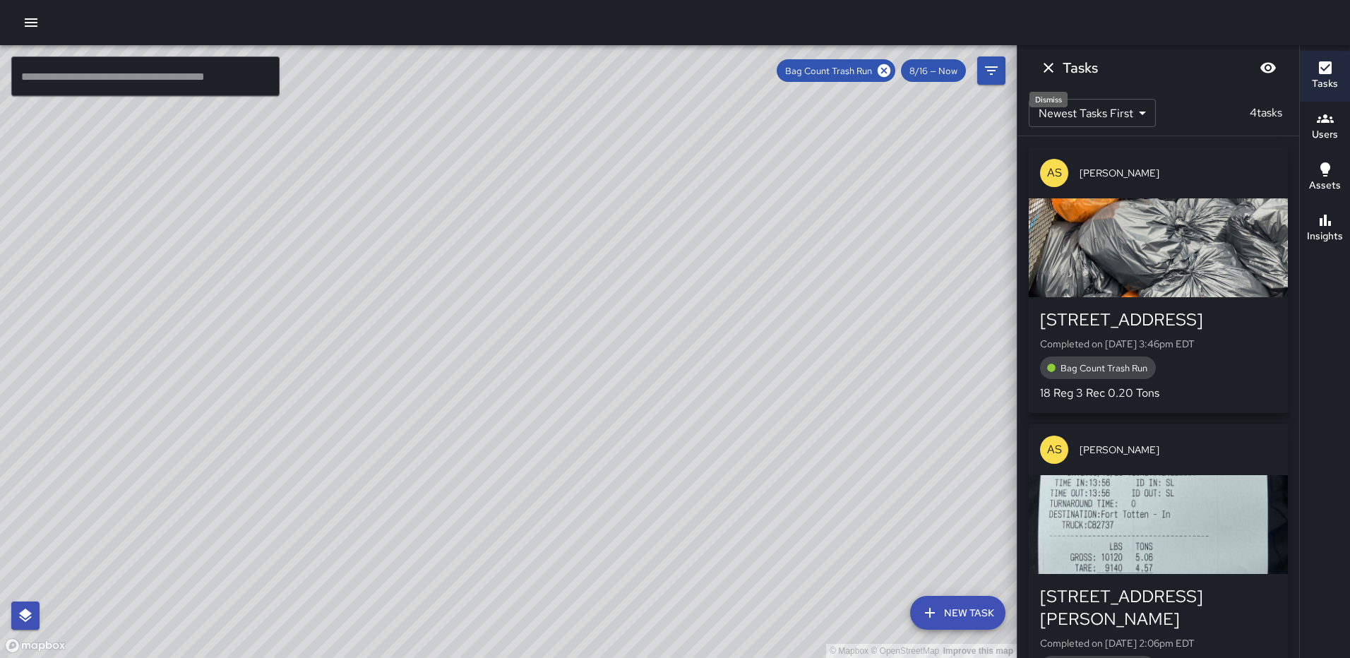
click at [1051, 68] on icon "Dismiss" at bounding box center [1048, 67] width 17 height 17
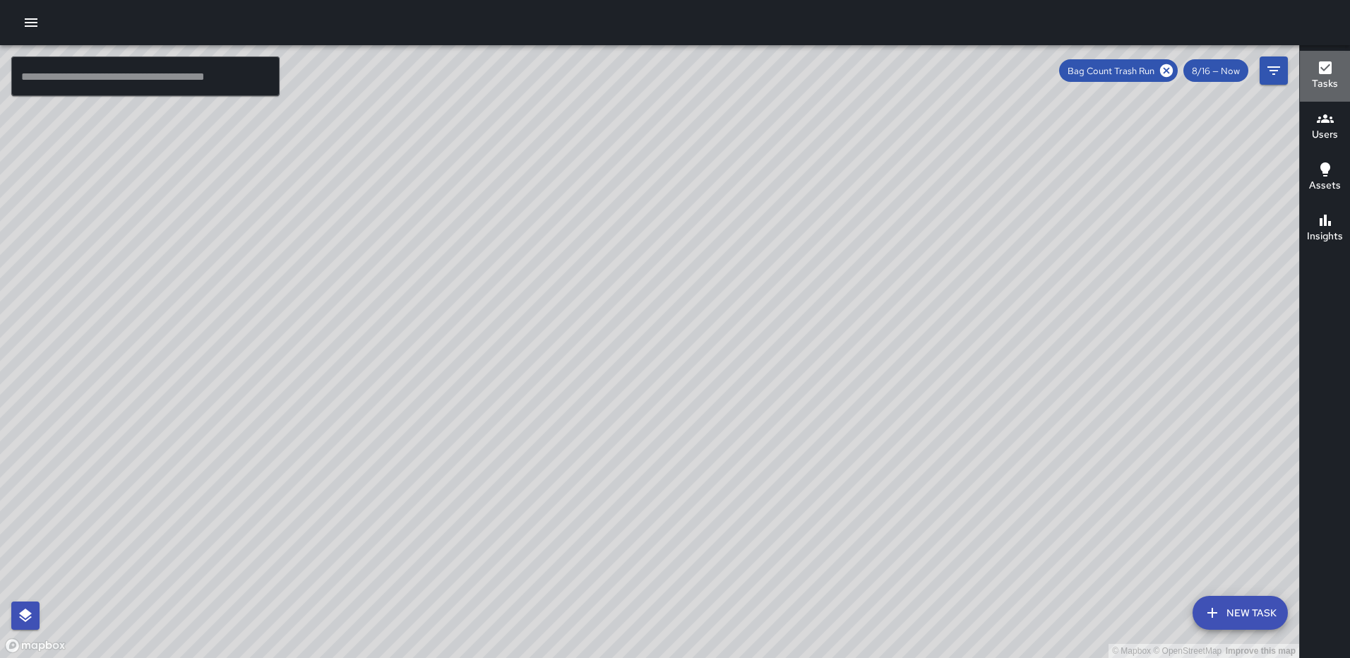
click at [1336, 80] on h6 "Tasks" at bounding box center [1325, 84] width 26 height 16
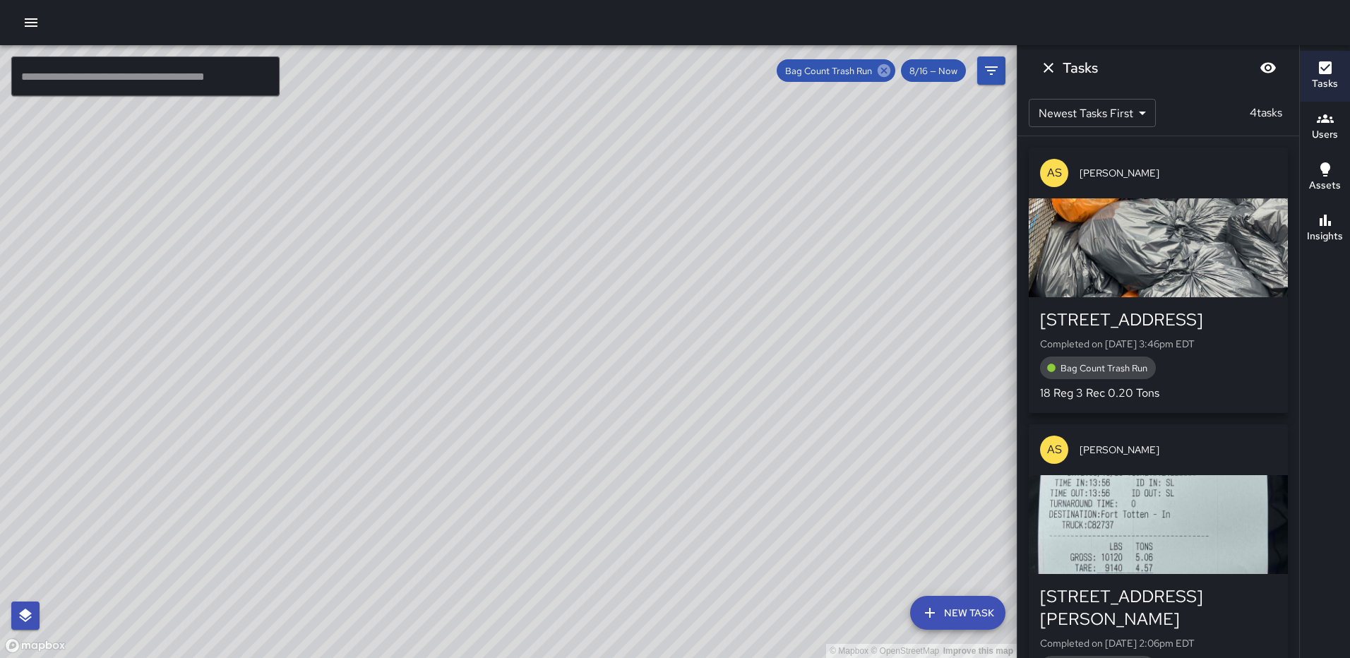
click at [887, 72] on icon at bounding box center [884, 71] width 16 height 16
click at [994, 70] on icon "Filters" at bounding box center [991, 70] width 13 height 8
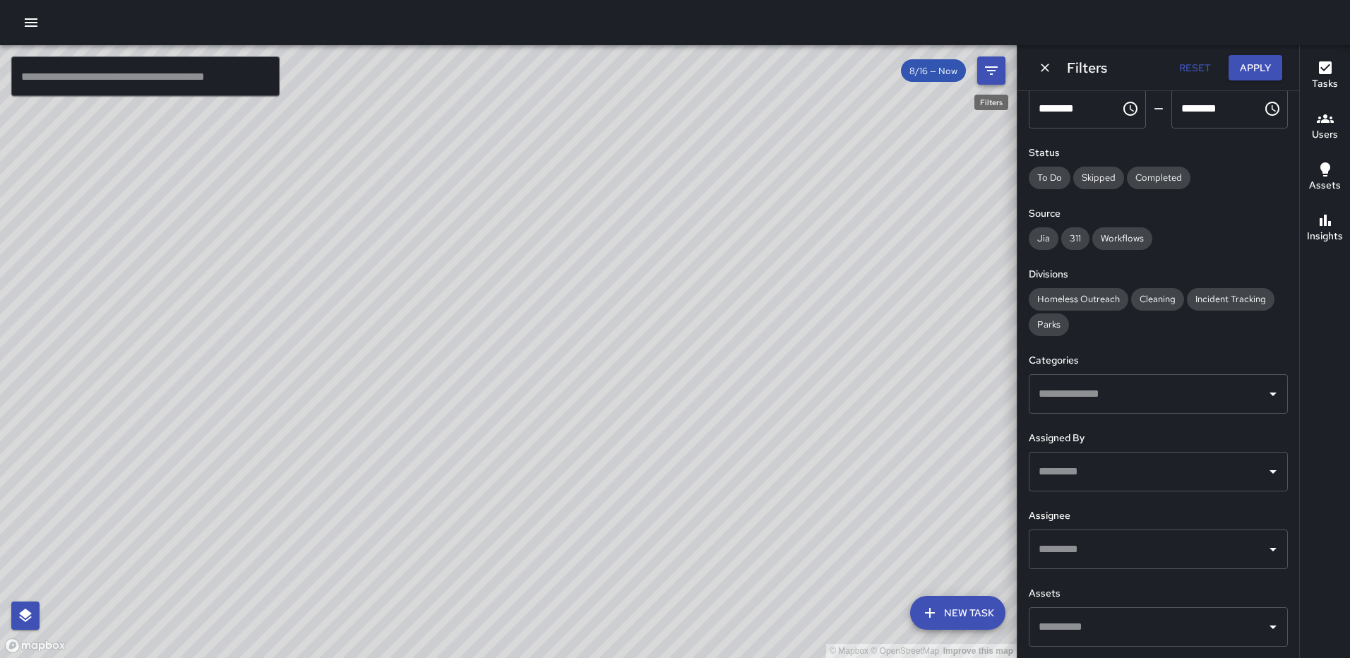
click at [996, 72] on icon "Filters" at bounding box center [991, 70] width 17 height 17
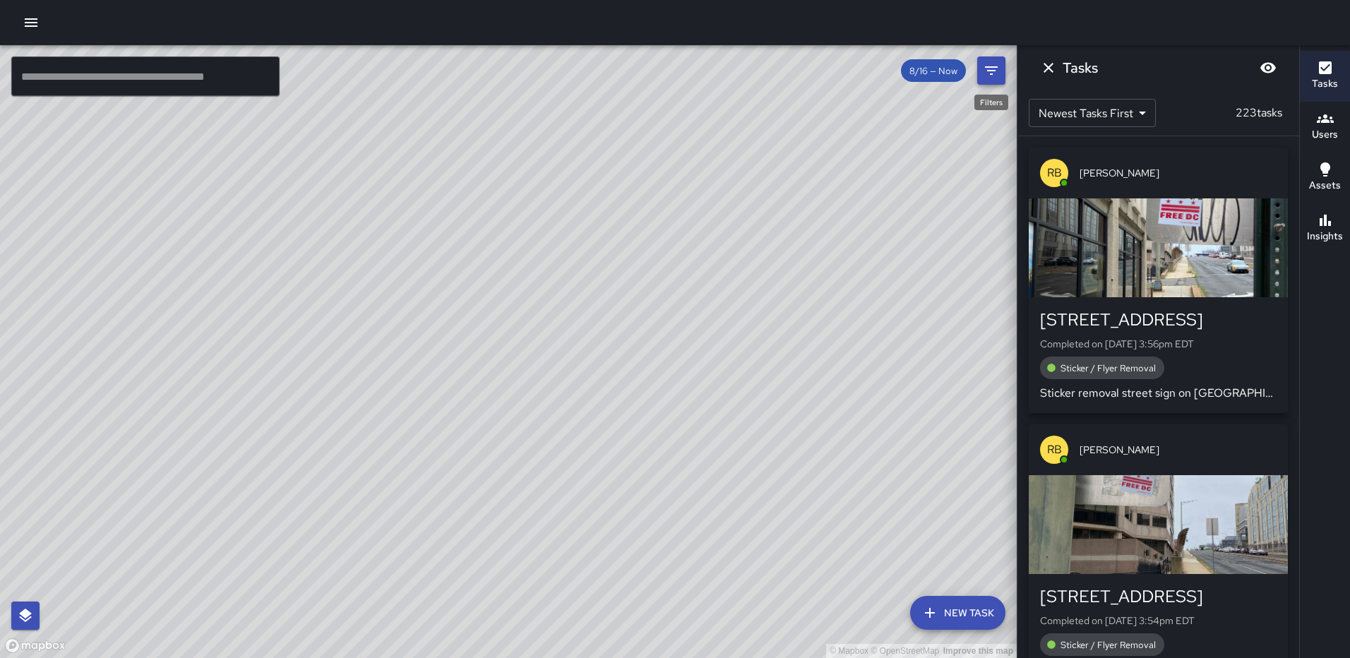
click at [995, 72] on icon "Filters" at bounding box center [991, 70] width 17 height 17
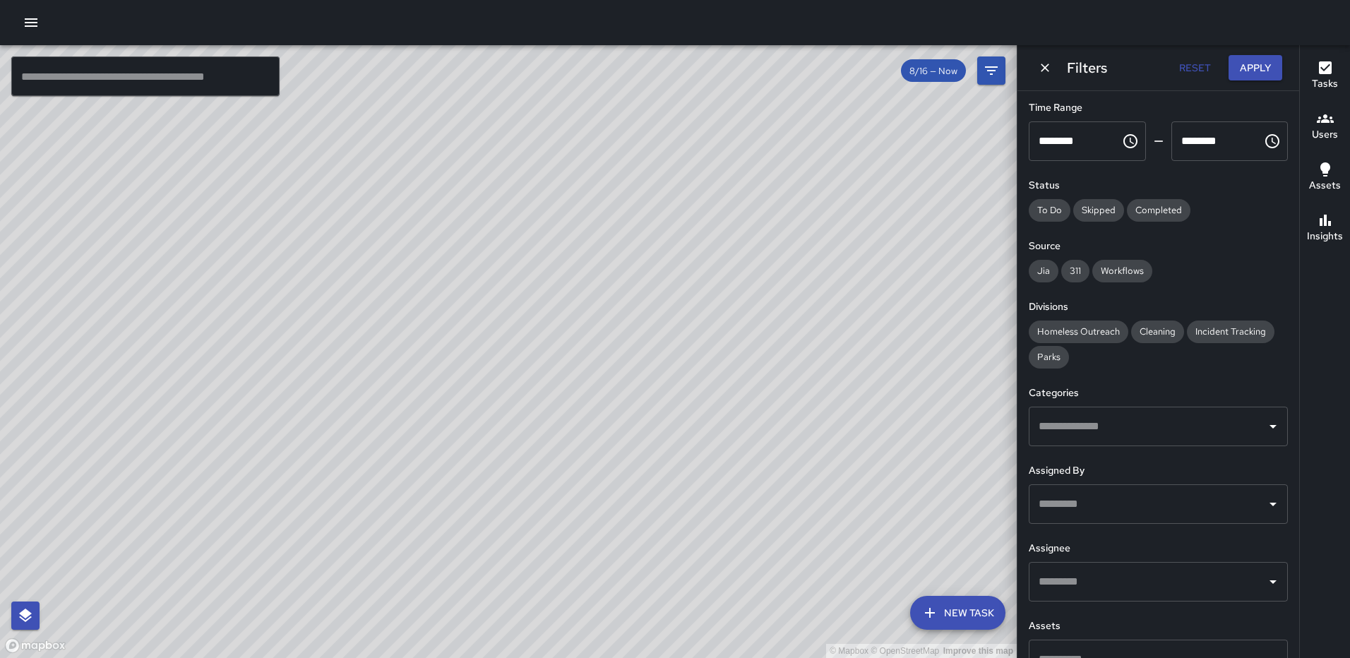
scroll to position [0, 0]
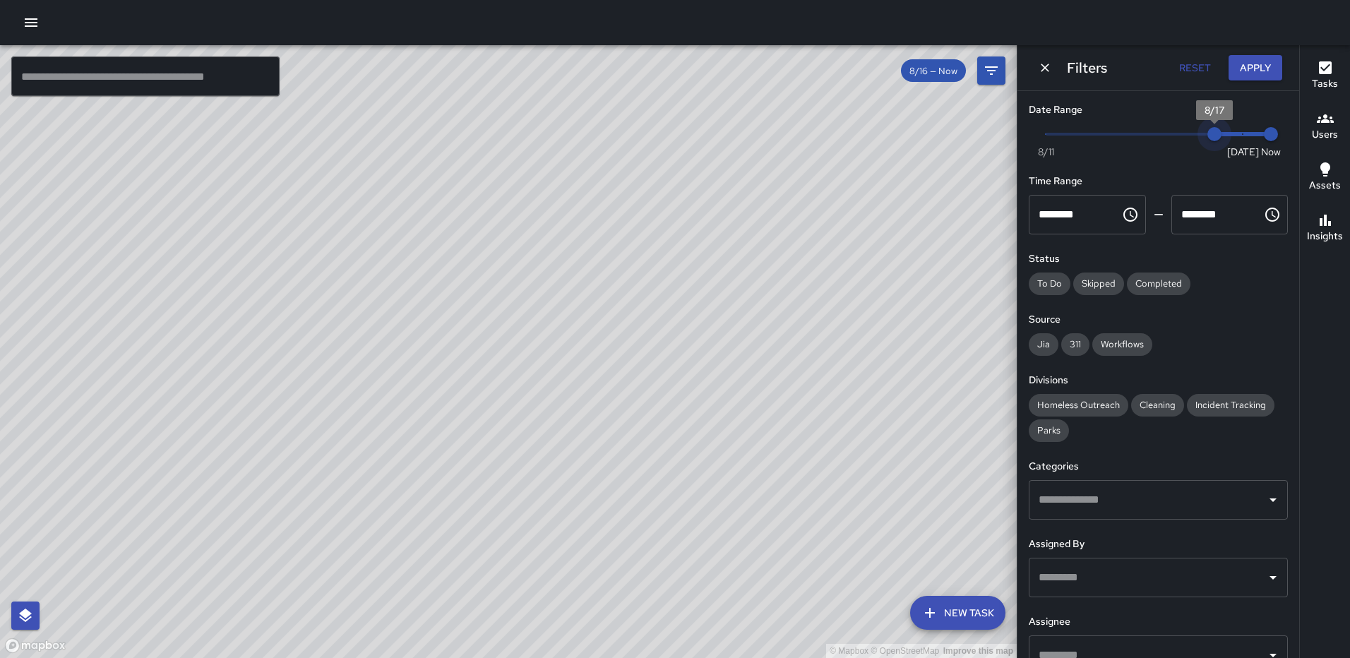
type input "*"
drag, startPoint x: 1186, startPoint y: 138, endPoint x: 1227, endPoint y: 138, distance: 41.0
click at [1236, 138] on span "8/18" at bounding box center [1243, 134] width 14 height 14
click at [1265, 64] on button "Apply" at bounding box center [1256, 68] width 54 height 26
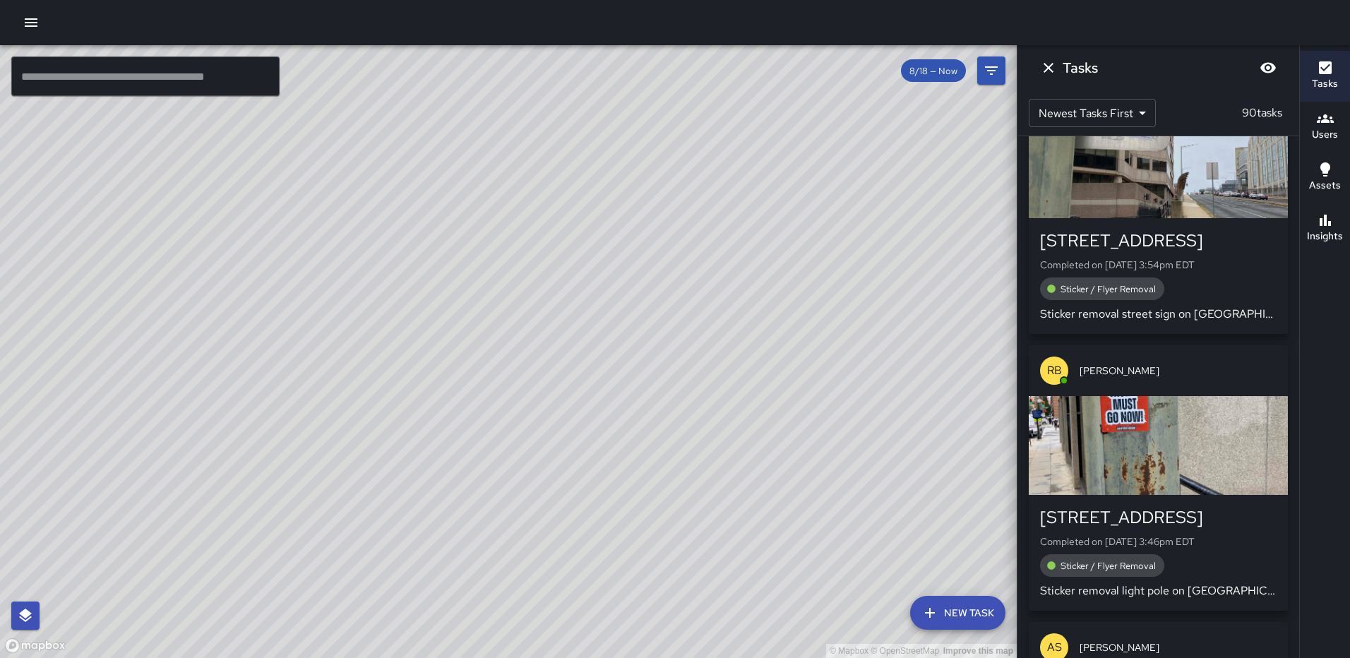
scroll to position [141, 0]
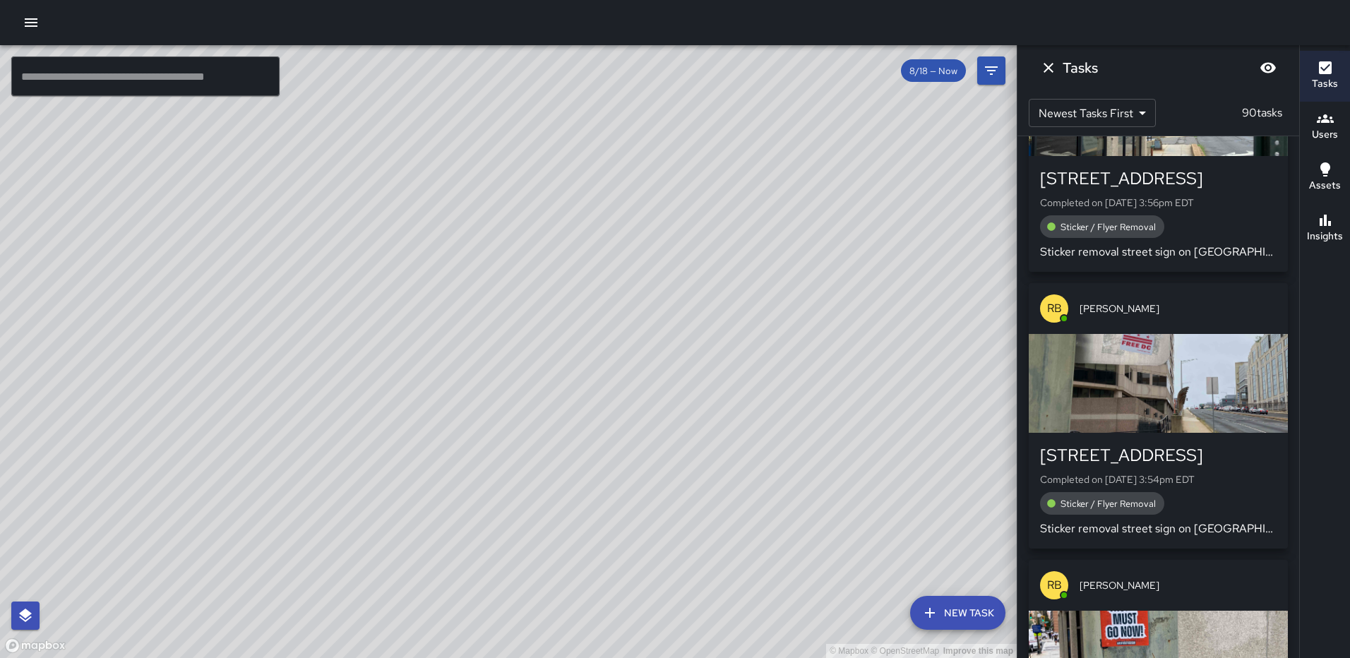
click at [1148, 412] on div "button" at bounding box center [1158, 383] width 259 height 99
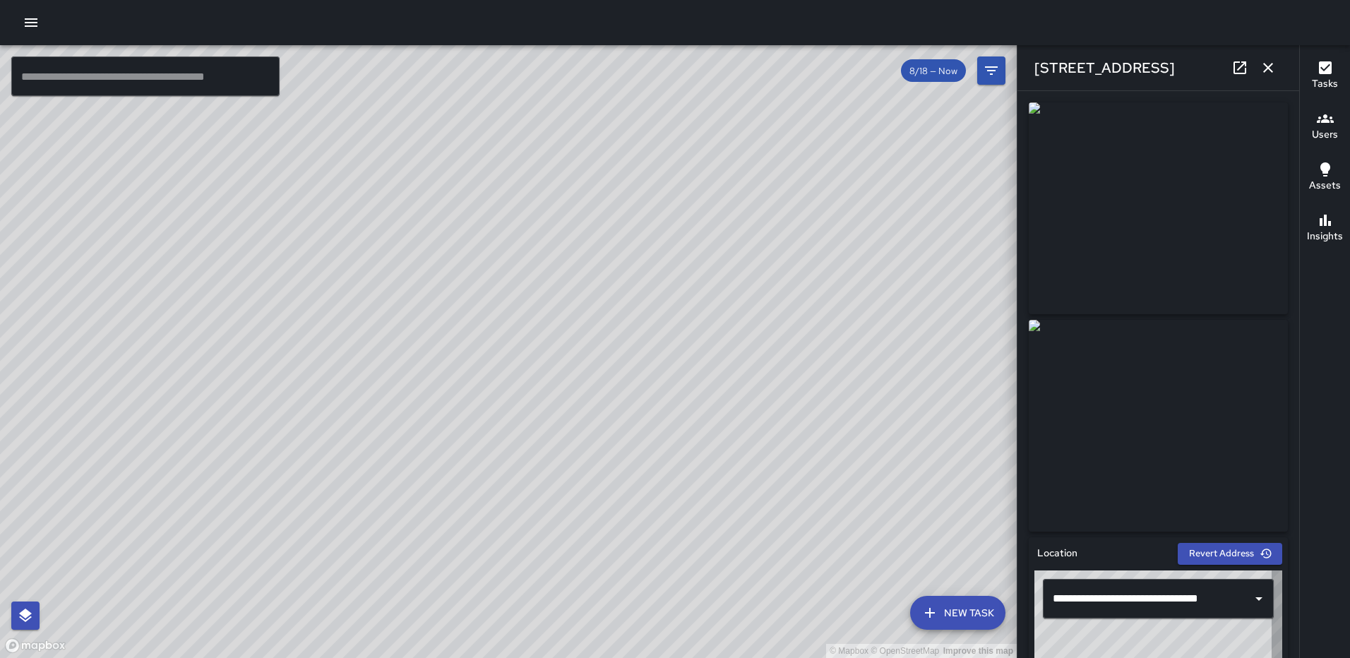
type input "**********"
click at [1263, 65] on icon "button" at bounding box center [1268, 67] width 17 height 17
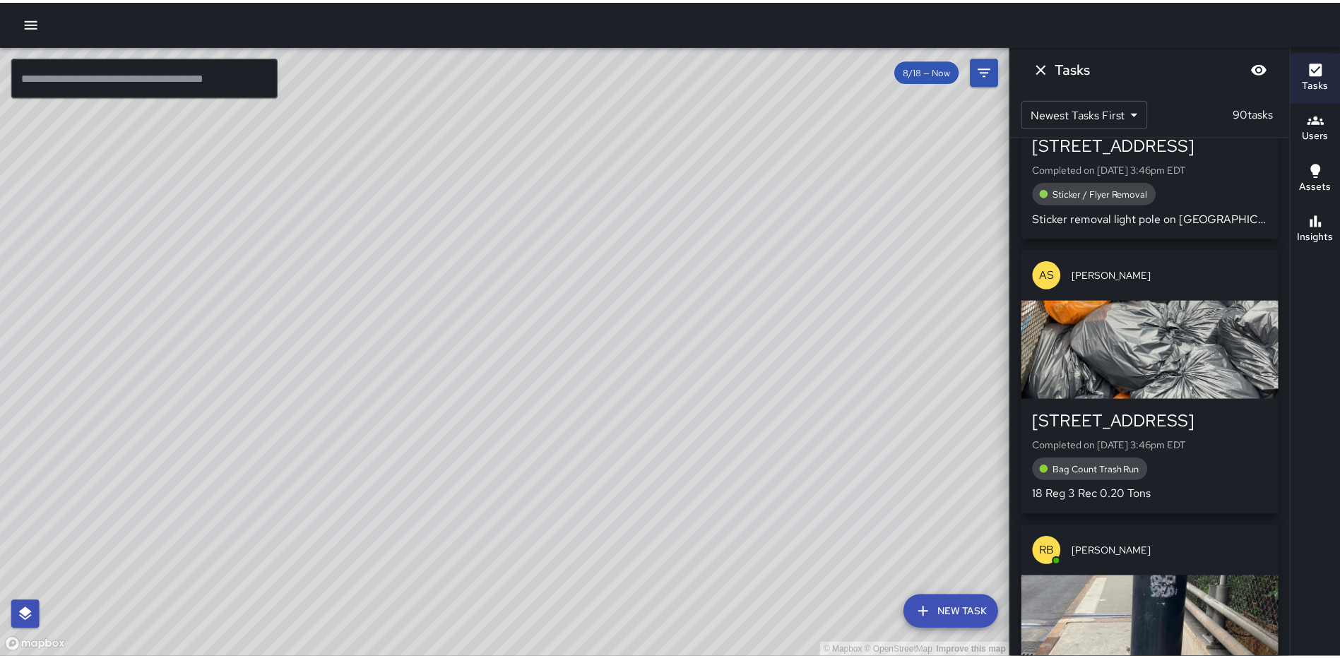
scroll to position [848, 0]
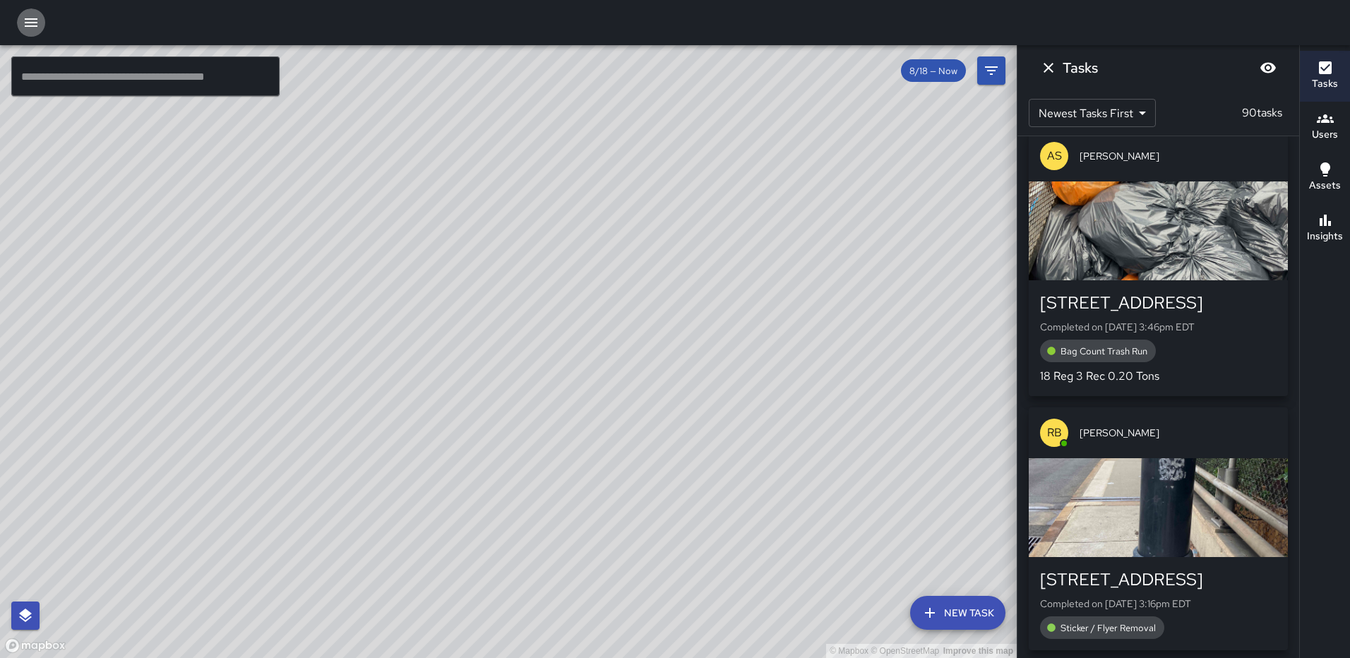
click at [31, 29] on icon "button" at bounding box center [31, 22] width 17 height 17
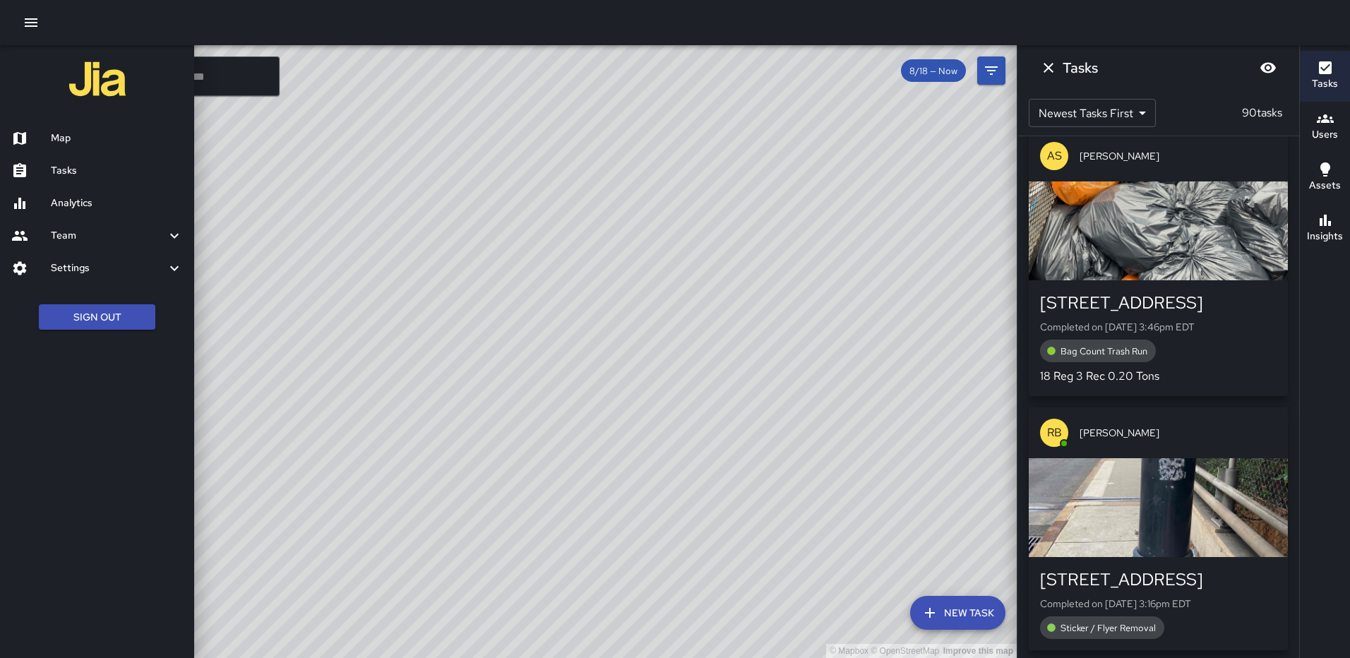
click at [85, 165] on h6 "Tasks" at bounding box center [117, 171] width 132 height 16
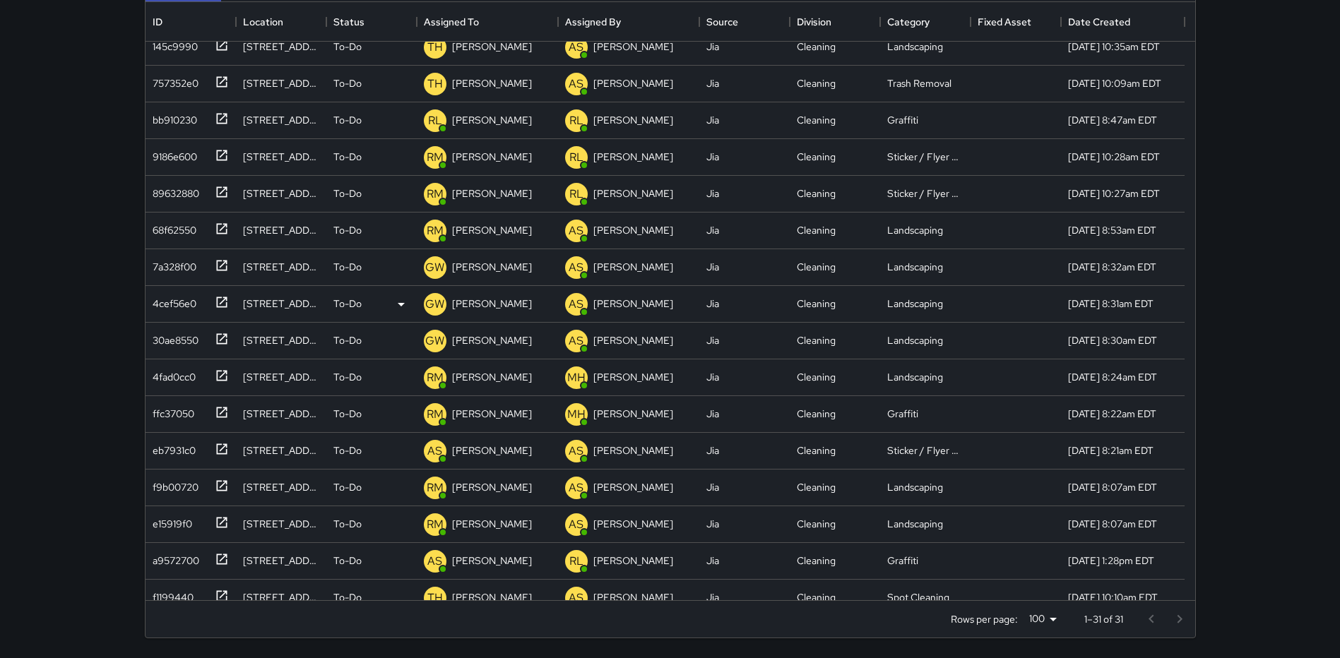
scroll to position [227, 0]
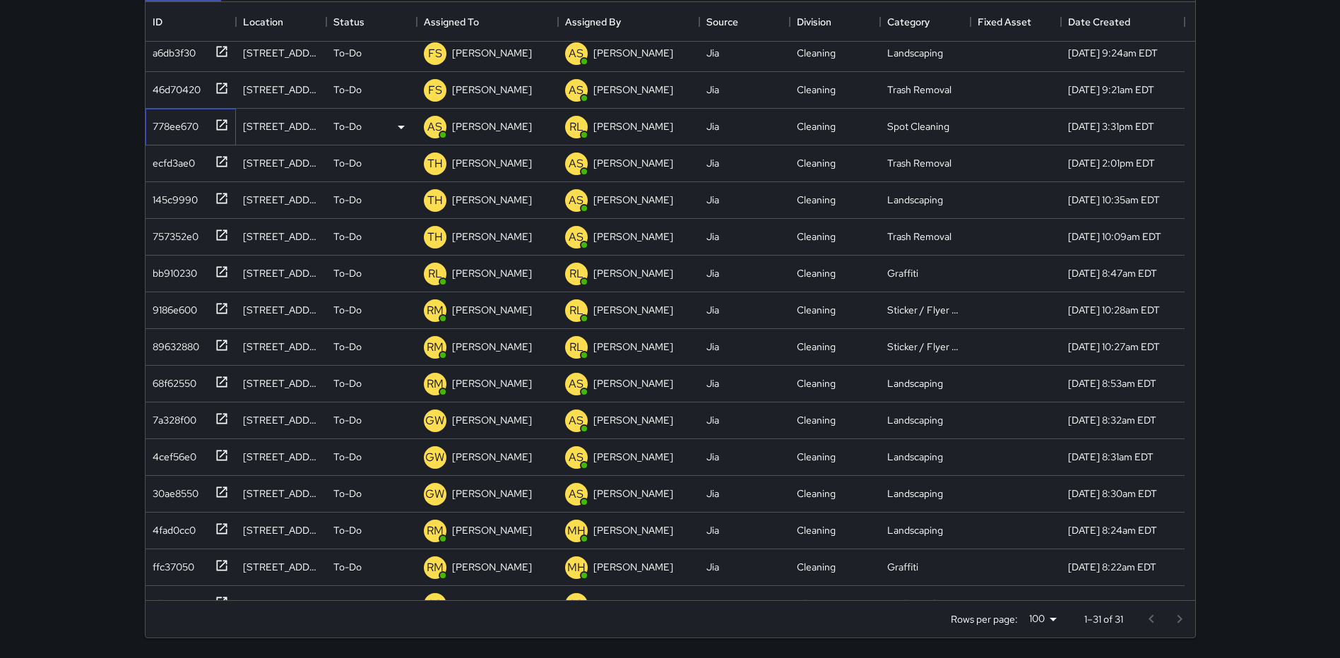
drag, startPoint x: 216, startPoint y: 122, endPoint x: 316, endPoint y: 128, distance: 99.7
click at [216, 121] on icon at bounding box center [221, 124] width 11 height 11
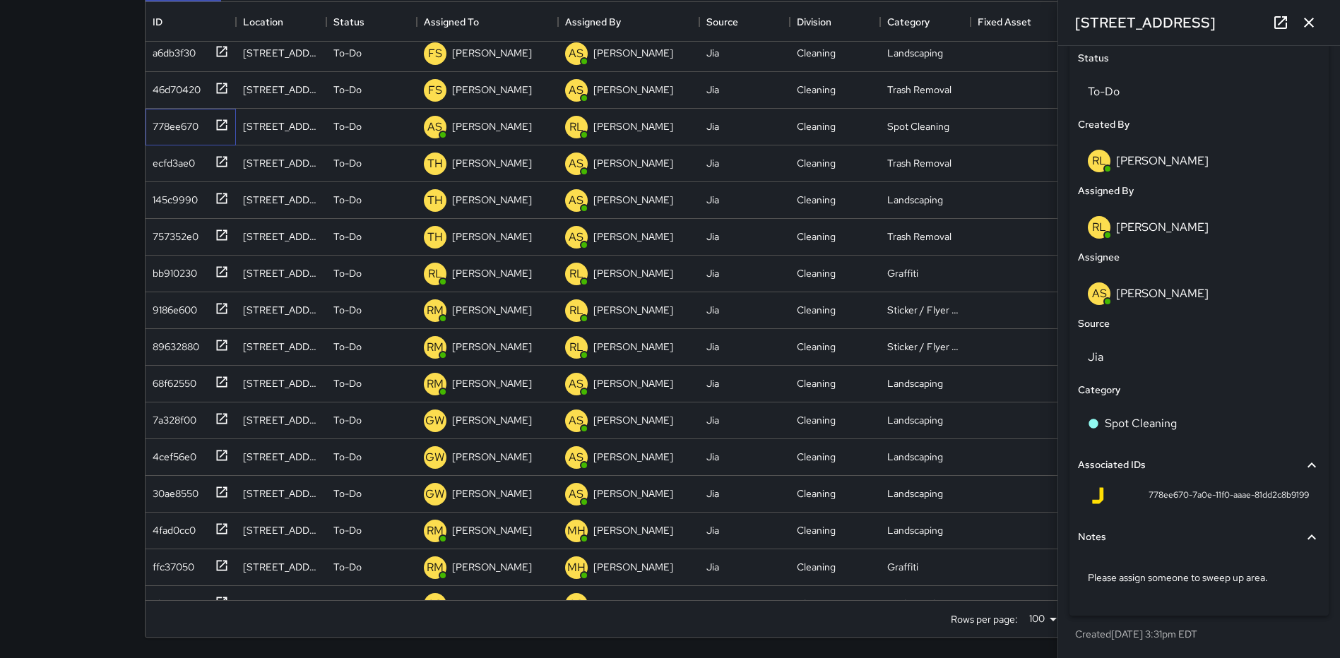
scroll to position [0, 0]
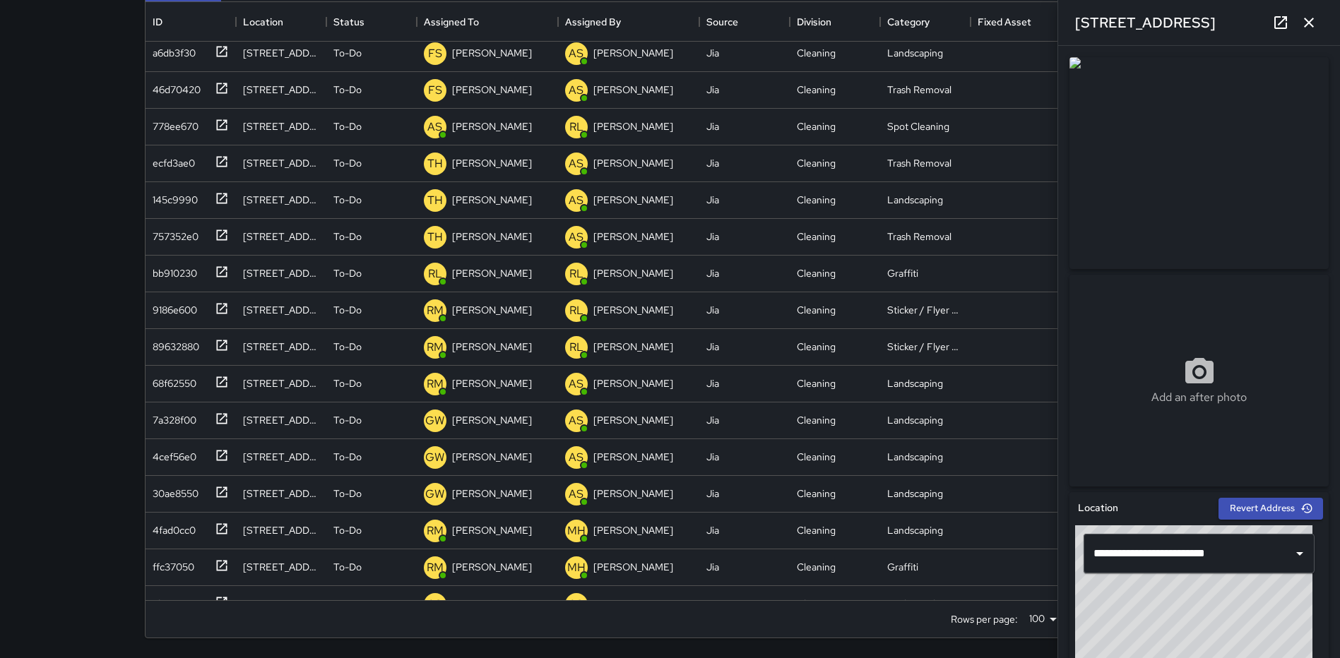
click at [1304, 18] on icon "button" at bounding box center [1308, 22] width 17 height 17
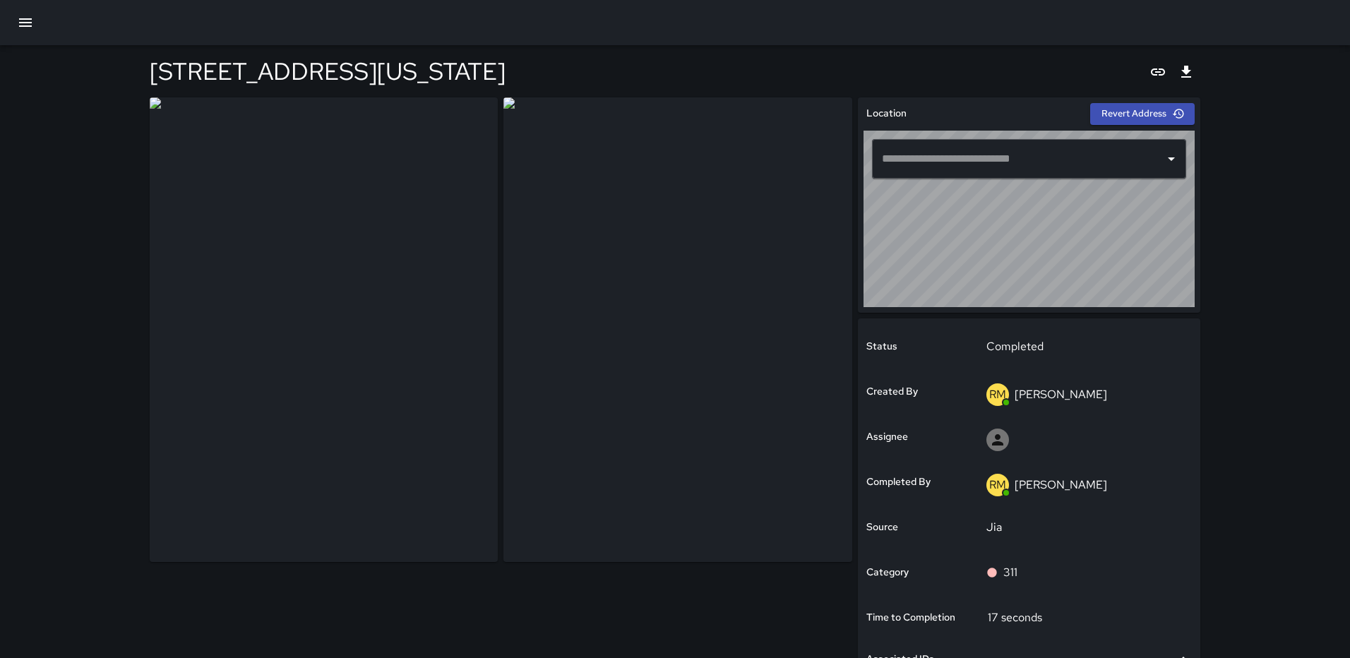
type input "**********"
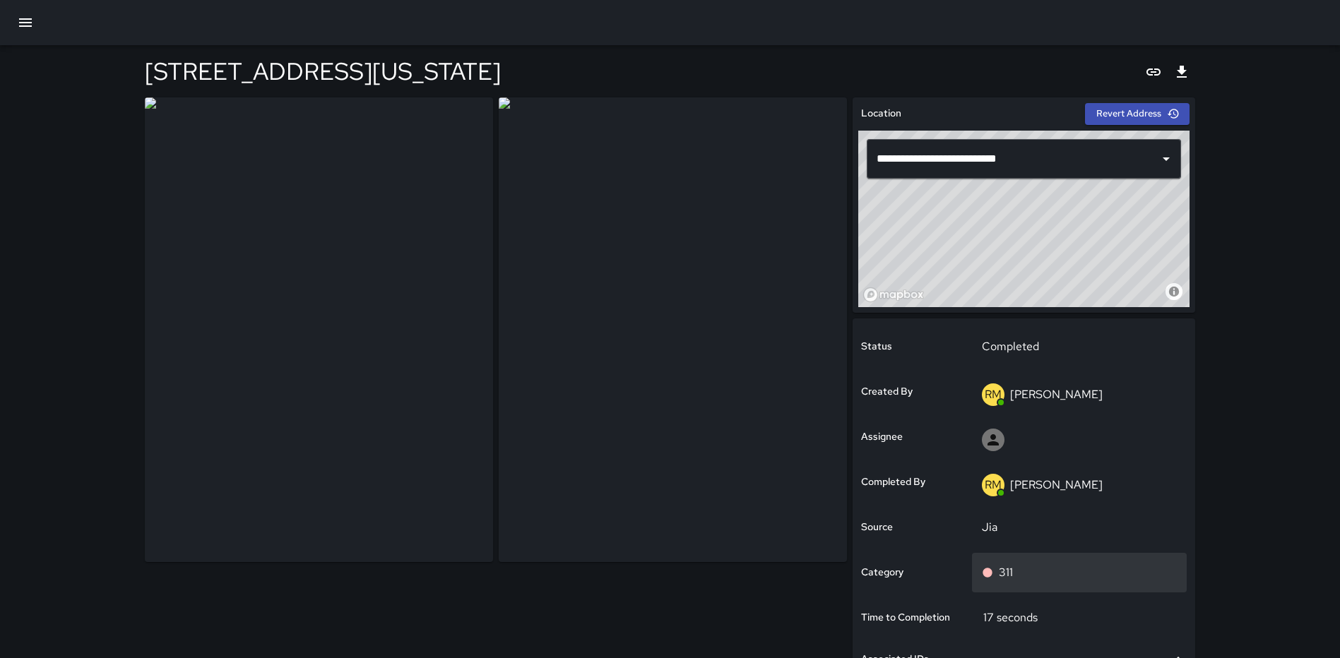
click at [1045, 570] on div "311" at bounding box center [1080, 572] width 196 height 17
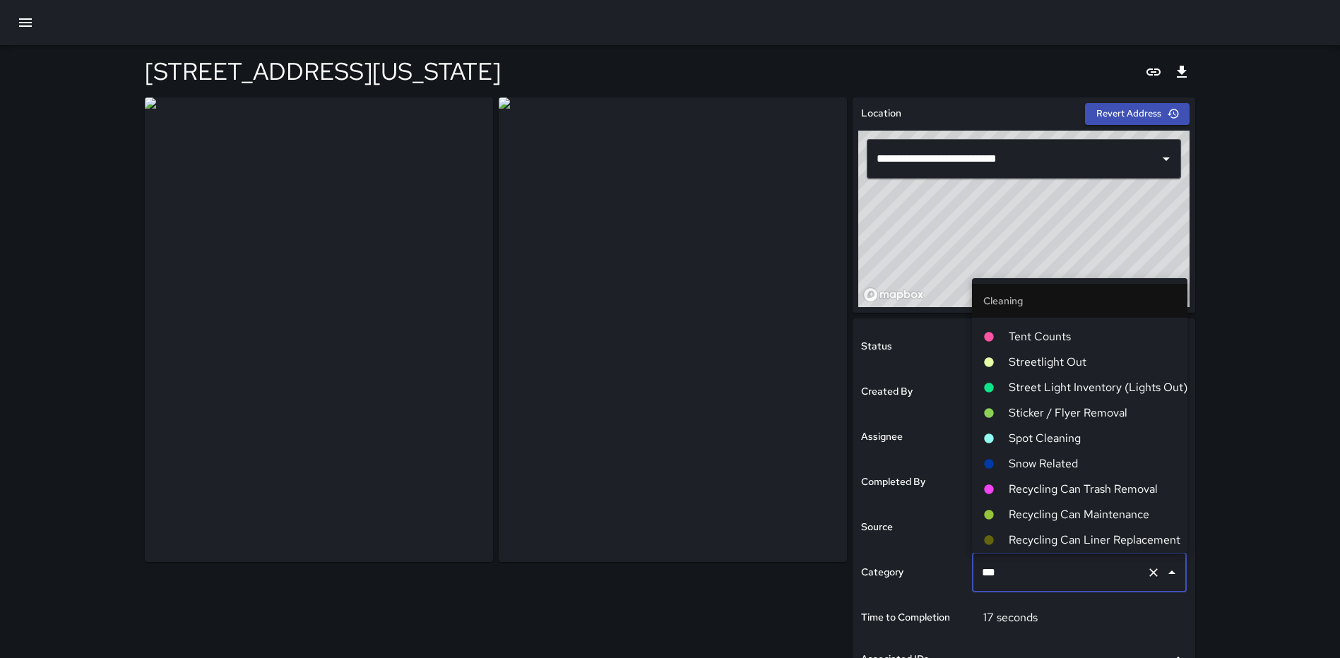
scroll to position [90, 0]
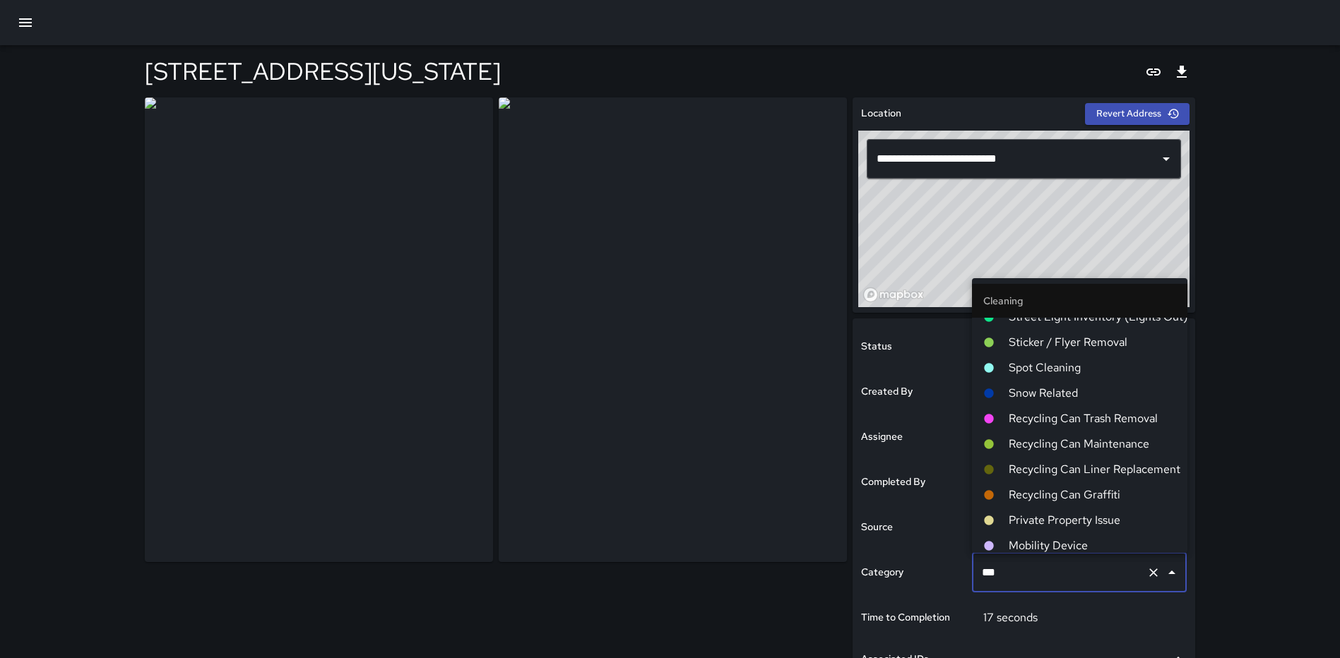
click at [1050, 517] on span "Private Property Issue" at bounding box center [1092, 520] width 167 height 17
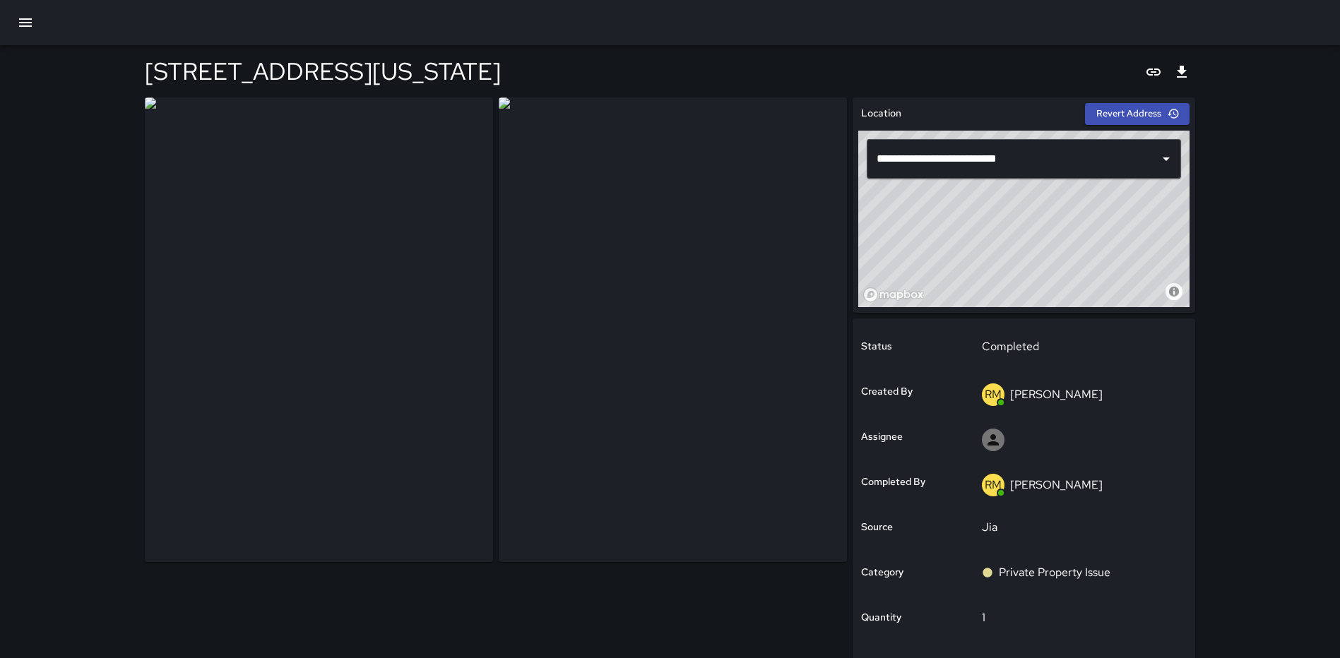
scroll to position [43, 0]
